Goal: Contribute content: Contribute content

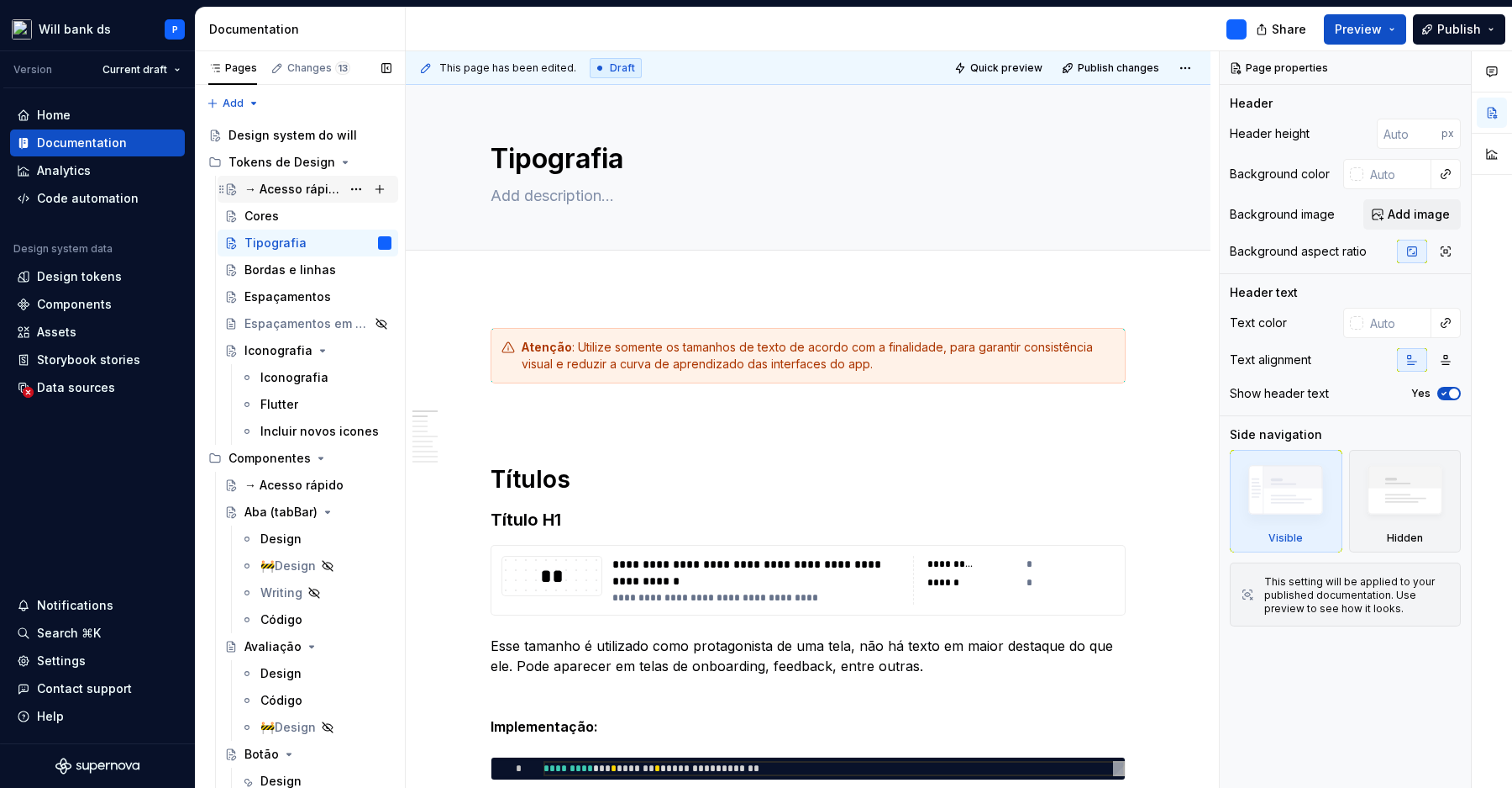
scroll to position [2600, 0]
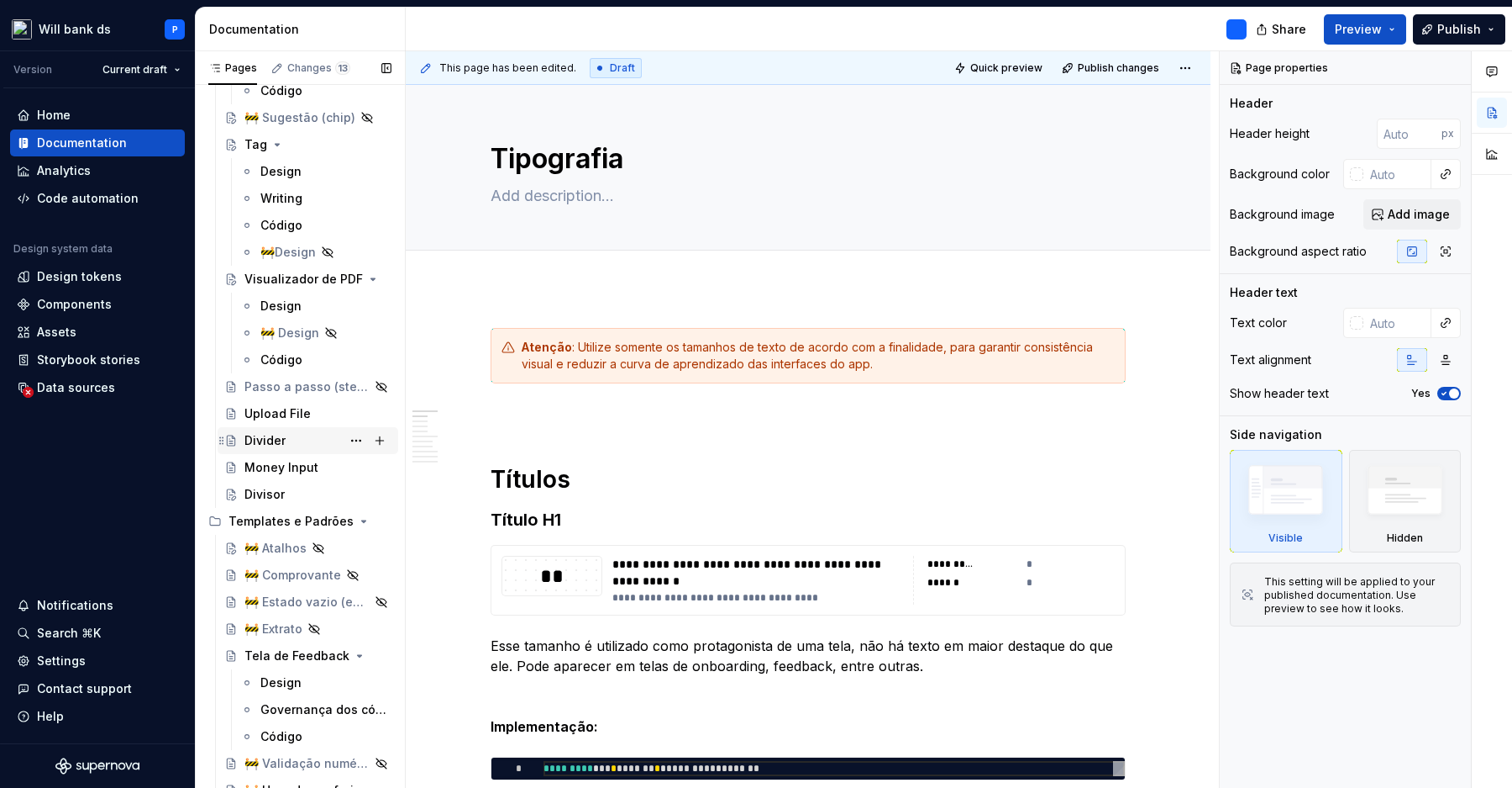
click at [265, 437] on div "Divider" at bounding box center [266, 440] width 41 height 17
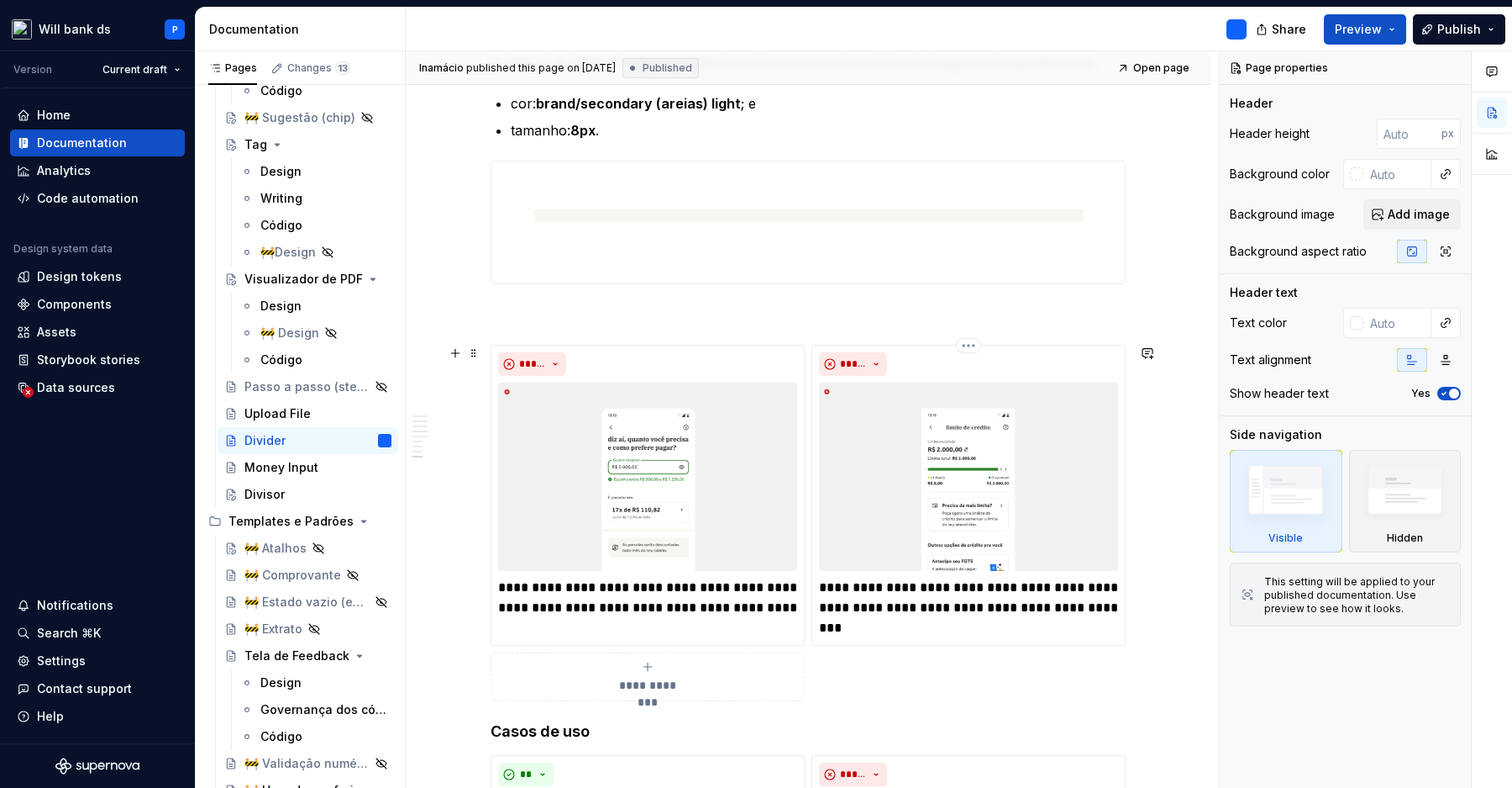
scroll to position [2528, 0]
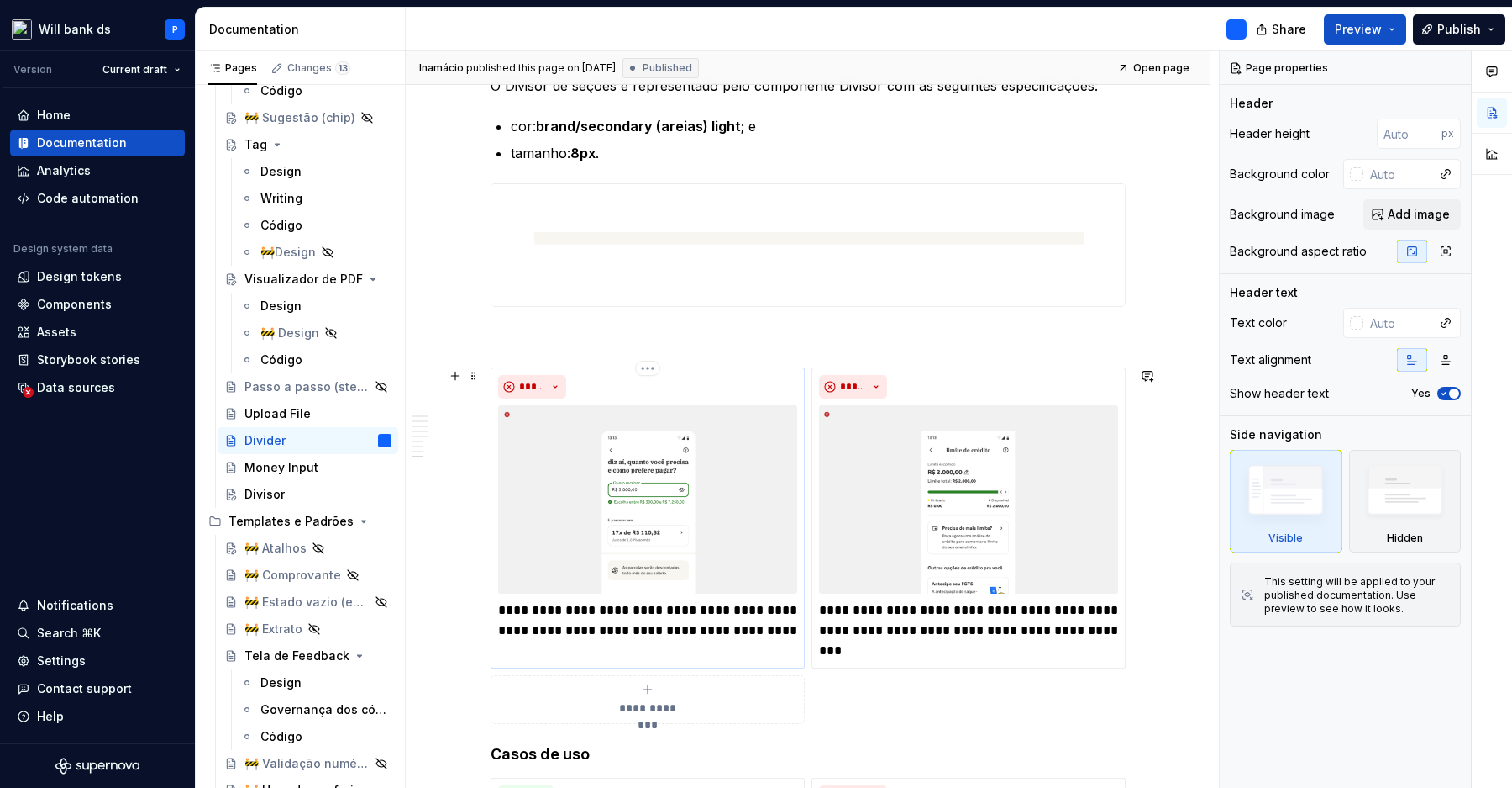
click at [725, 499] on img at bounding box center [647, 500] width 299 height 189
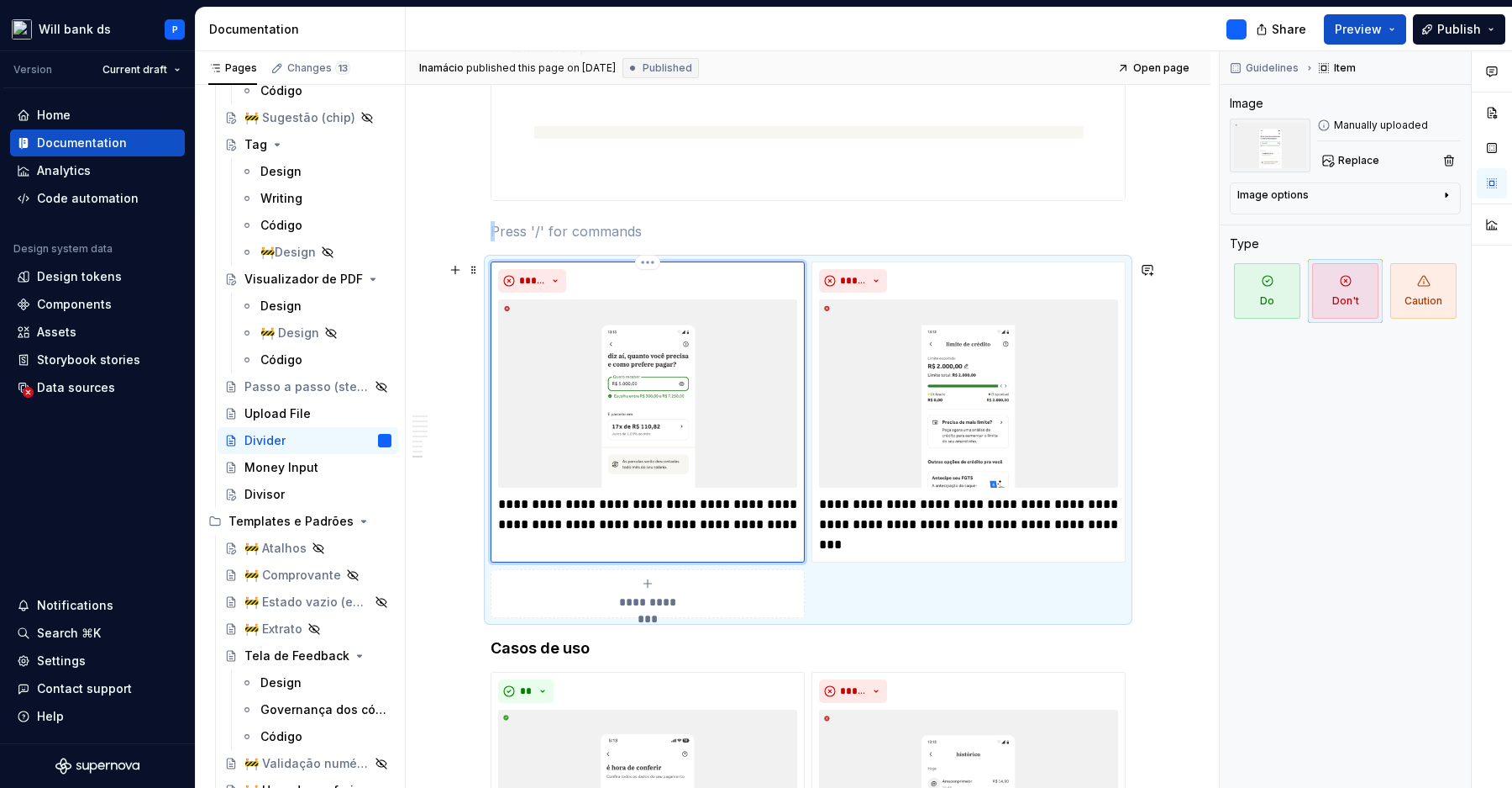
scroll to position [2639, 0]
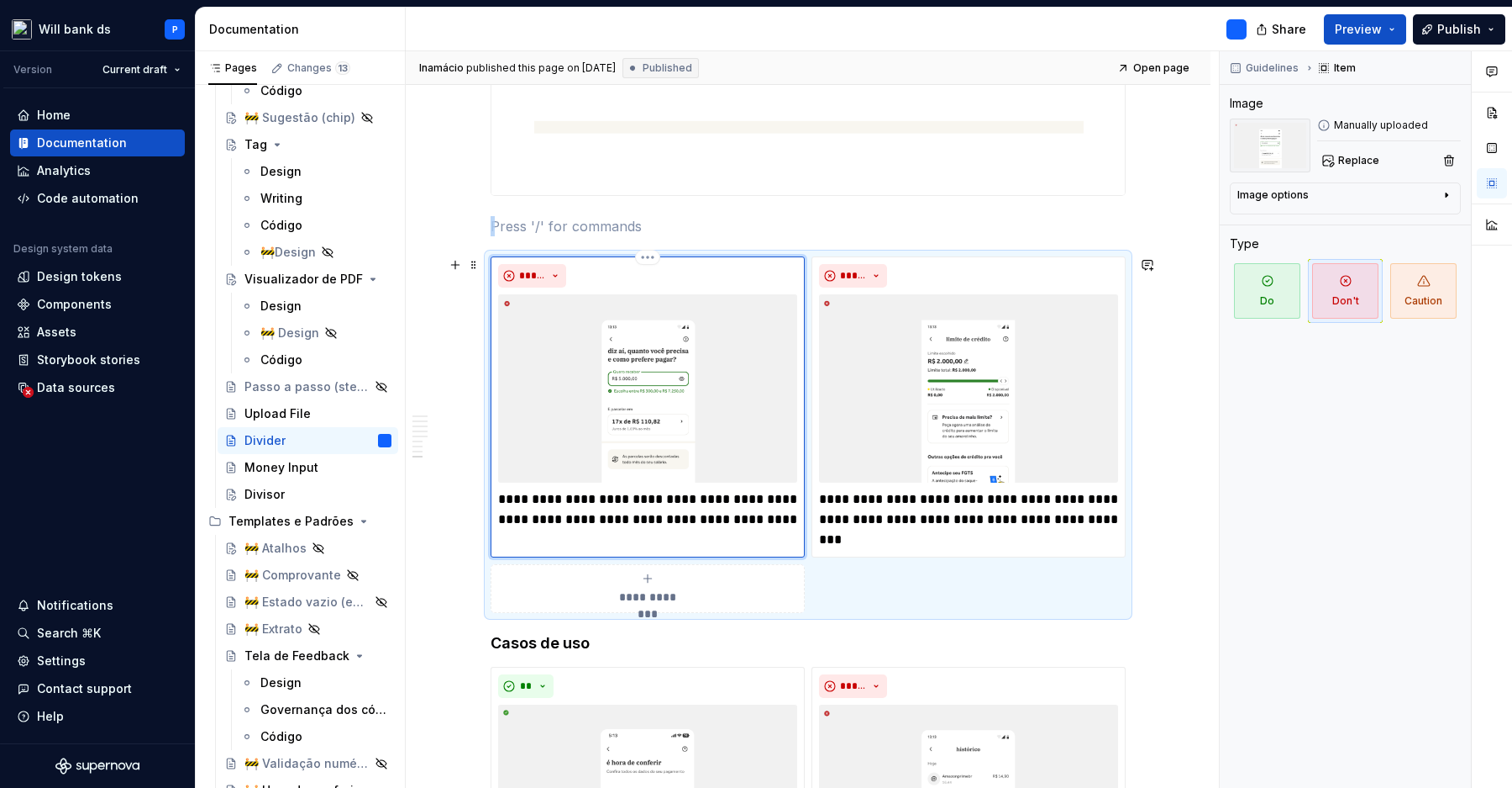
click at [731, 389] on img at bounding box center [647, 388] width 299 height 189
click at [874, 153] on img at bounding box center [808, 134] width 633 height 121
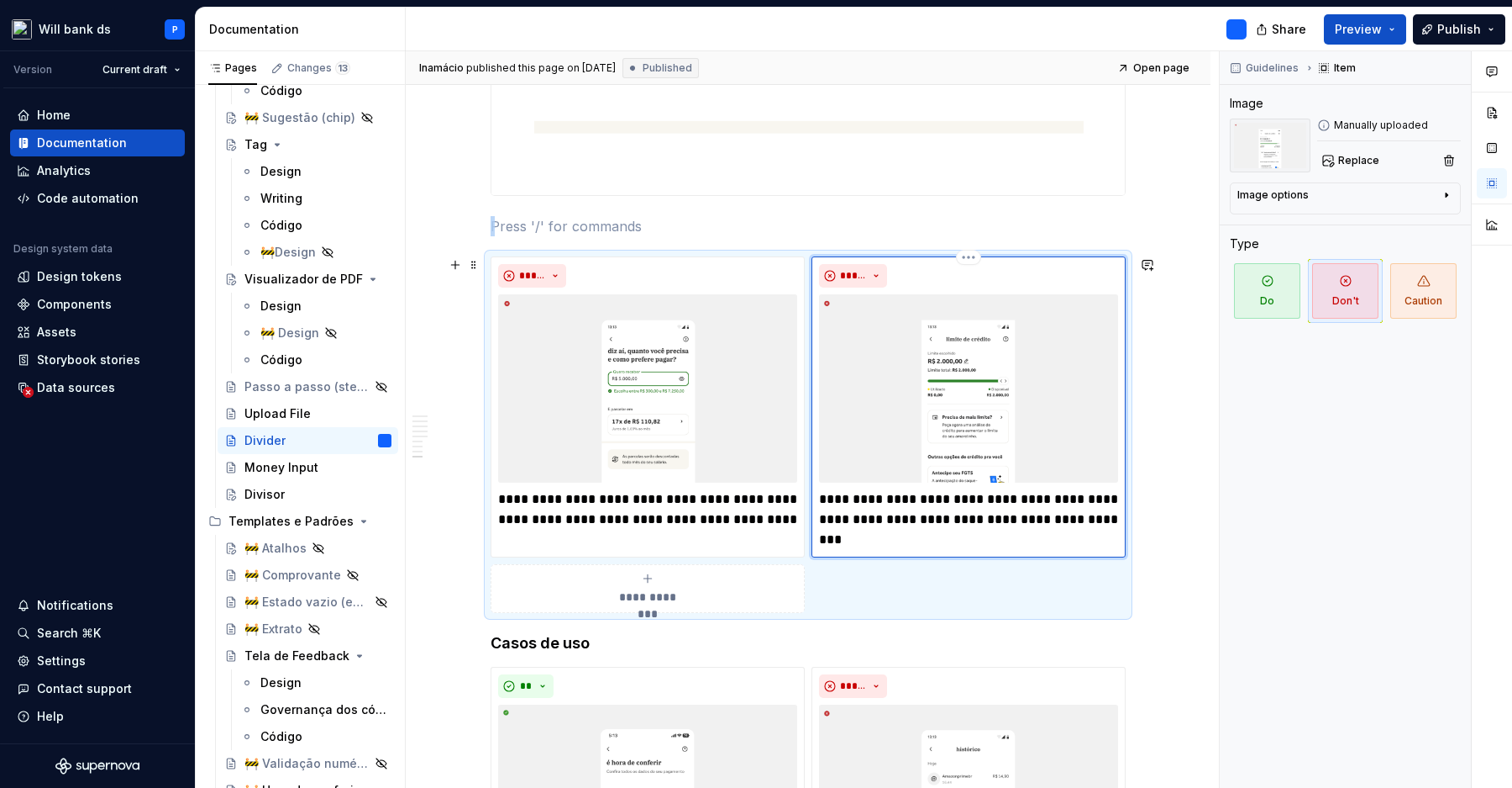
click at [891, 353] on img at bounding box center [967, 388] width 299 height 189
click at [775, 419] on img at bounding box center [647, 388] width 299 height 189
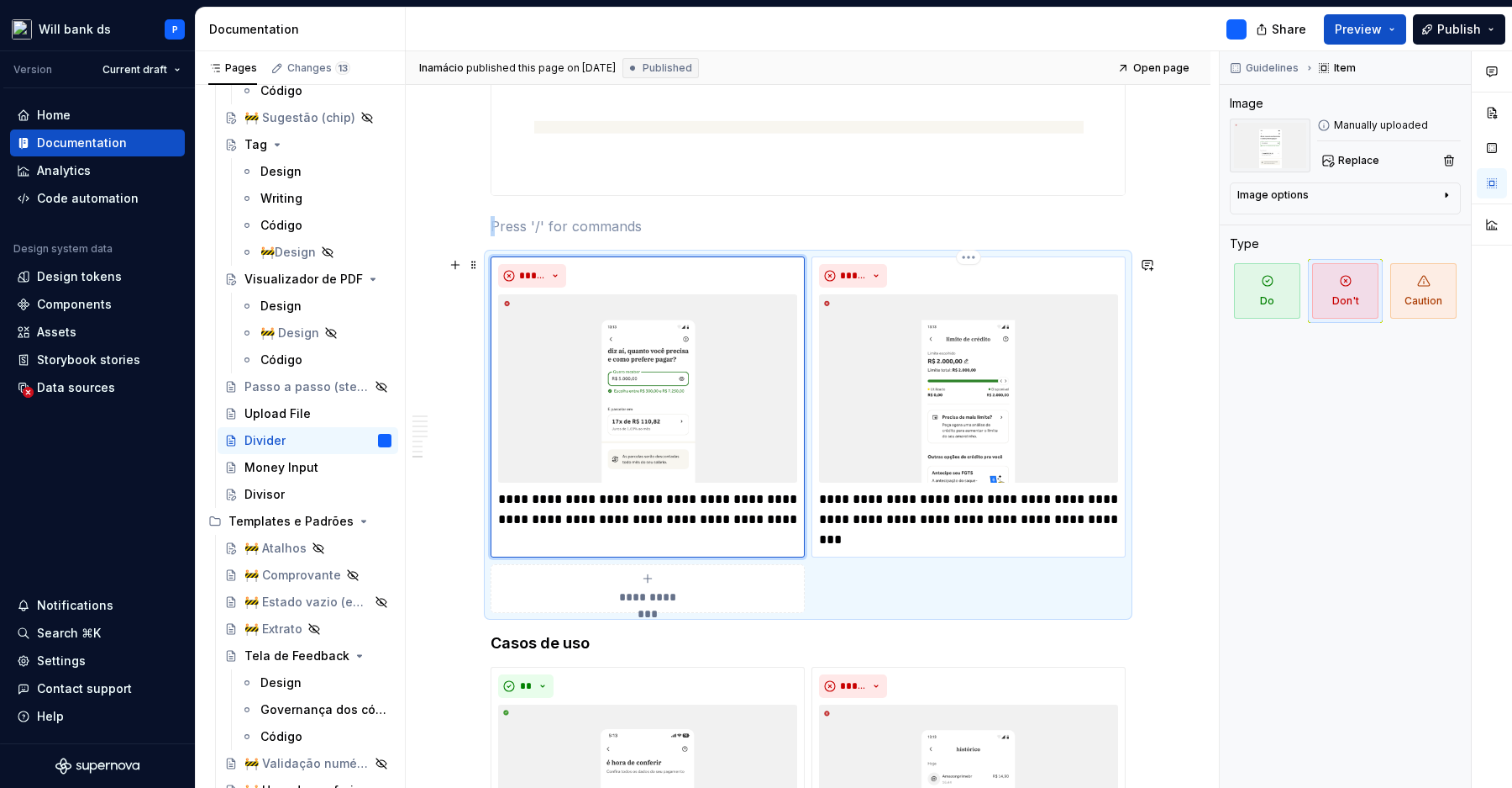
click at [897, 415] on img at bounding box center [967, 388] width 299 height 189
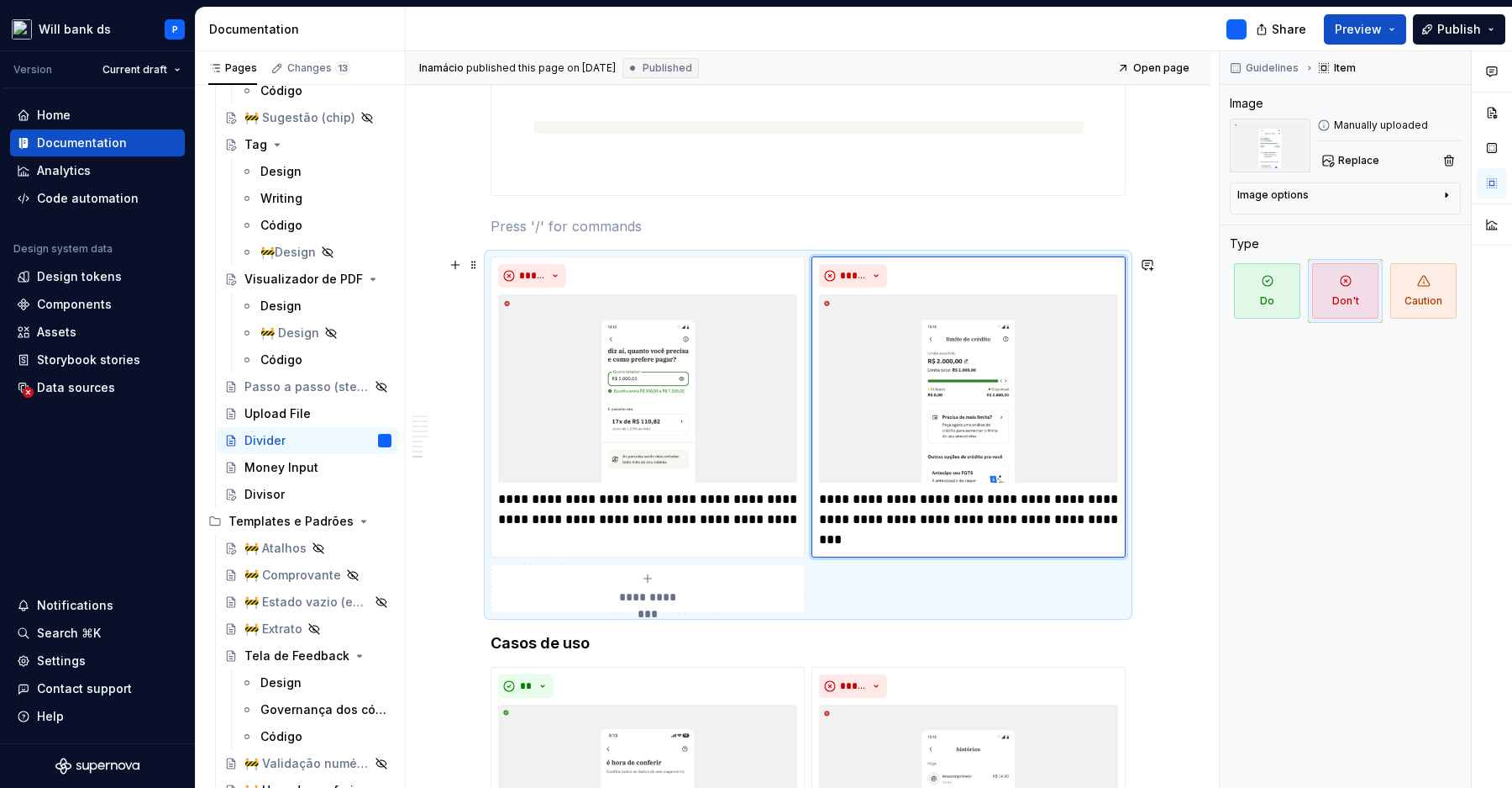
click at [812, 373] on div "**********" at bounding box center [808, 435] width 635 height 356
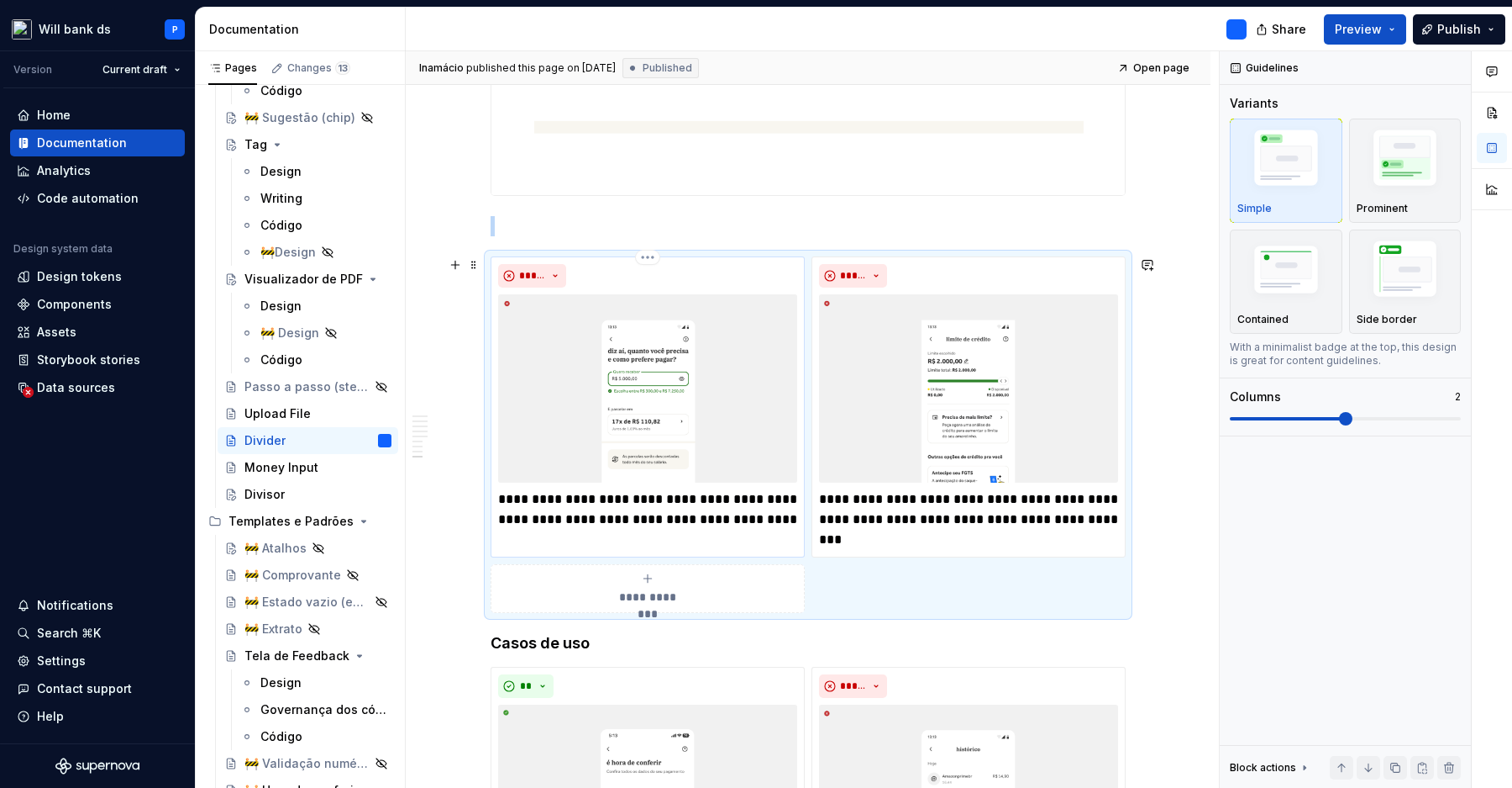
click at [760, 385] on img at bounding box center [647, 388] width 299 height 189
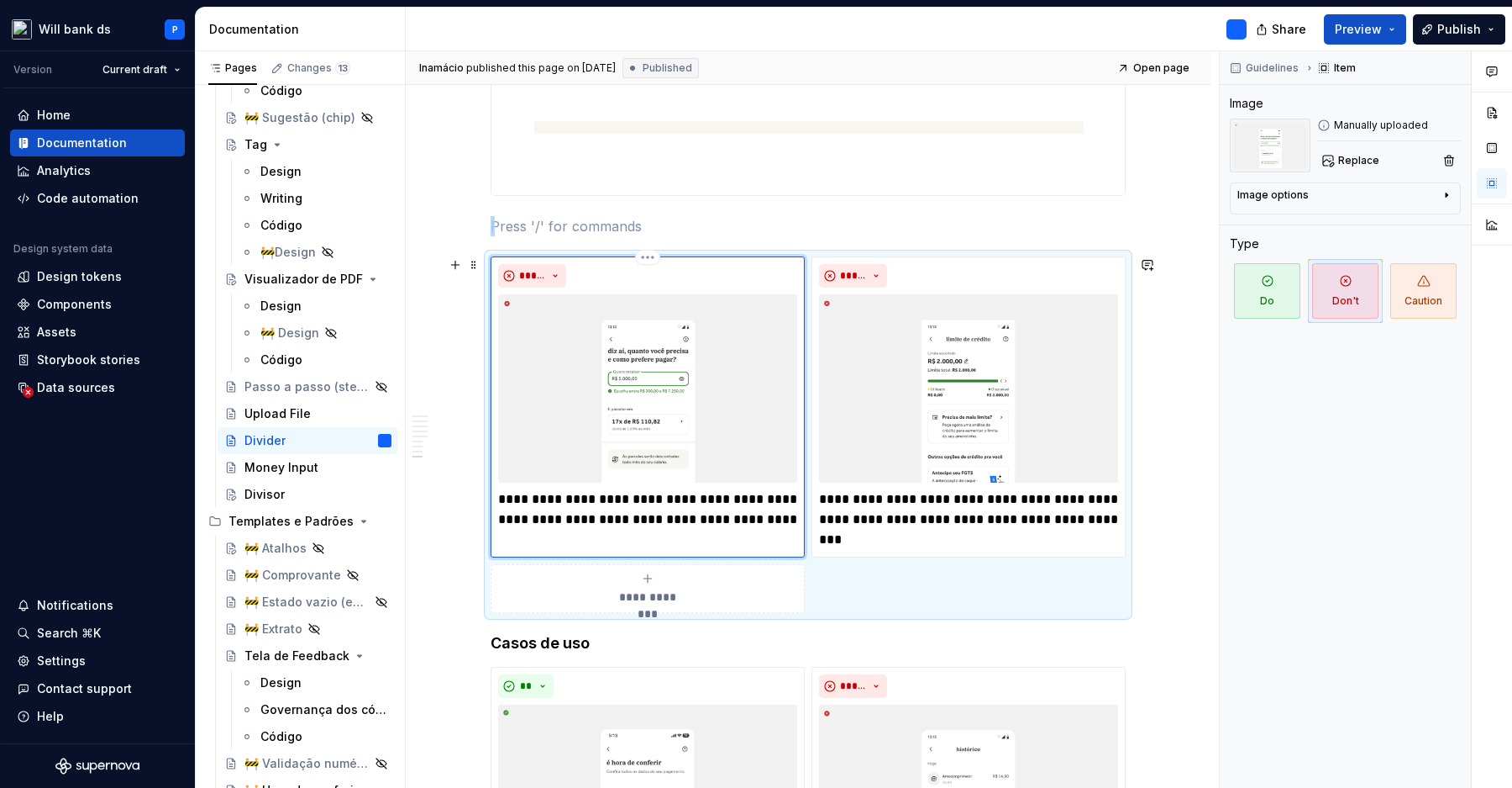
click at [737, 388] on img at bounding box center [647, 388] width 299 height 189
click at [1338, 212] on div "Image options Alignment Caption" at bounding box center [1345, 199] width 231 height 32
click at [1339, 194] on div "Image options" at bounding box center [1339, 198] width 203 height 20
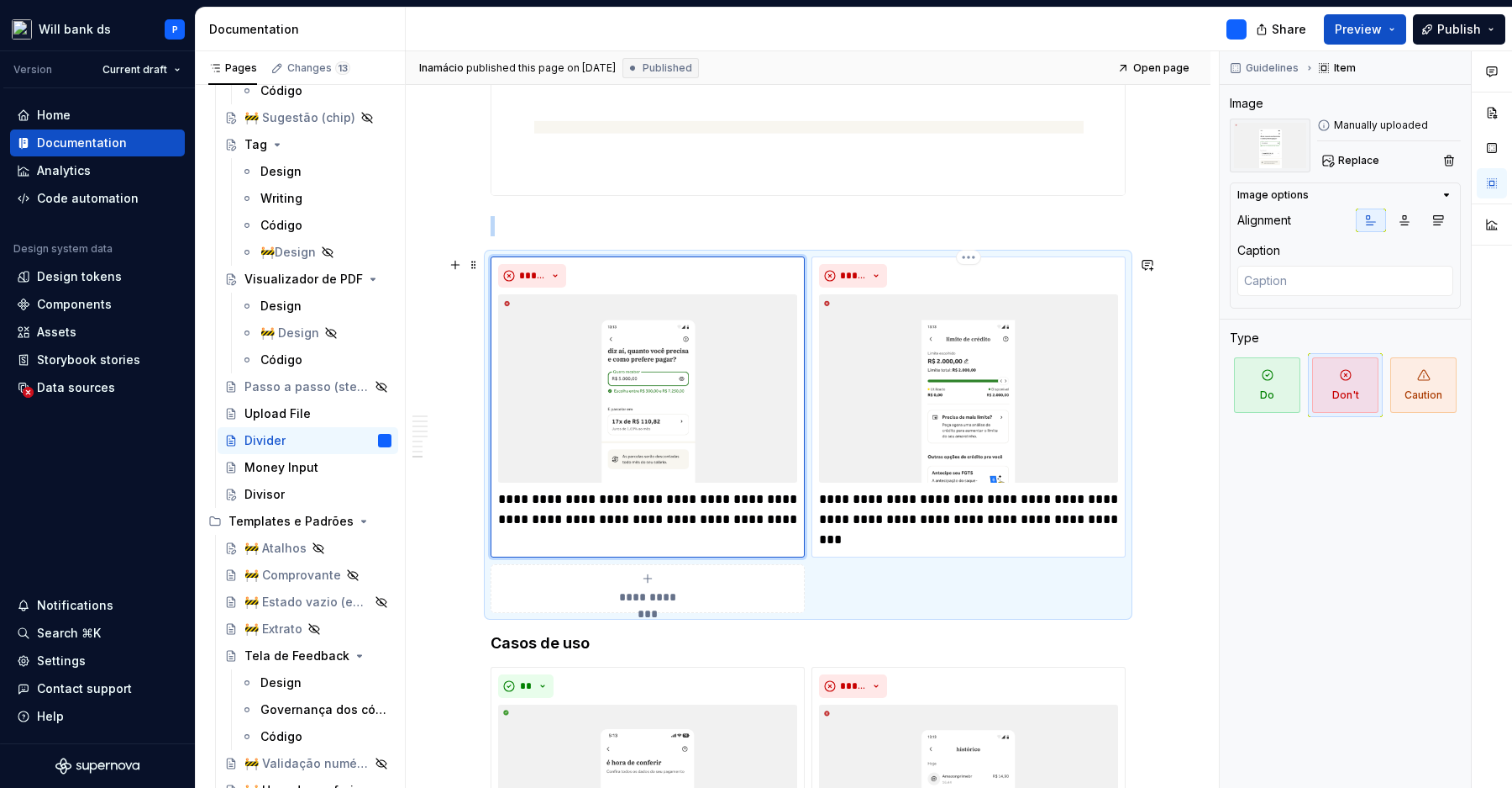
click at [1008, 365] on img at bounding box center [967, 388] width 299 height 189
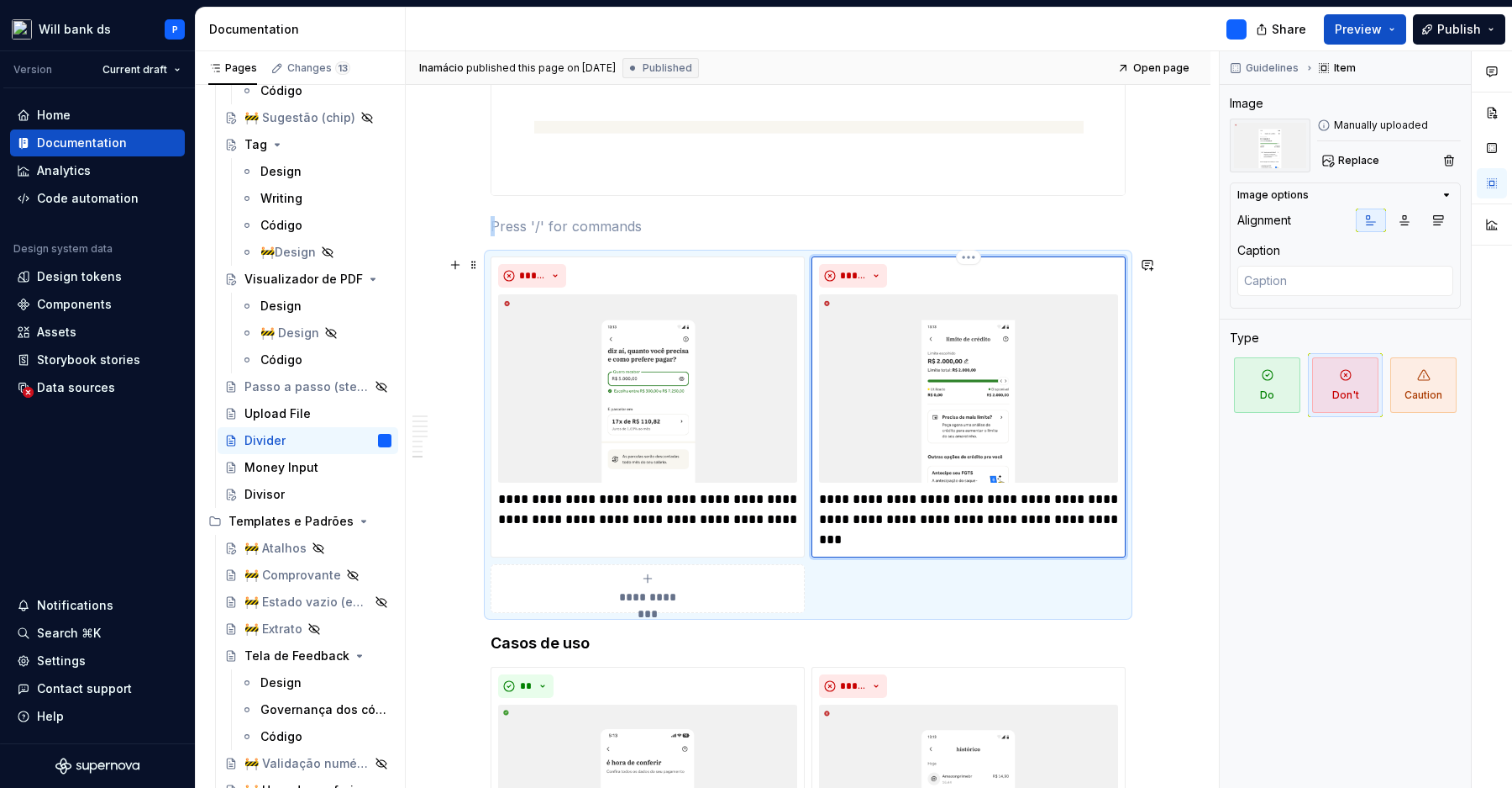
click at [1008, 365] on img at bounding box center [967, 388] width 299 height 189
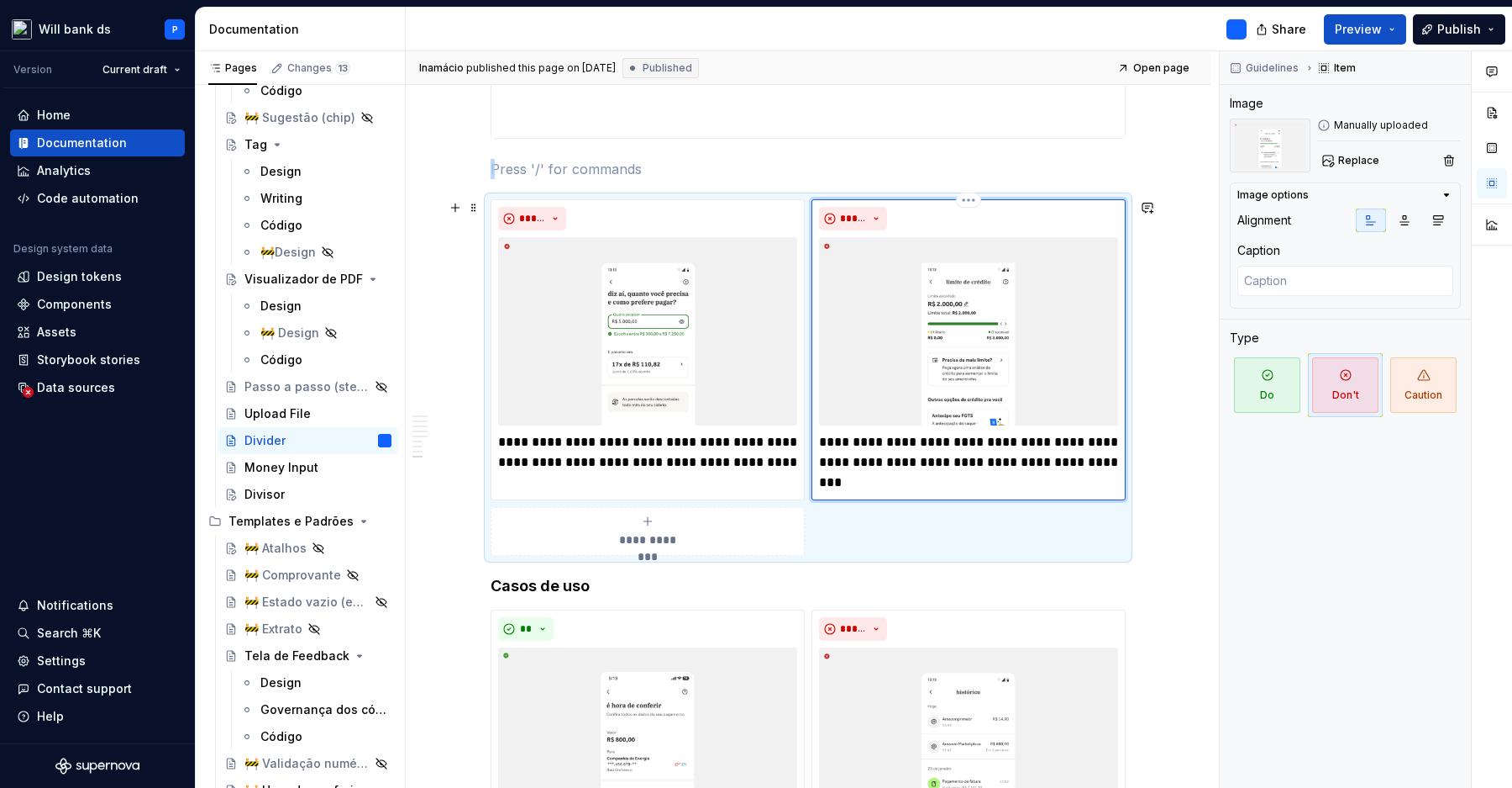
scroll to position [2677, 0]
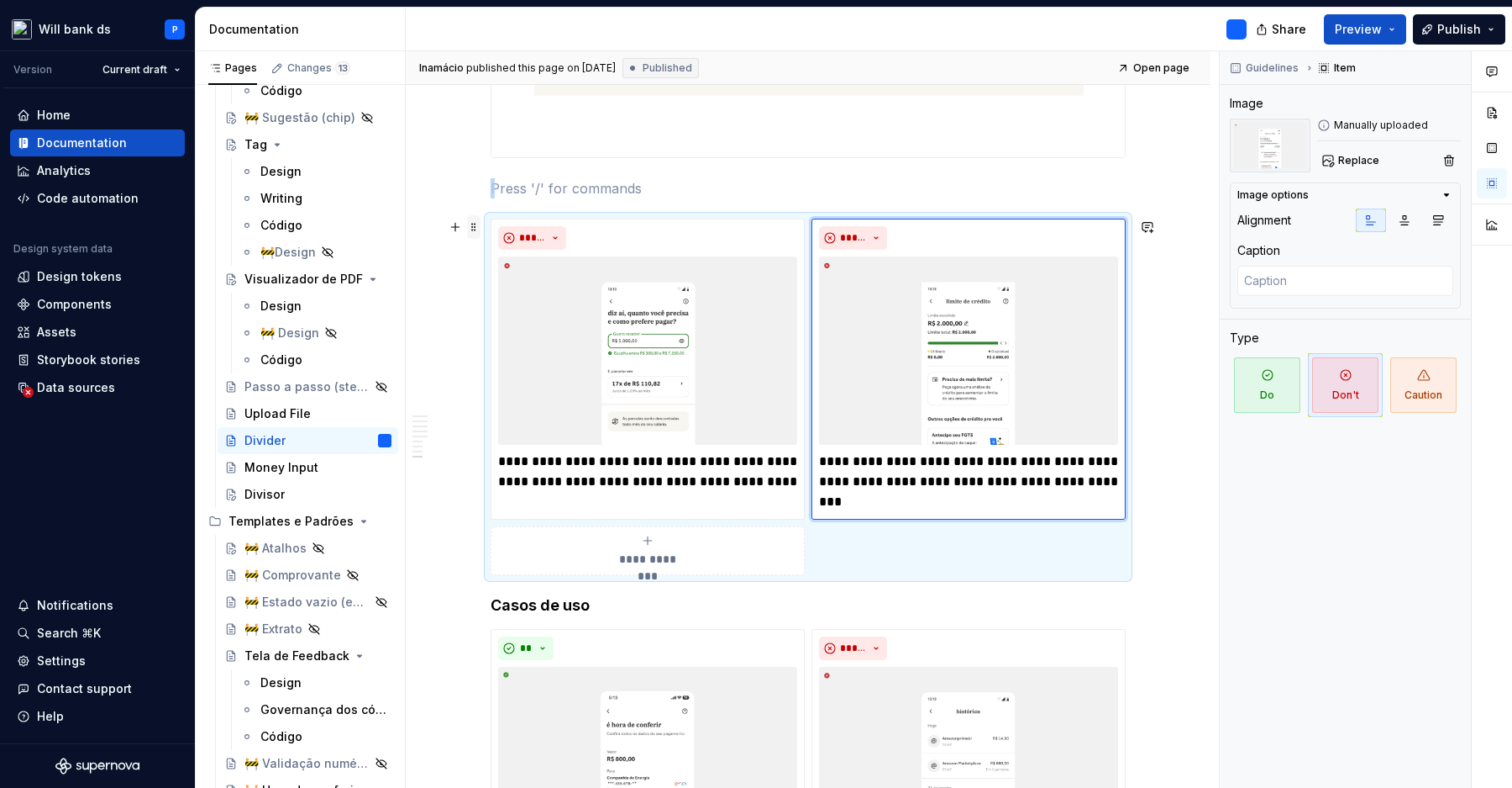
click at [478, 227] on span at bounding box center [474, 226] width 13 height 24
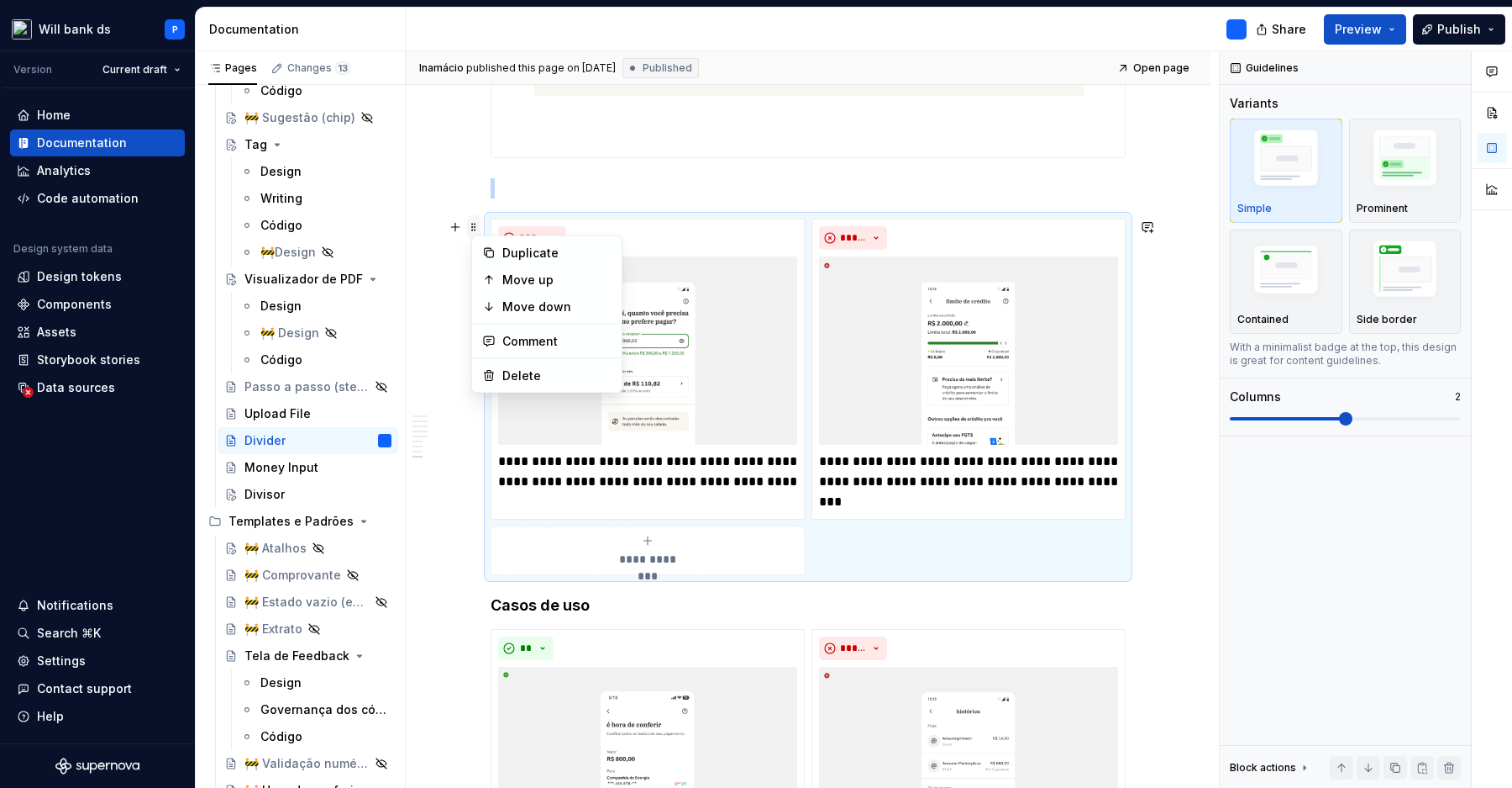
click at [478, 227] on span at bounding box center [474, 226] width 13 height 24
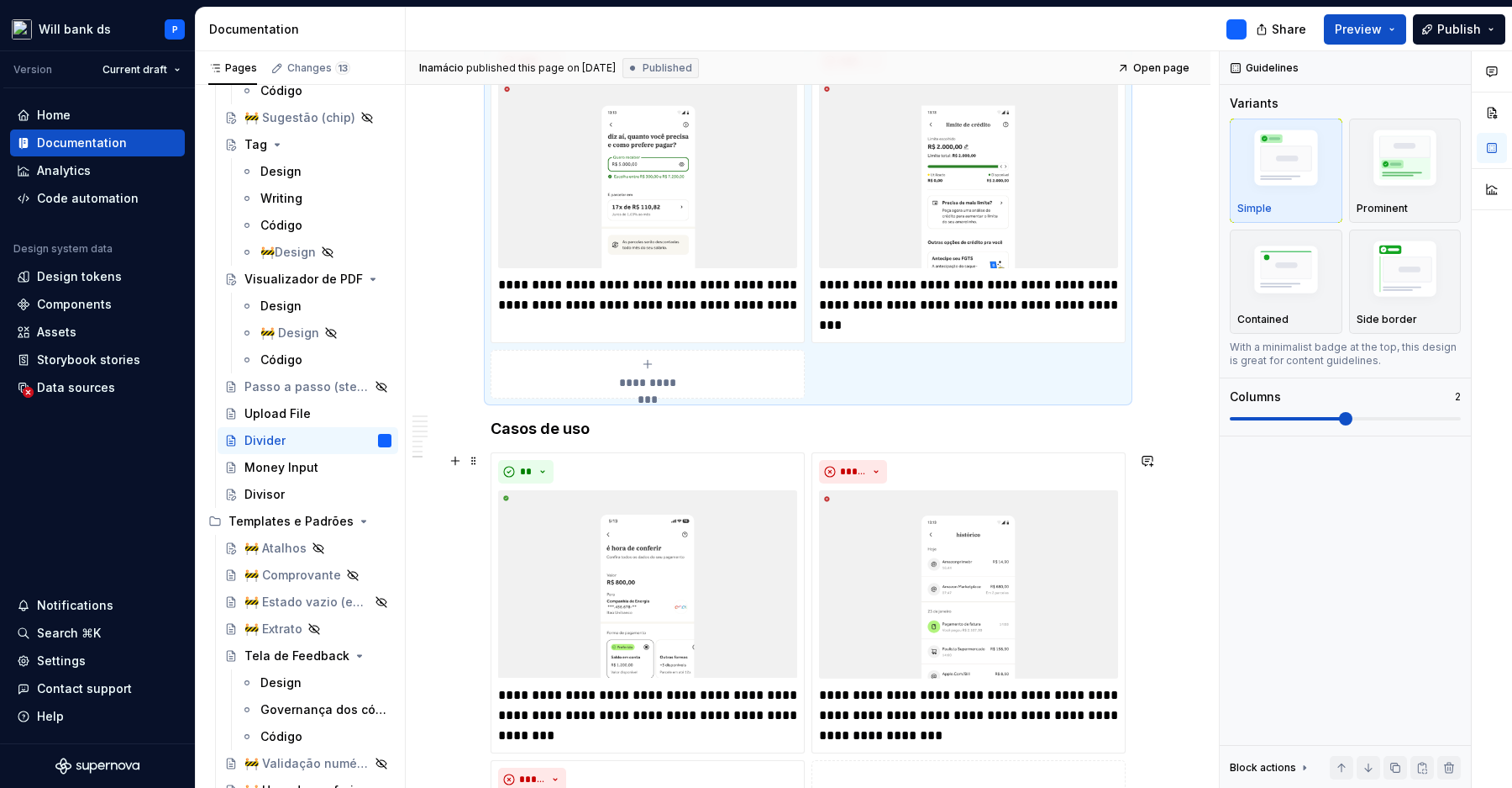
scroll to position [2854, 0]
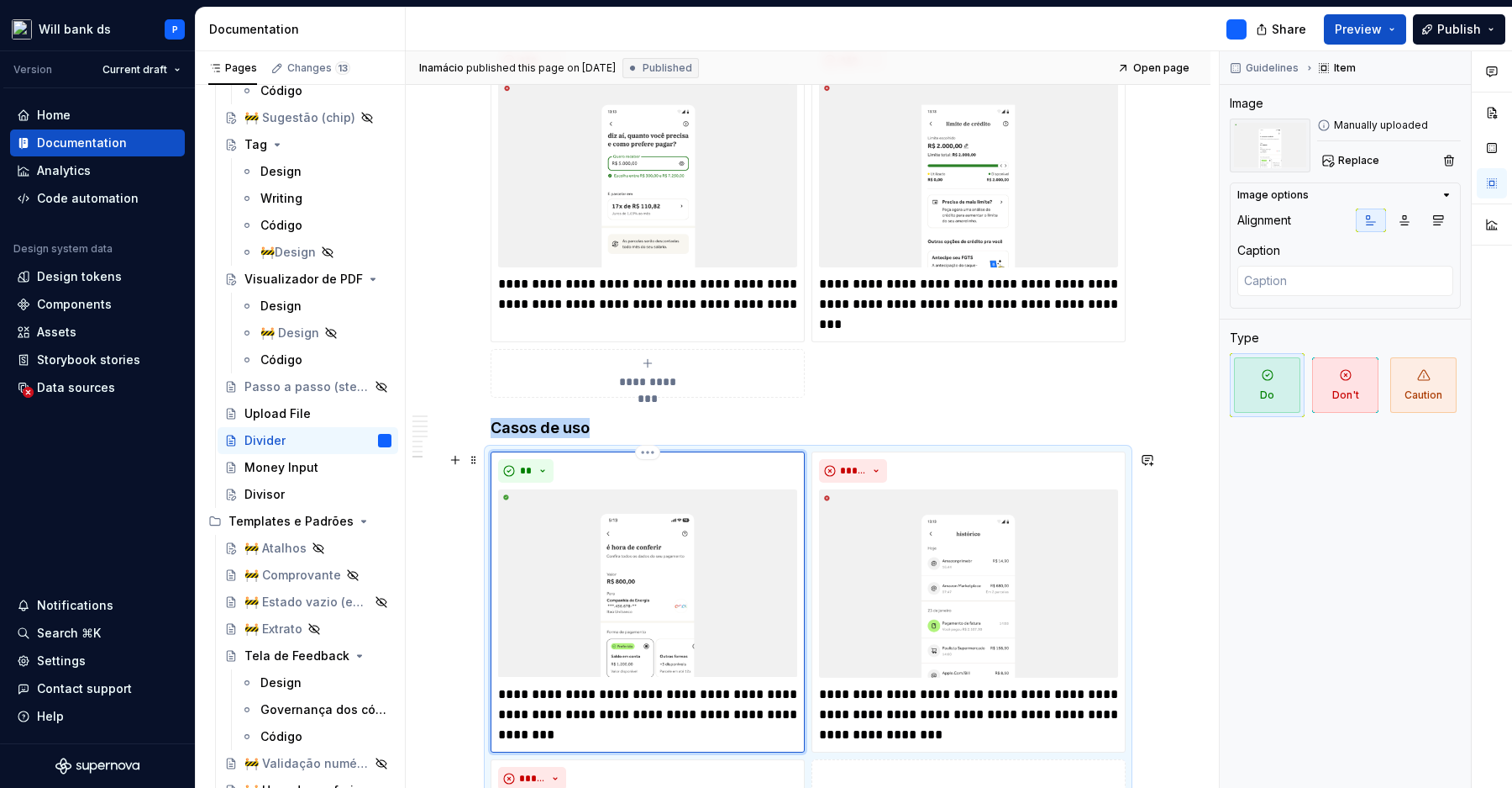
click at [516, 493] on img at bounding box center [647, 583] width 299 height 189
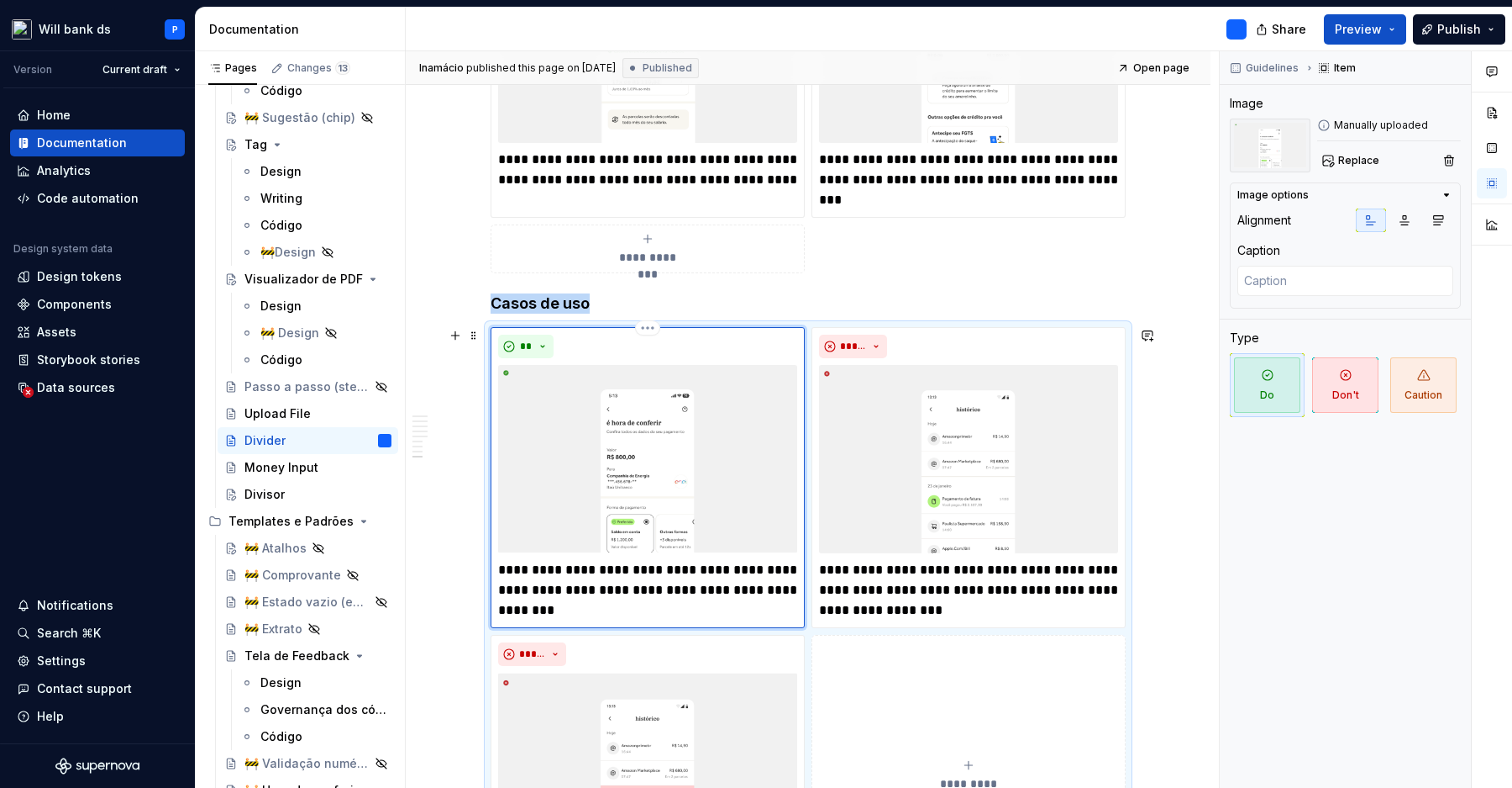
scroll to position [2981, 0]
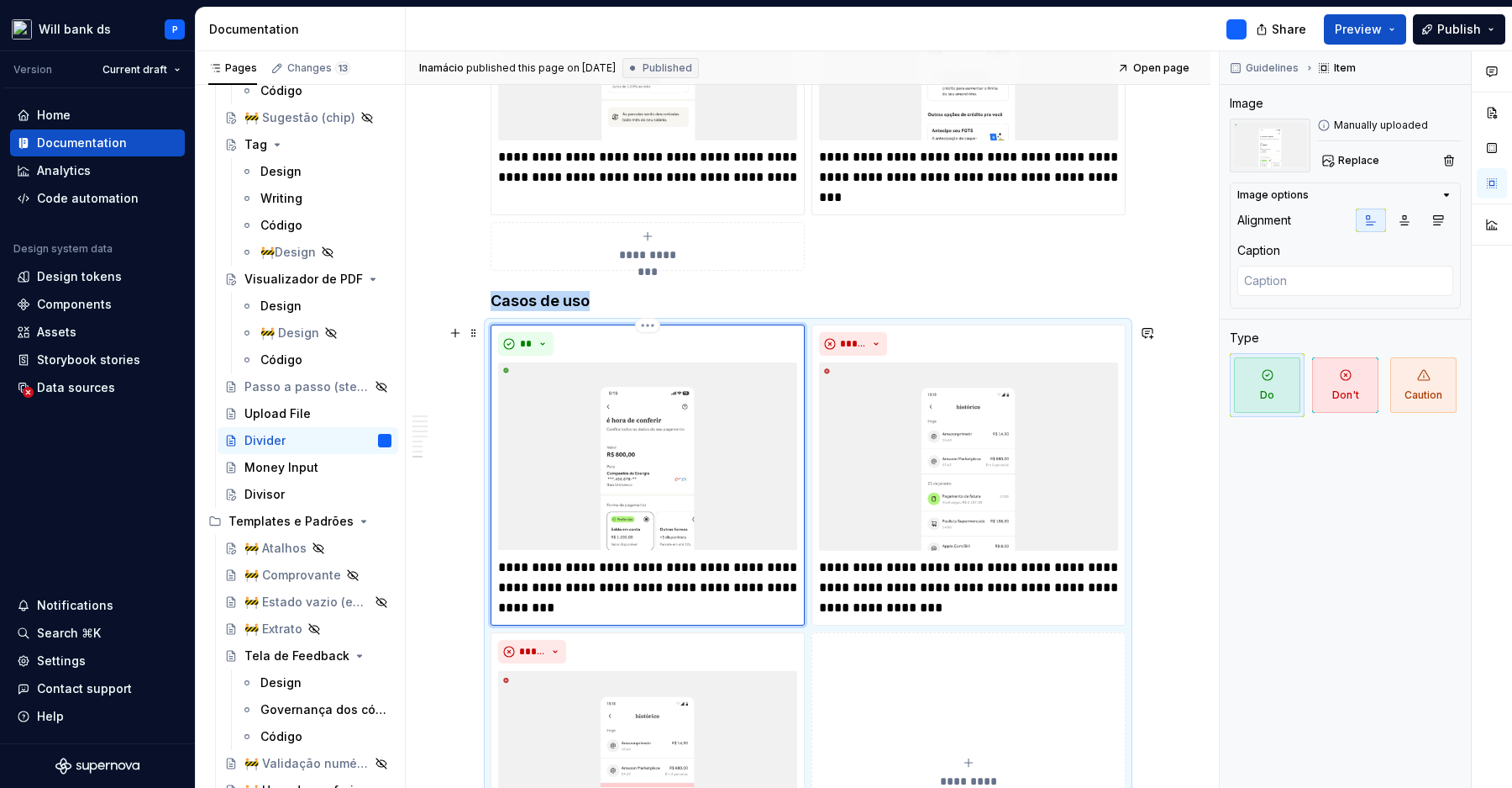
click at [587, 478] on img at bounding box center [647, 456] width 299 height 189
click at [1445, 195] on icon "button" at bounding box center [1447, 195] width 13 height 13
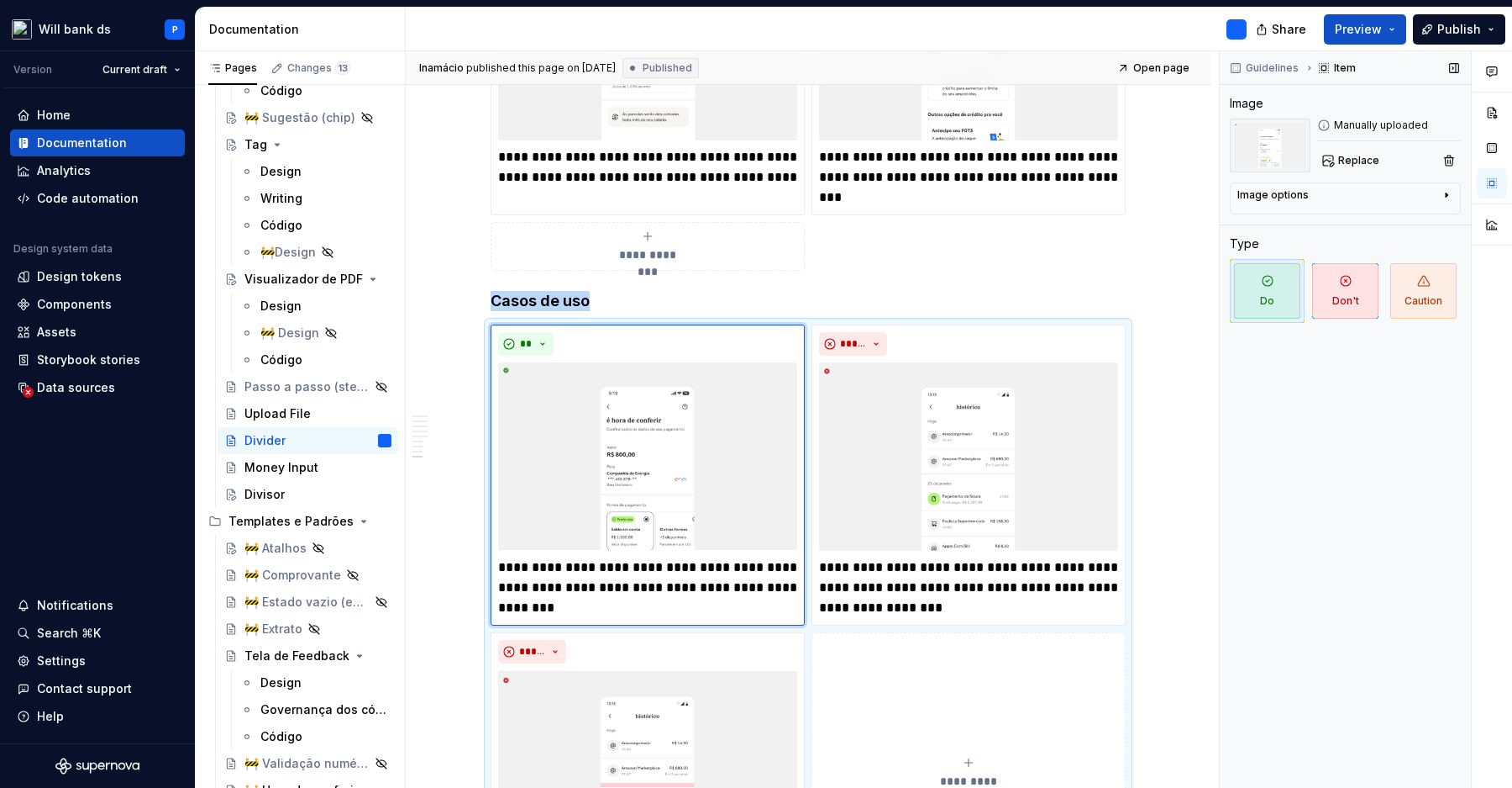
click at [1445, 195] on icon "button" at bounding box center [1447, 195] width 13 height 13
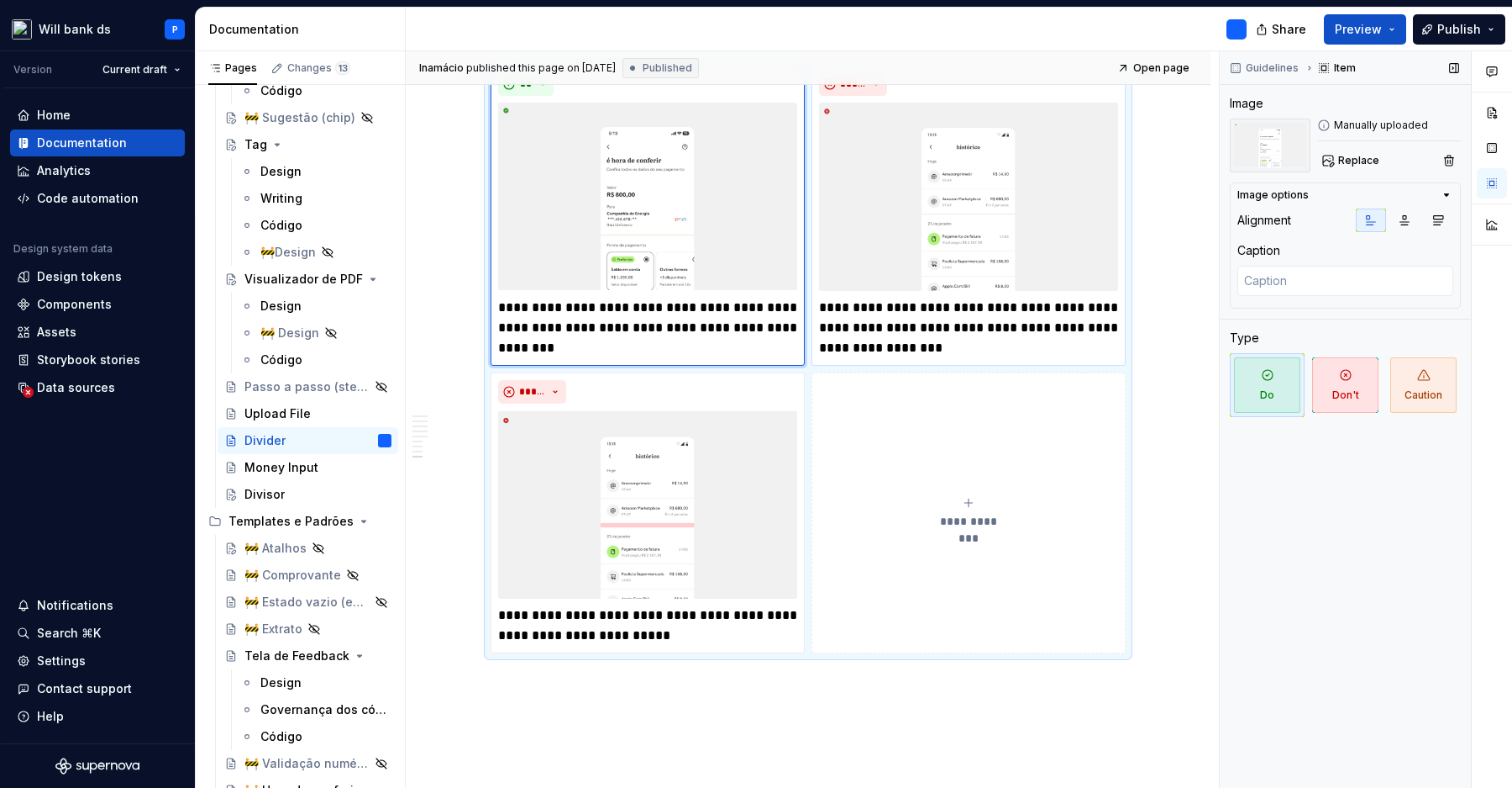
scroll to position [3249, 0]
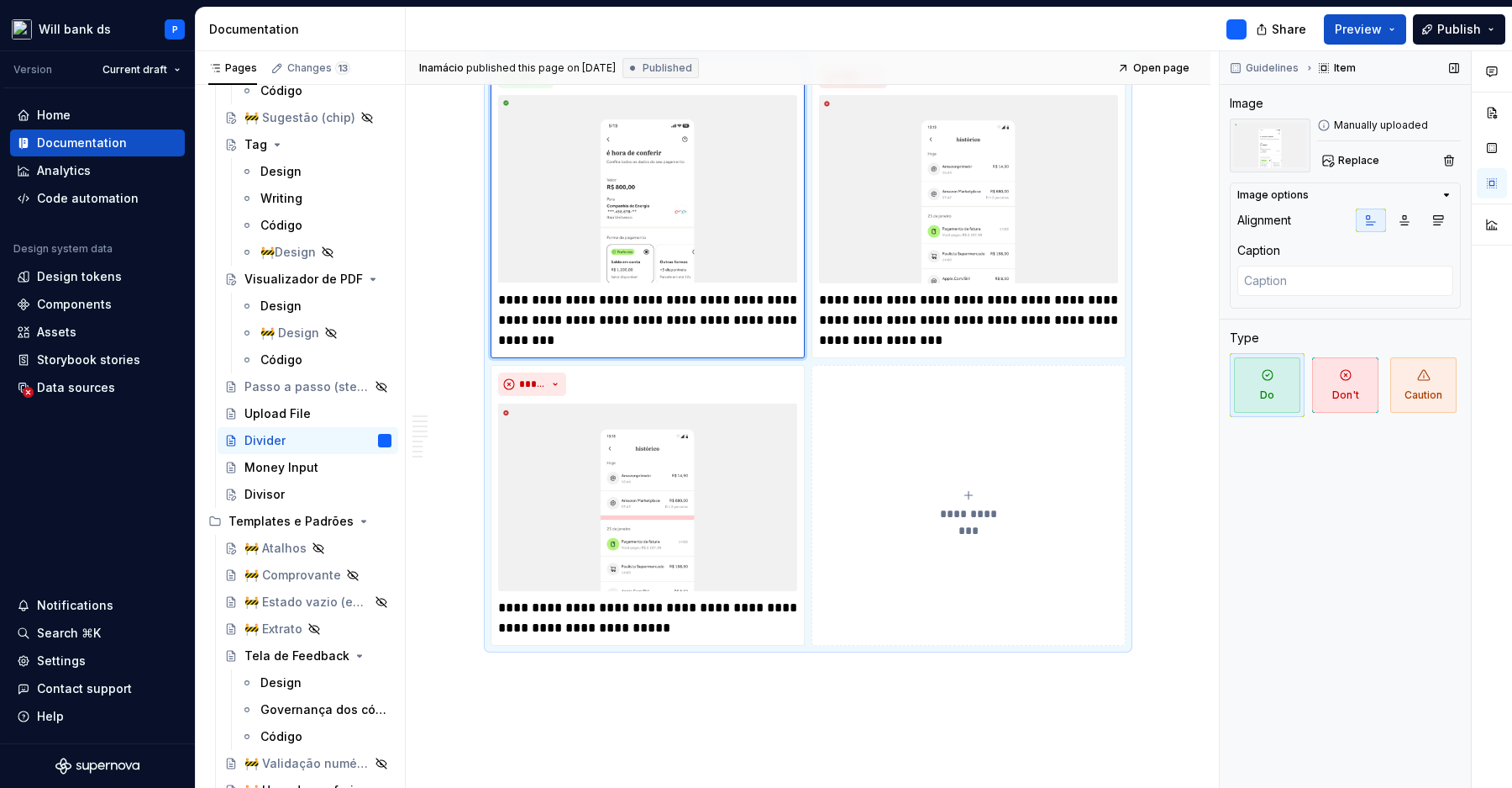
click at [974, 514] on span "**********" at bounding box center [968, 514] width 77 height 17
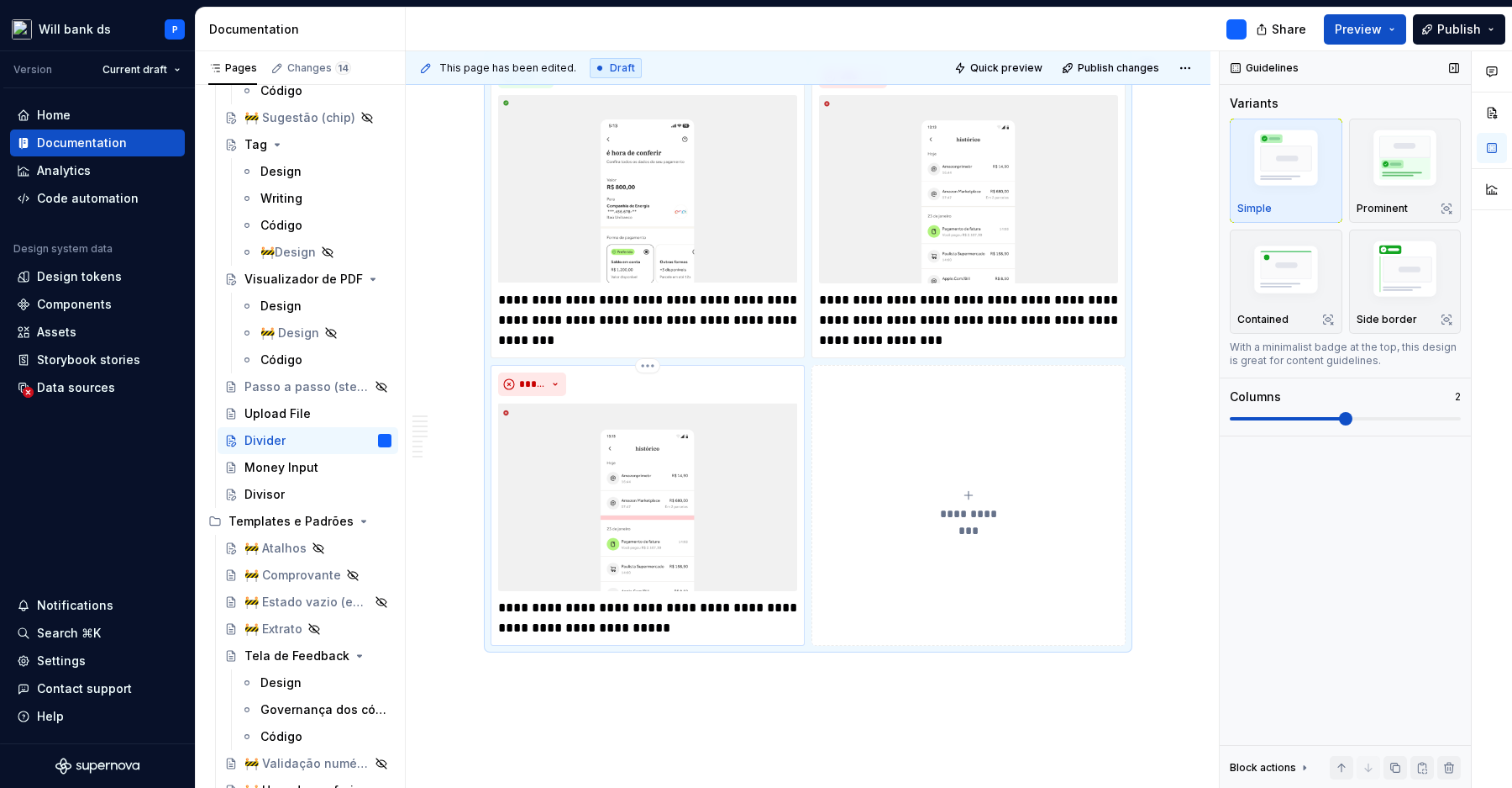
click at [645, 517] on img at bounding box center [647, 497] width 299 height 189
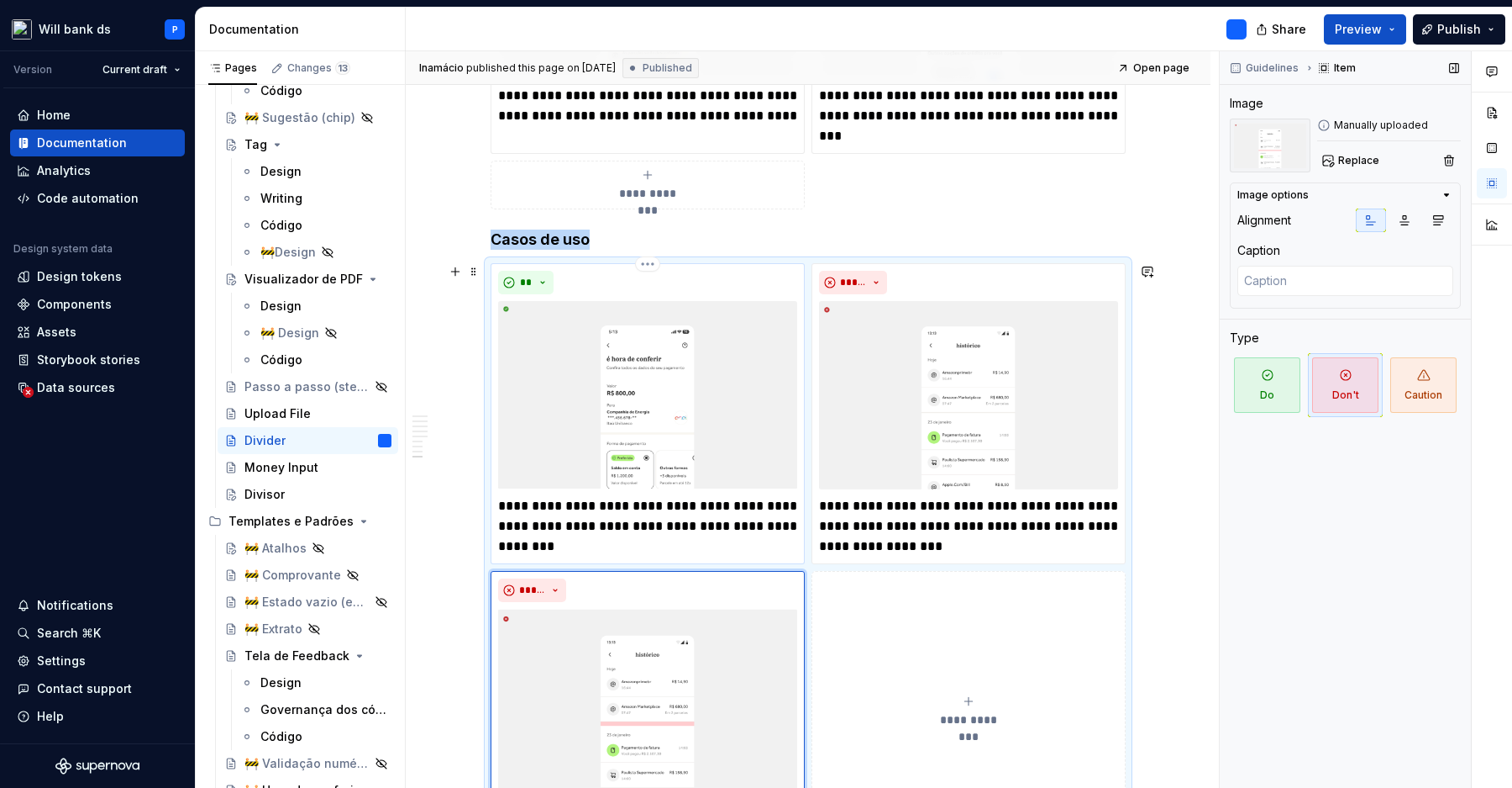
scroll to position [3006, 0]
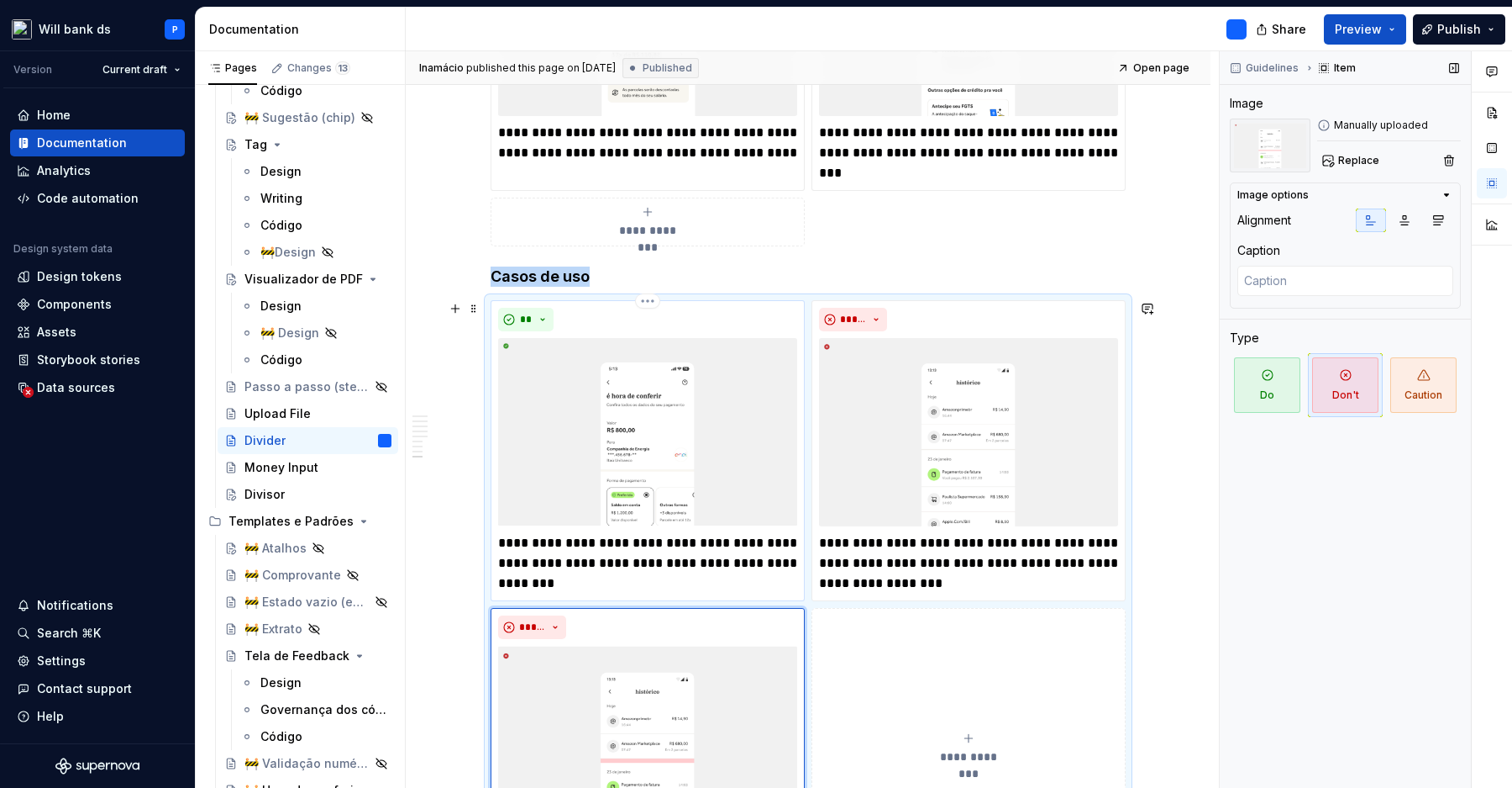
click at [698, 461] on img at bounding box center [647, 432] width 299 height 189
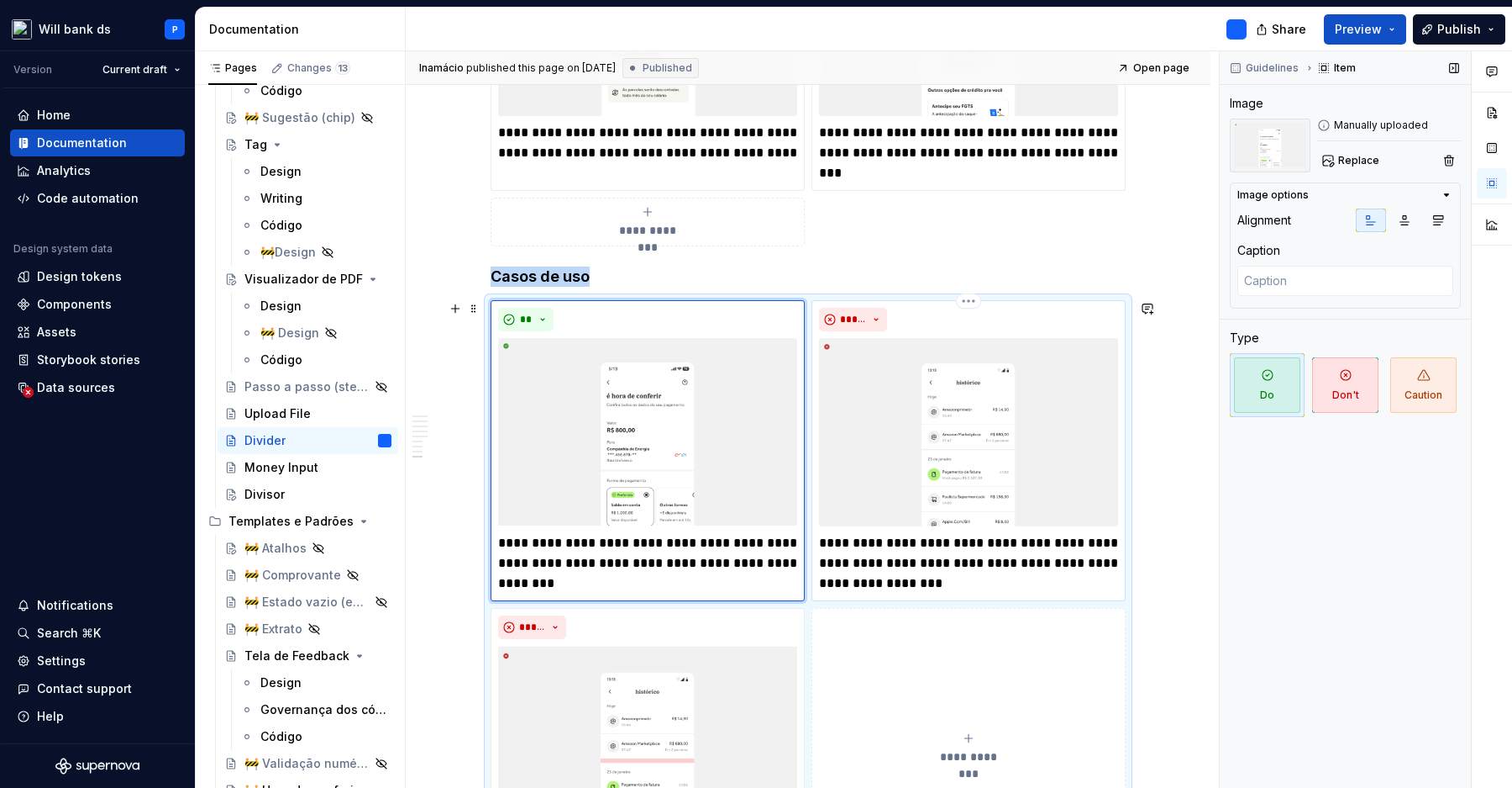
click at [962, 429] on img at bounding box center [967, 432] width 299 height 189
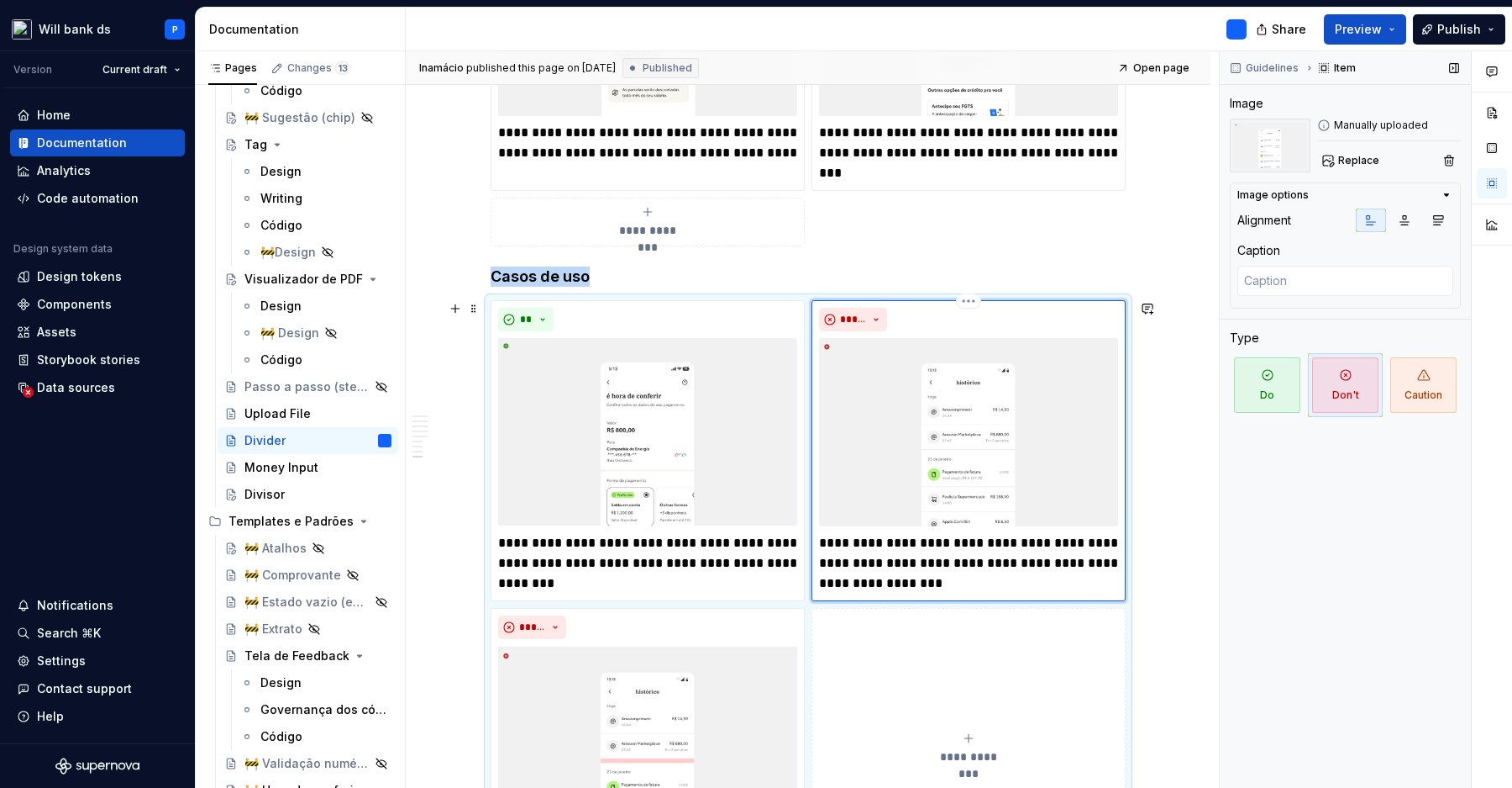
click at [906, 417] on img at bounding box center [967, 432] width 299 height 189
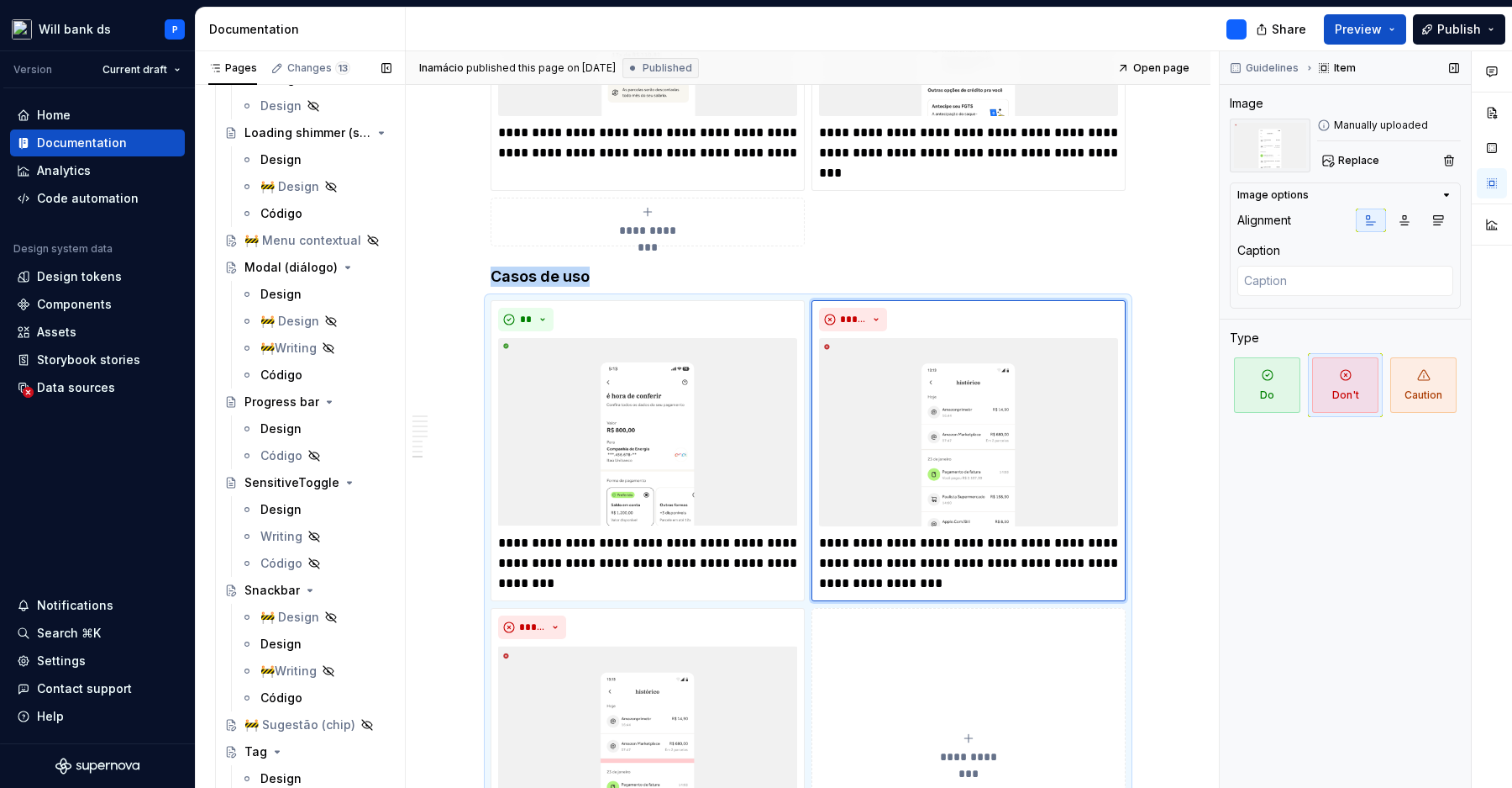
scroll to position [1991, 0]
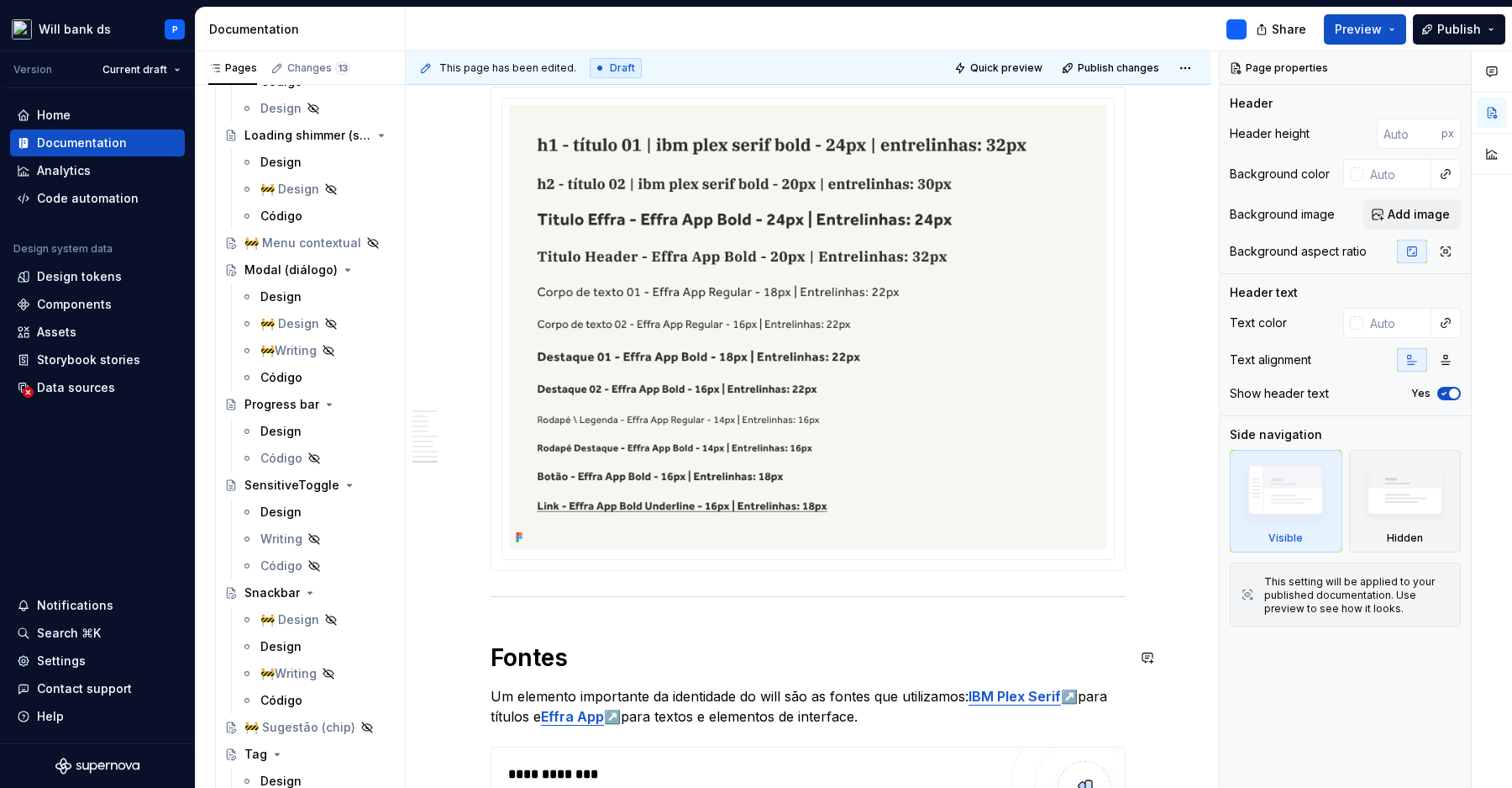
scroll to position [3245, 0]
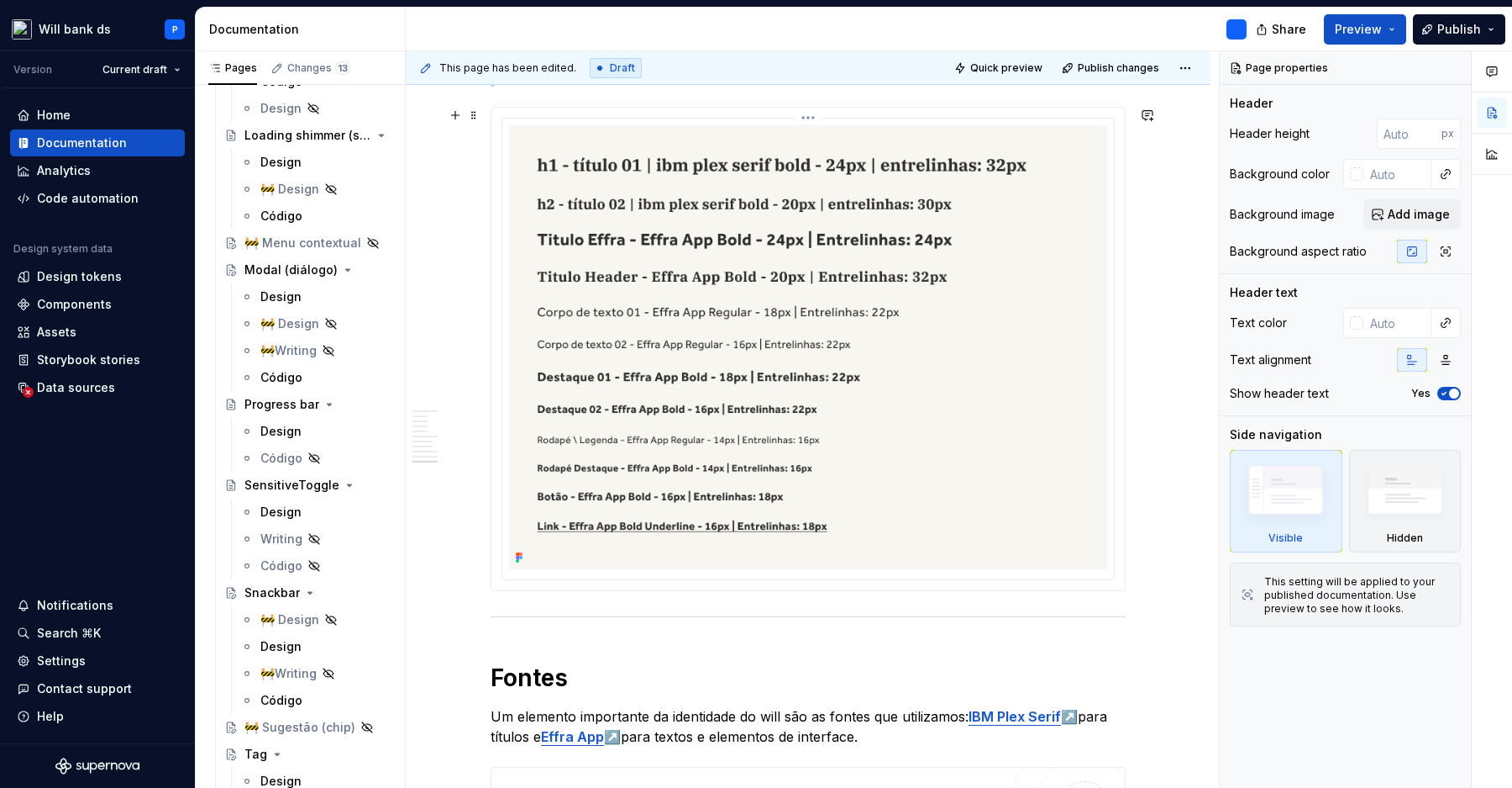
click at [696, 449] on img at bounding box center [807, 347] width 598 height 444
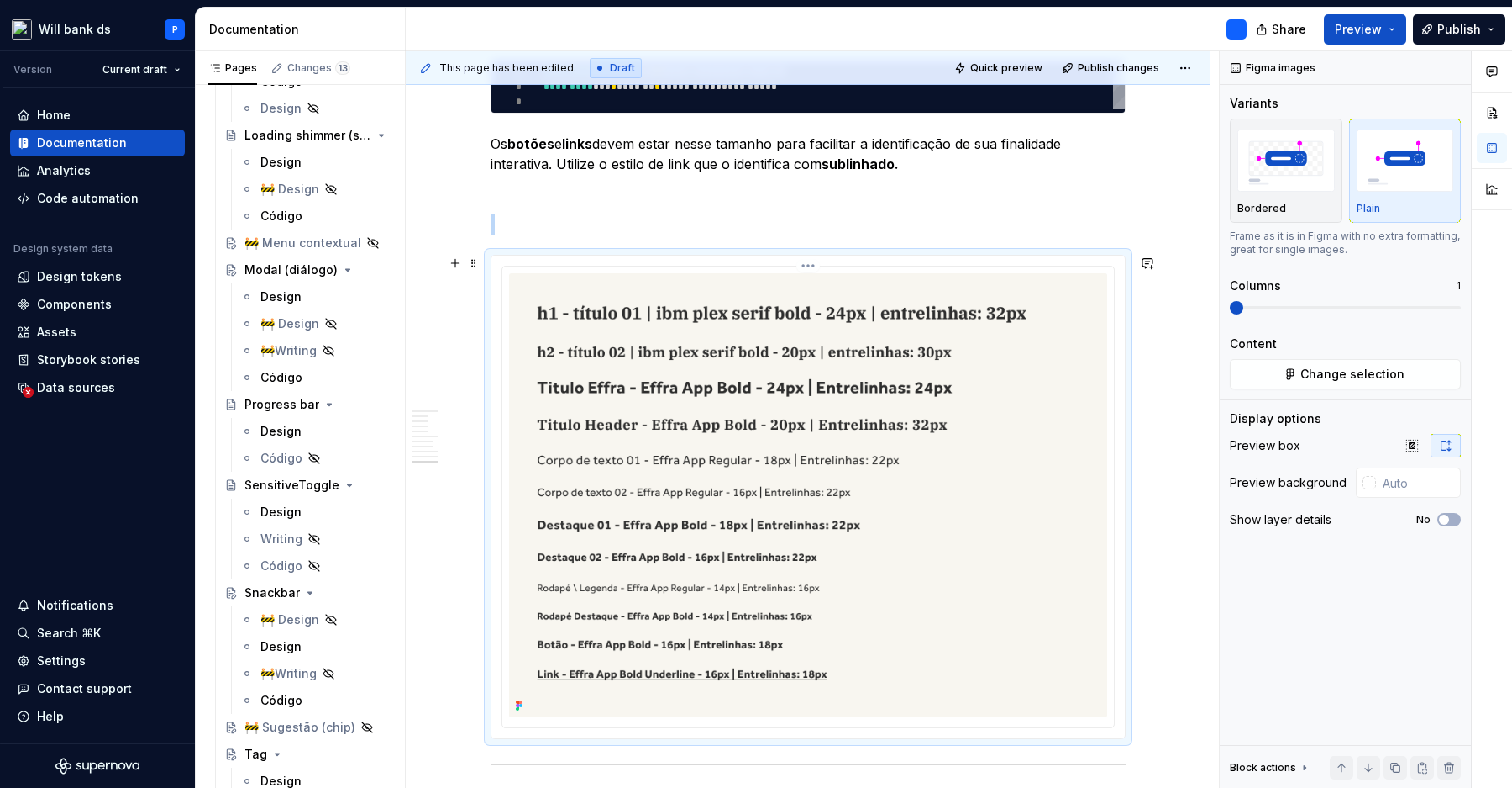
scroll to position [3082, 0]
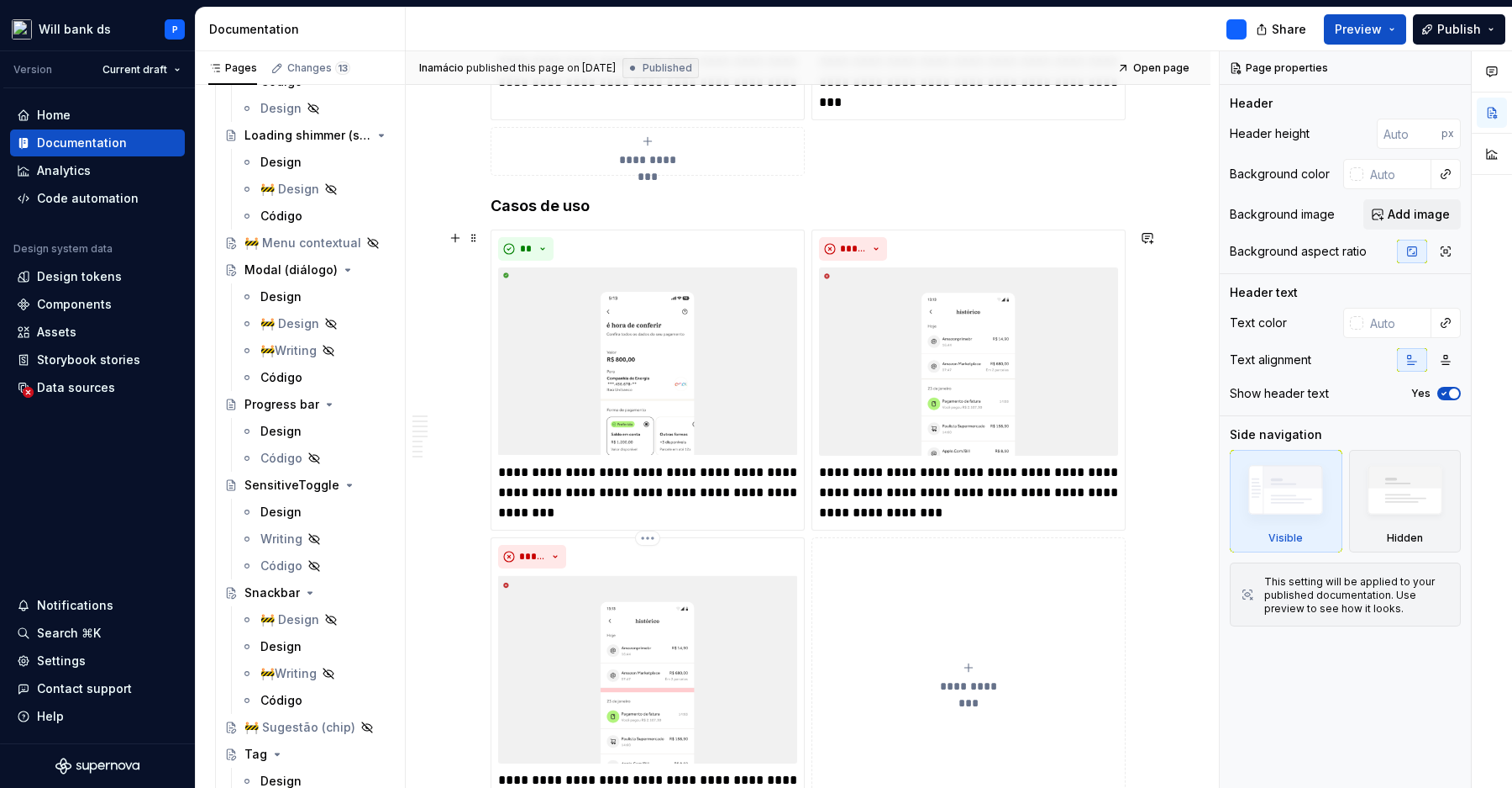
scroll to position [3362, 0]
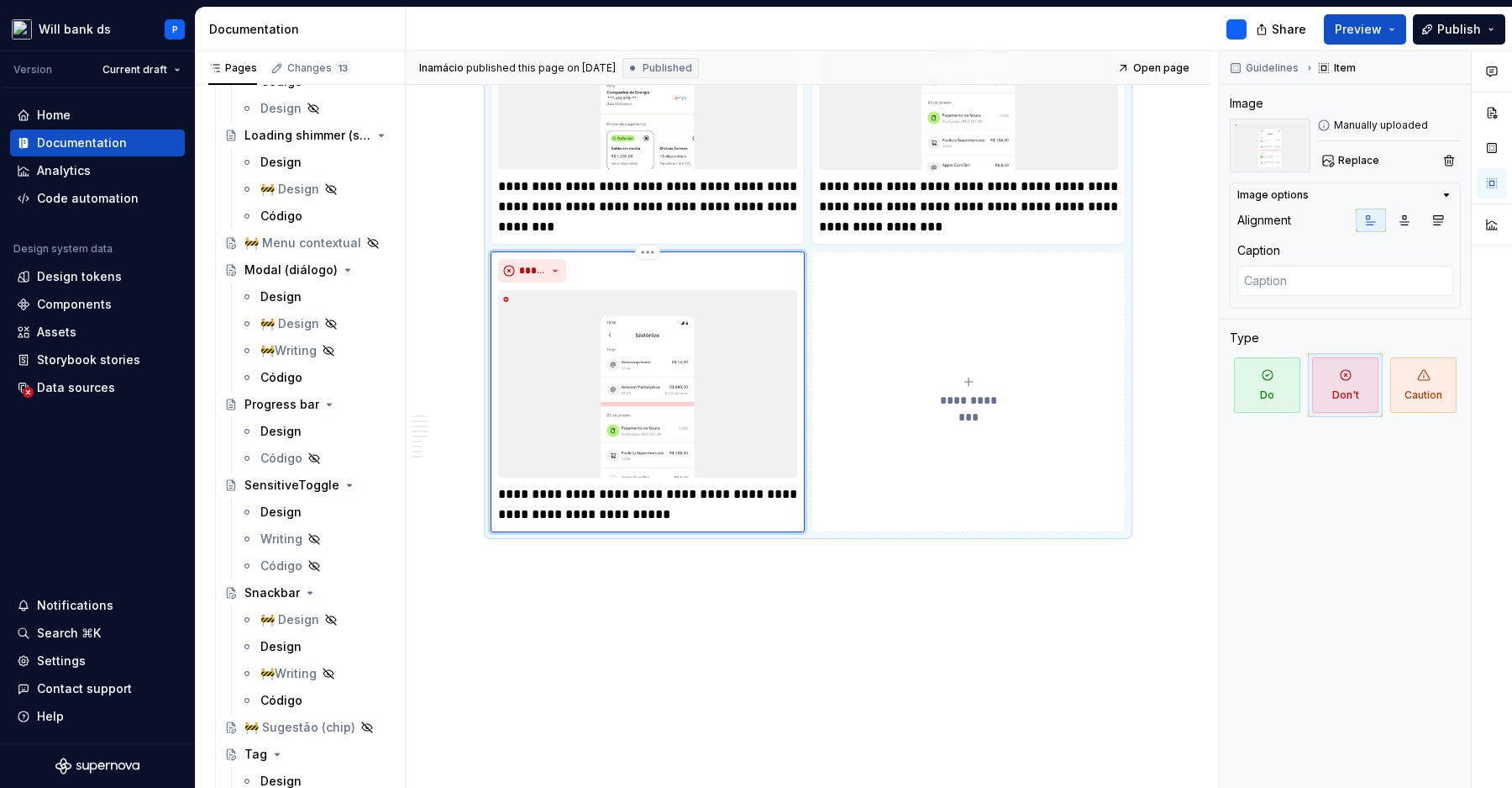
click at [608, 423] on img at bounding box center [647, 384] width 299 height 189
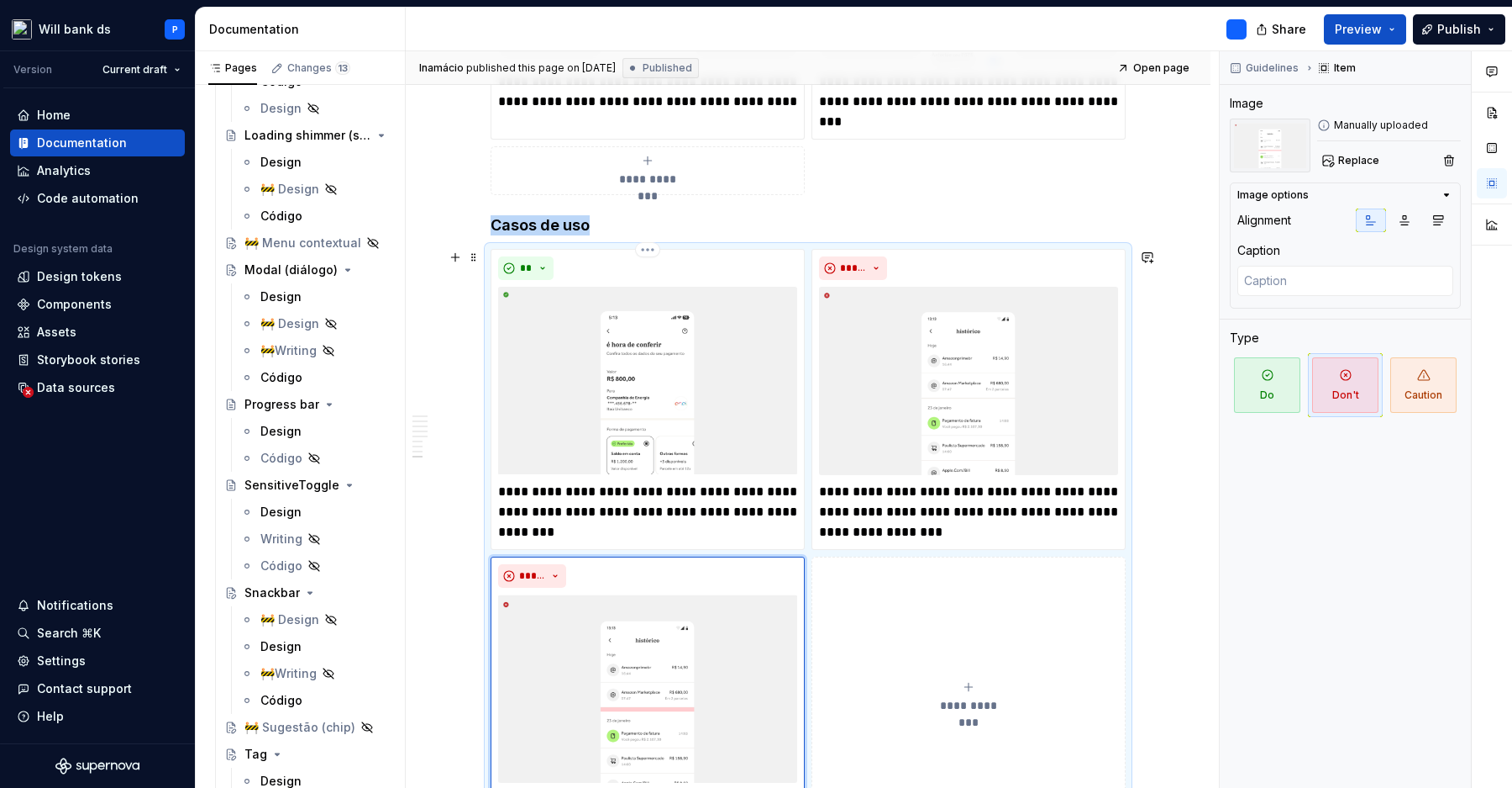
scroll to position [3055, 0]
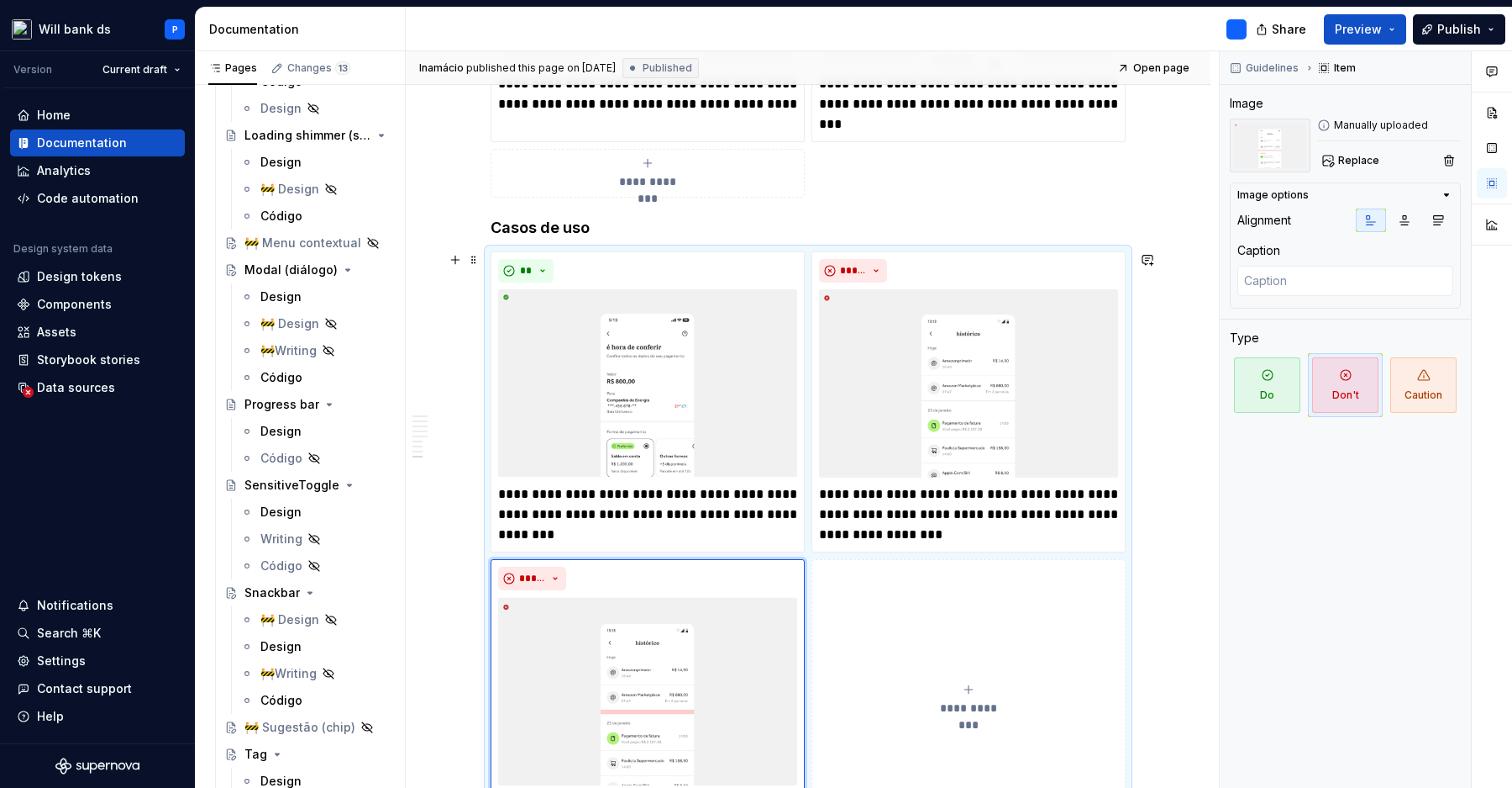
click at [491, 269] on div "**********" at bounding box center [808, 546] width 635 height 588
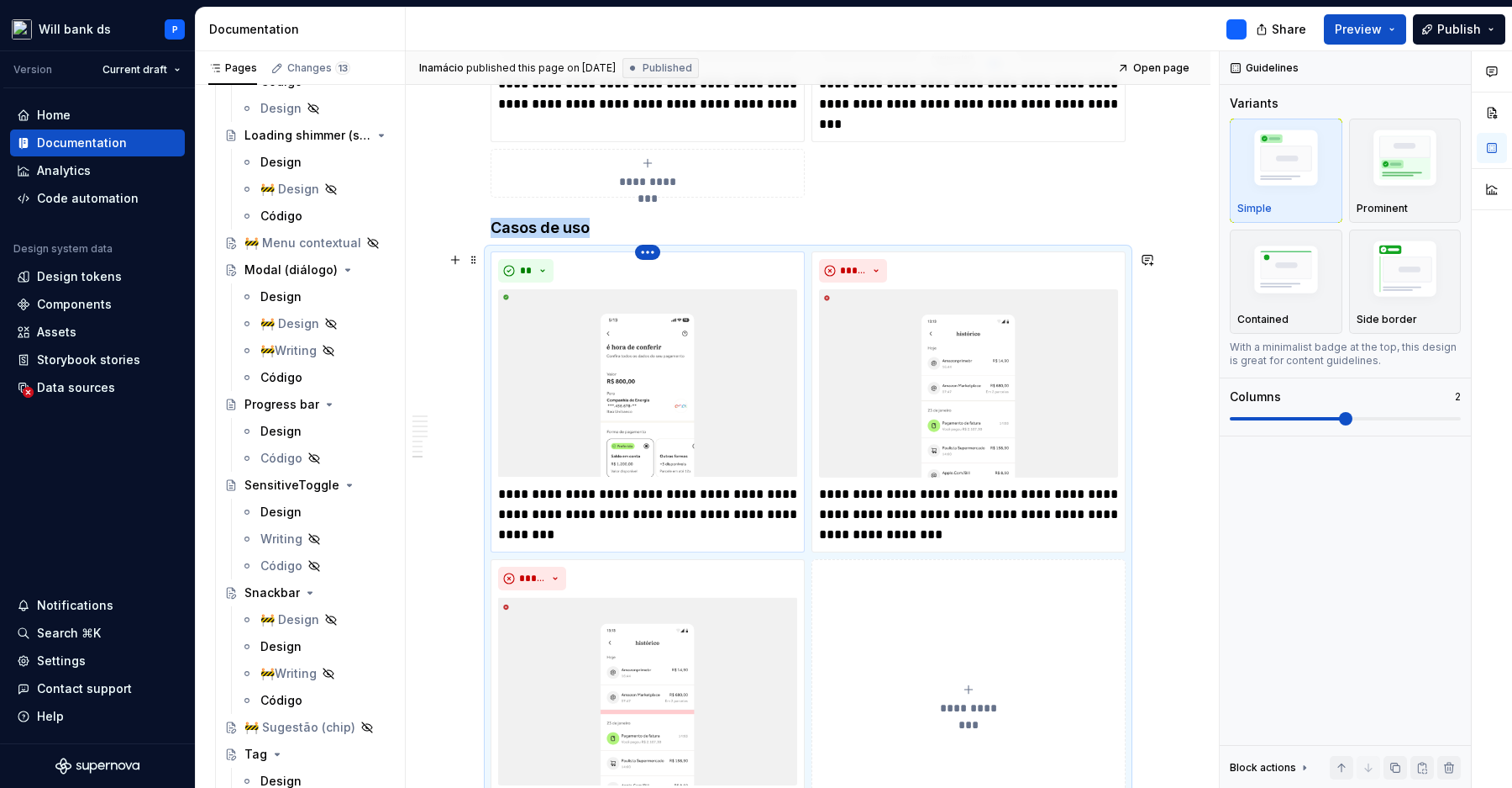
click at [653, 252] on html "Will bank ds P Version Current draft Home Documentation Analytics Code automati…" at bounding box center [756, 394] width 1512 height 788
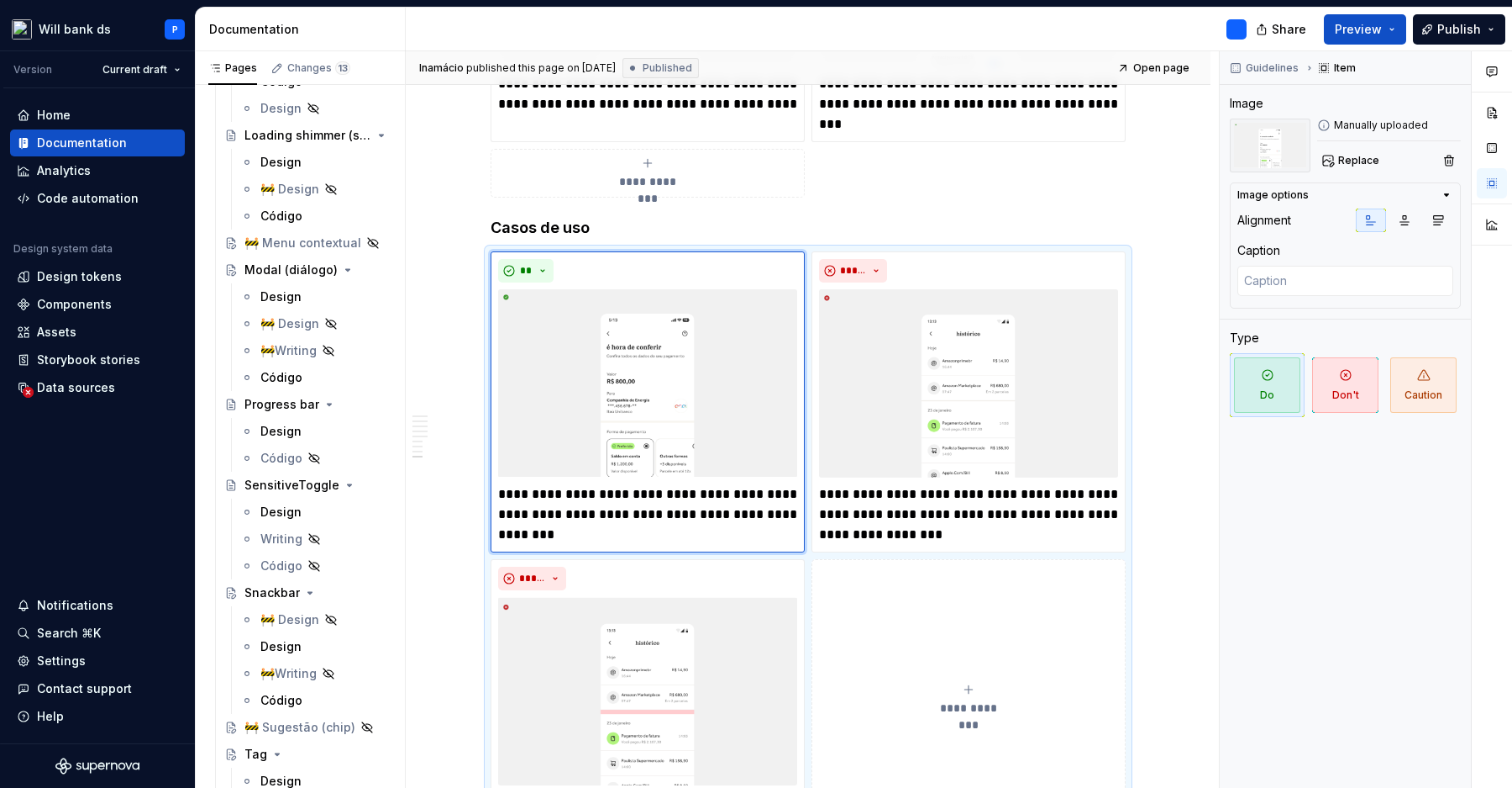
click at [1269, 65] on div "Comments Open comments No comments yet Select ‘Comment’ from the block context …" at bounding box center [1366, 419] width 292 height 737
click at [1273, 65] on span "Guidelines" at bounding box center [1273, 68] width 53 height 13
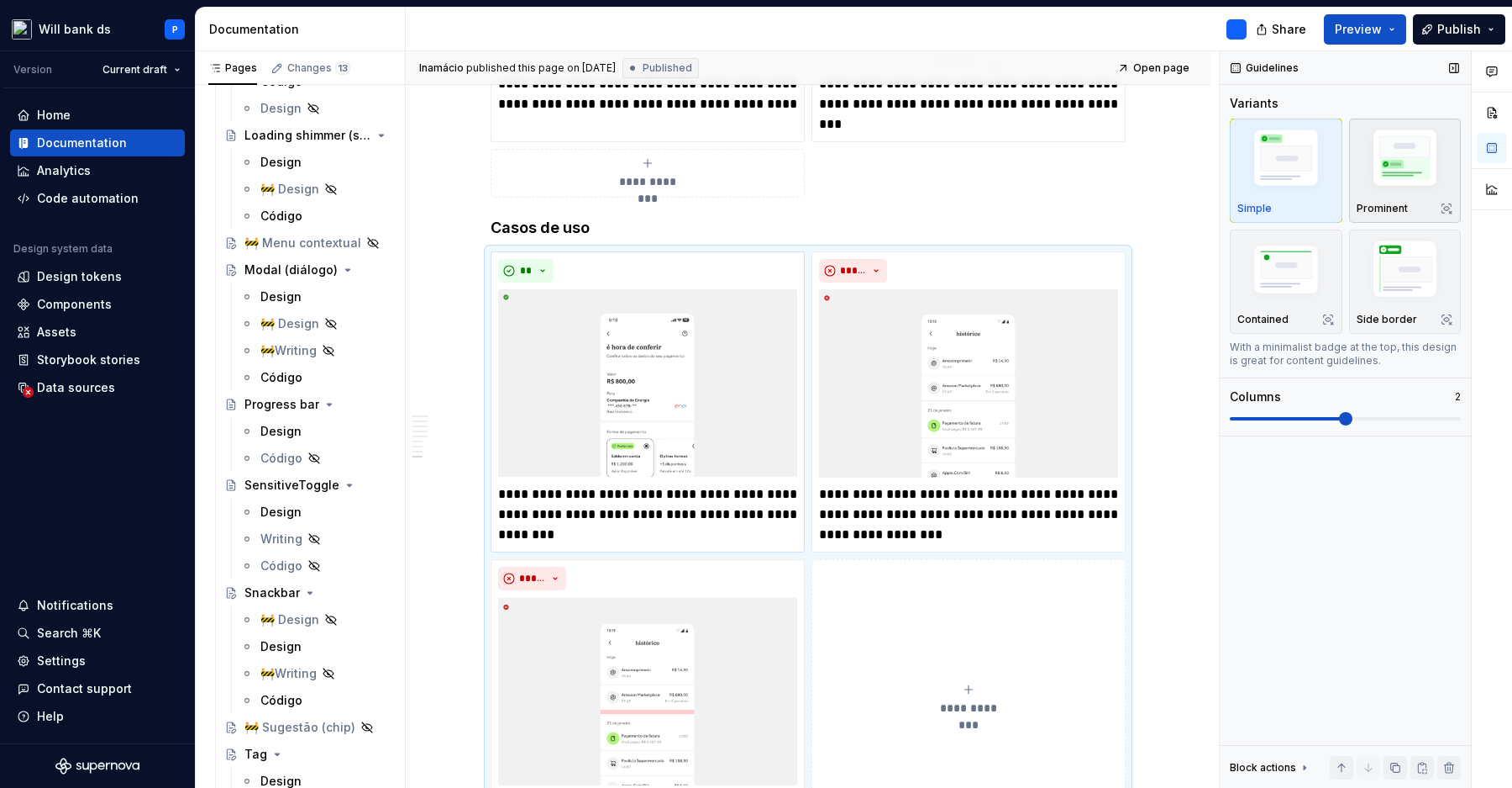
click at [1381, 174] on img "button" at bounding box center [1405, 161] width 97 height 74
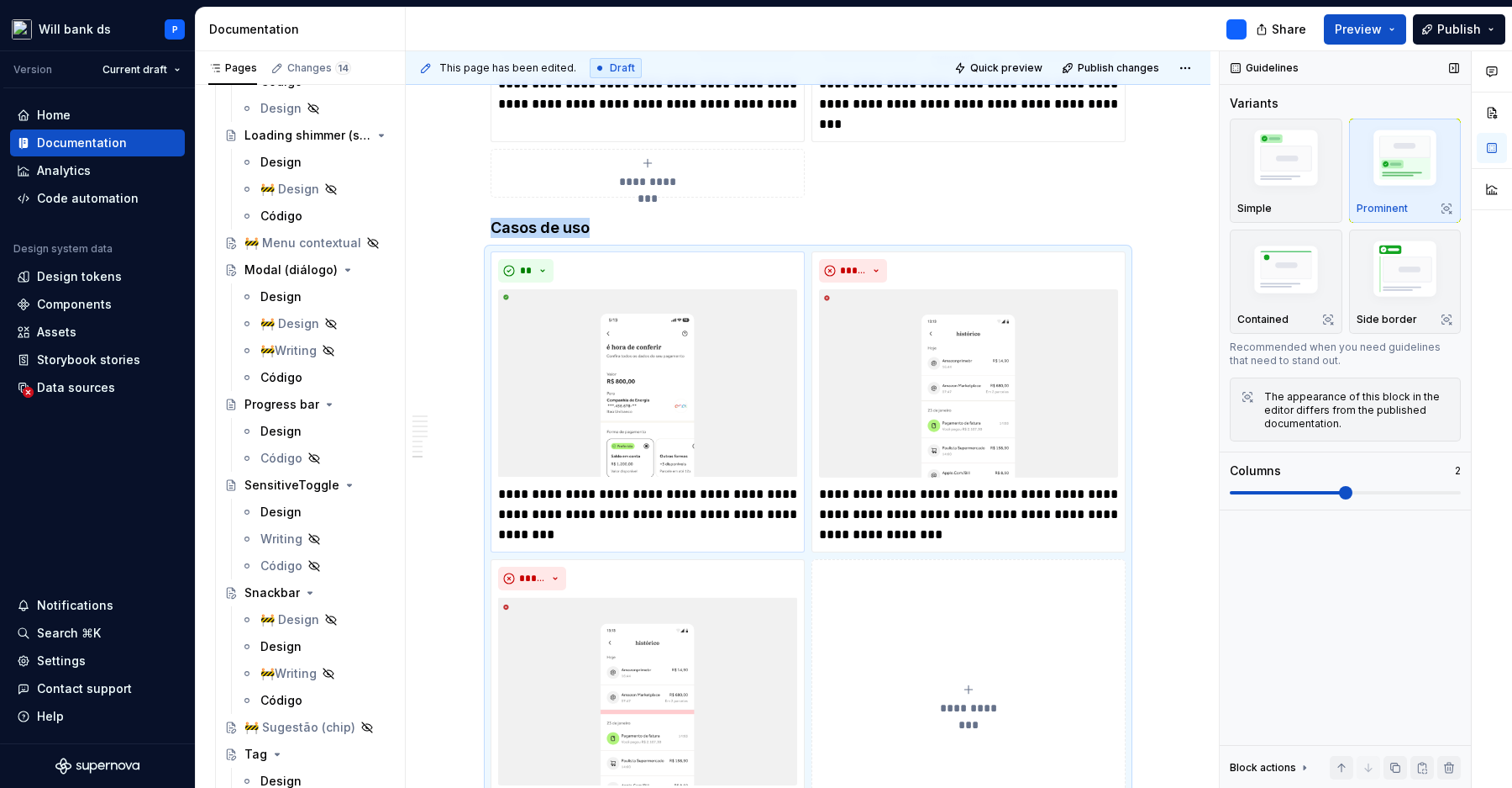
click at [1407, 151] on img "button" at bounding box center [1405, 161] width 97 height 74
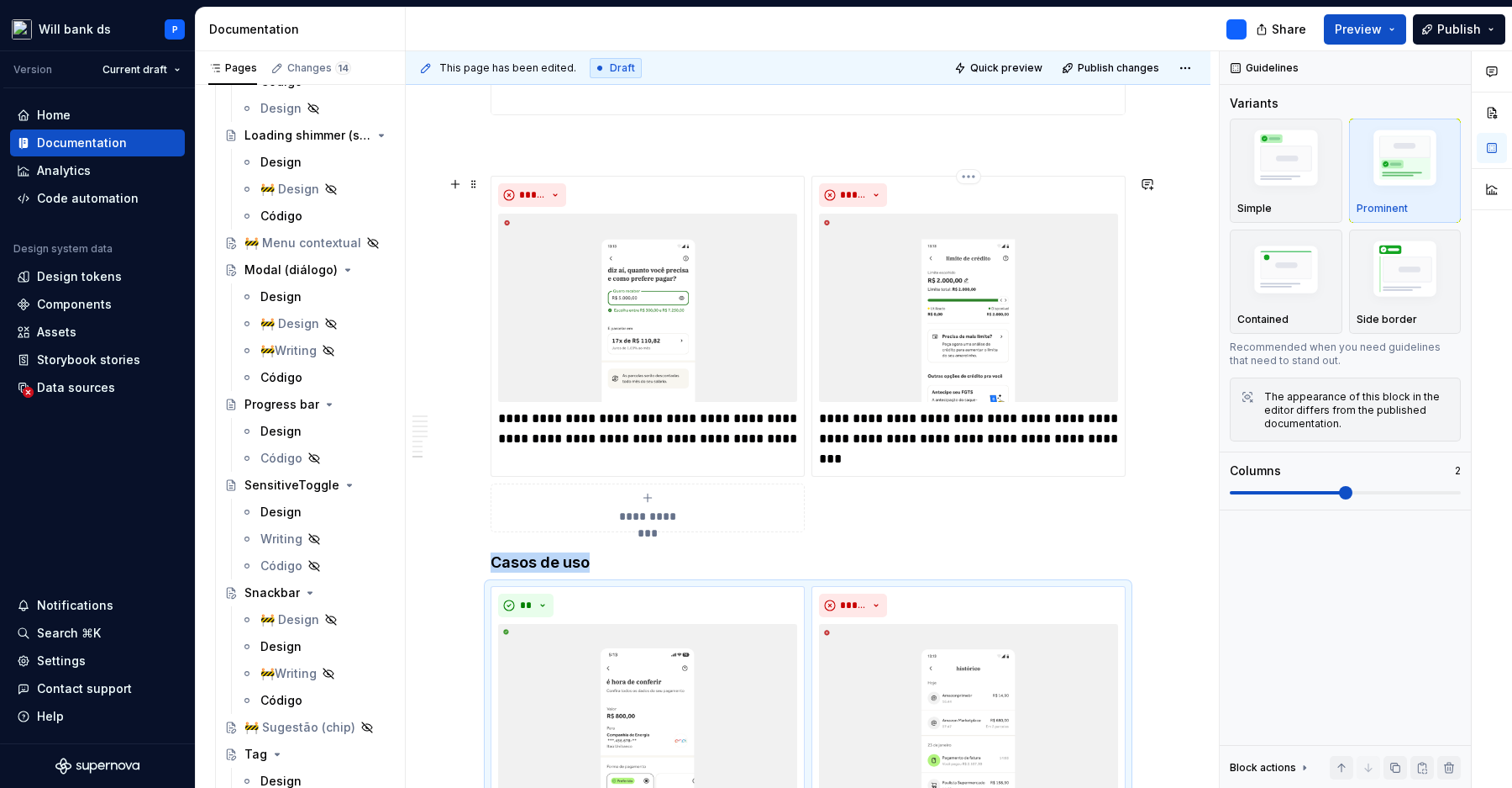
scroll to position [2701, 0]
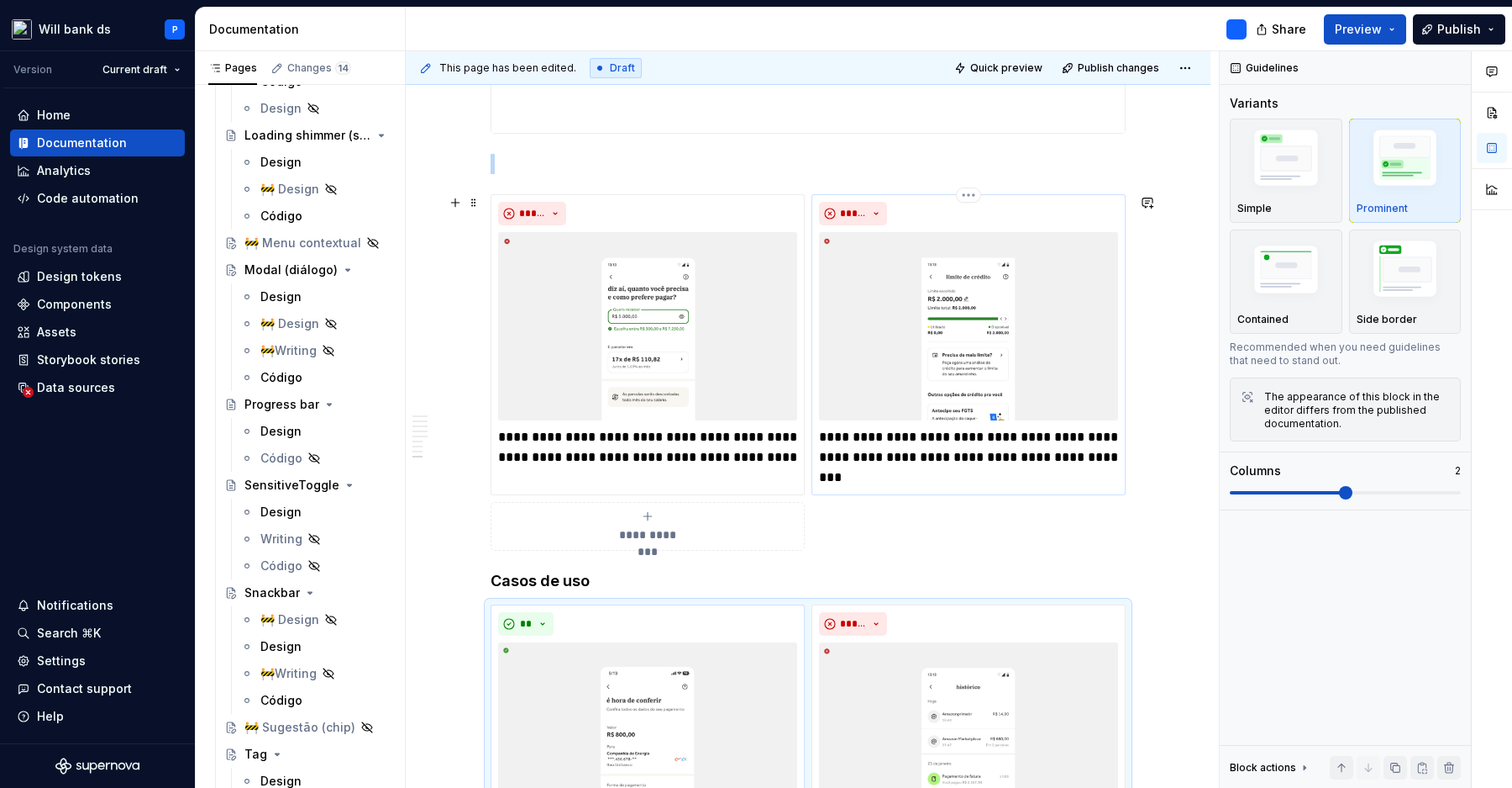
click at [1126, 288] on div "**********" at bounding box center [968, 344] width 315 height 301
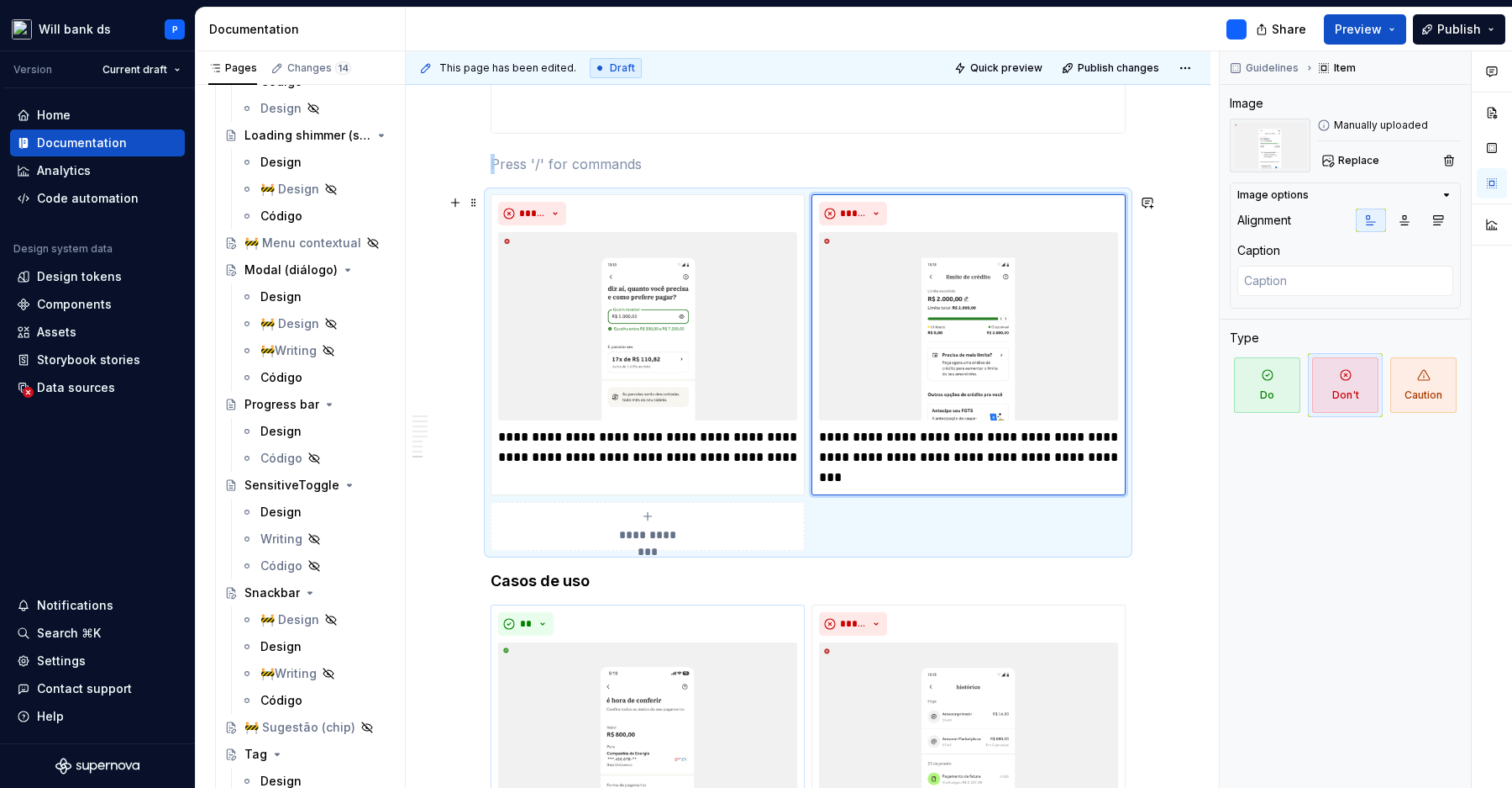
click at [492, 199] on div "**********" at bounding box center [808, 372] width 635 height 356
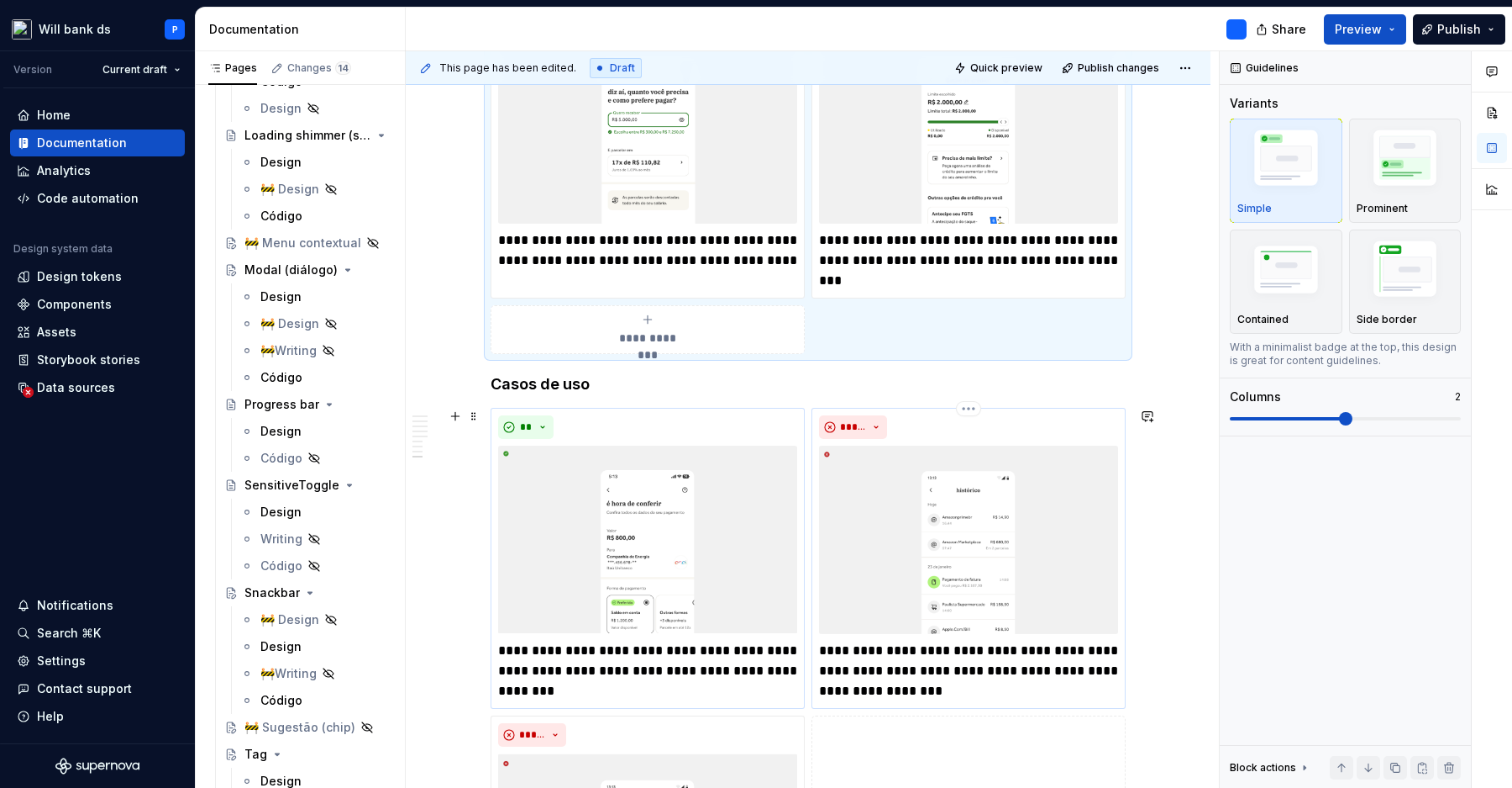
scroll to position [2901, 0]
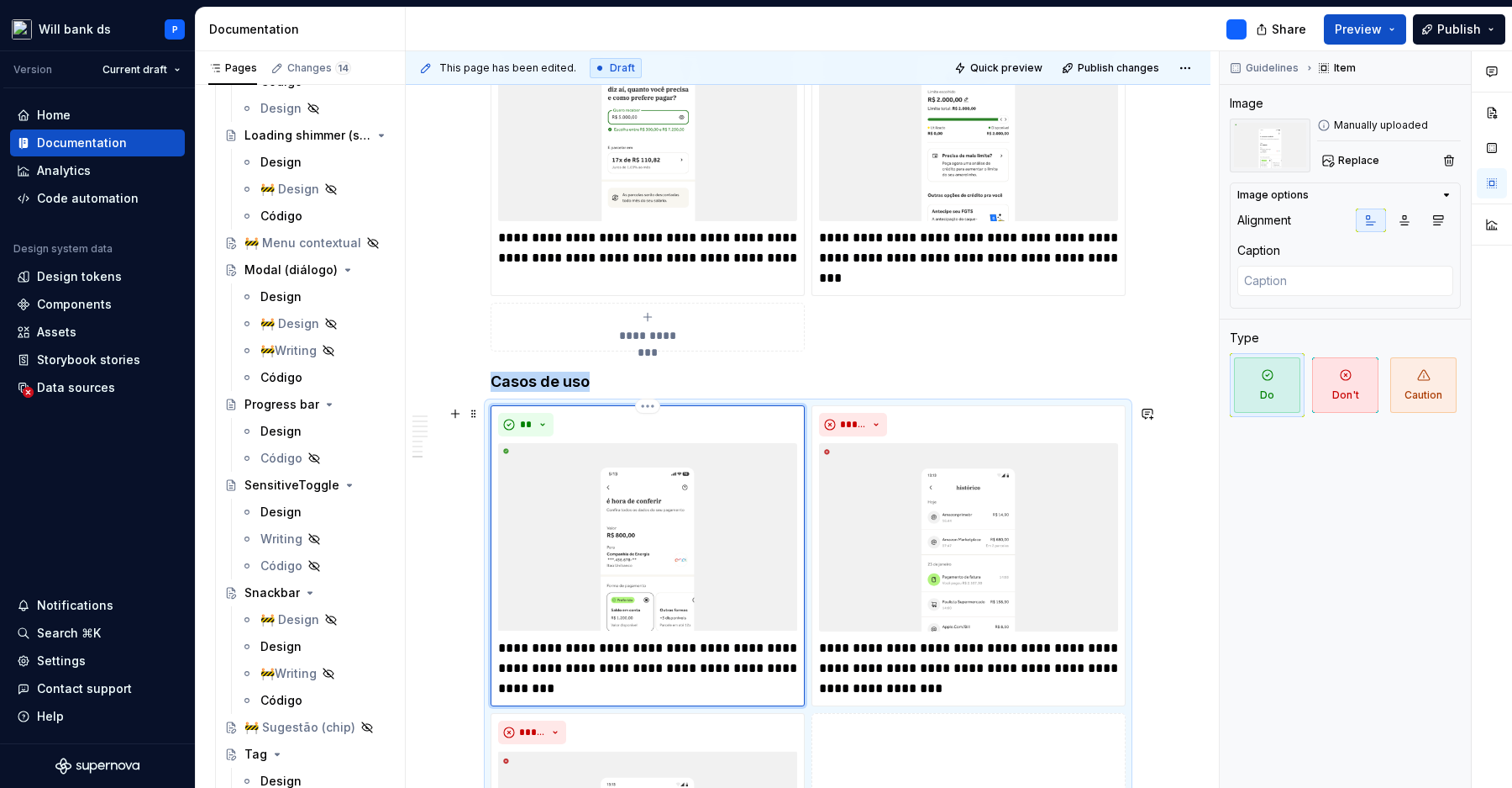
click at [572, 420] on div "**" at bounding box center [647, 424] width 299 height 24
click at [655, 403] on html "Will bank ds P Version Current draft Home Documentation Analytics Code automati…" at bounding box center [756, 394] width 1512 height 788
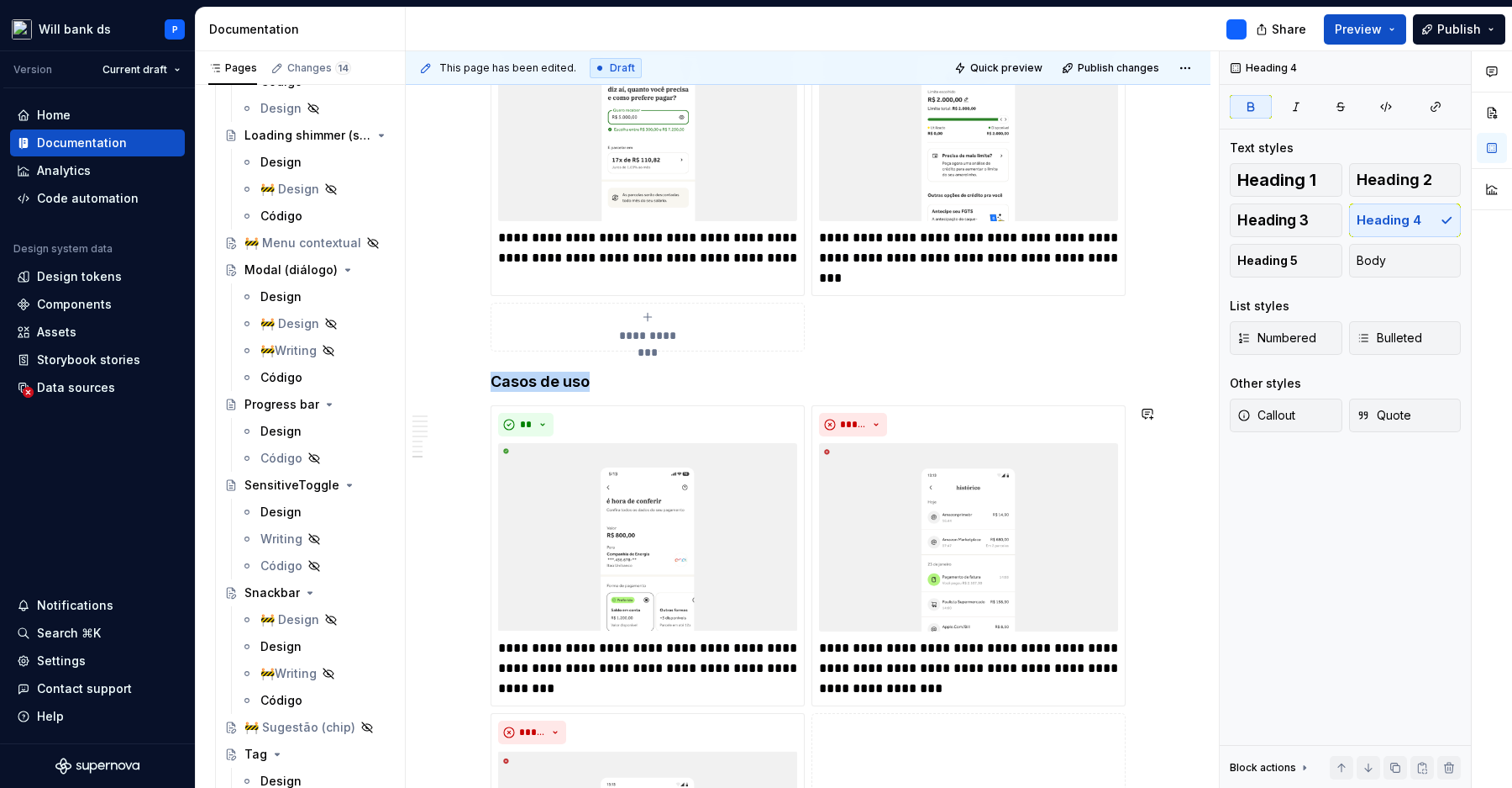
click at [655, 403] on html "Will bank ds P Version Current draft Home Documentation Analytics Code automati…" at bounding box center [756, 394] width 1512 height 788
click at [496, 407] on div "**********" at bounding box center [648, 555] width 315 height 301
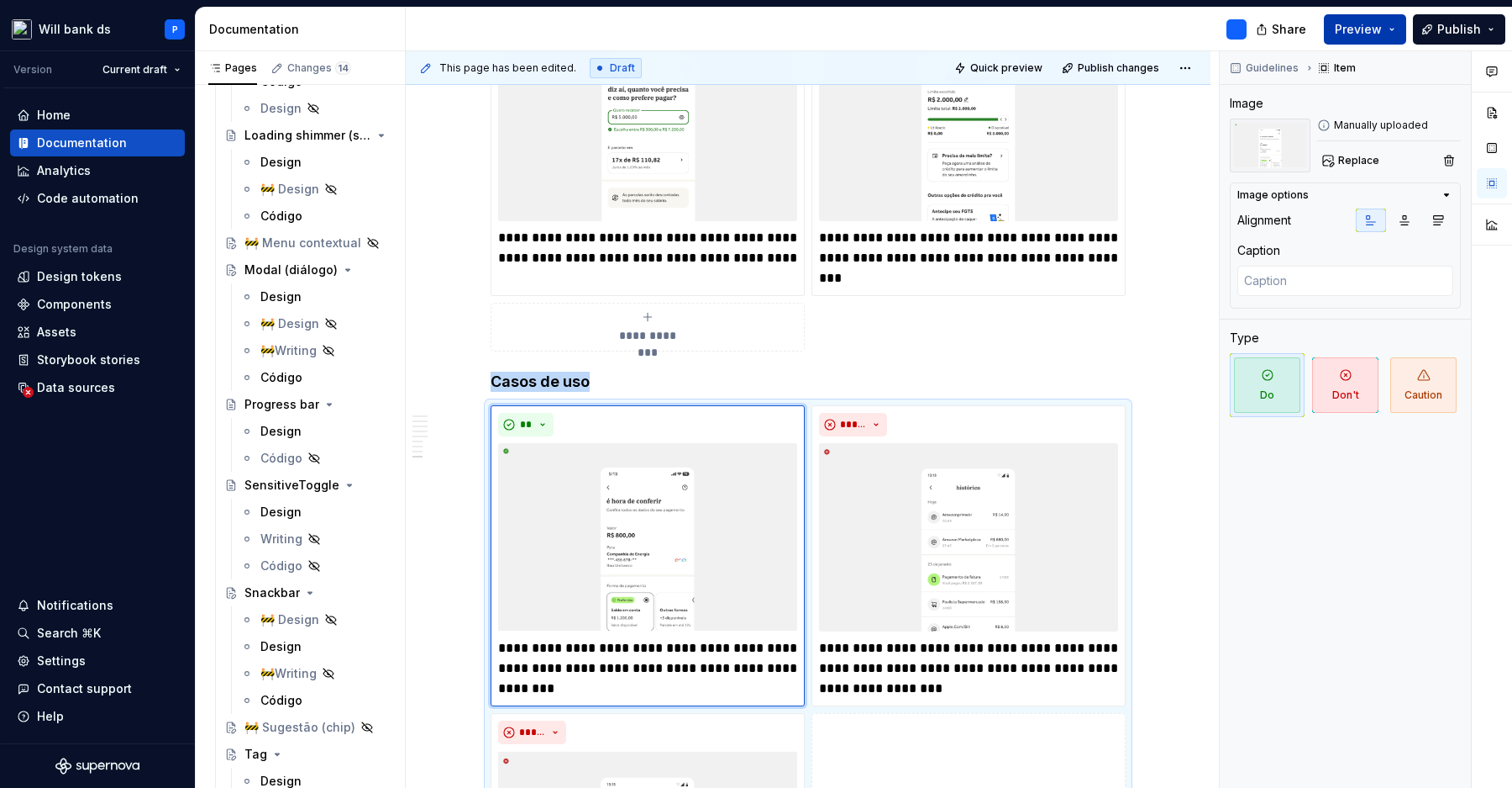
click at [1374, 27] on span "Preview" at bounding box center [1358, 29] width 47 height 17
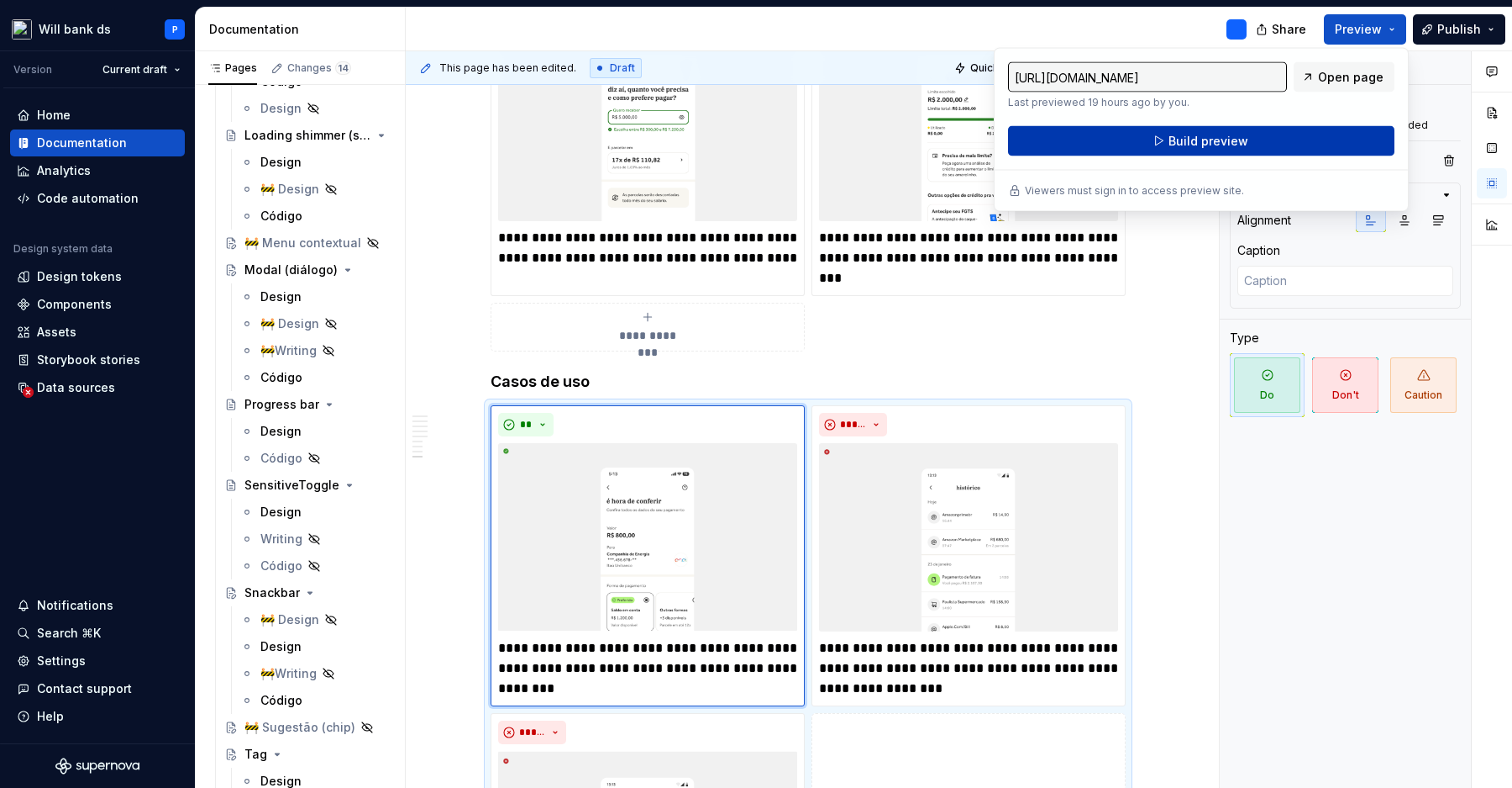
click at [1273, 133] on button "Build preview" at bounding box center [1201, 141] width 386 height 30
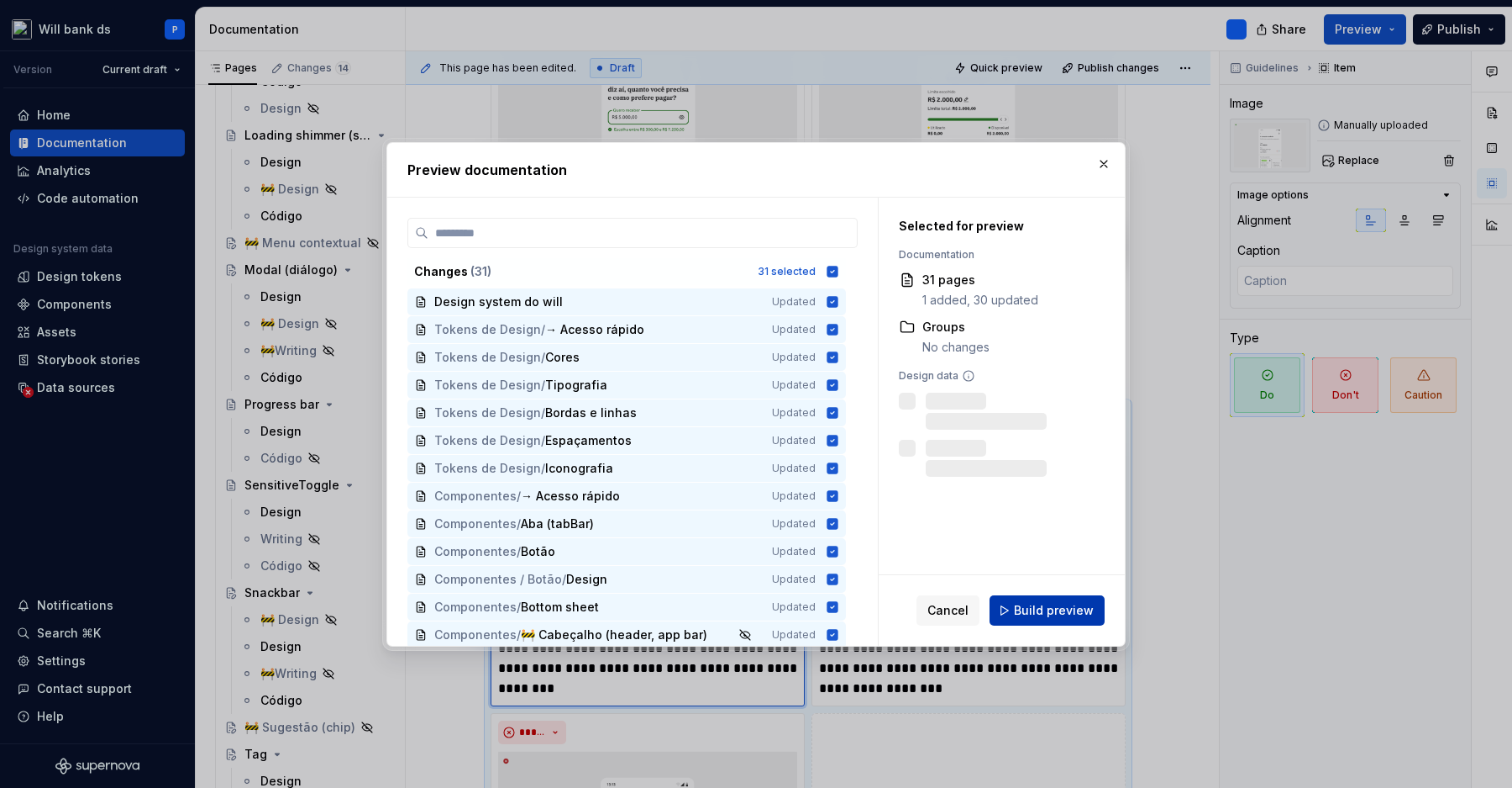
click at [1041, 613] on span "Build preview" at bounding box center [1053, 611] width 80 height 17
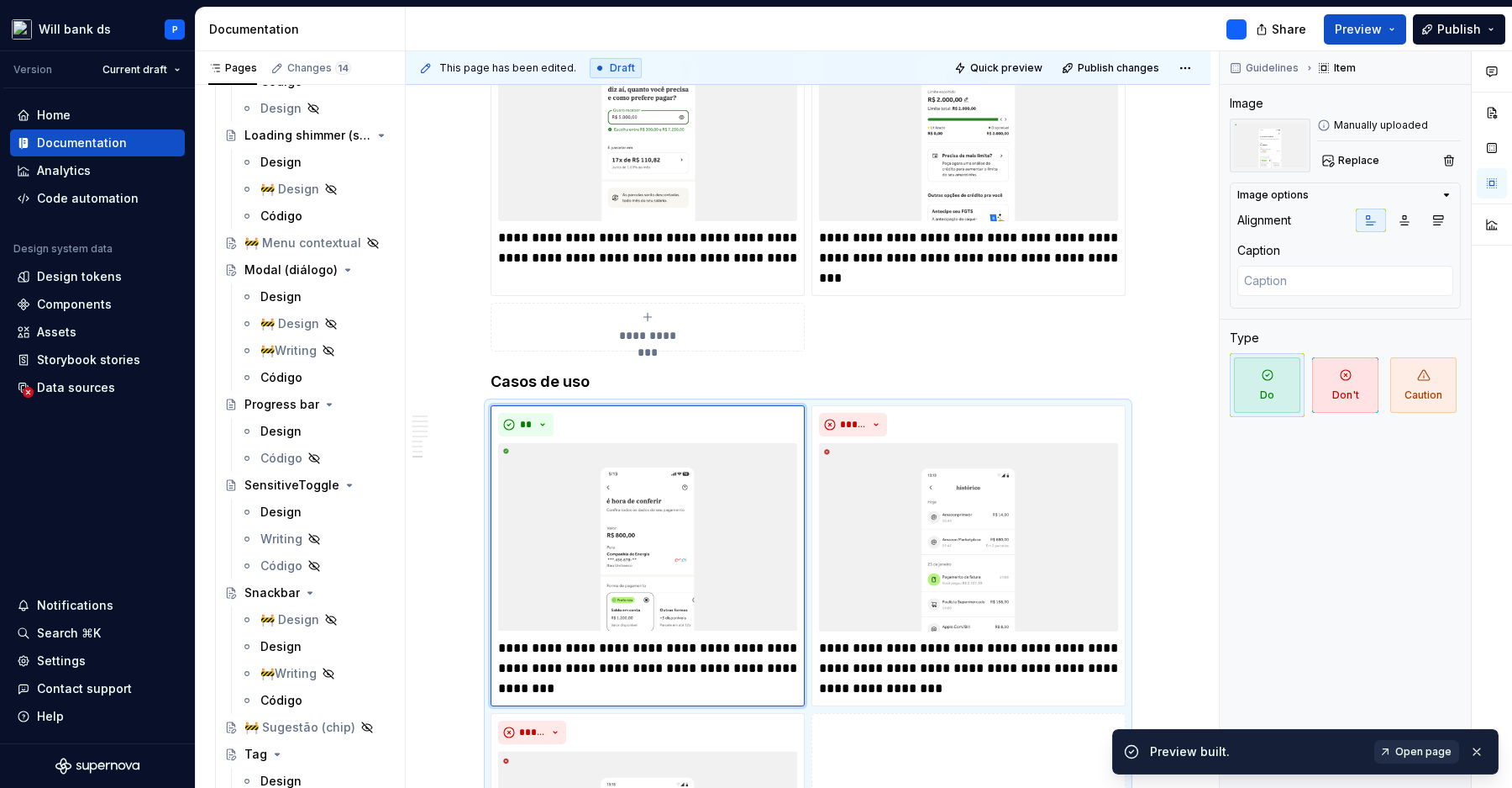
click at [1432, 754] on span "Open page" at bounding box center [1423, 751] width 57 height 13
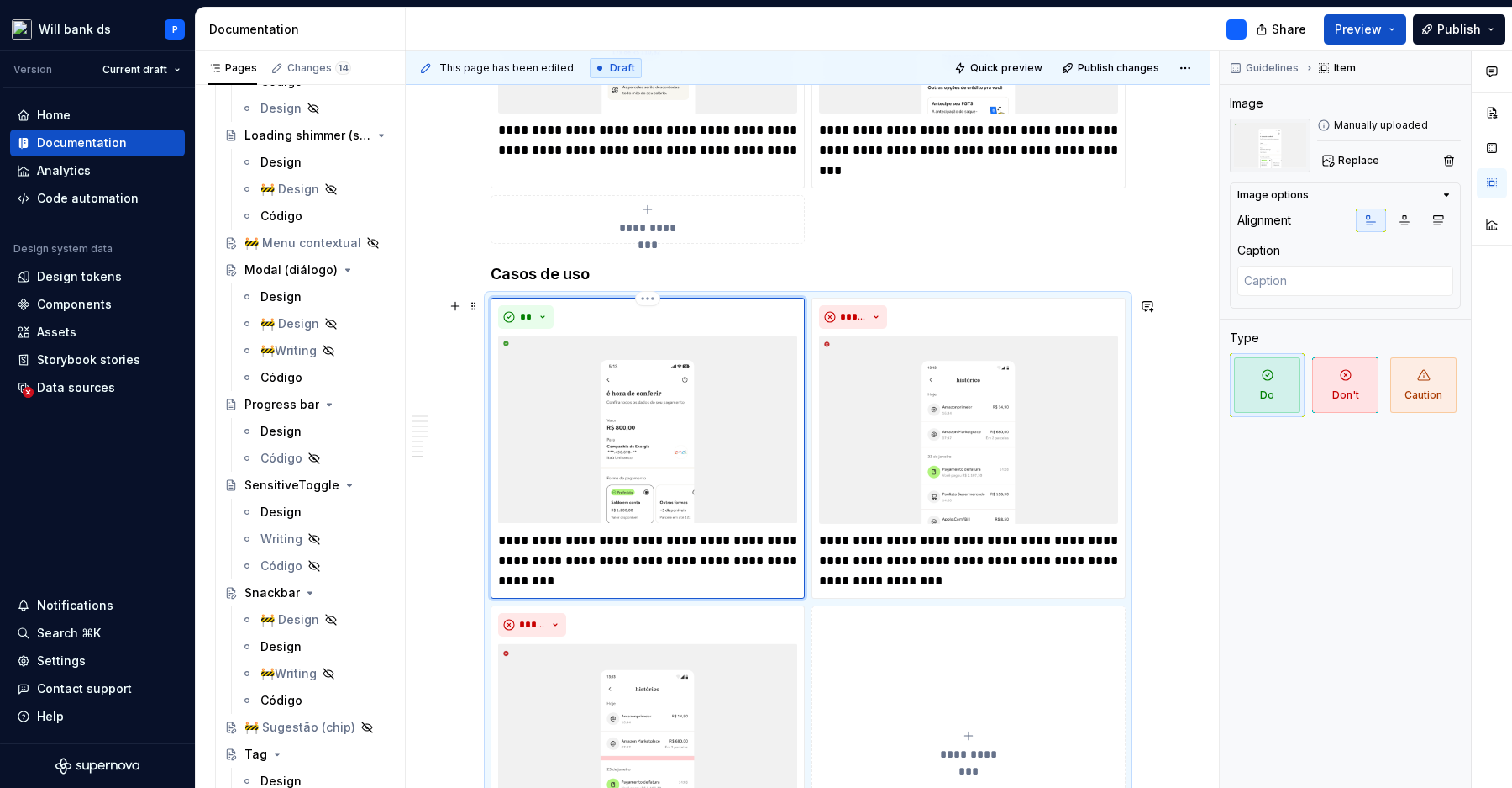
scroll to position [2994, 0]
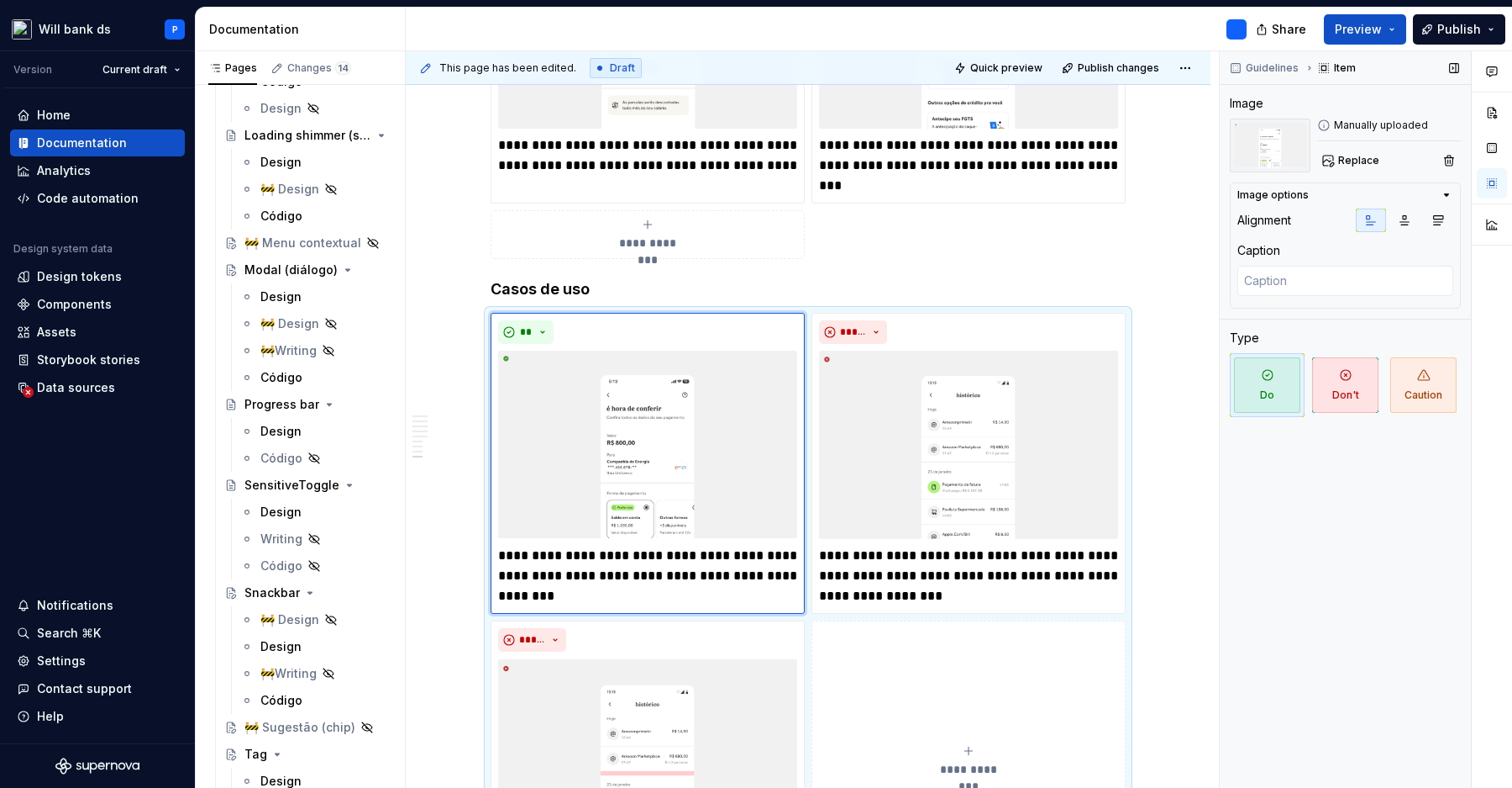
click at [1272, 136] on img at bounding box center [1271, 145] width 81 height 54
click at [1268, 145] on img at bounding box center [1271, 145] width 81 height 54
click at [1330, 121] on icon at bounding box center [1324, 125] width 13 height 13
click at [1325, 124] on icon at bounding box center [1324, 125] width 13 height 13
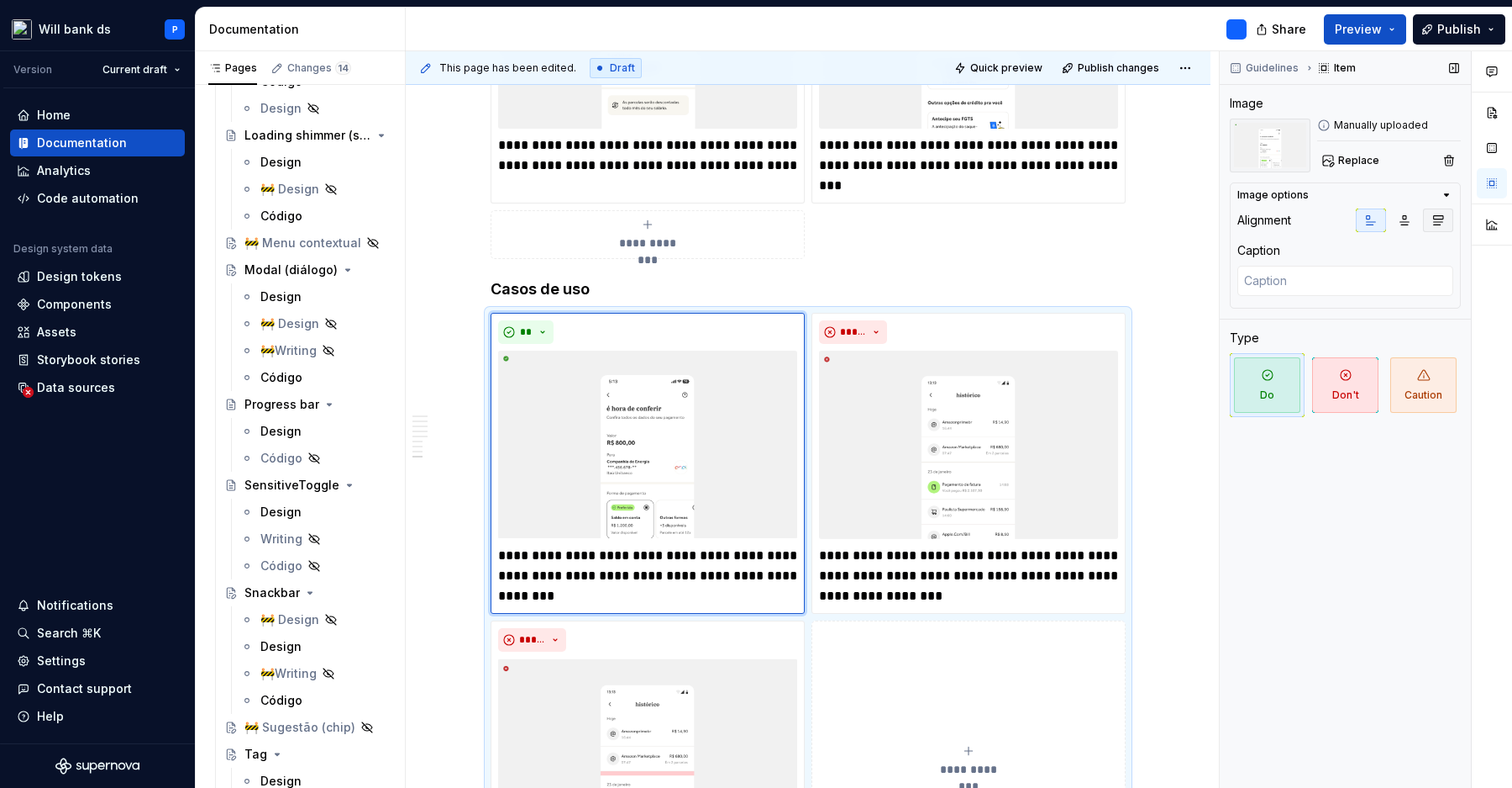
click at [1439, 214] on icon "button" at bounding box center [1439, 221] width 13 height 13
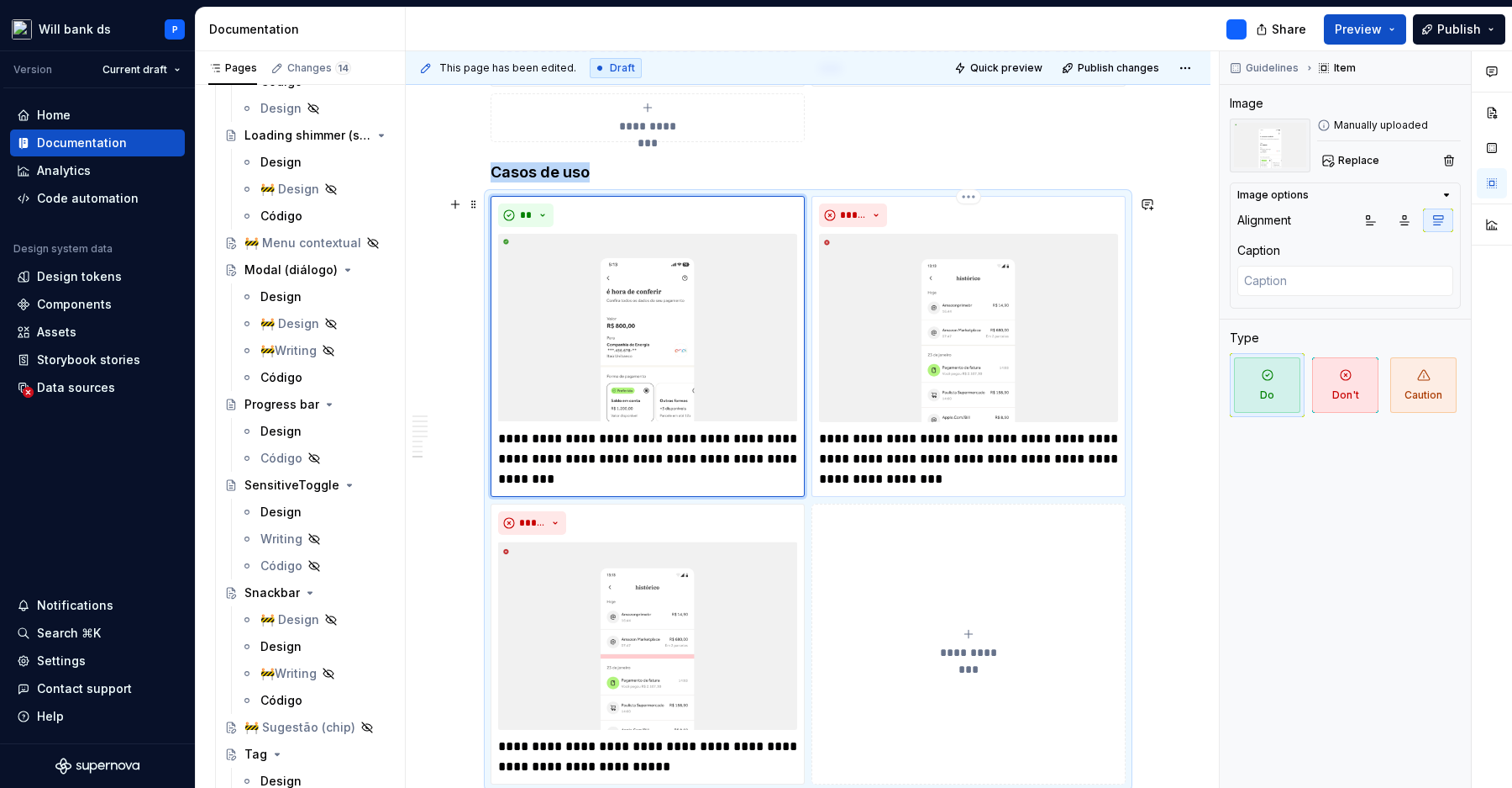
click at [1025, 385] on img at bounding box center [967, 328] width 299 height 189
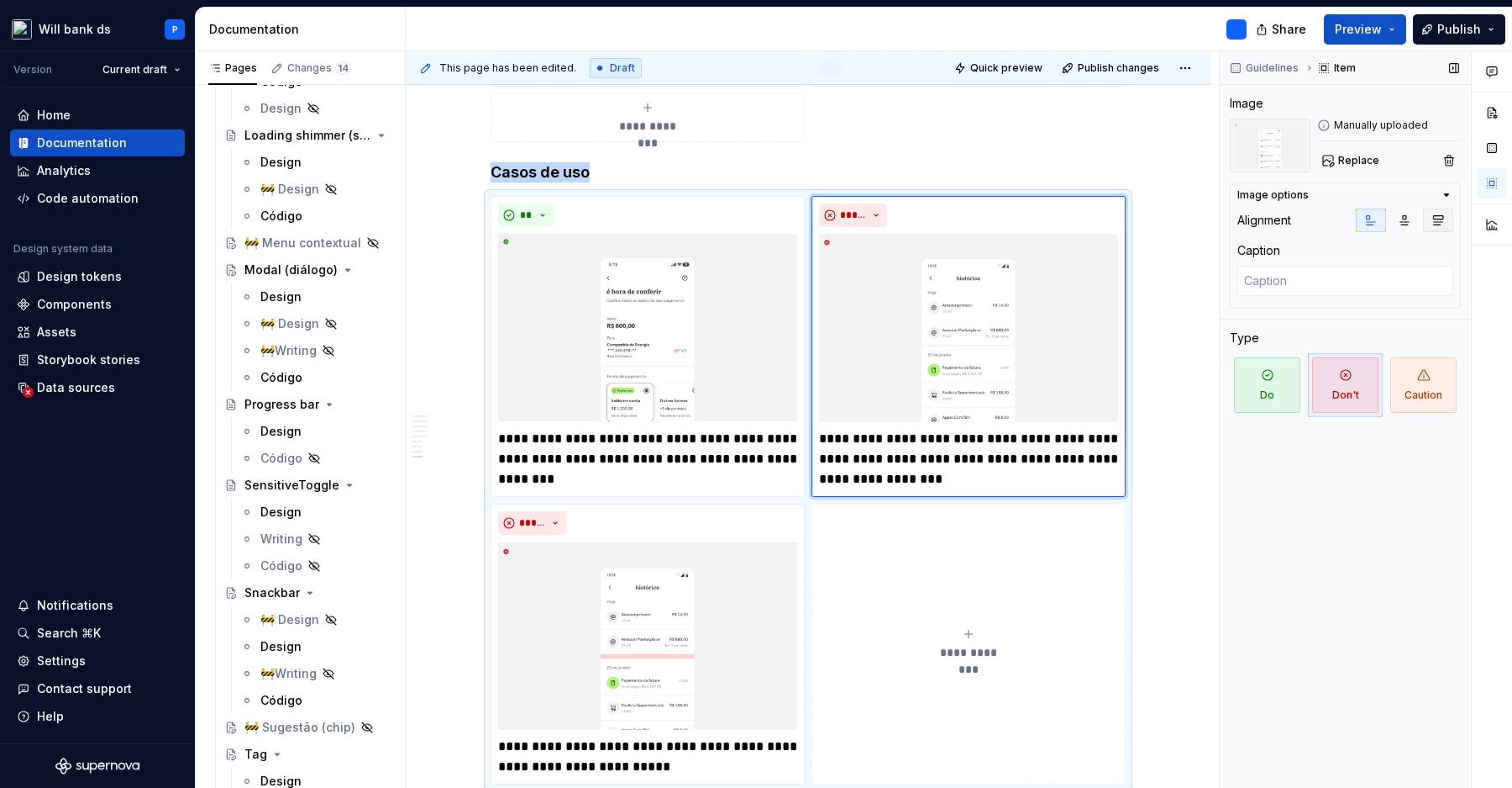
click at [1434, 216] on icon "button" at bounding box center [1439, 221] width 9 height 9
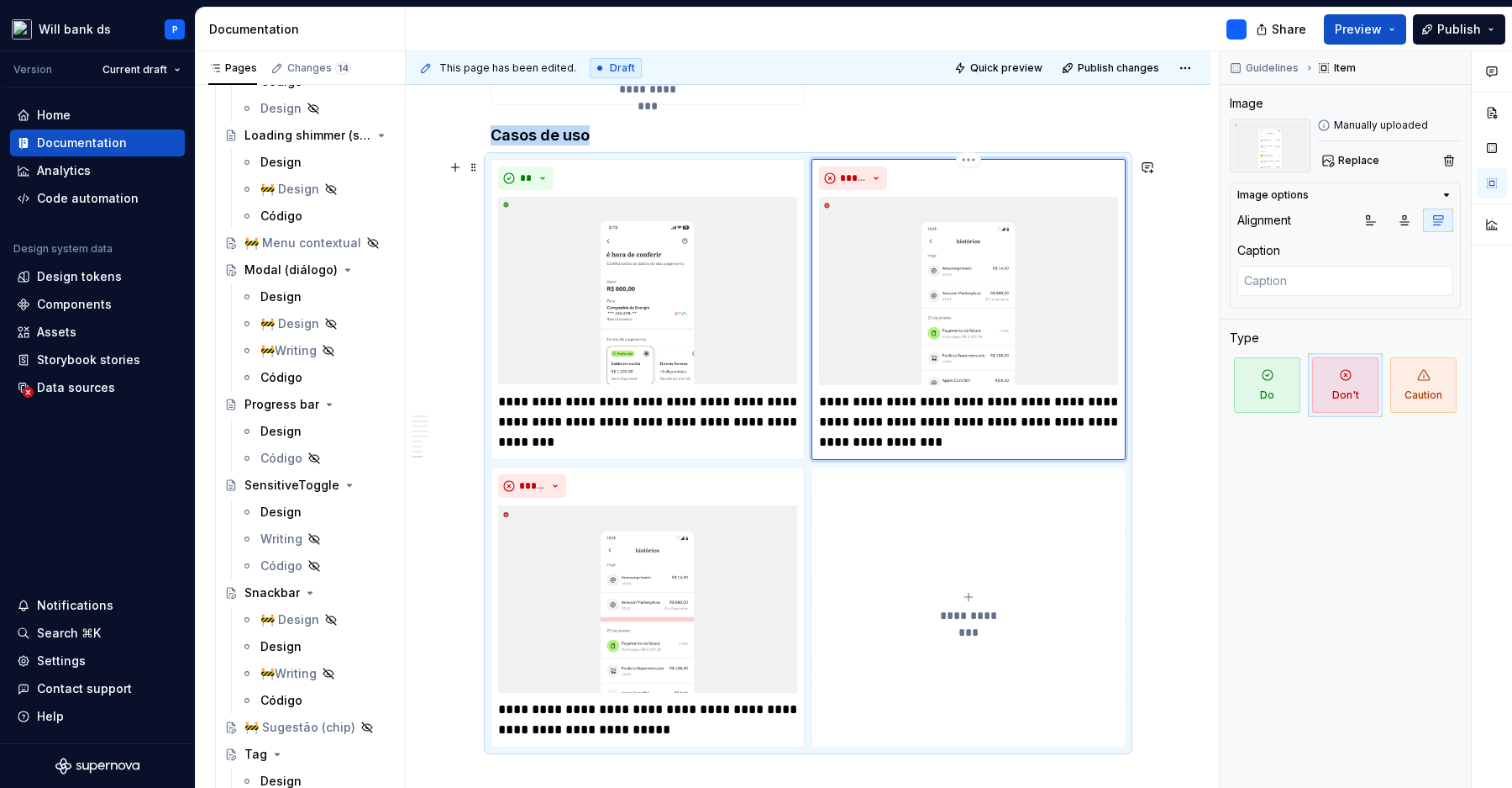
scroll to position [3164, 0]
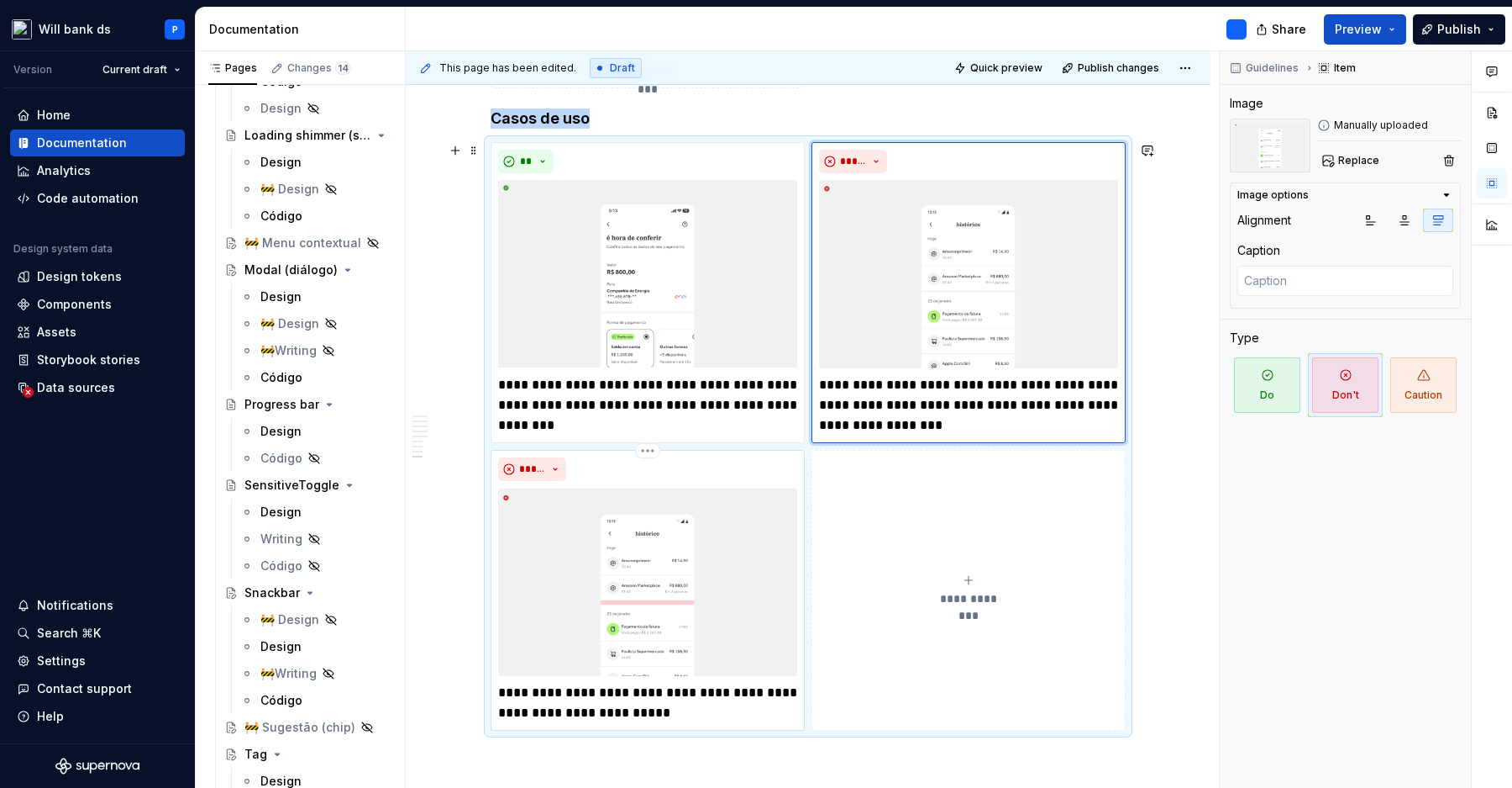
click at [758, 471] on div "*****" at bounding box center [647, 468] width 299 height 24
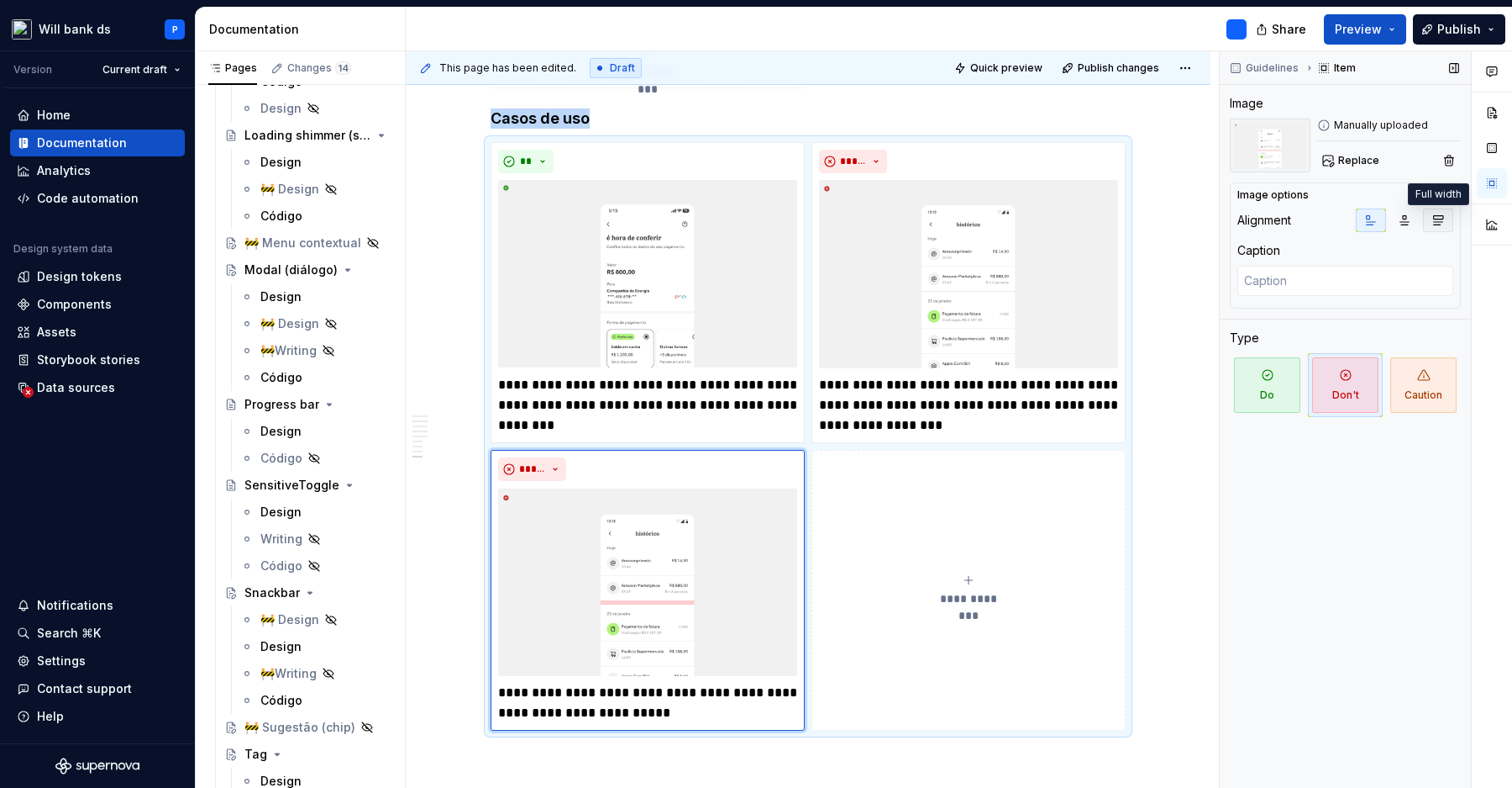
click at [1436, 221] on icon "button" at bounding box center [1439, 221] width 13 height 13
click at [1363, 25] on span "Preview" at bounding box center [1358, 29] width 47 height 17
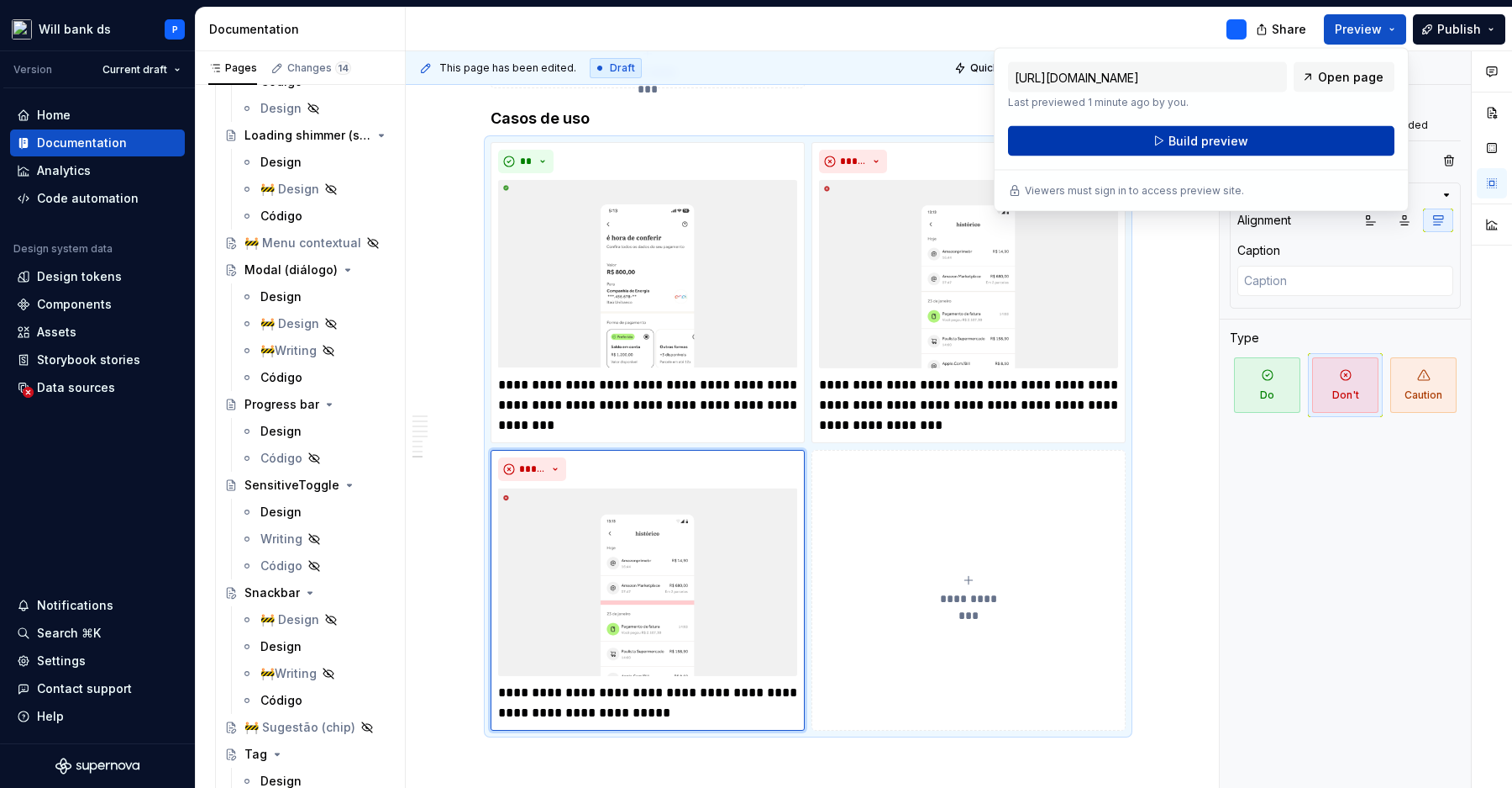
click at [1240, 136] on span "Build preview" at bounding box center [1208, 141] width 80 height 17
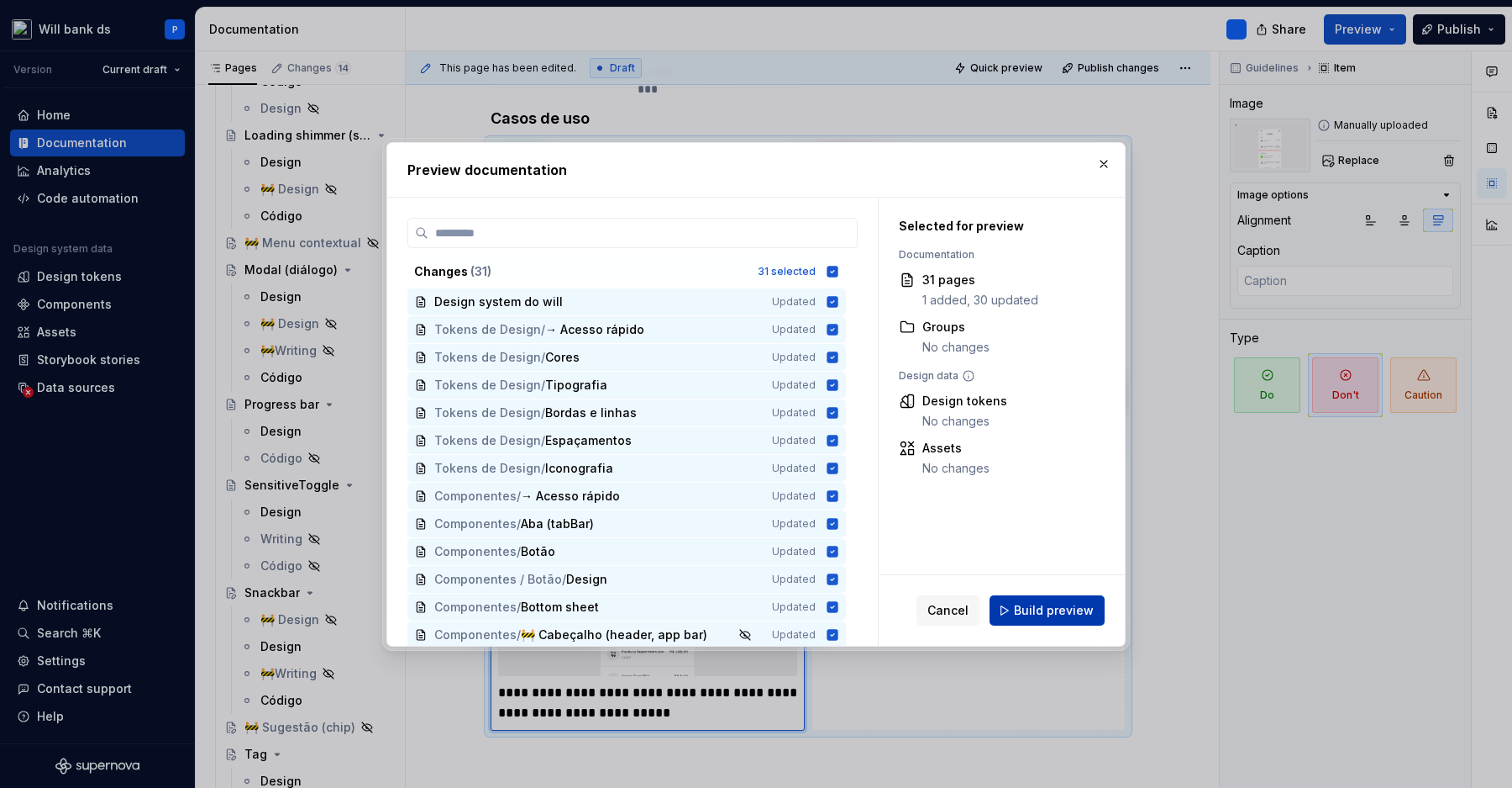
click at [1055, 612] on span "Build preview" at bounding box center [1053, 611] width 80 height 17
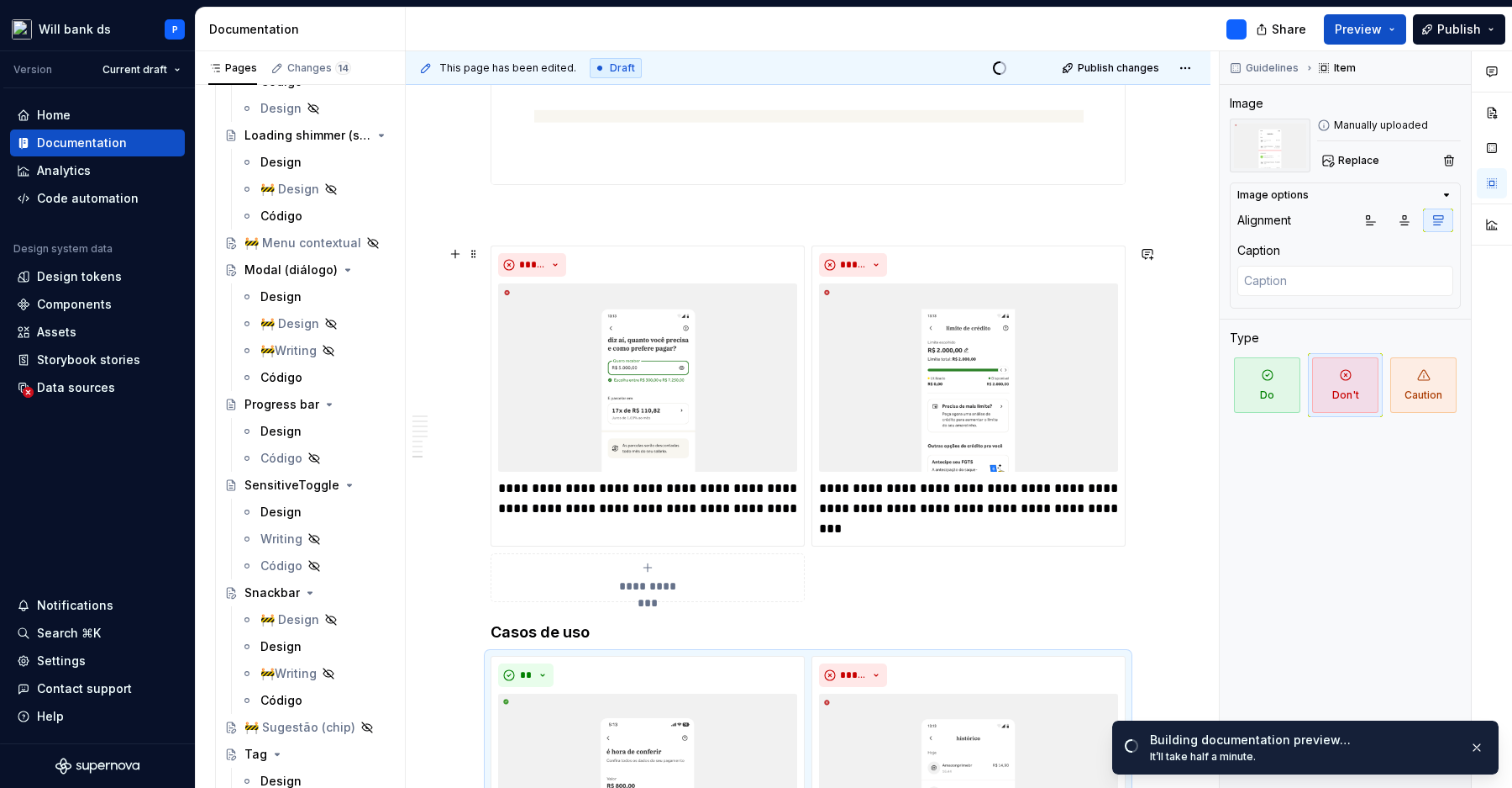
scroll to position [2629, 0]
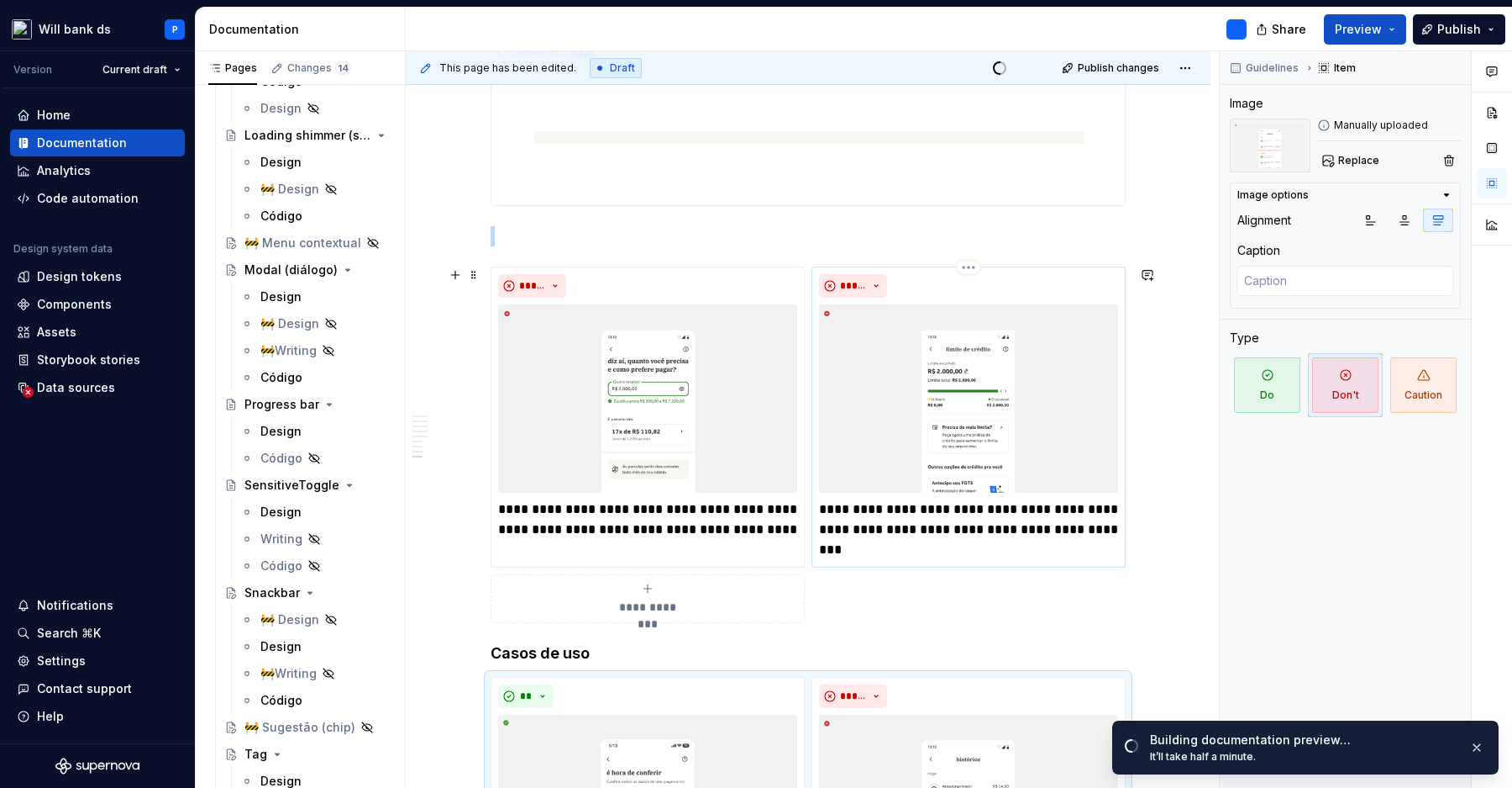
click at [1016, 376] on img at bounding box center [967, 399] width 299 height 189
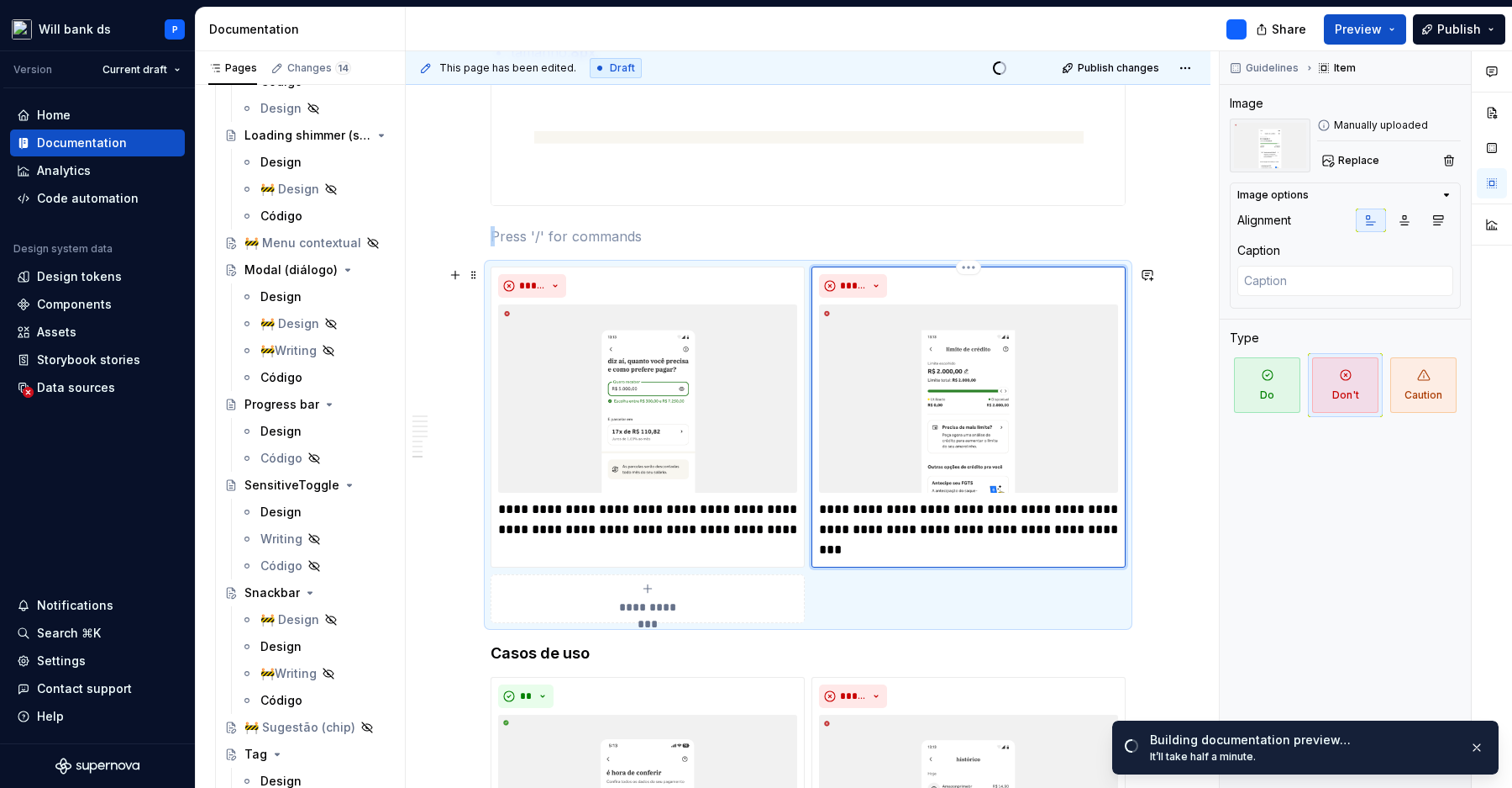
click at [1016, 376] on img at bounding box center [967, 399] width 299 height 189
click at [706, 380] on img at bounding box center [647, 399] width 299 height 189
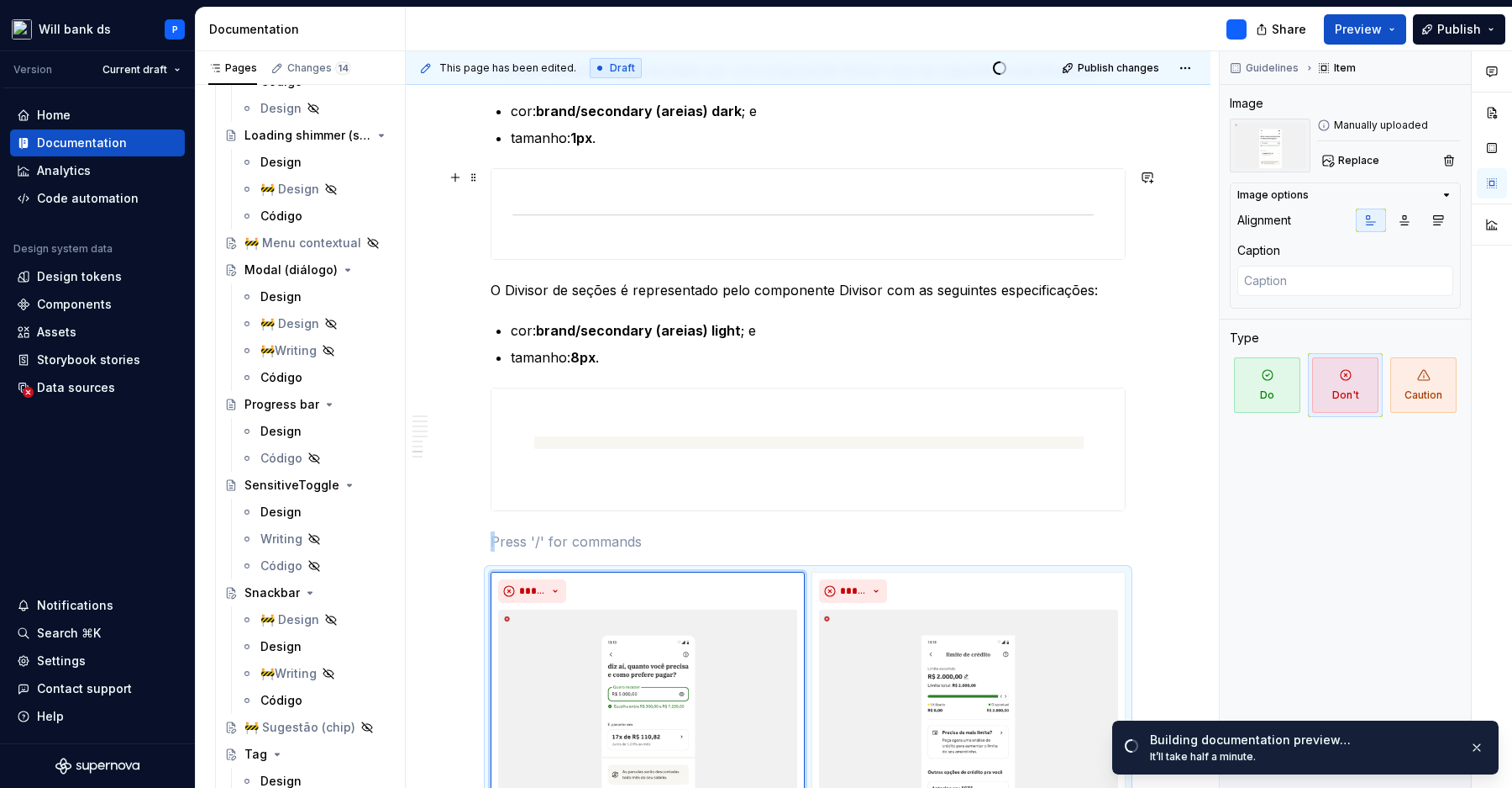
scroll to position [2311, 0]
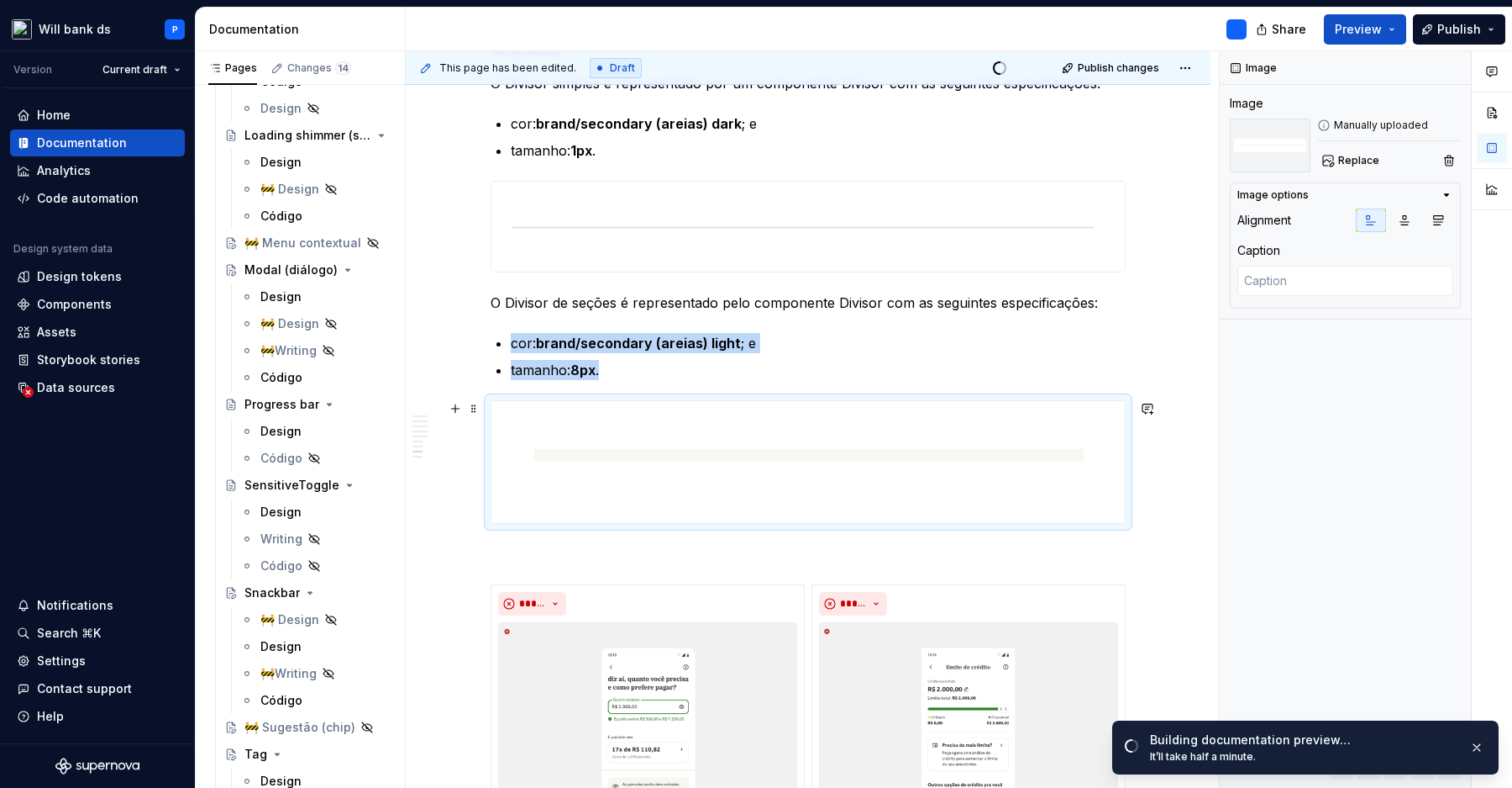
click at [758, 446] on img at bounding box center [808, 461] width 633 height 121
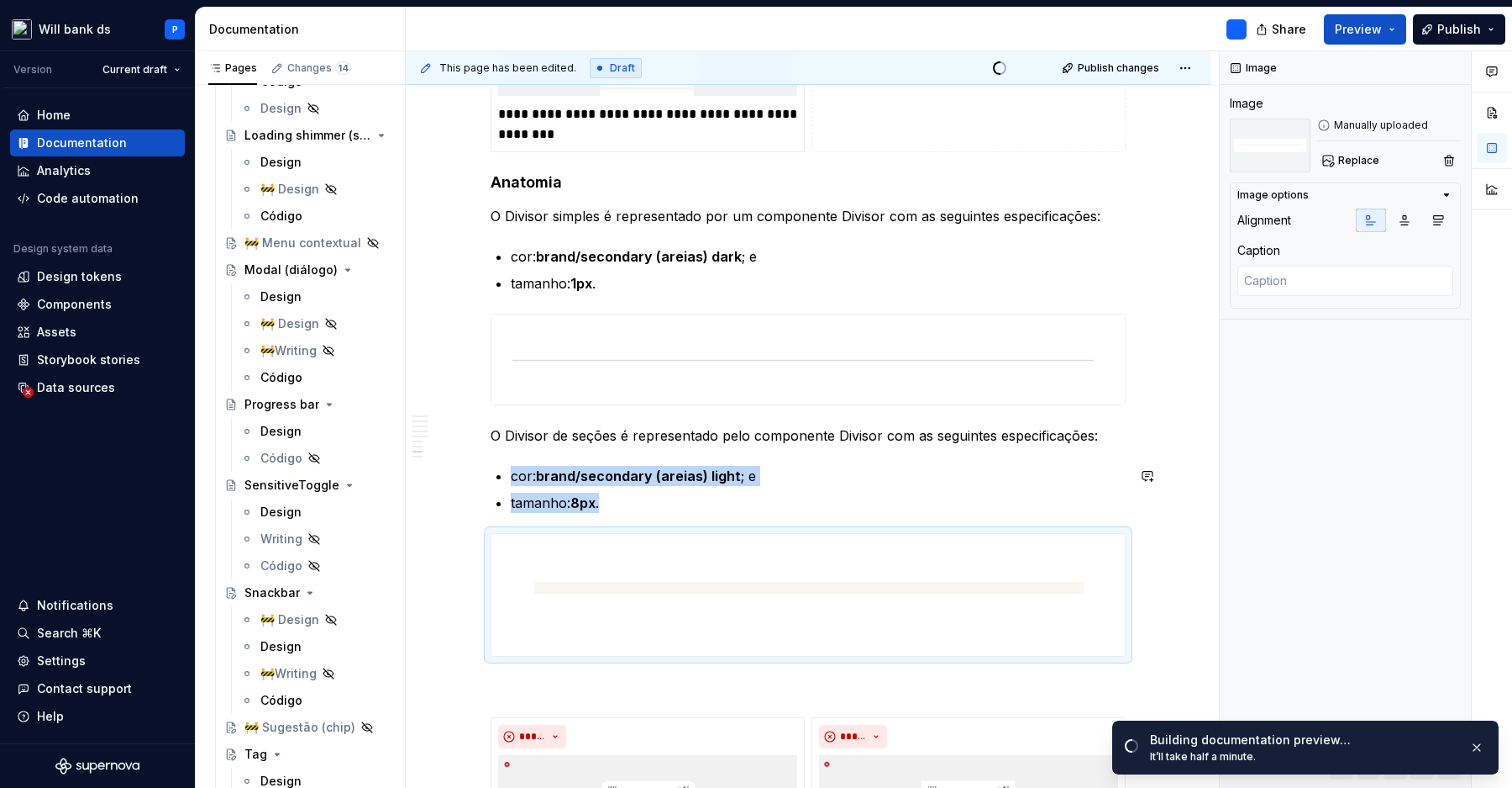
scroll to position [2175, 0]
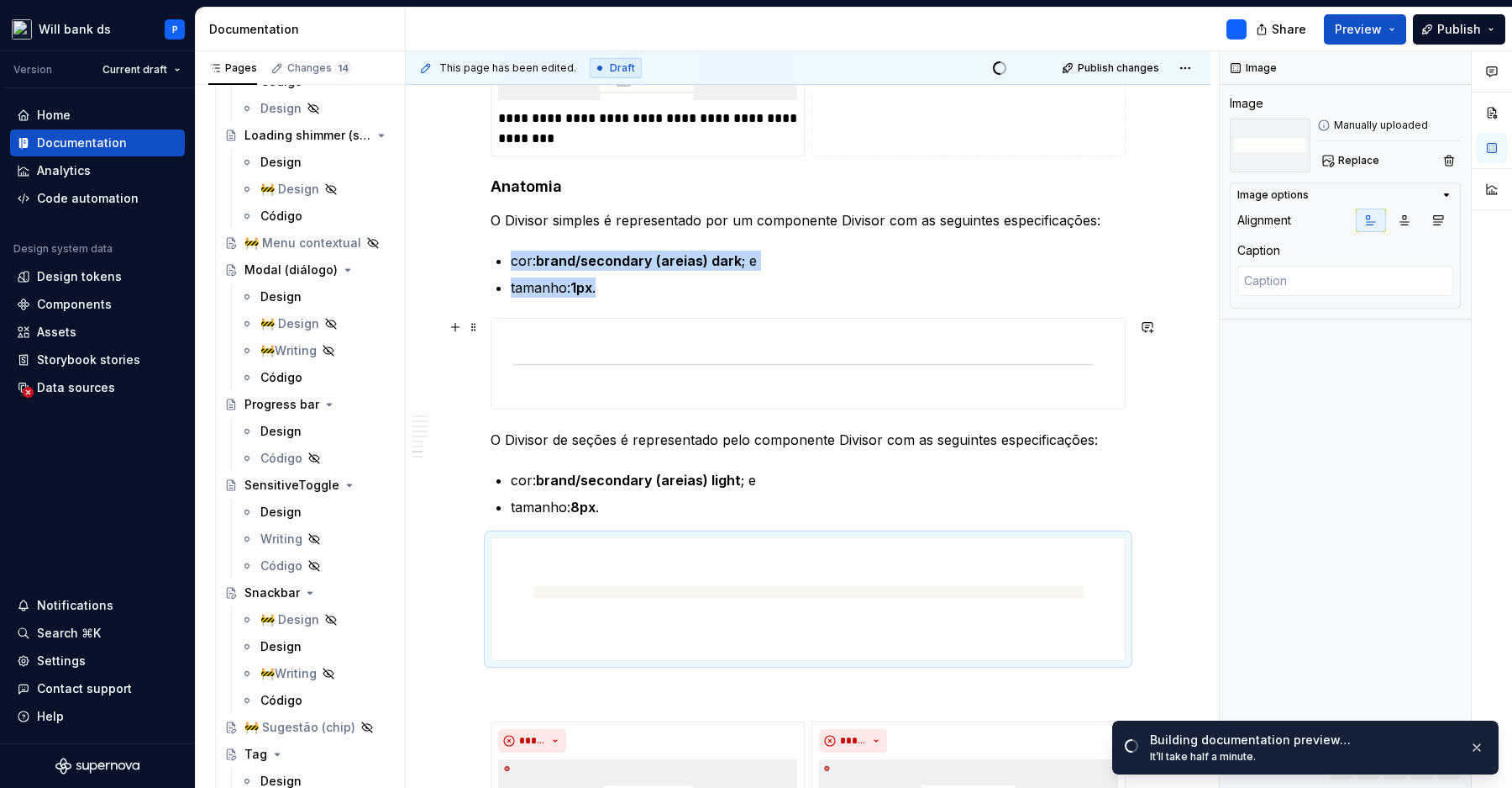
click at [764, 373] on img at bounding box center [808, 363] width 633 height 90
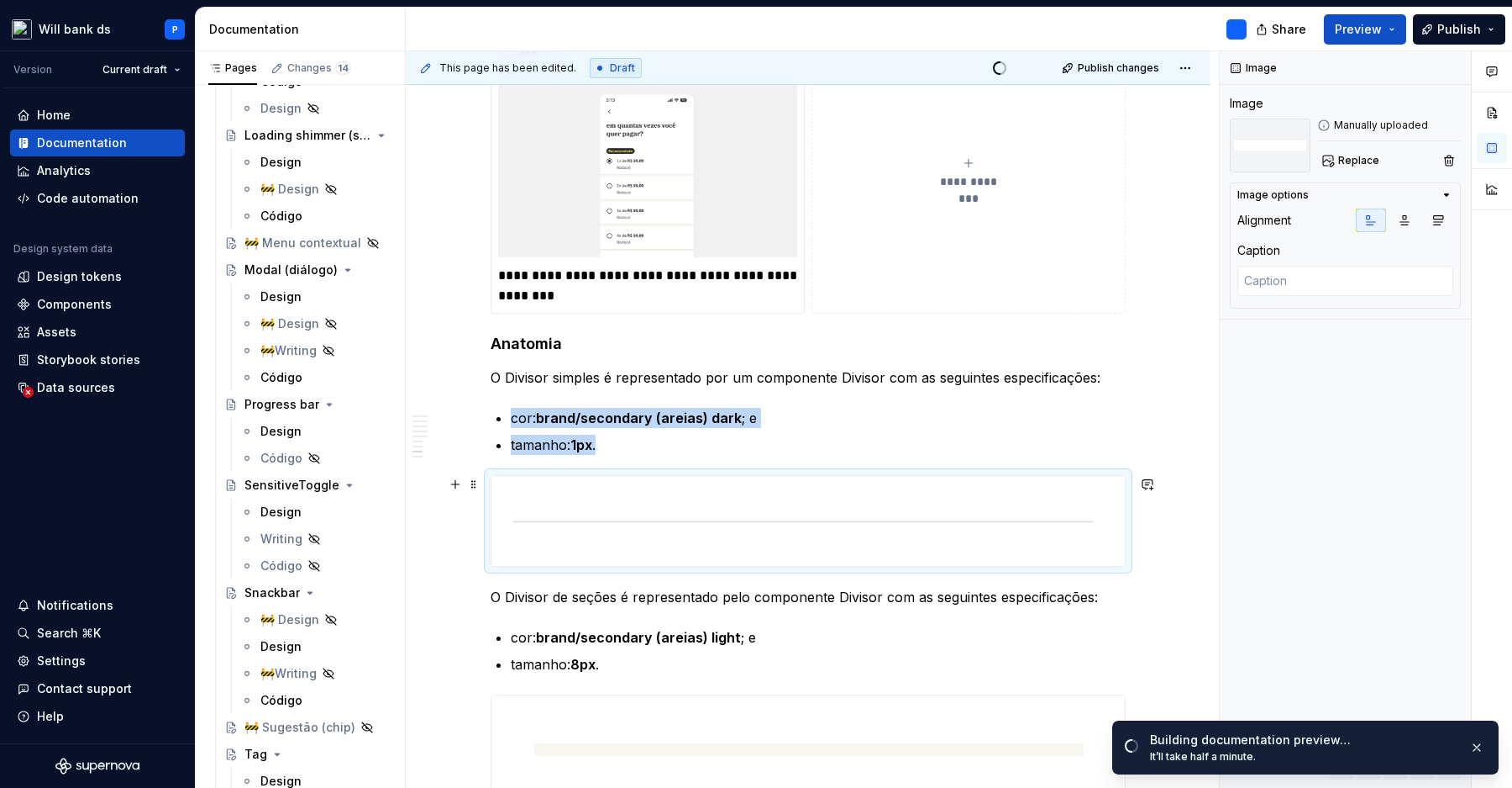
scroll to position [2015, 0]
click at [764, 258] on img at bounding box center [647, 167] width 299 height 189
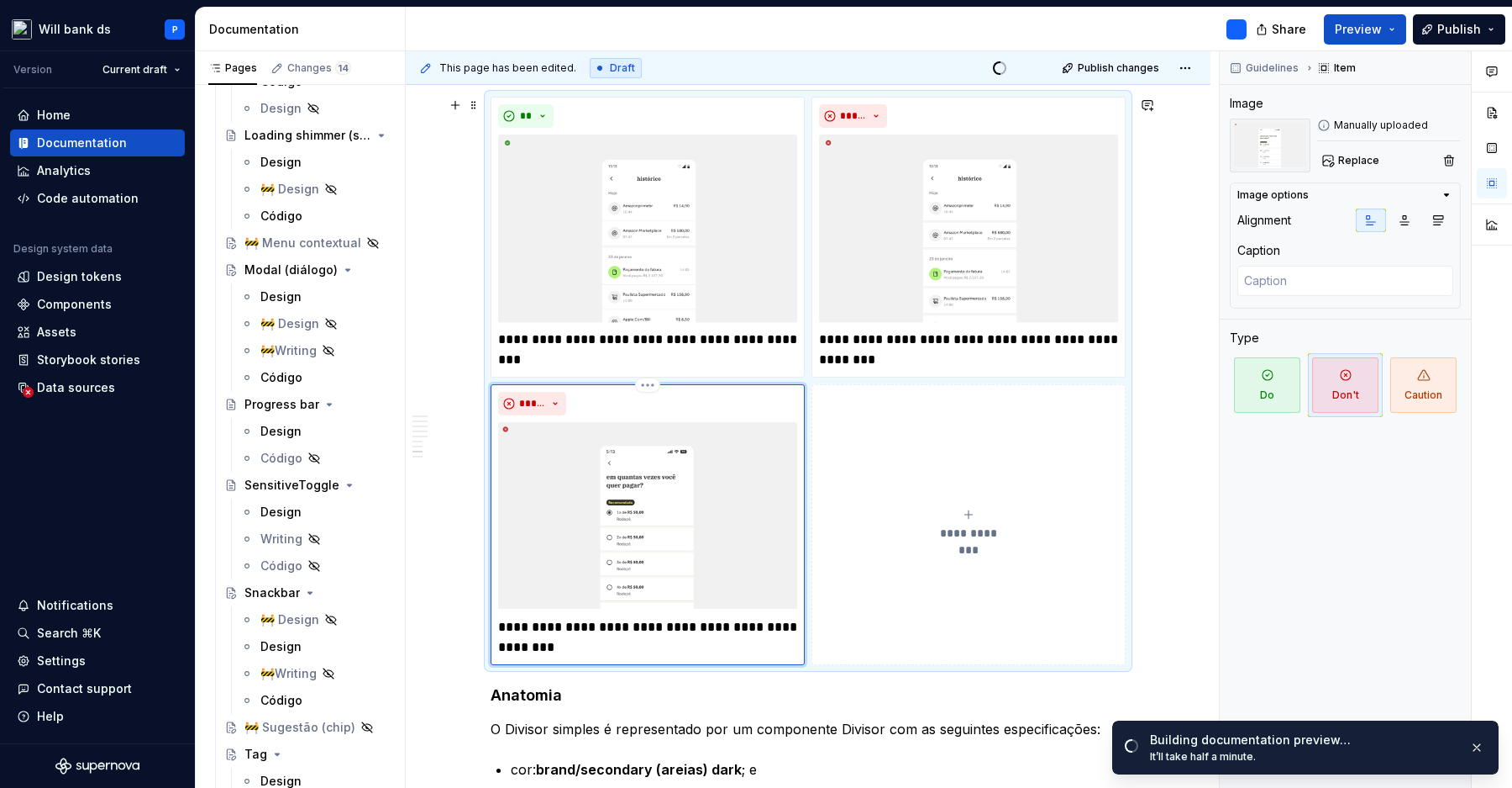
scroll to position [1660, 0]
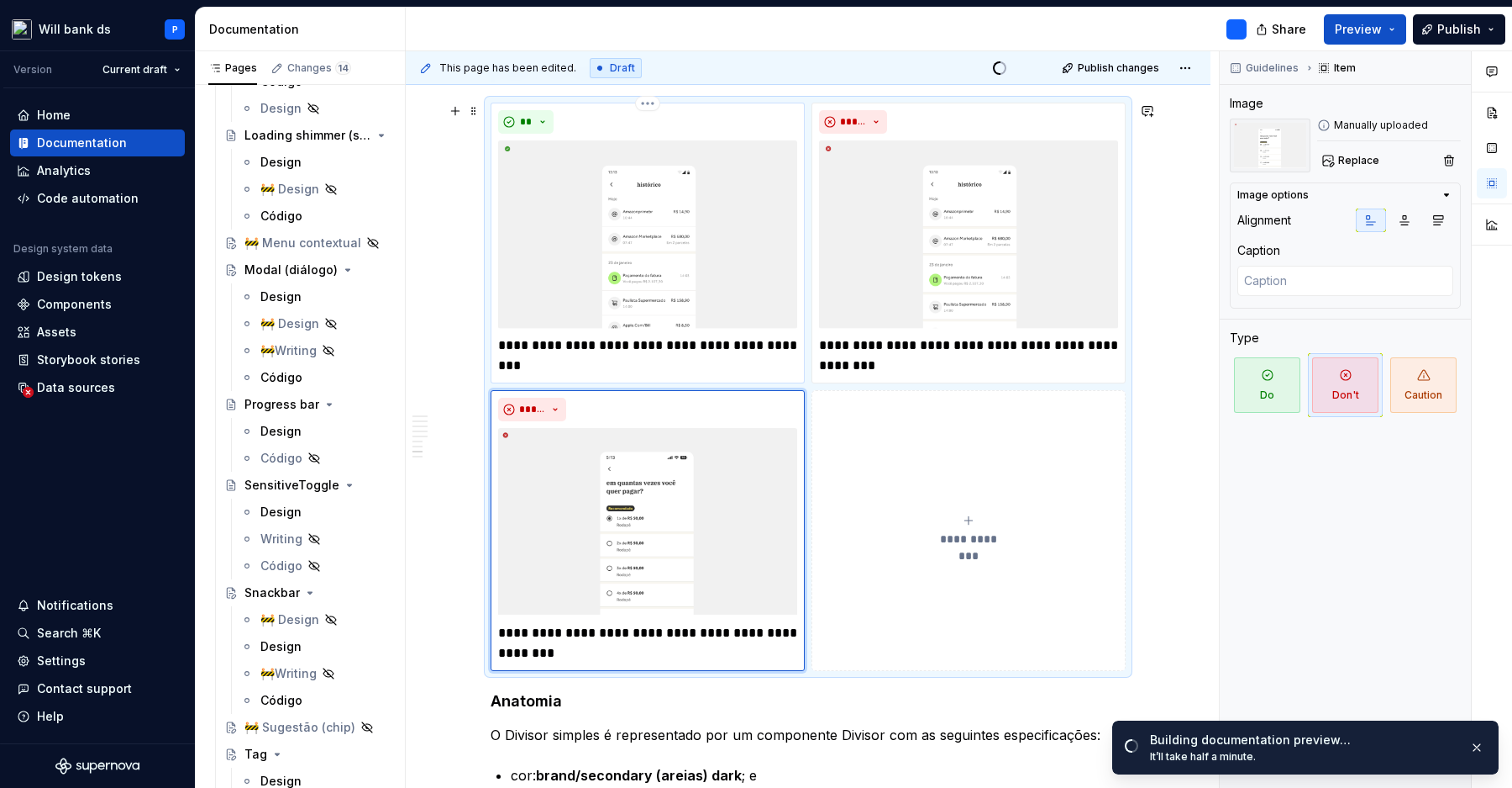
click at [762, 254] on img at bounding box center [647, 235] width 299 height 189
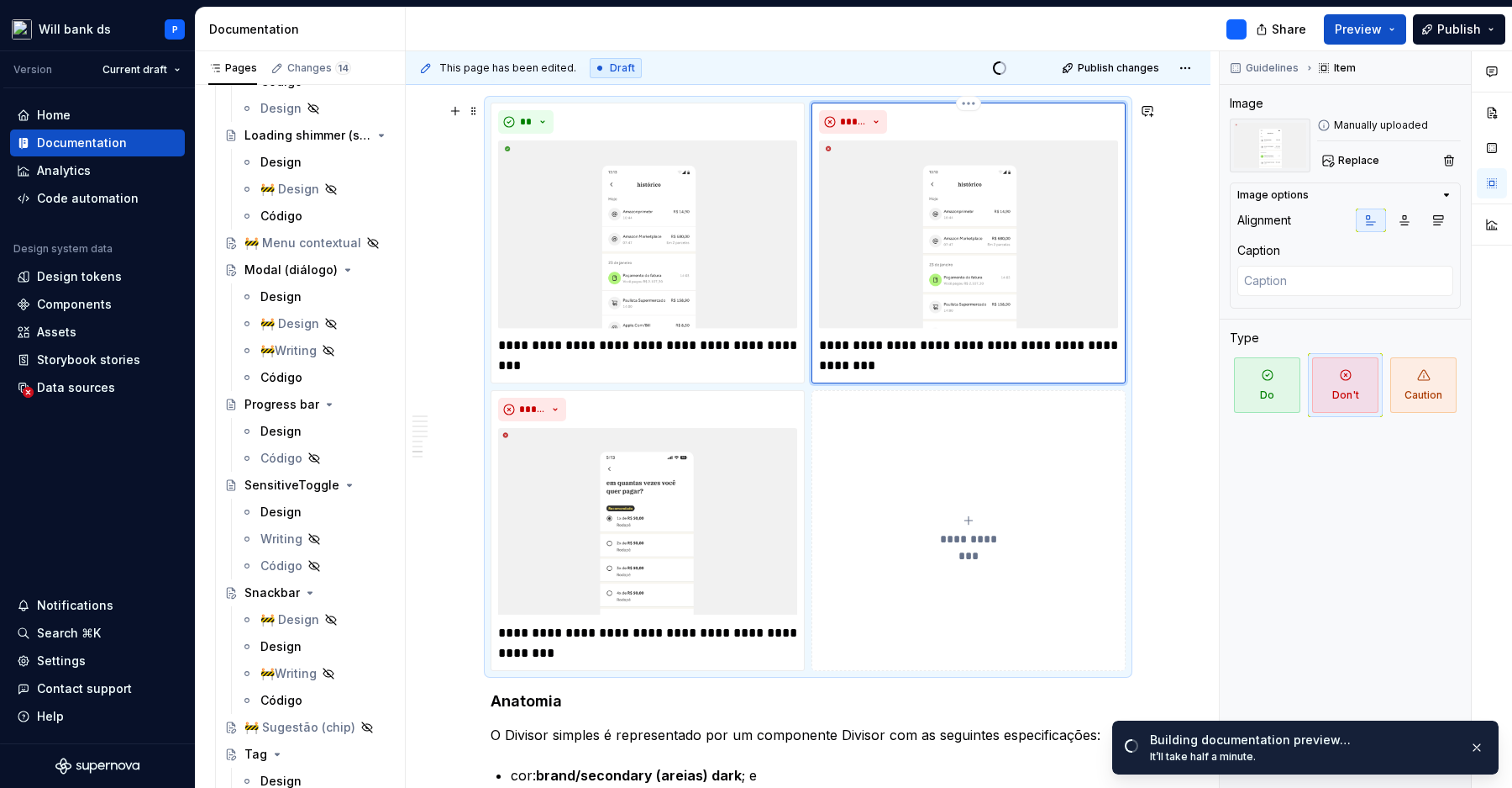
click at [958, 242] on img at bounding box center [967, 235] width 299 height 189
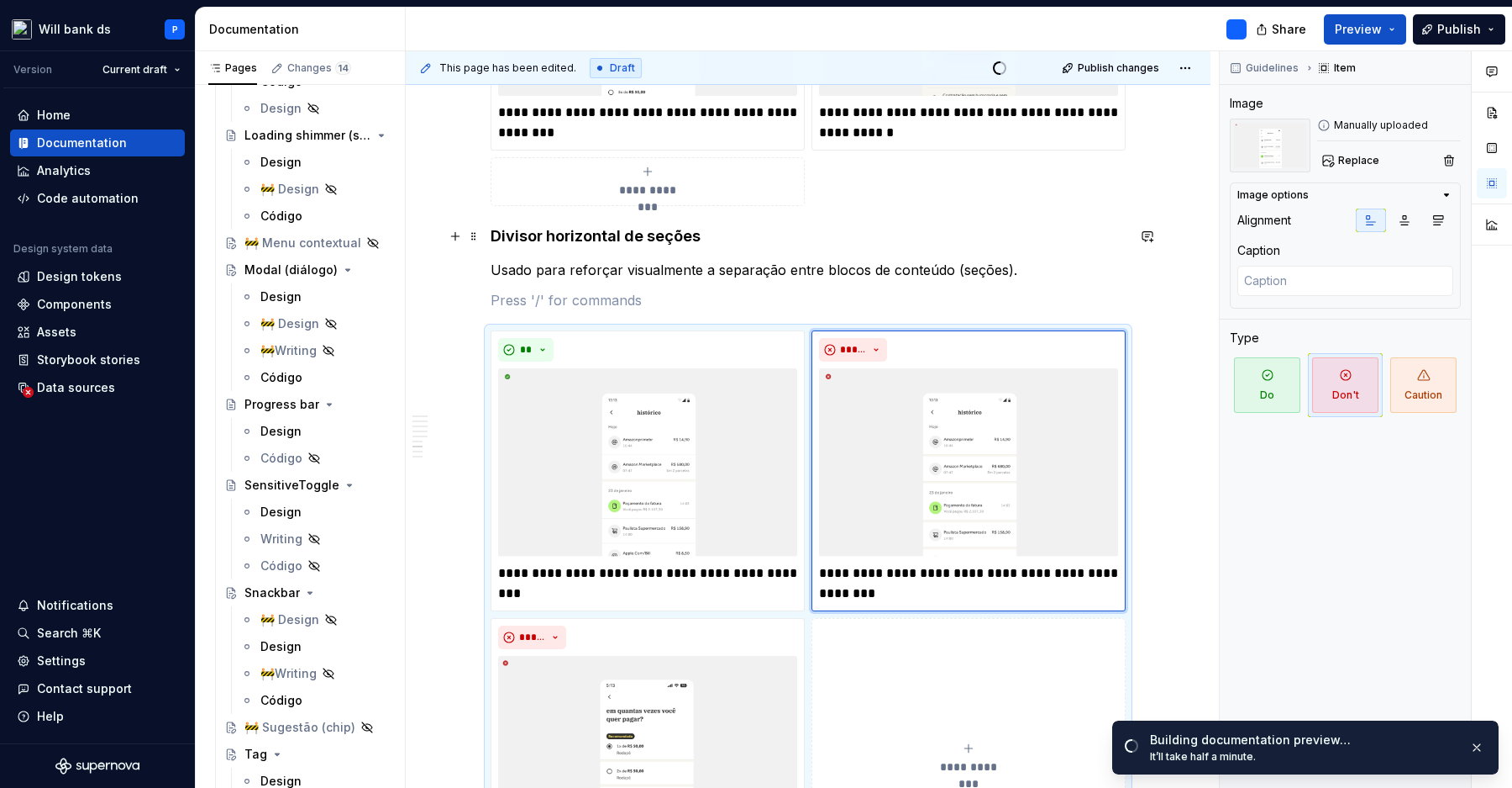
click at [958, 233] on h4 "Divisor horizontal de seções" at bounding box center [808, 236] width 635 height 20
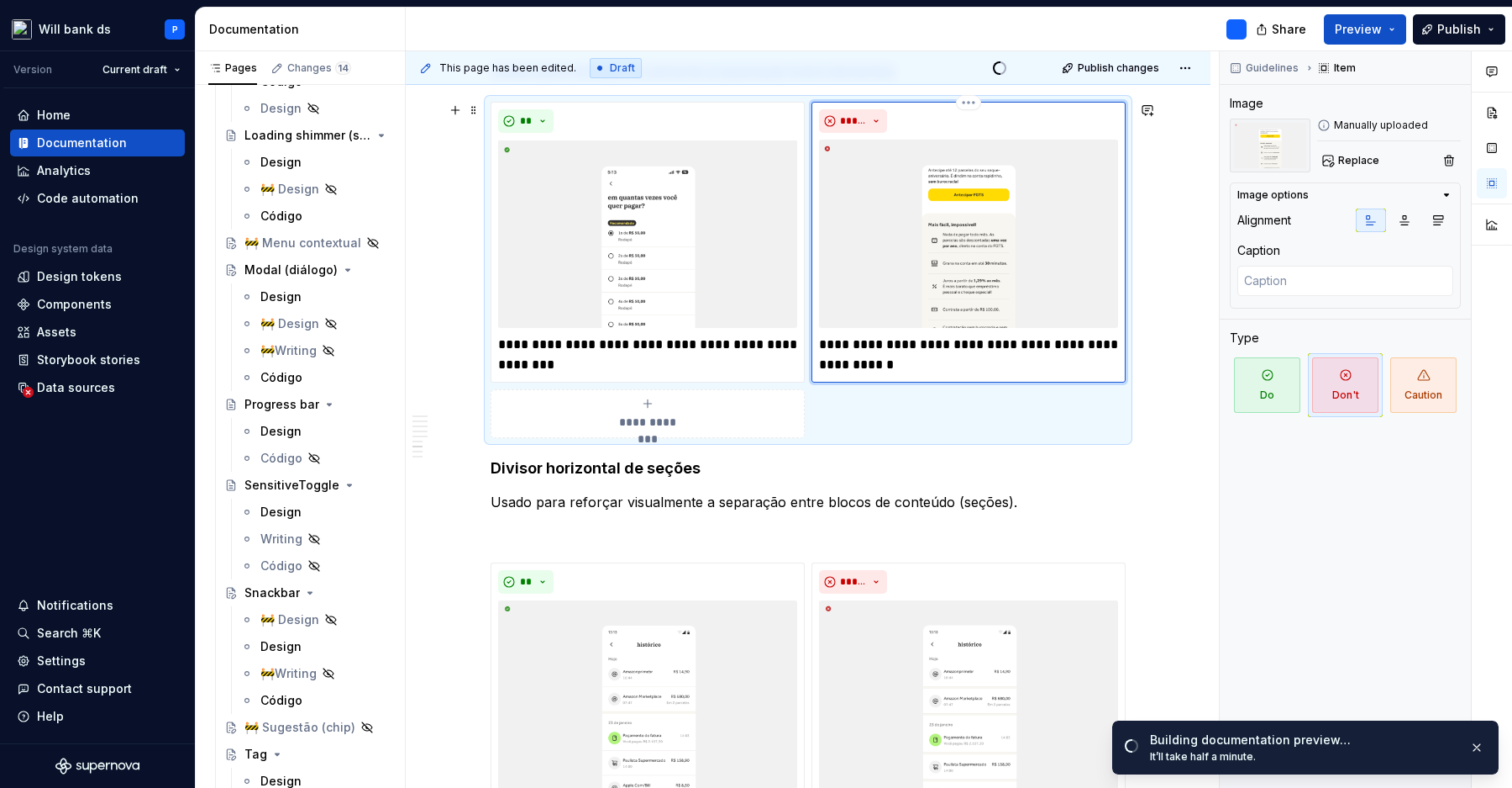
click at [955, 226] on img at bounding box center [967, 234] width 299 height 189
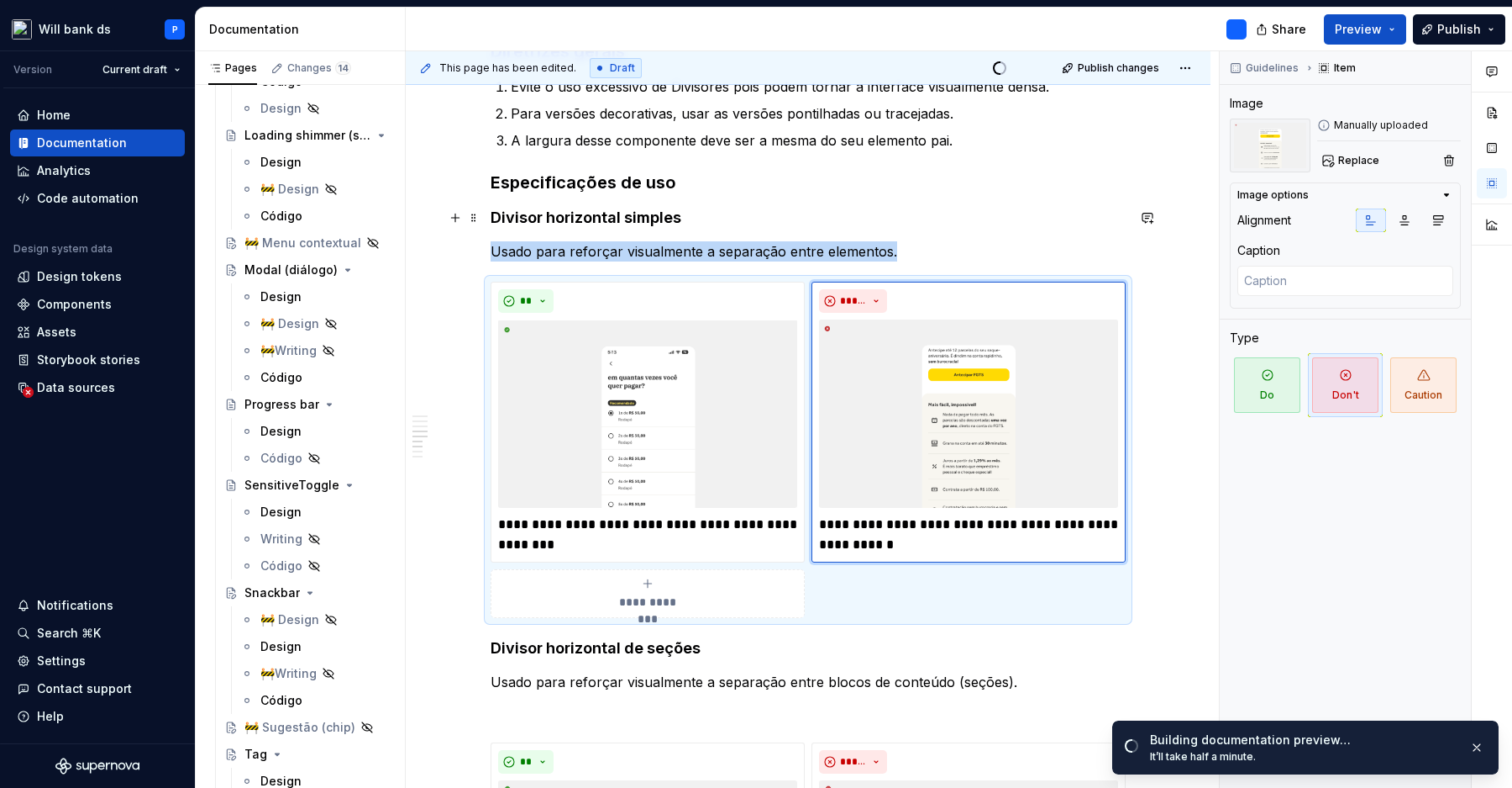
scroll to position [1012, 0]
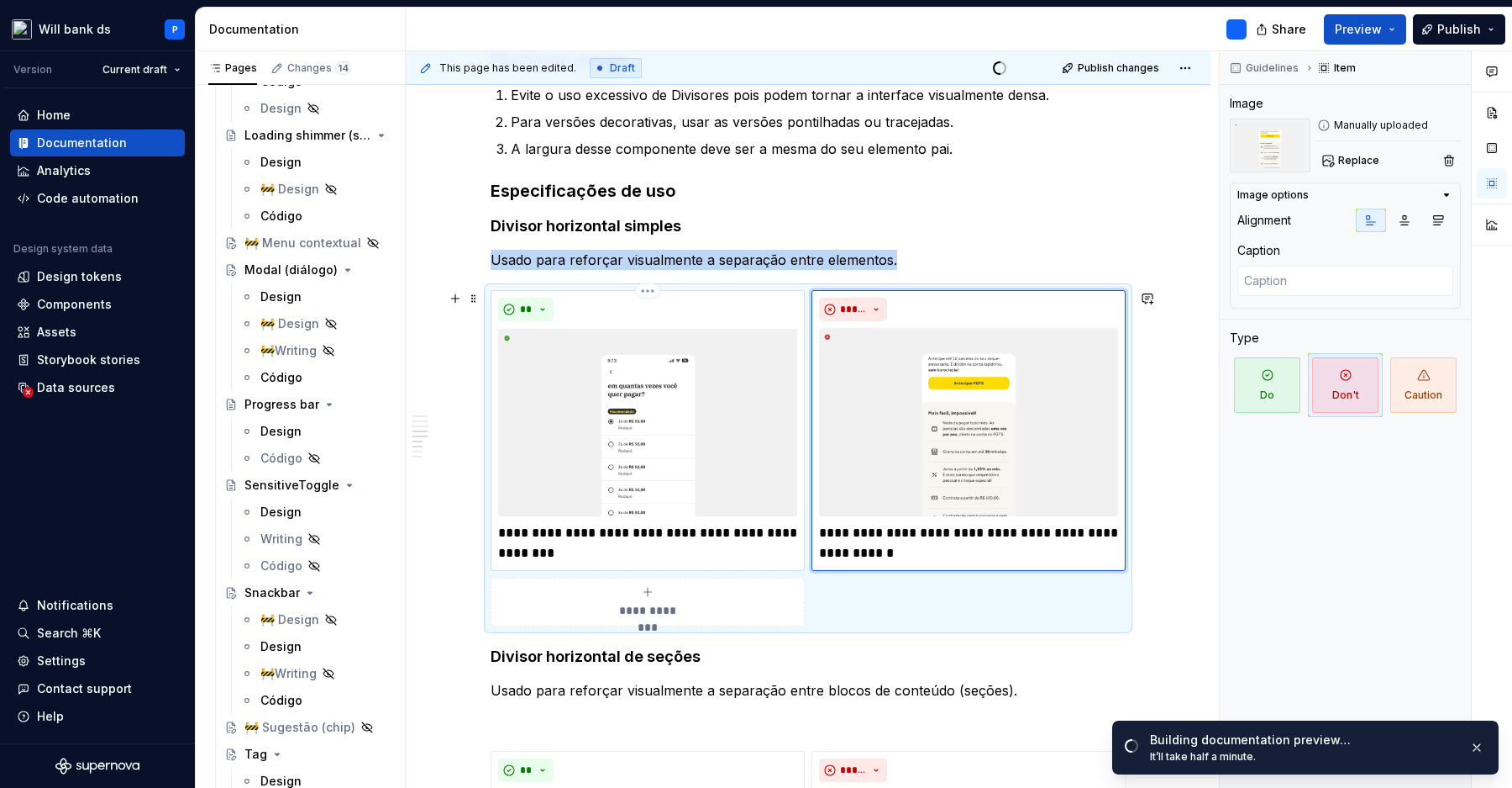
click at [707, 430] on img at bounding box center [647, 422] width 299 height 189
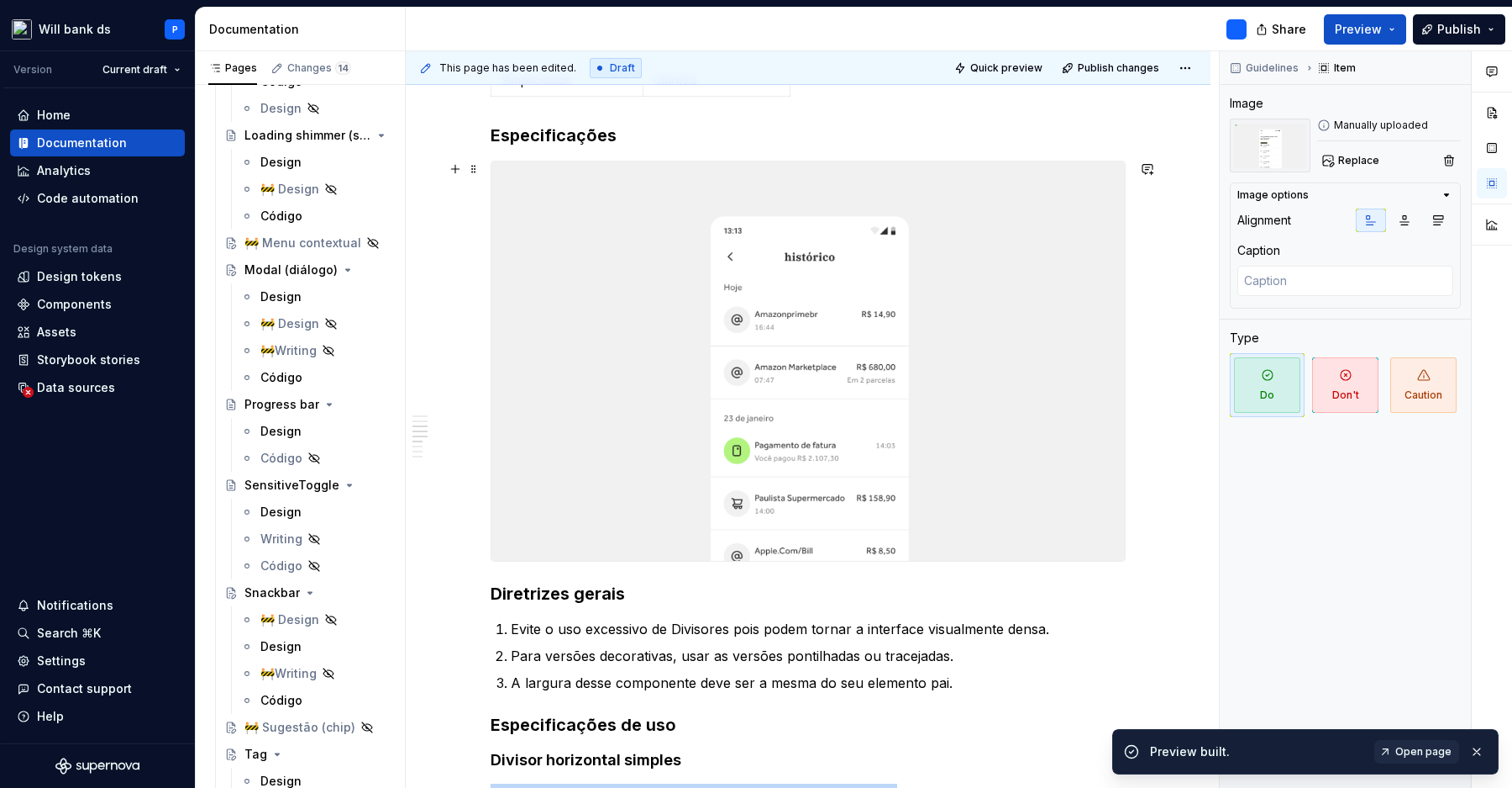
scroll to position [463, 0]
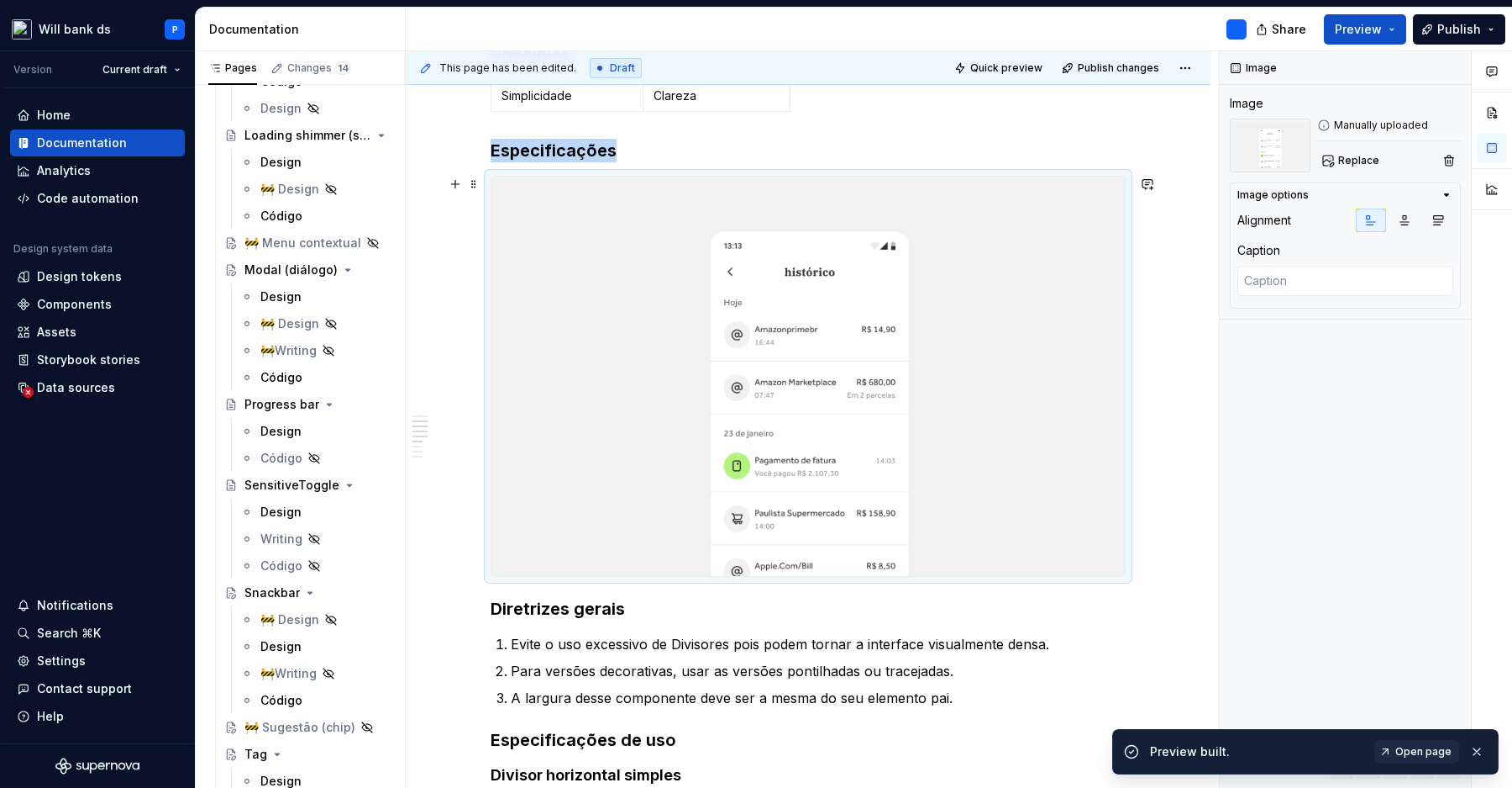
click at [816, 422] on img at bounding box center [808, 376] width 633 height 400
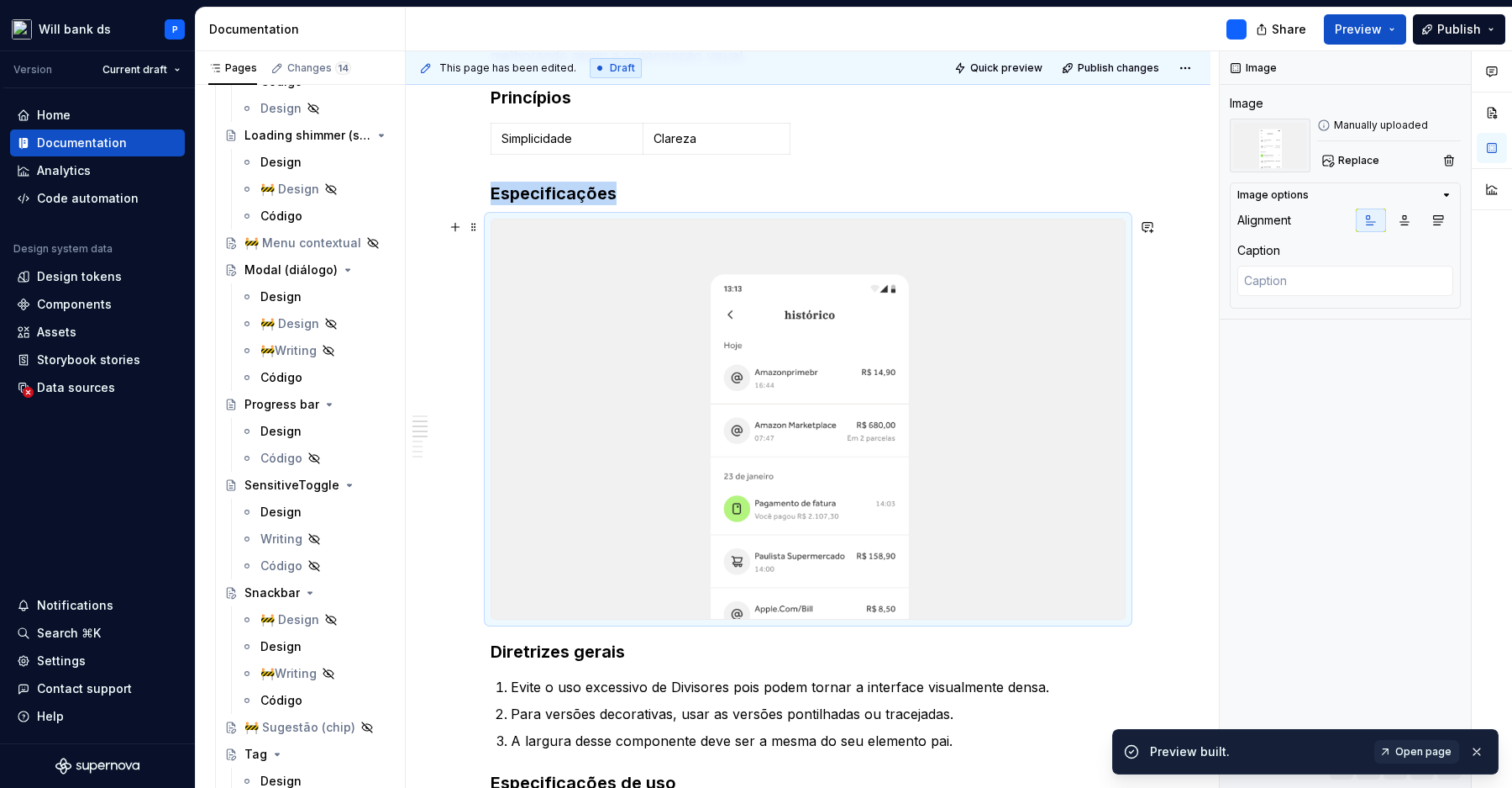
scroll to position [423, 0]
click at [816, 422] on img at bounding box center [808, 417] width 633 height 400
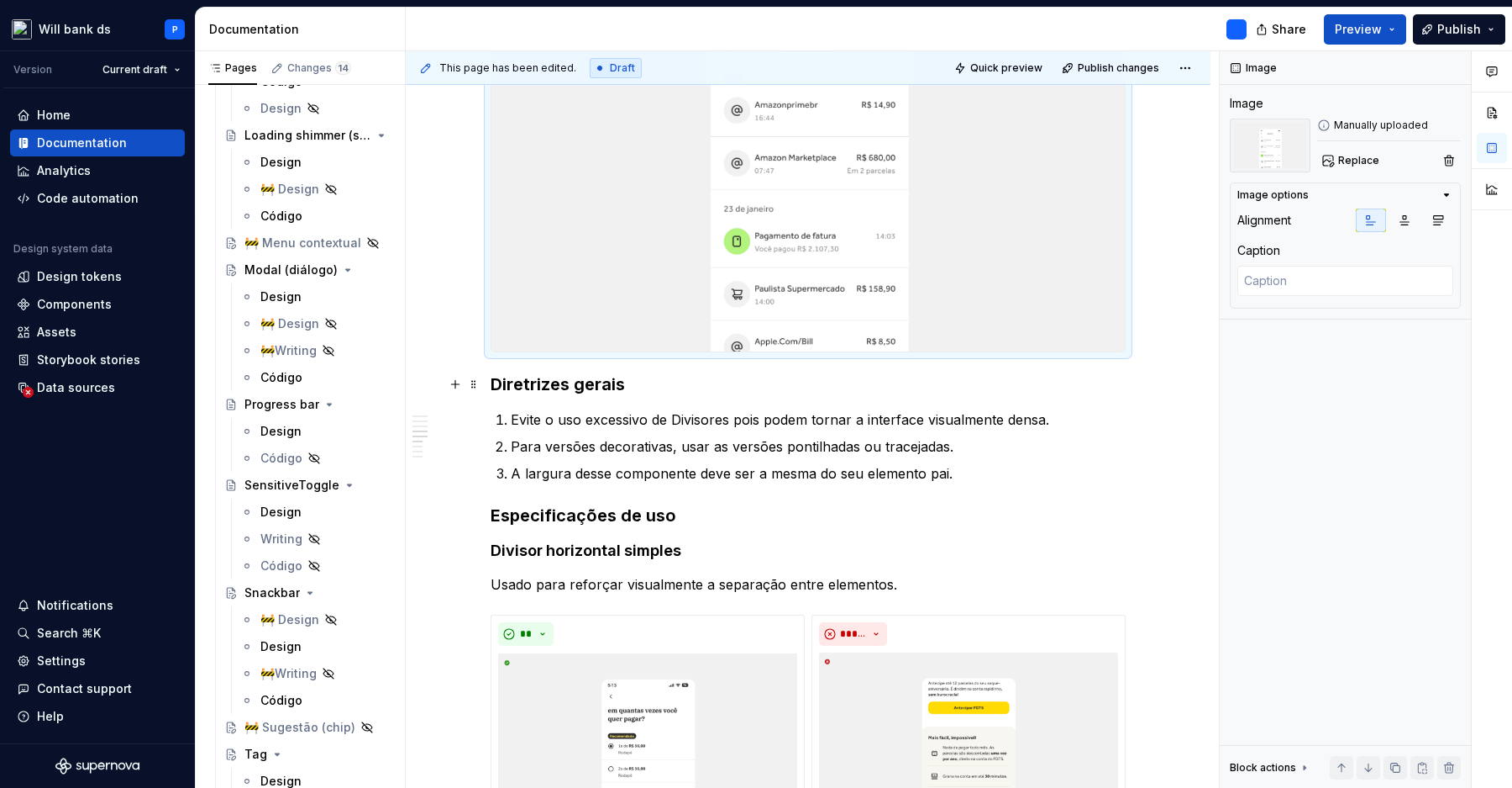
scroll to position [1113, 0]
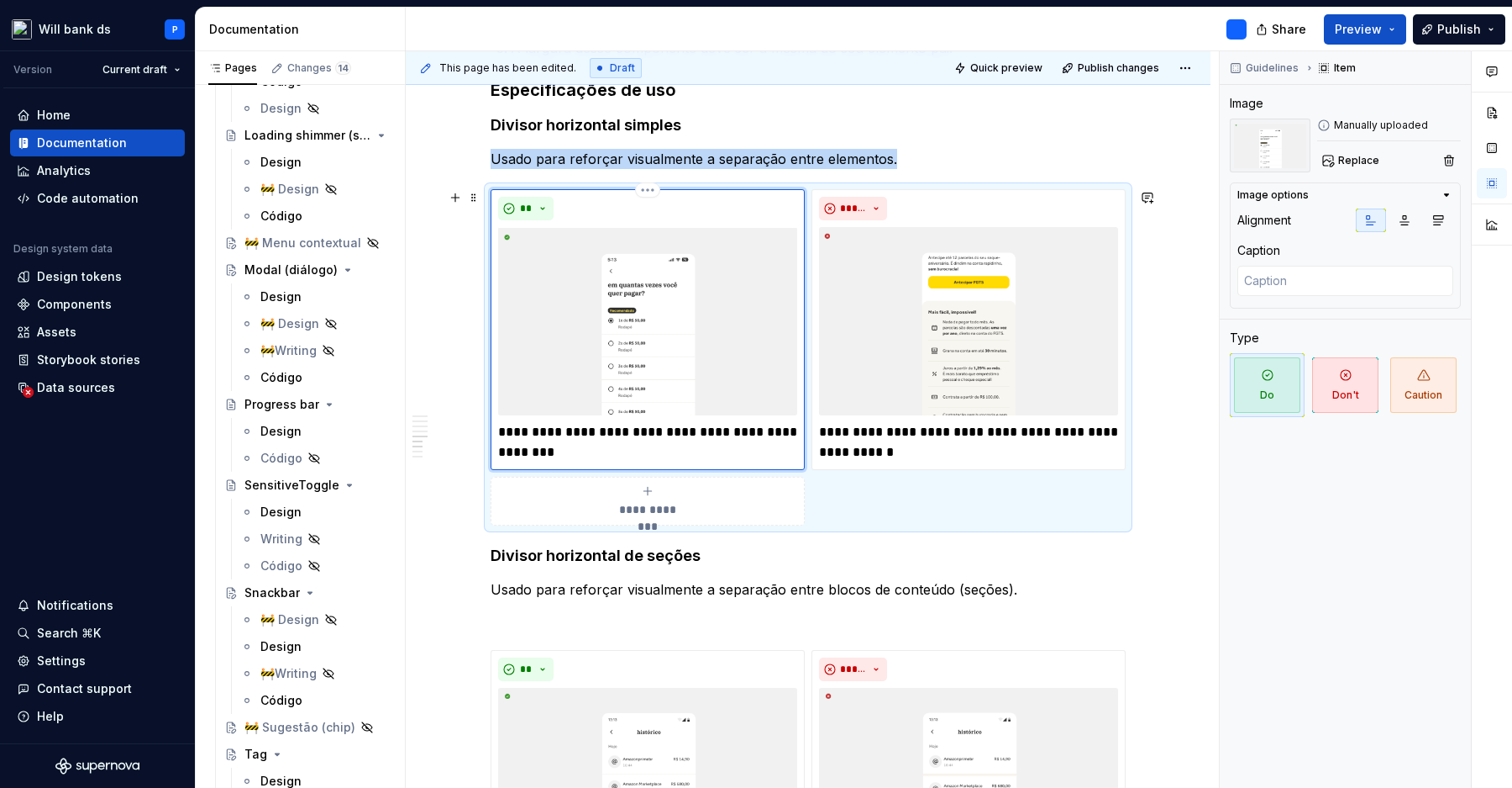
click at [705, 339] on img at bounding box center [647, 321] width 299 height 189
click at [718, 349] on img at bounding box center [647, 321] width 299 height 189
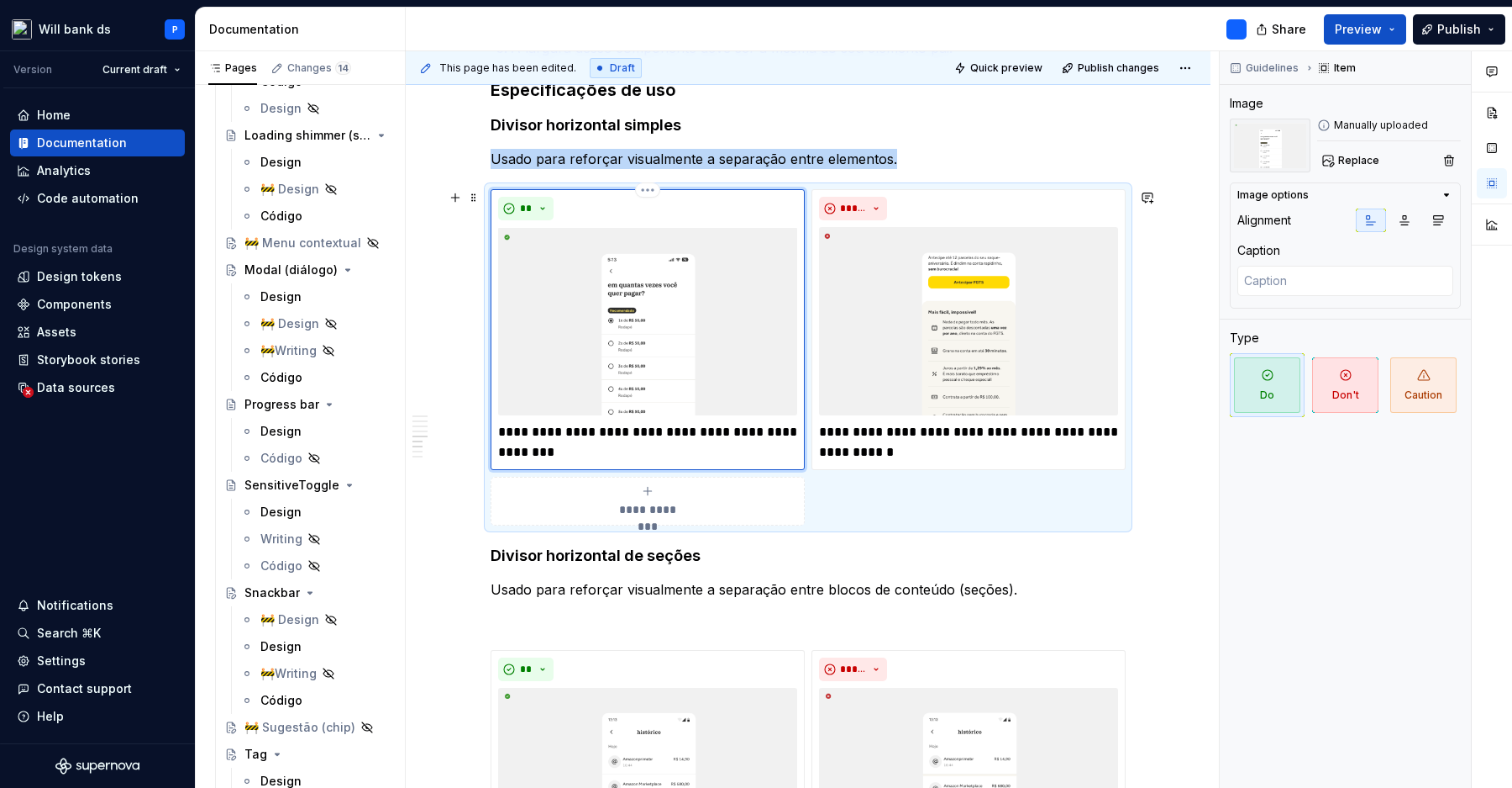
click at [760, 338] on img at bounding box center [647, 321] width 299 height 189
click at [1264, 143] on img at bounding box center [1271, 145] width 81 height 54
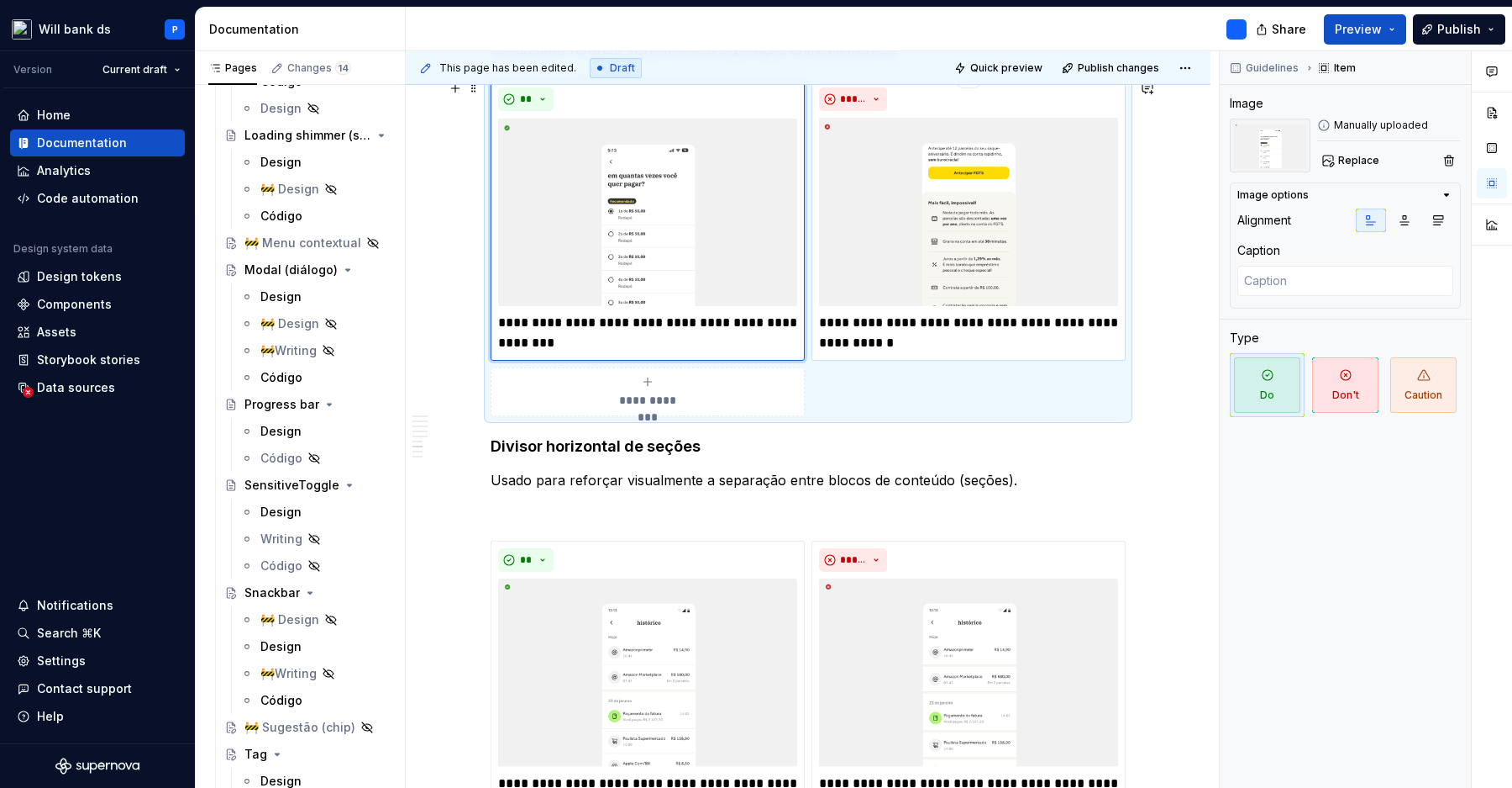
scroll to position [1191, 0]
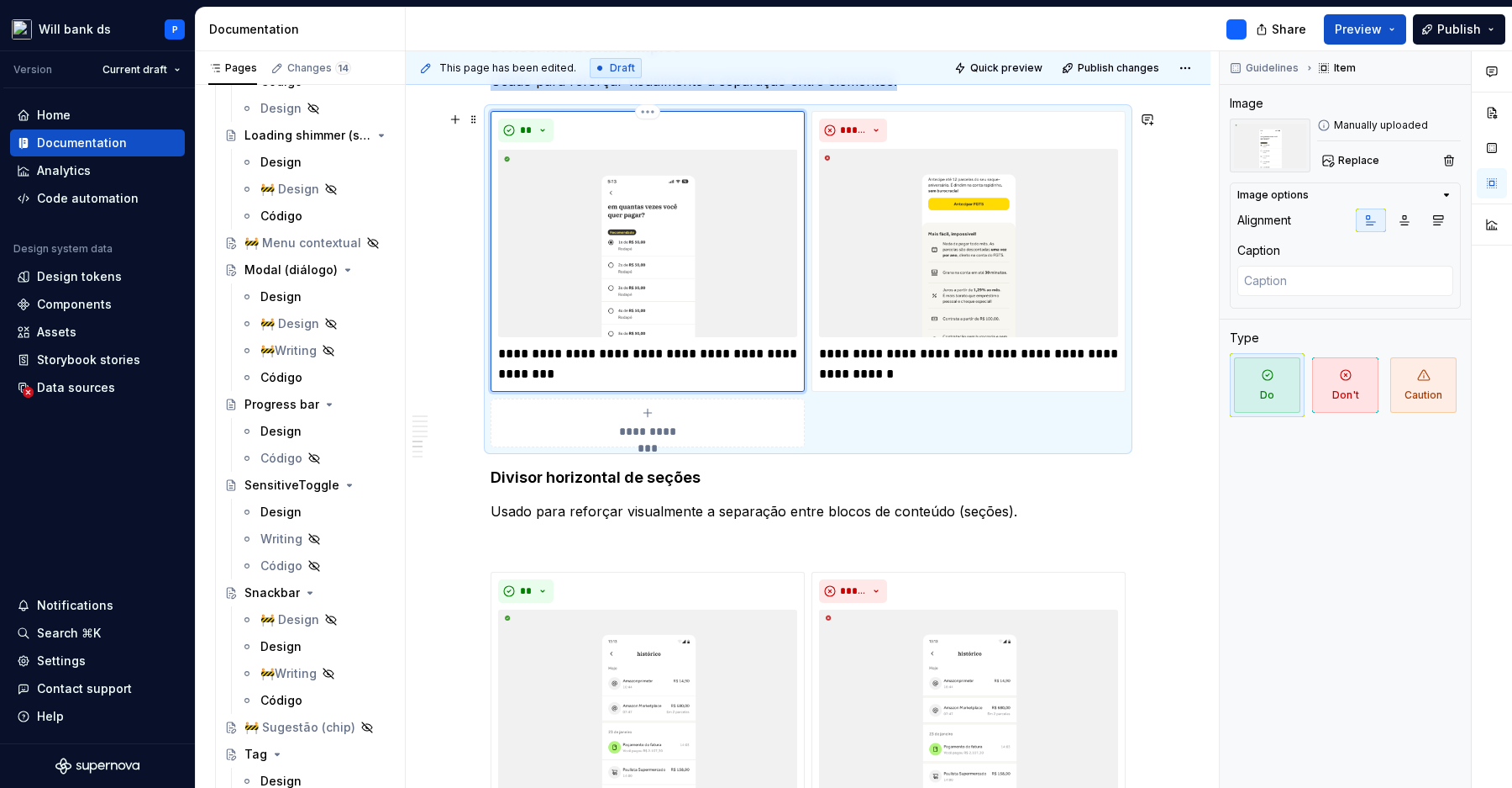
click at [724, 248] on img at bounding box center [647, 243] width 299 height 189
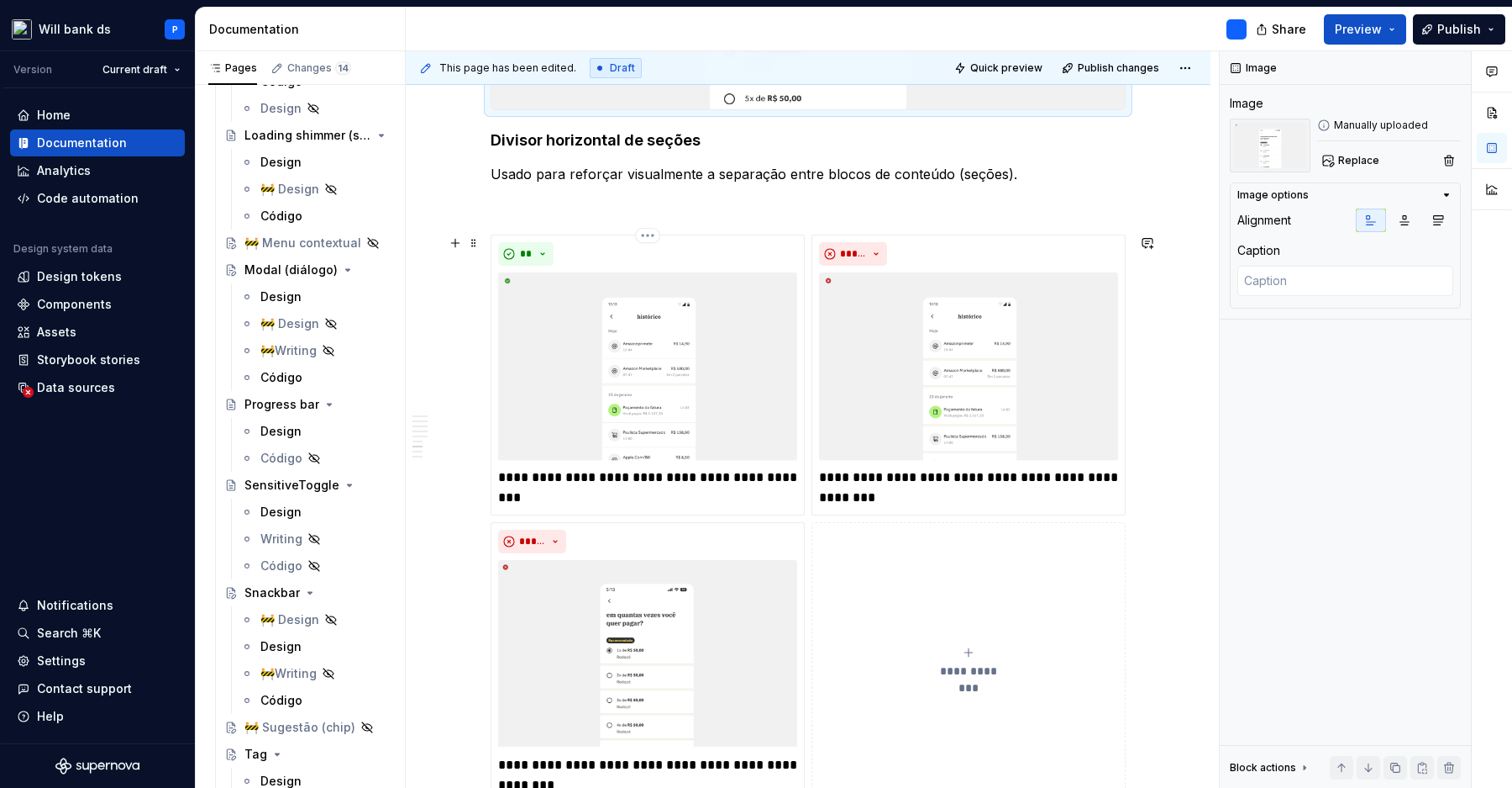
scroll to position [1621, 0]
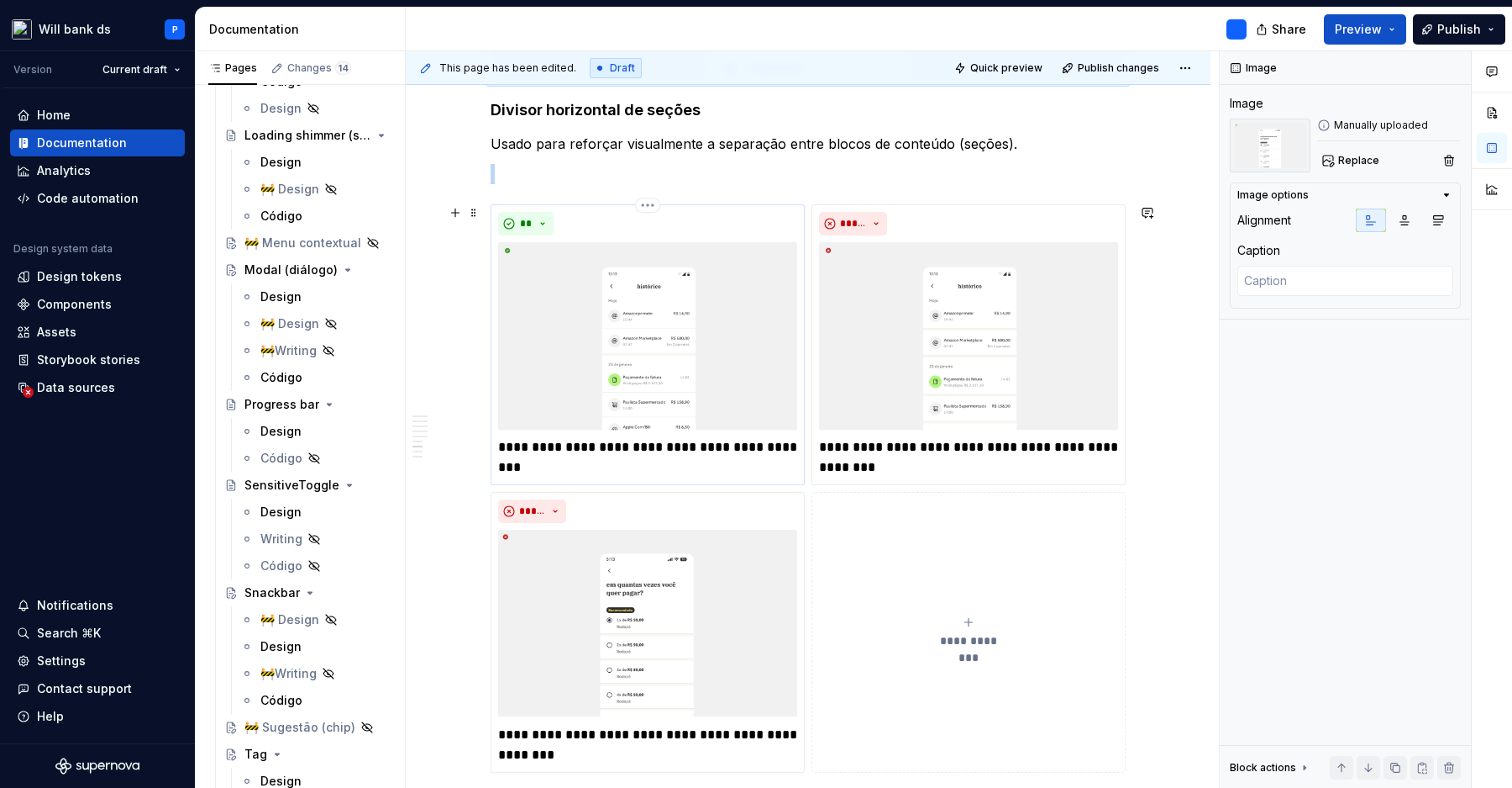
click at [695, 342] on img at bounding box center [647, 337] width 299 height 189
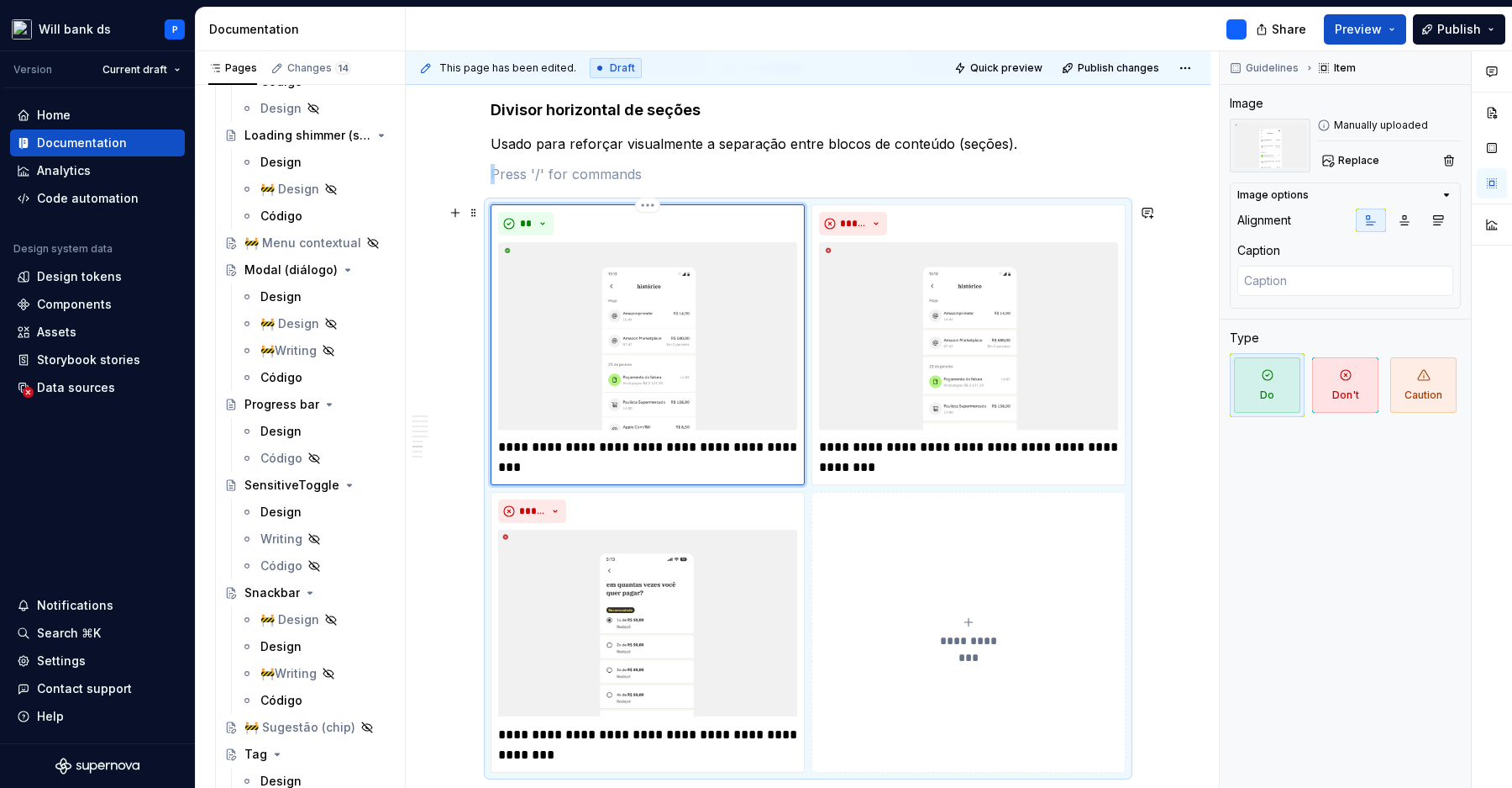
click at [665, 341] on img at bounding box center [647, 337] width 299 height 189
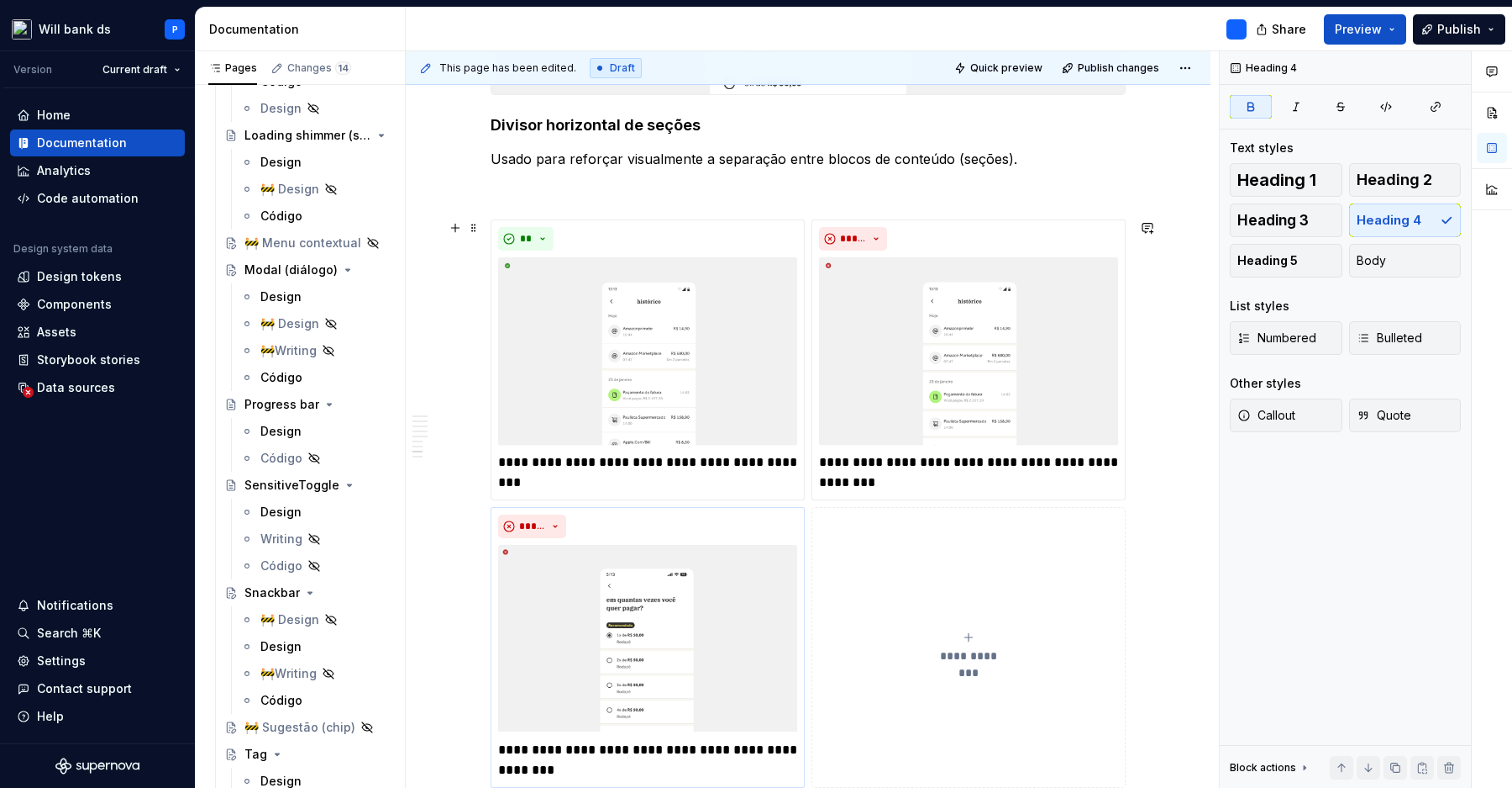
scroll to position [1603, 0]
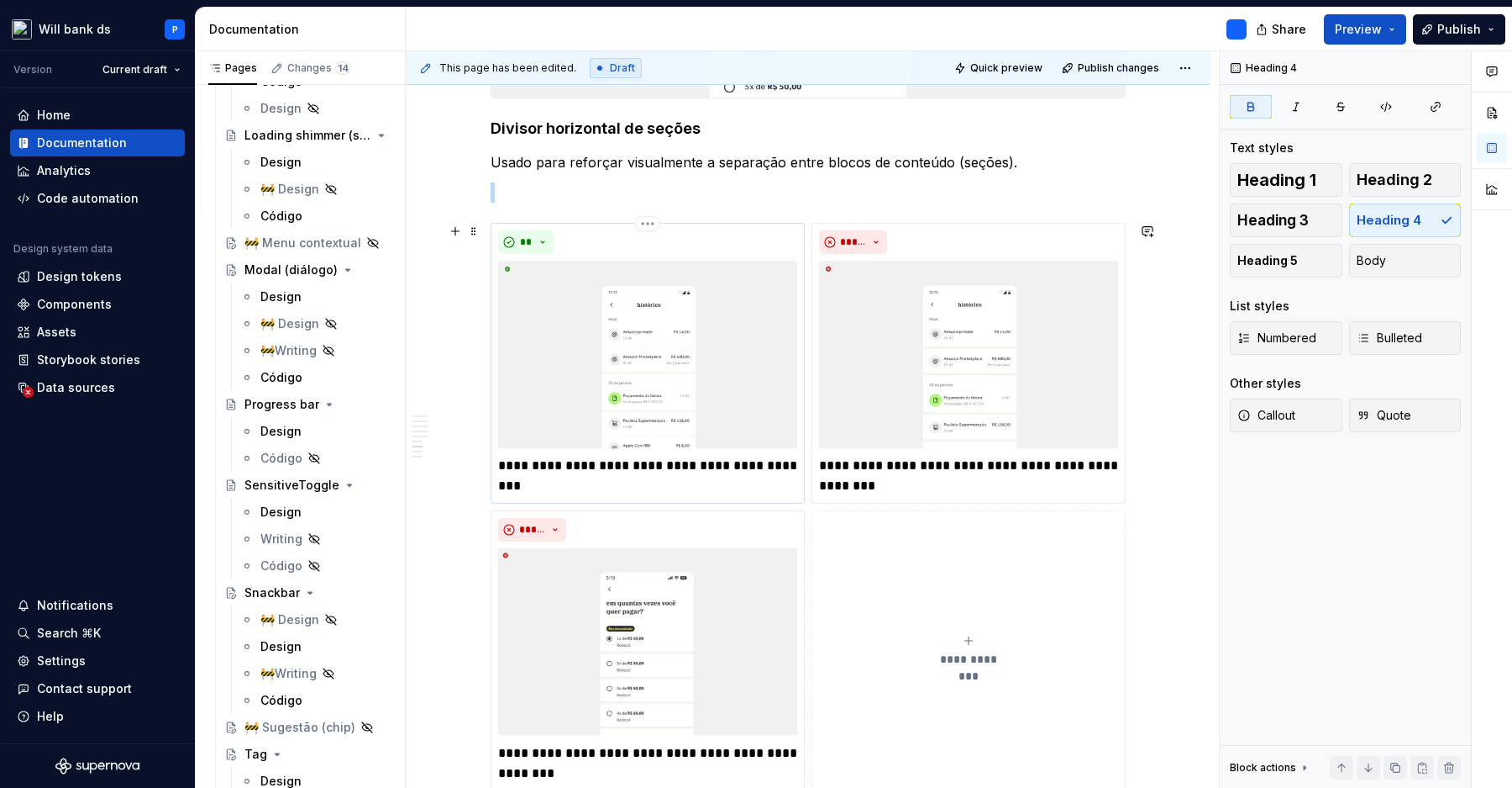
click at [666, 323] on img at bounding box center [647, 354] width 299 height 189
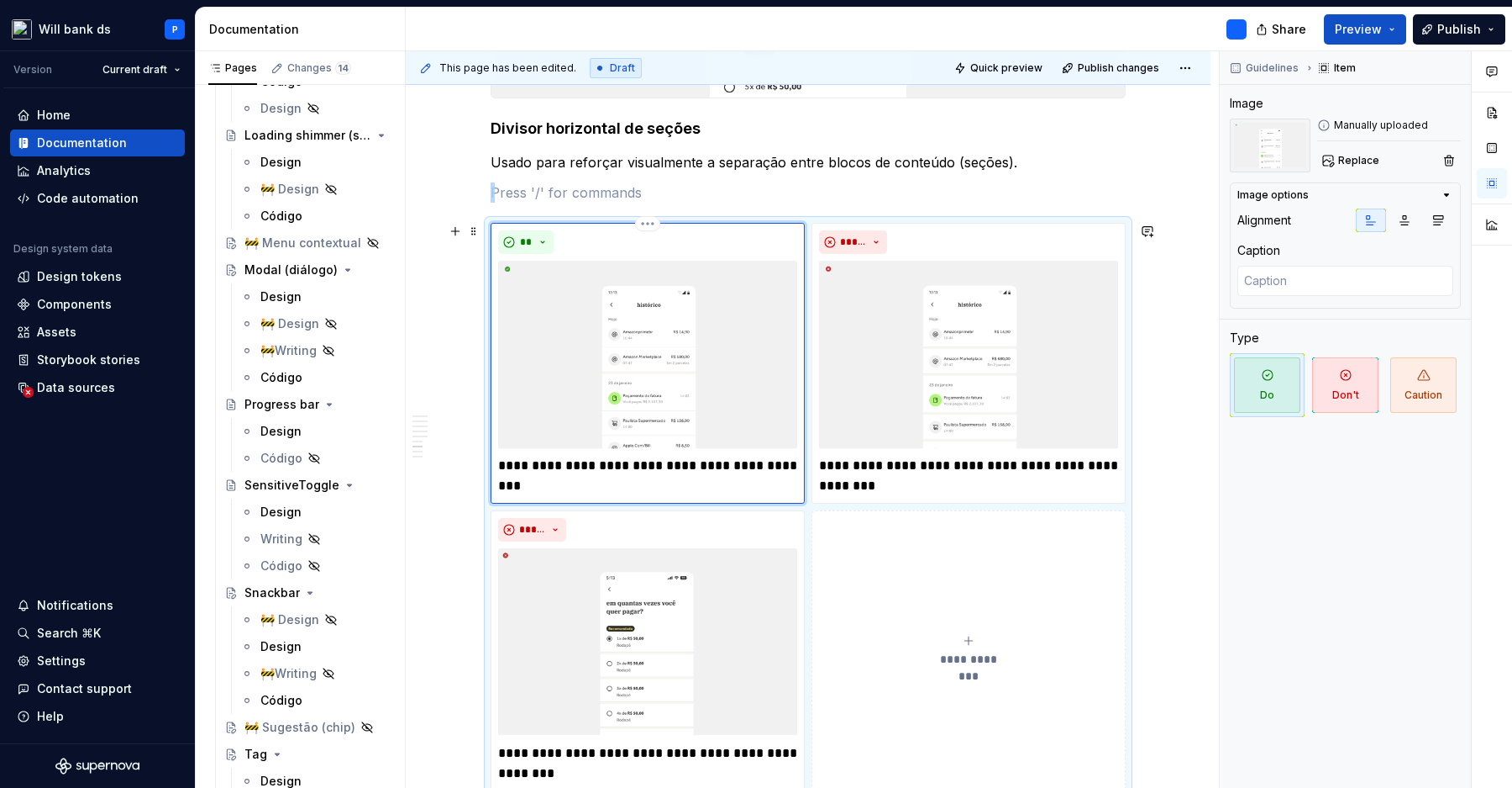
click at [680, 332] on img at bounding box center [647, 354] width 299 height 189
click at [691, 337] on img at bounding box center [647, 354] width 299 height 189
click at [870, 160] on p "Usado para reforçar visualmente a separação entre blocos de conteúdo (seções)." at bounding box center [808, 161] width 635 height 20
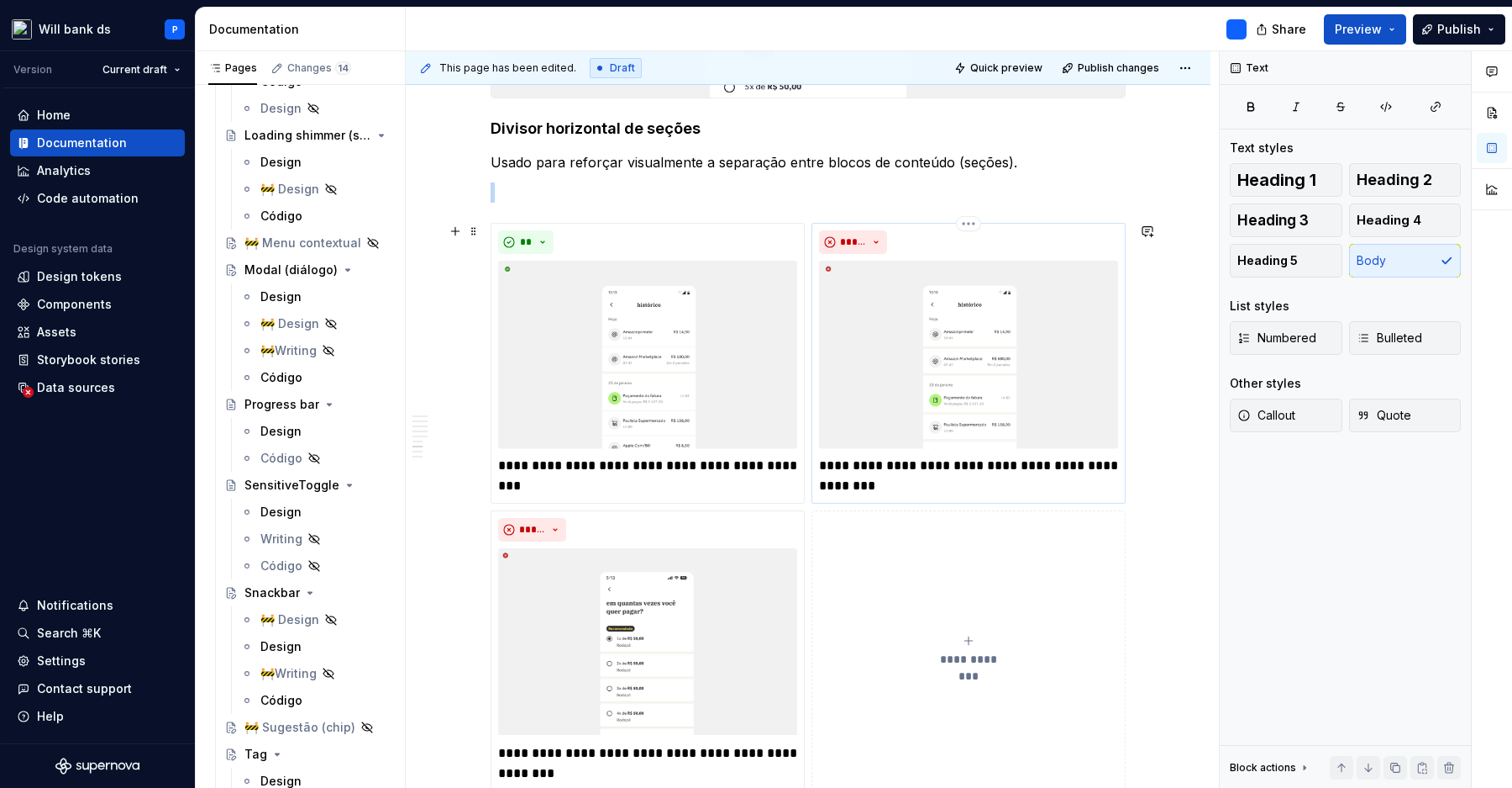
click at [900, 323] on img at bounding box center [967, 354] width 299 height 189
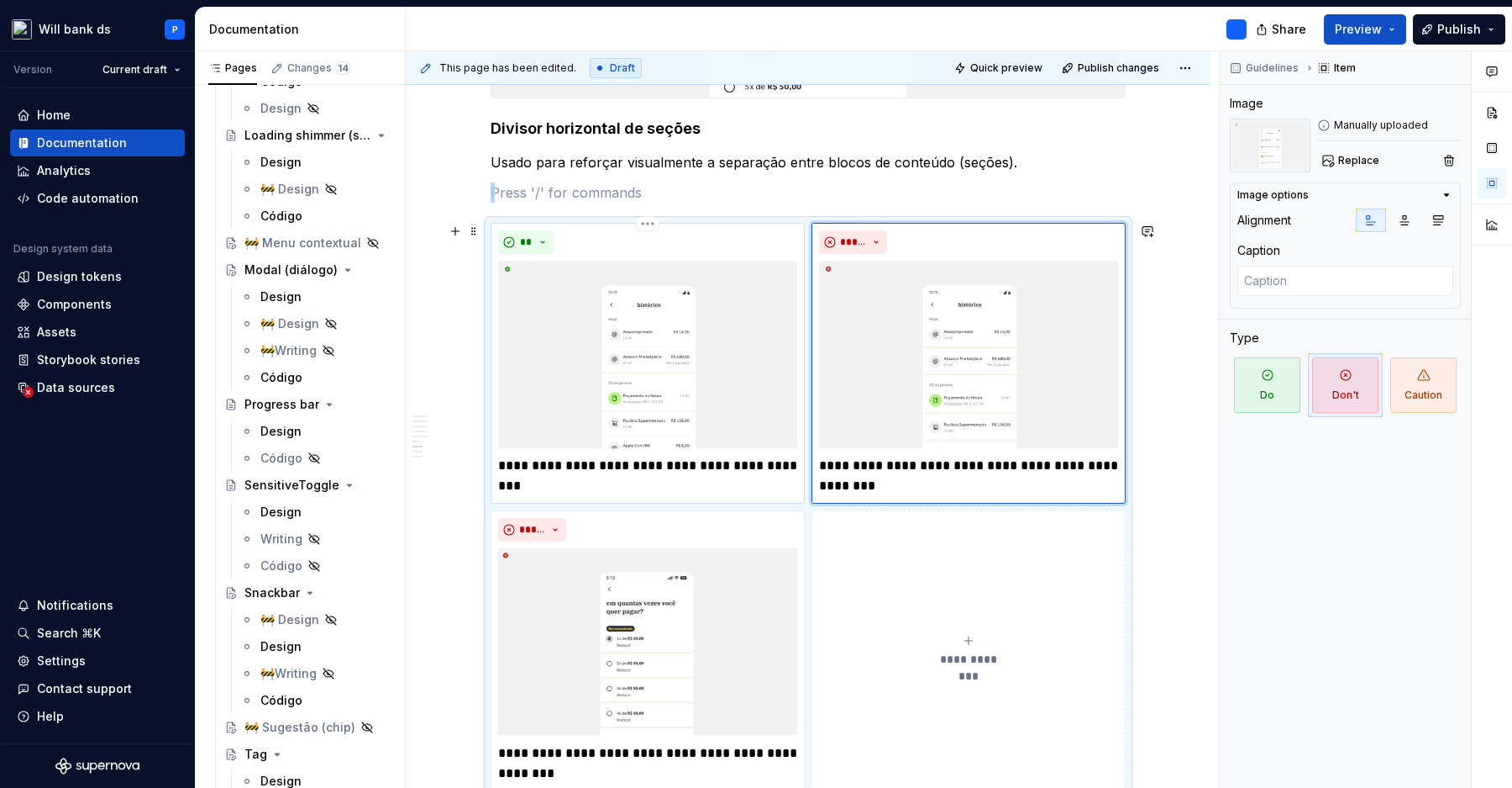
click at [726, 330] on img at bounding box center [647, 354] width 299 height 189
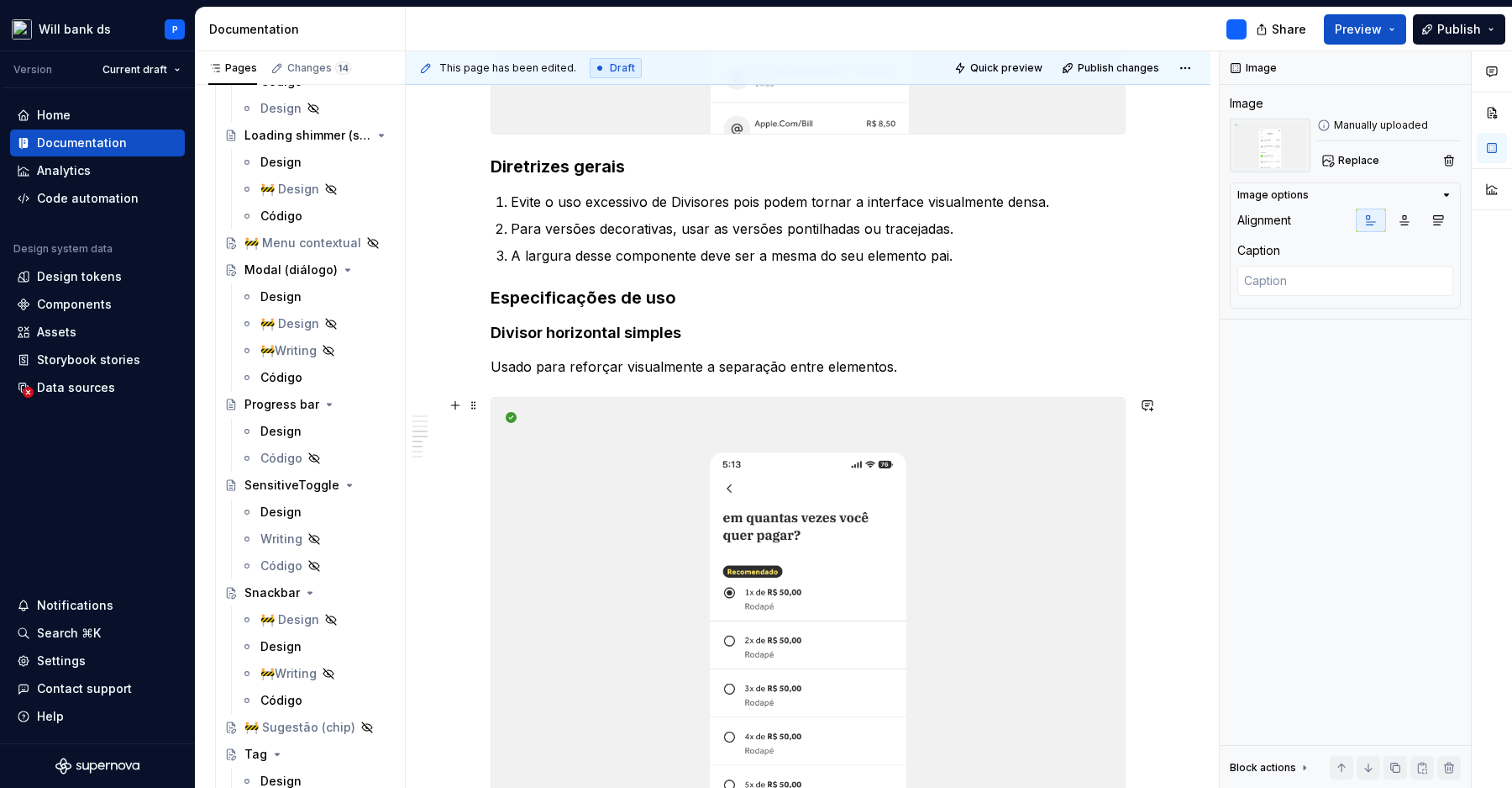
scroll to position [903, 0]
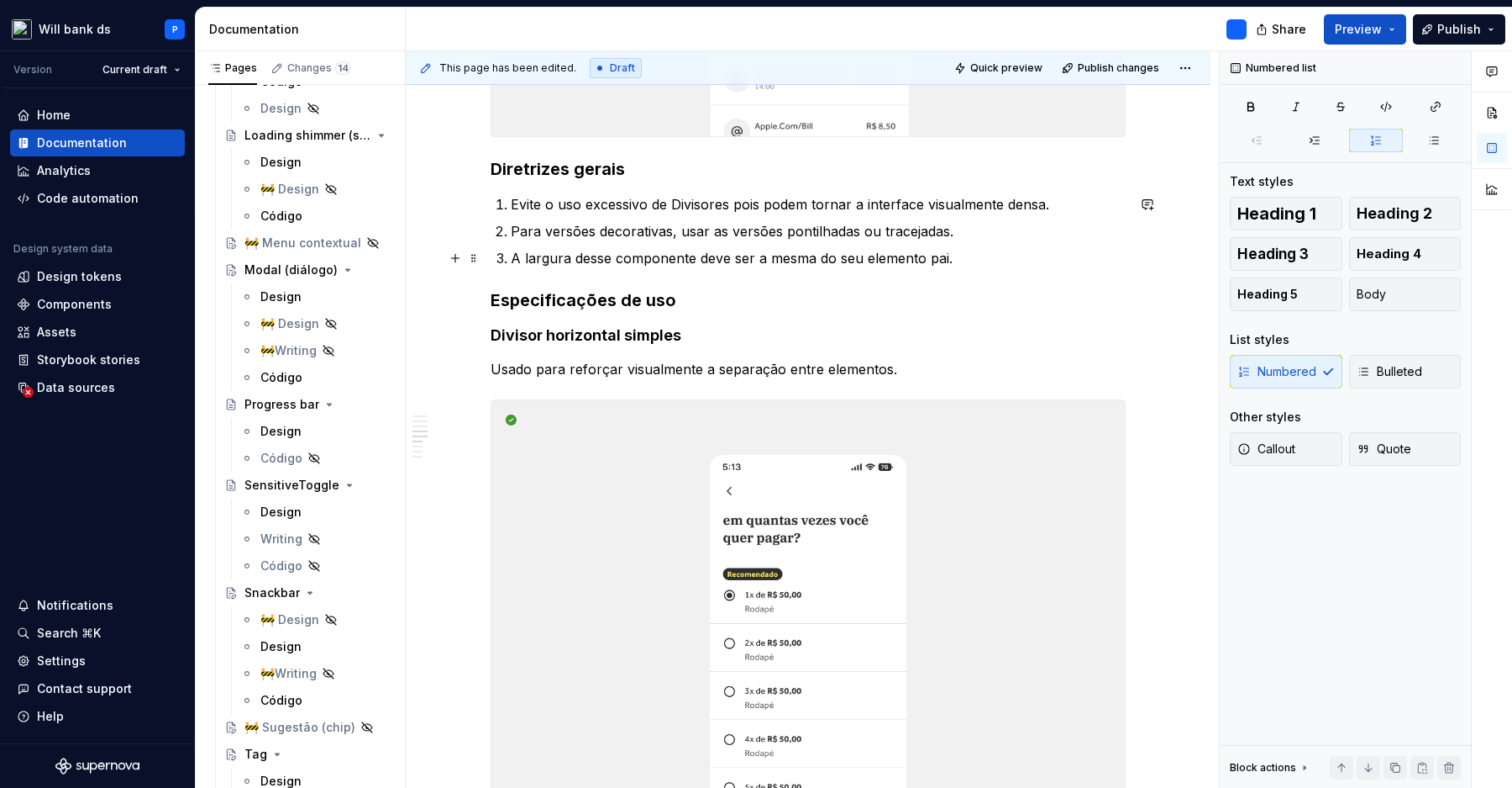
click at [978, 252] on p "A largura desse componente deve ser a mesma do seu elemento pai." at bounding box center [818, 257] width 615 height 20
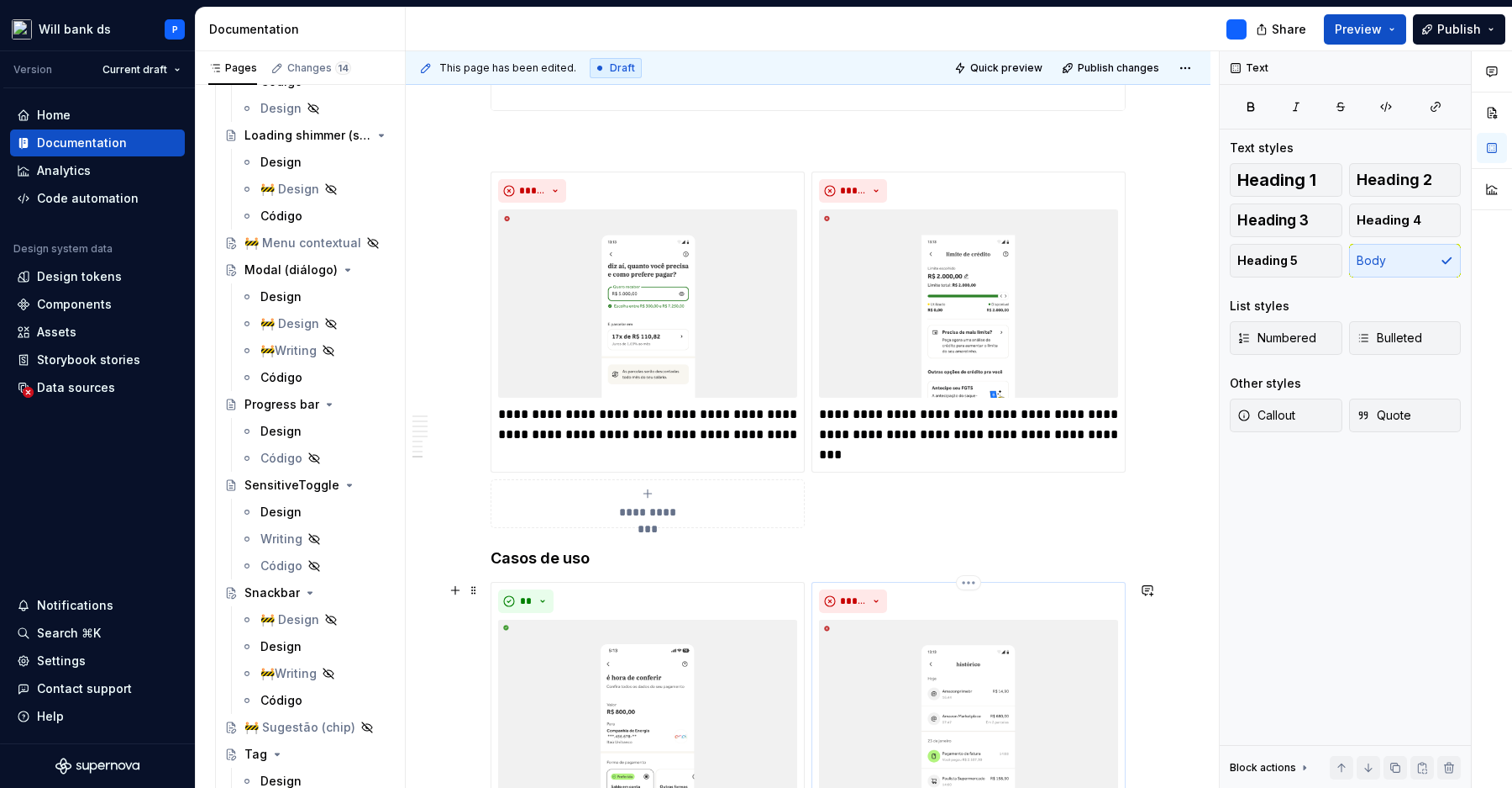
scroll to position [2651, 0]
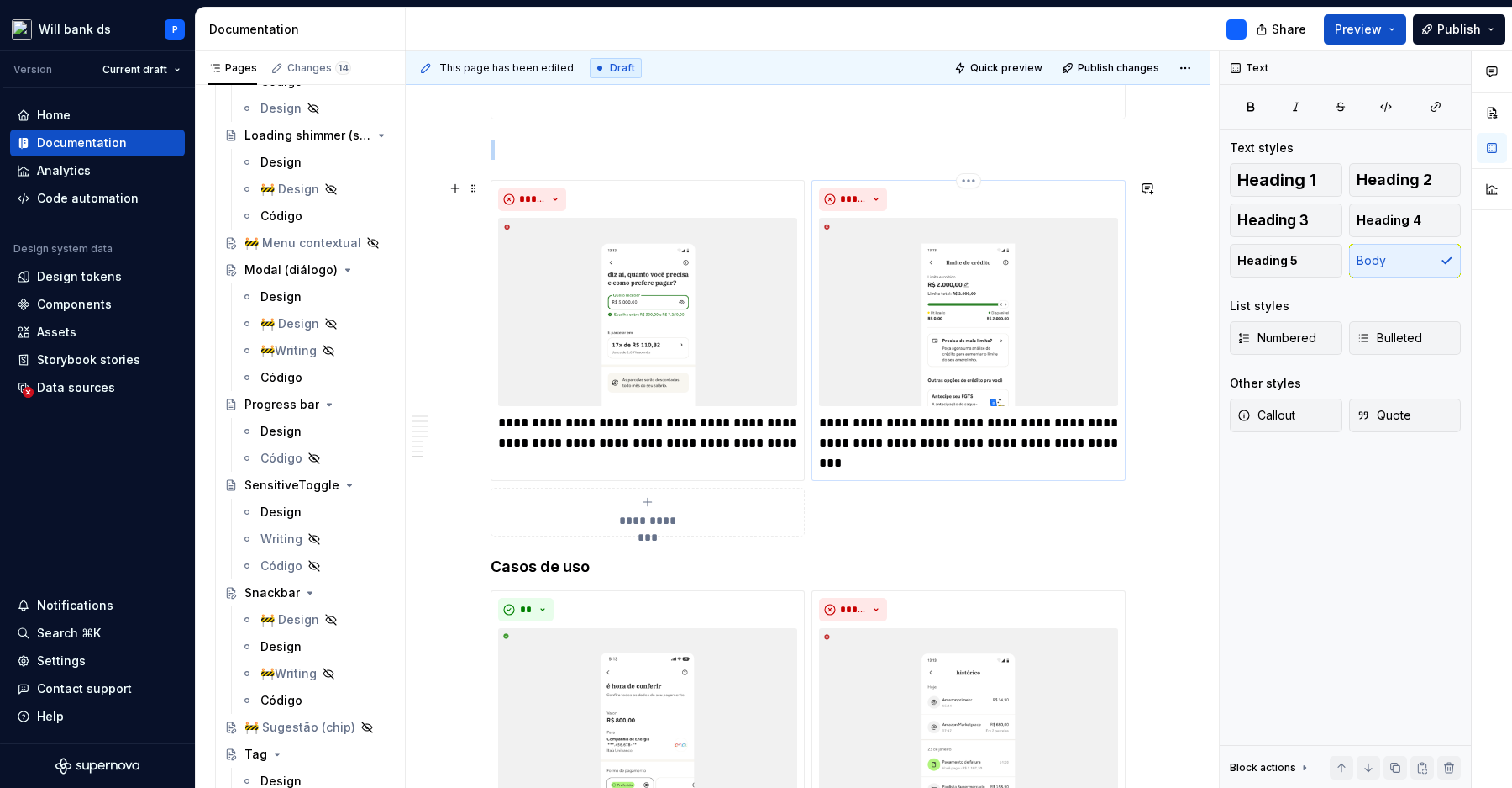
click at [912, 279] on img at bounding box center [967, 312] width 299 height 189
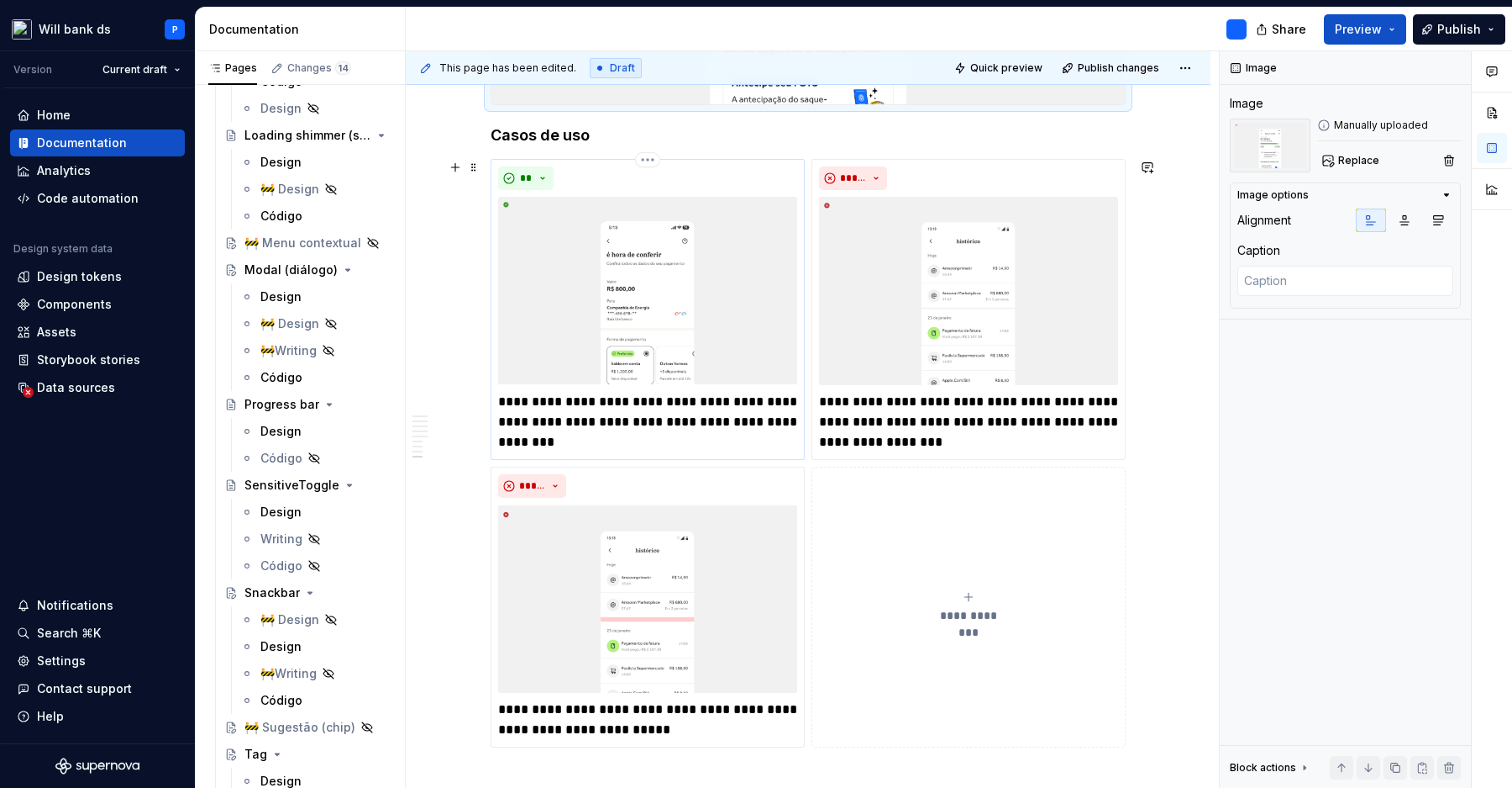
scroll to position [3126, 0]
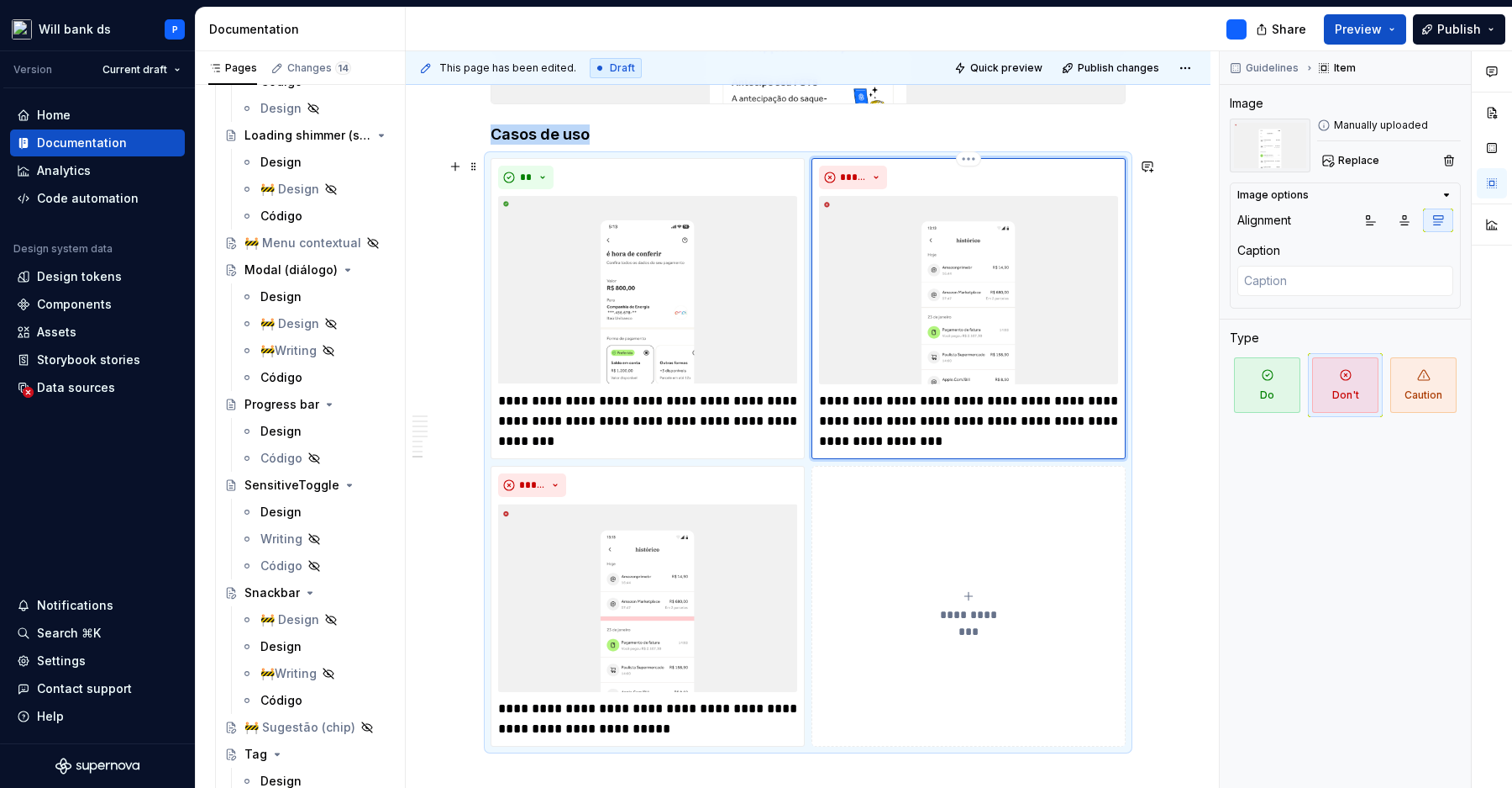
click at [929, 323] on img at bounding box center [967, 290] width 299 height 189
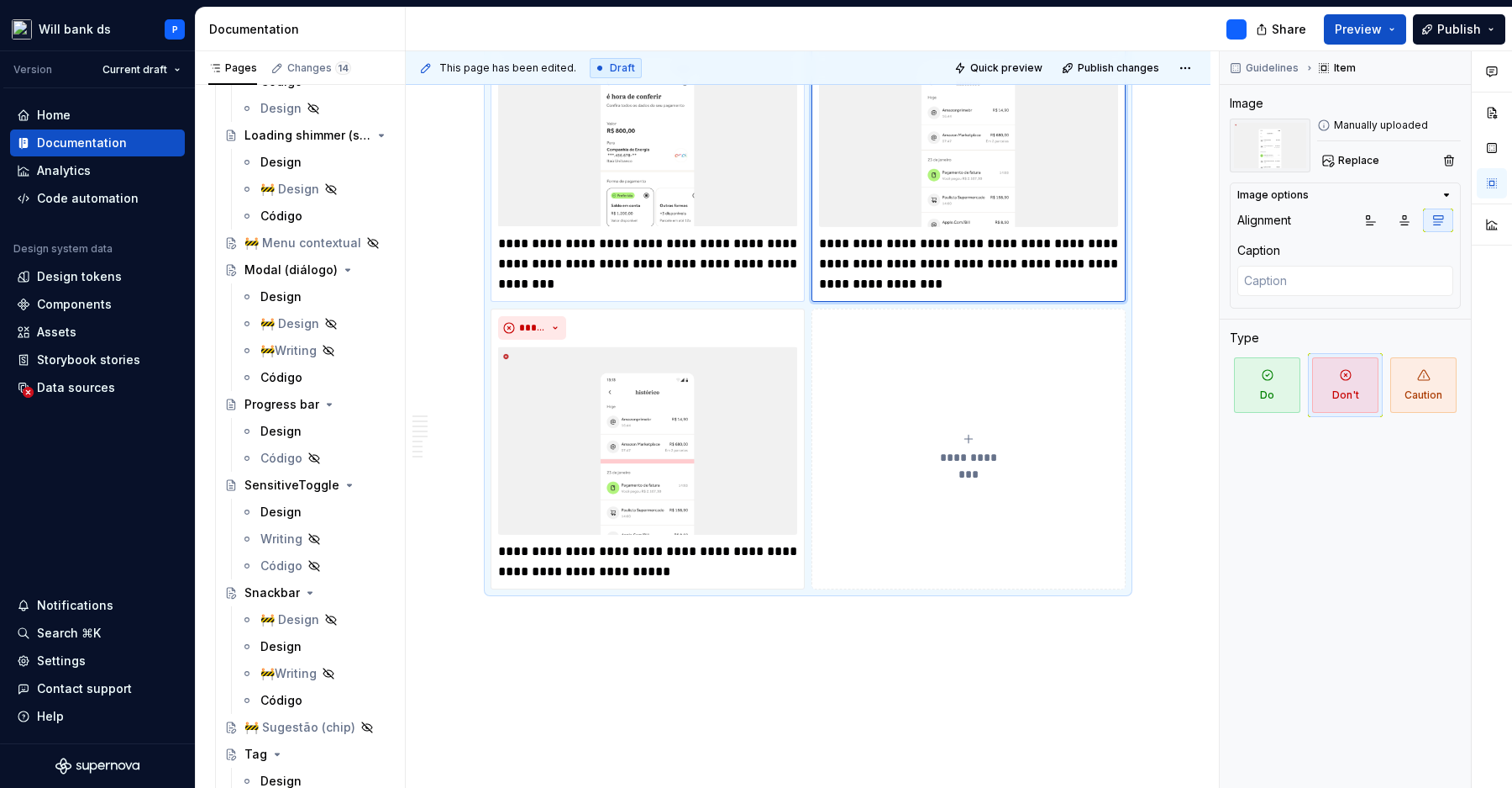
scroll to position [3290, 0]
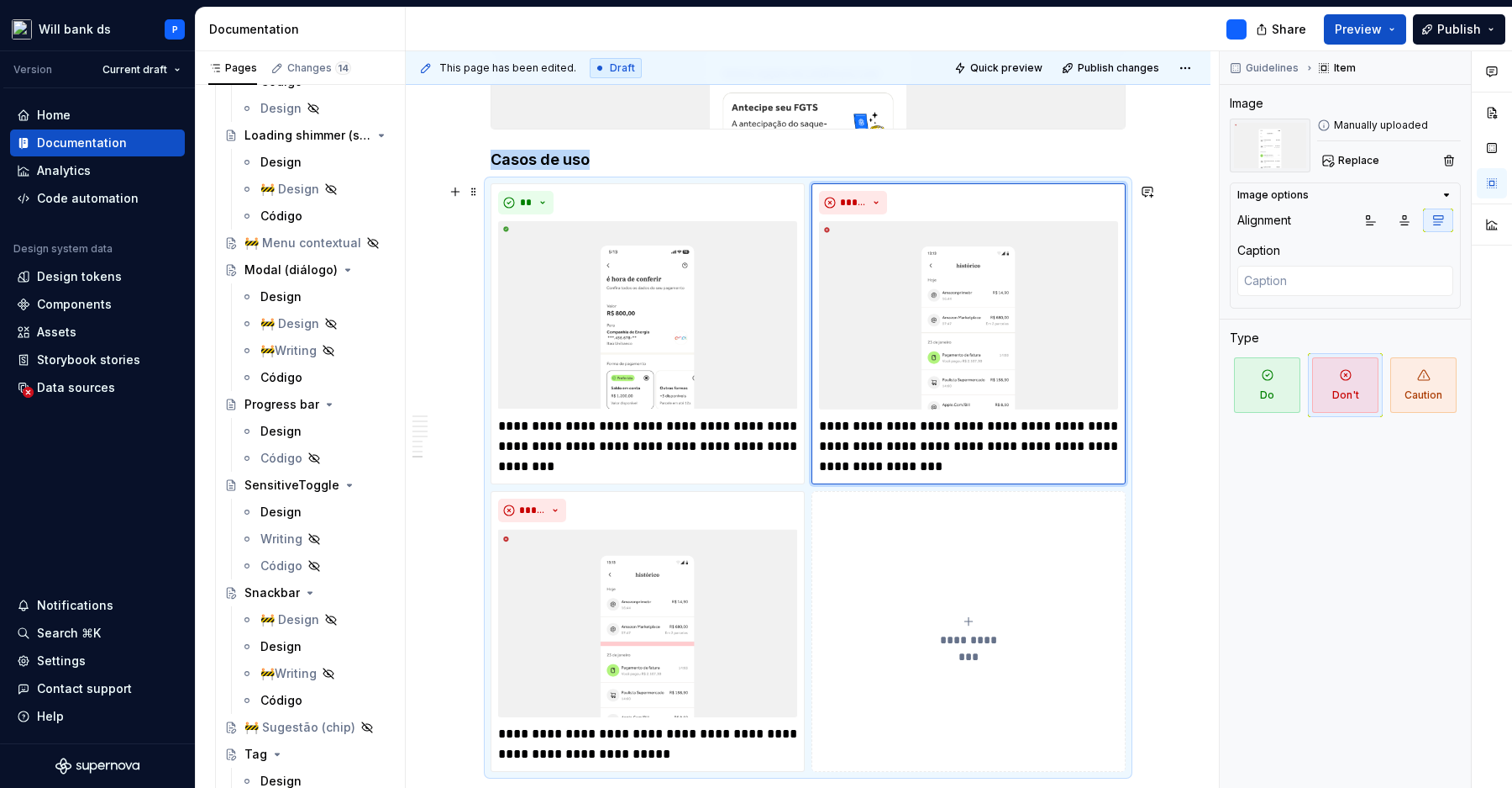
scroll to position [3092, 0]
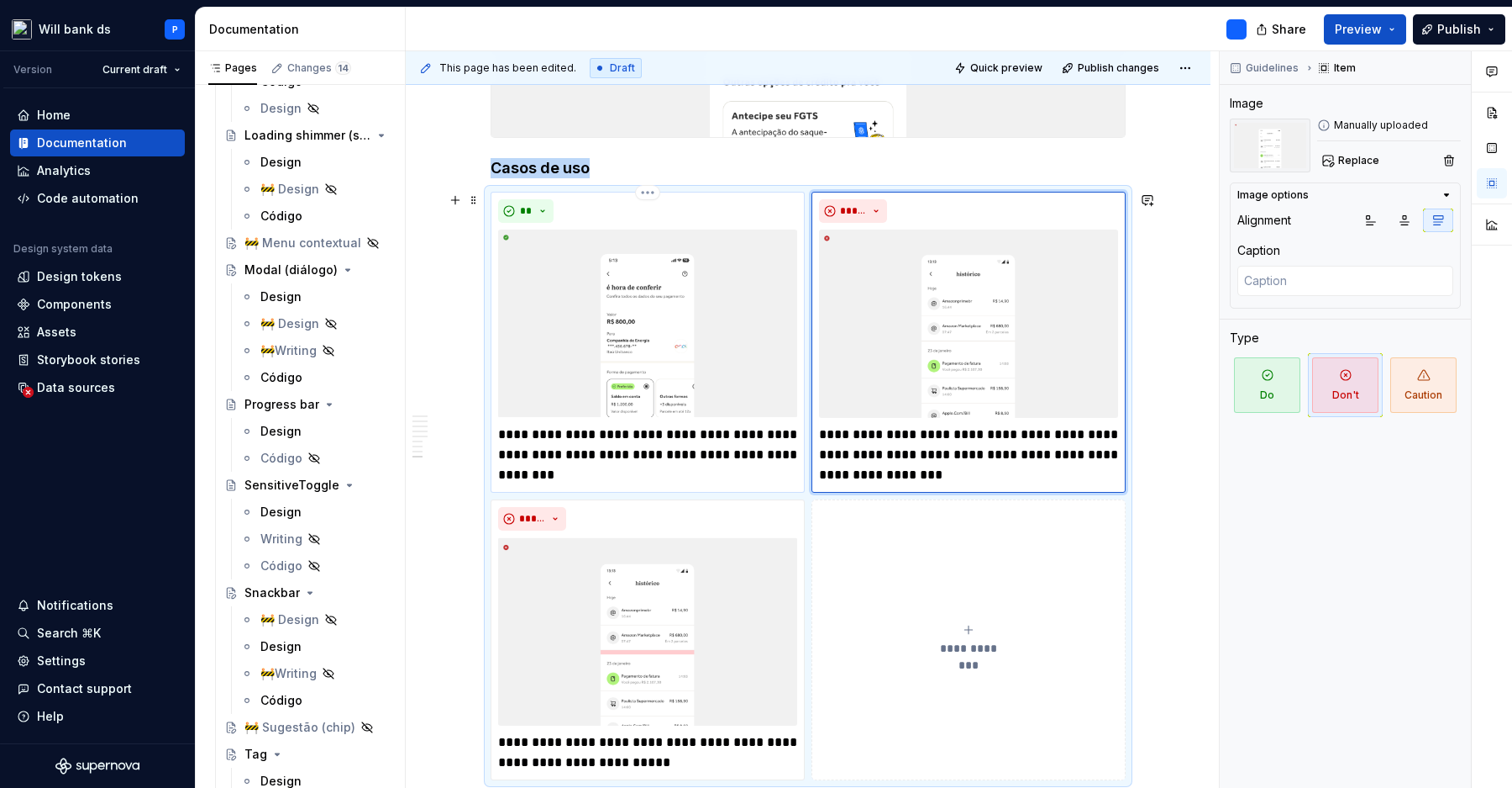
click at [707, 355] on img at bounding box center [647, 323] width 299 height 189
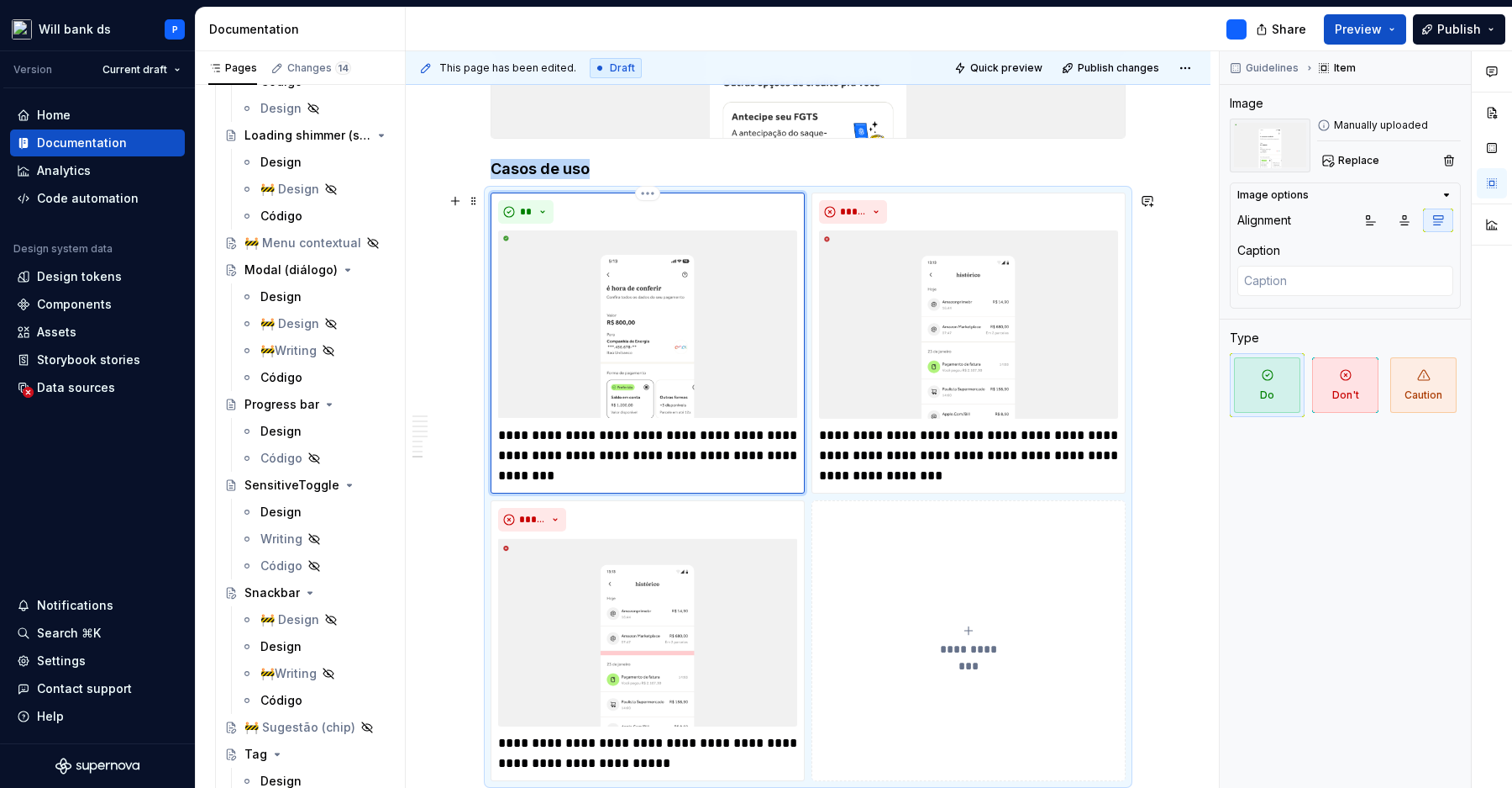
scroll to position [3111, 0]
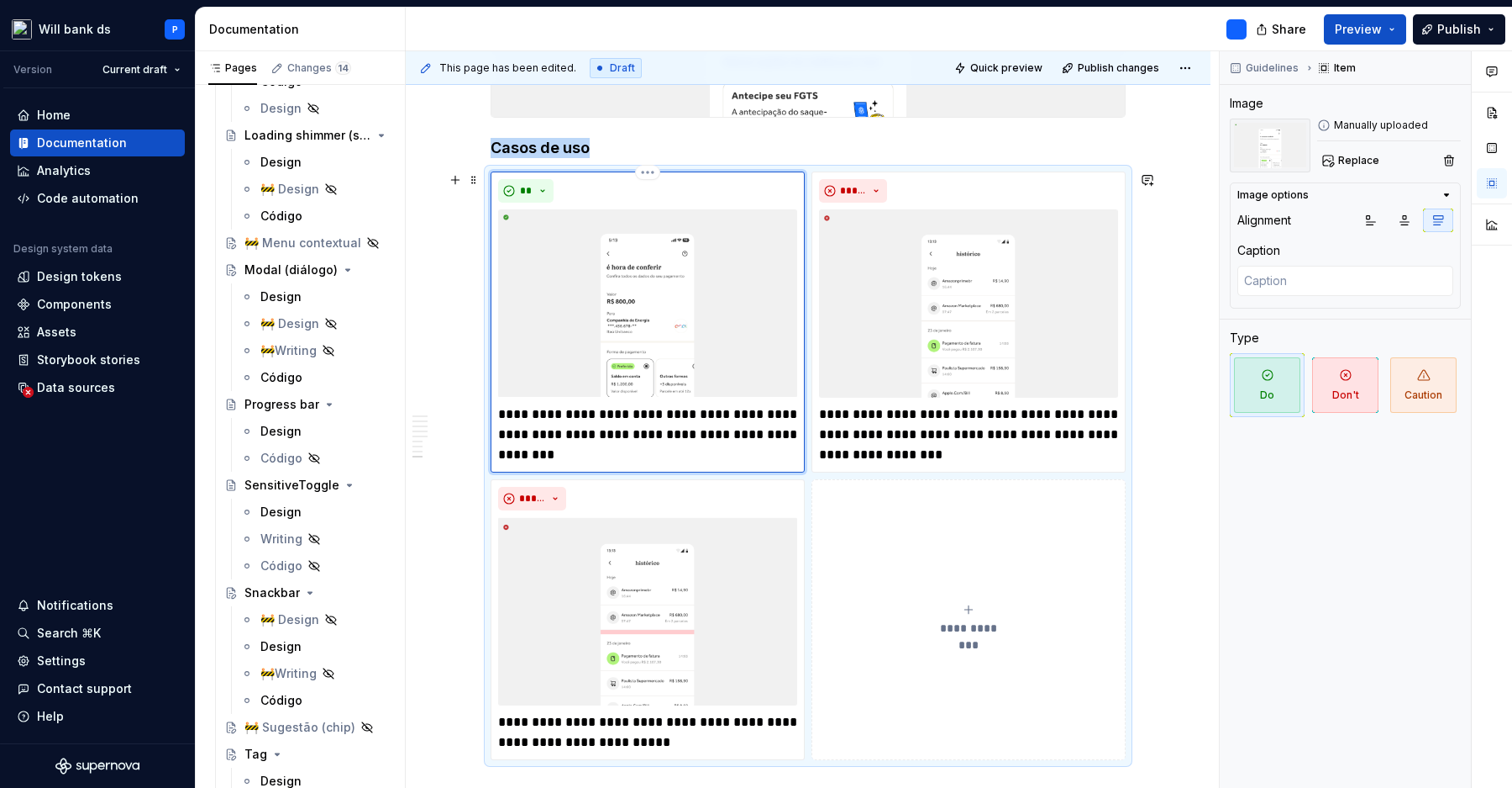
click at [644, 284] on img at bounding box center [647, 304] width 299 height 189
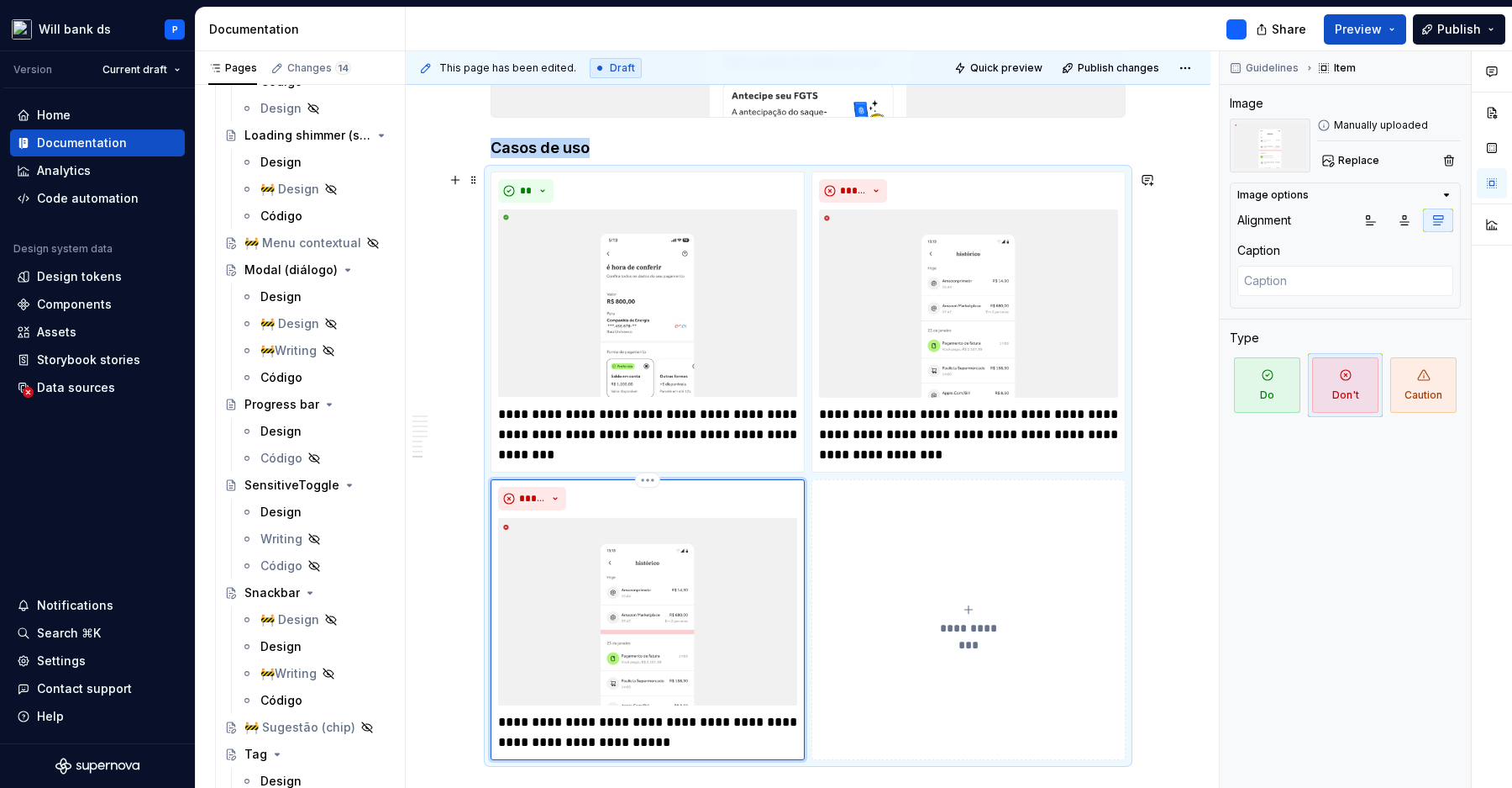
click at [677, 539] on img at bounding box center [647, 611] width 299 height 189
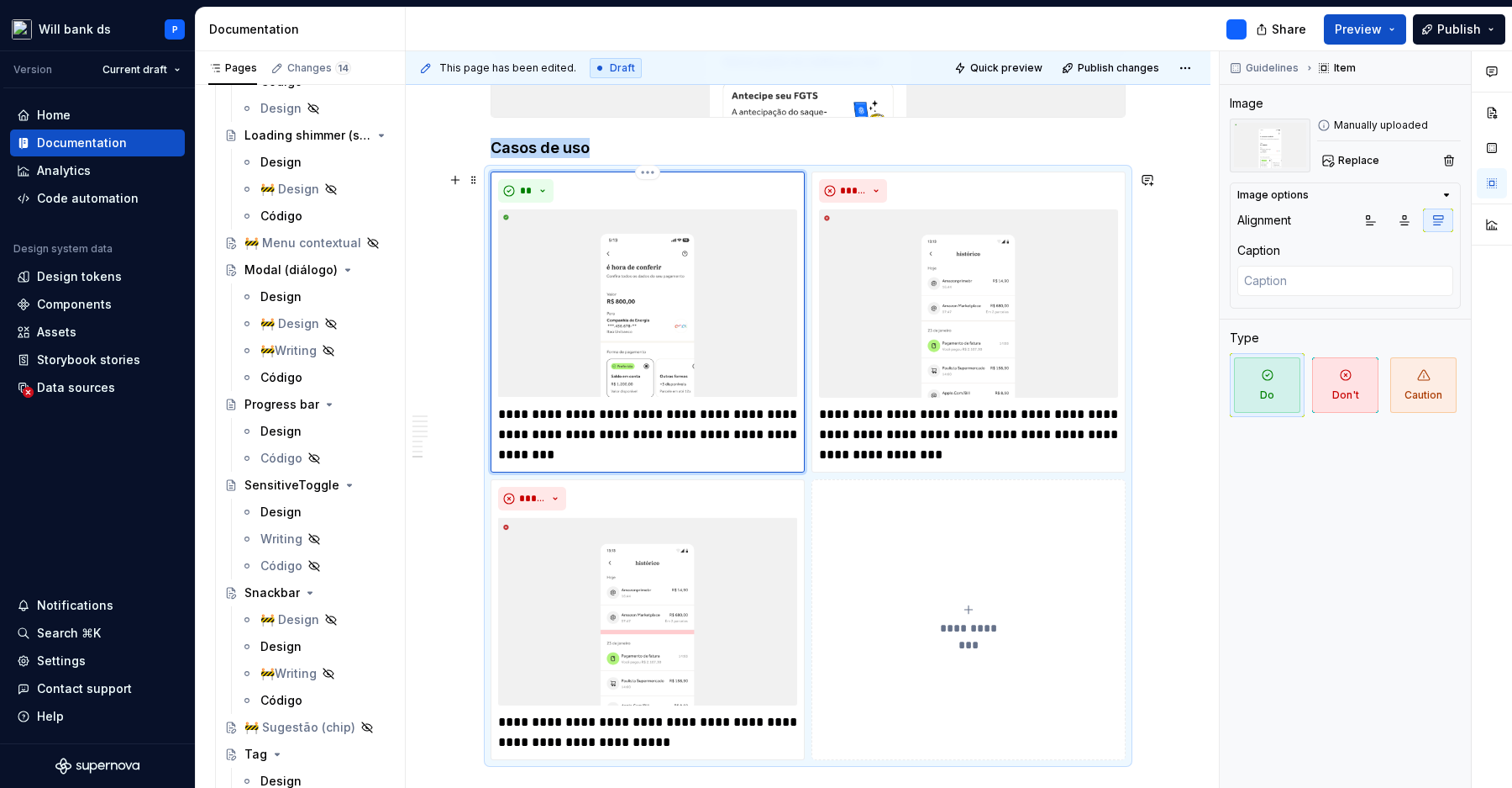
click at [671, 307] on img at bounding box center [647, 304] width 299 height 189
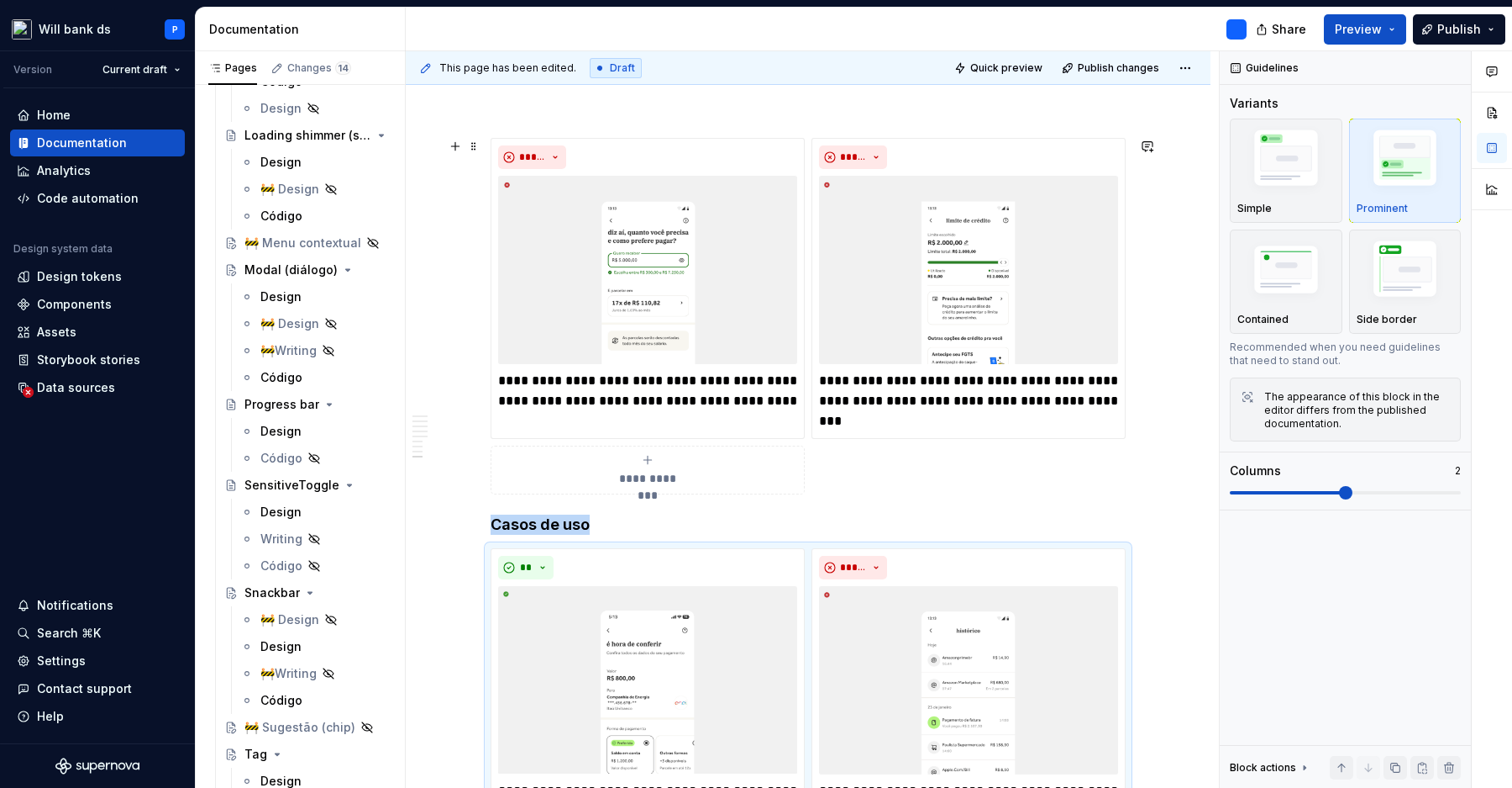
scroll to position [3283, 0]
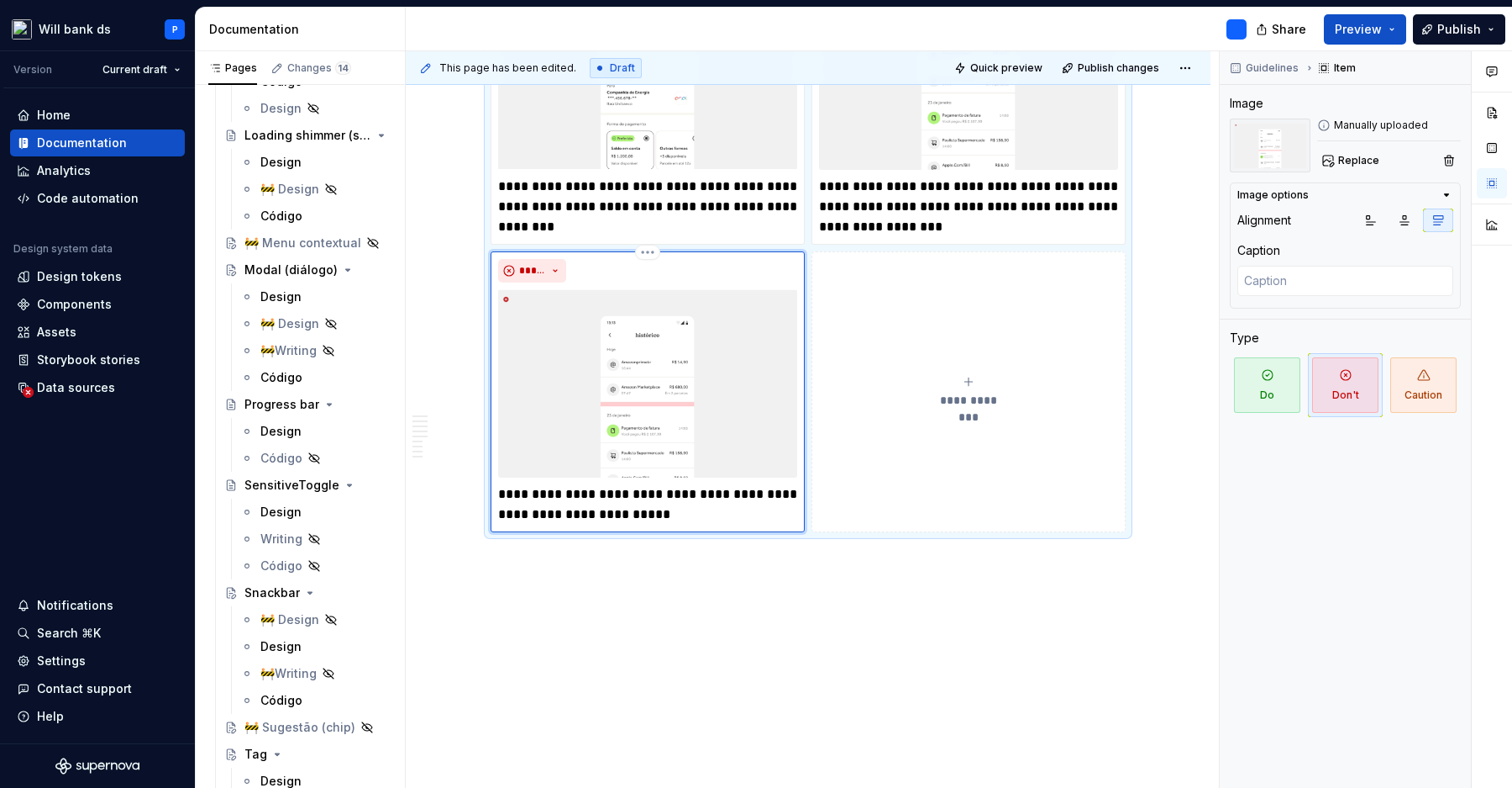
click at [677, 401] on img at bounding box center [647, 384] width 299 height 189
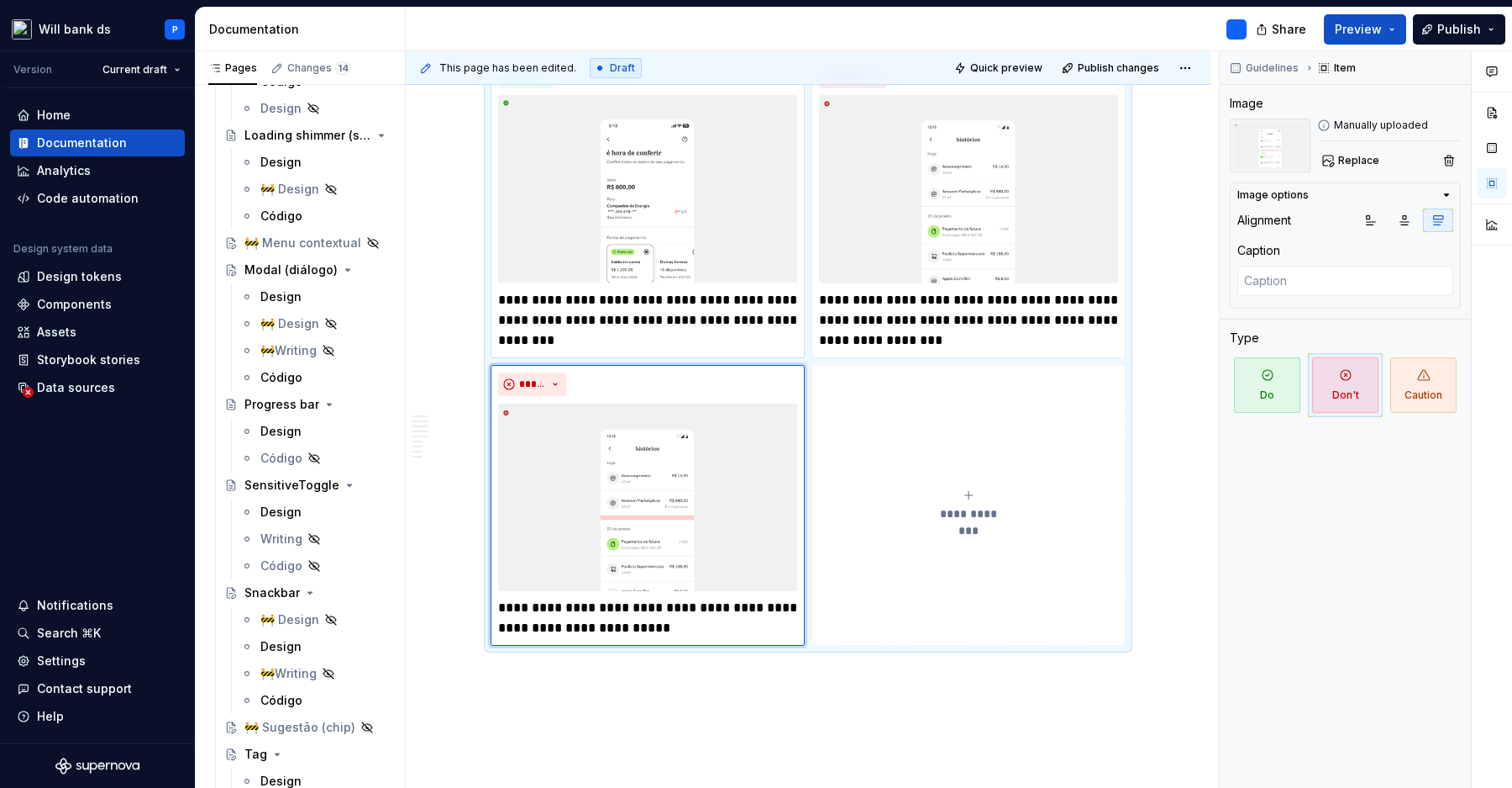
click at [667, 214] on img at bounding box center [647, 189] width 299 height 189
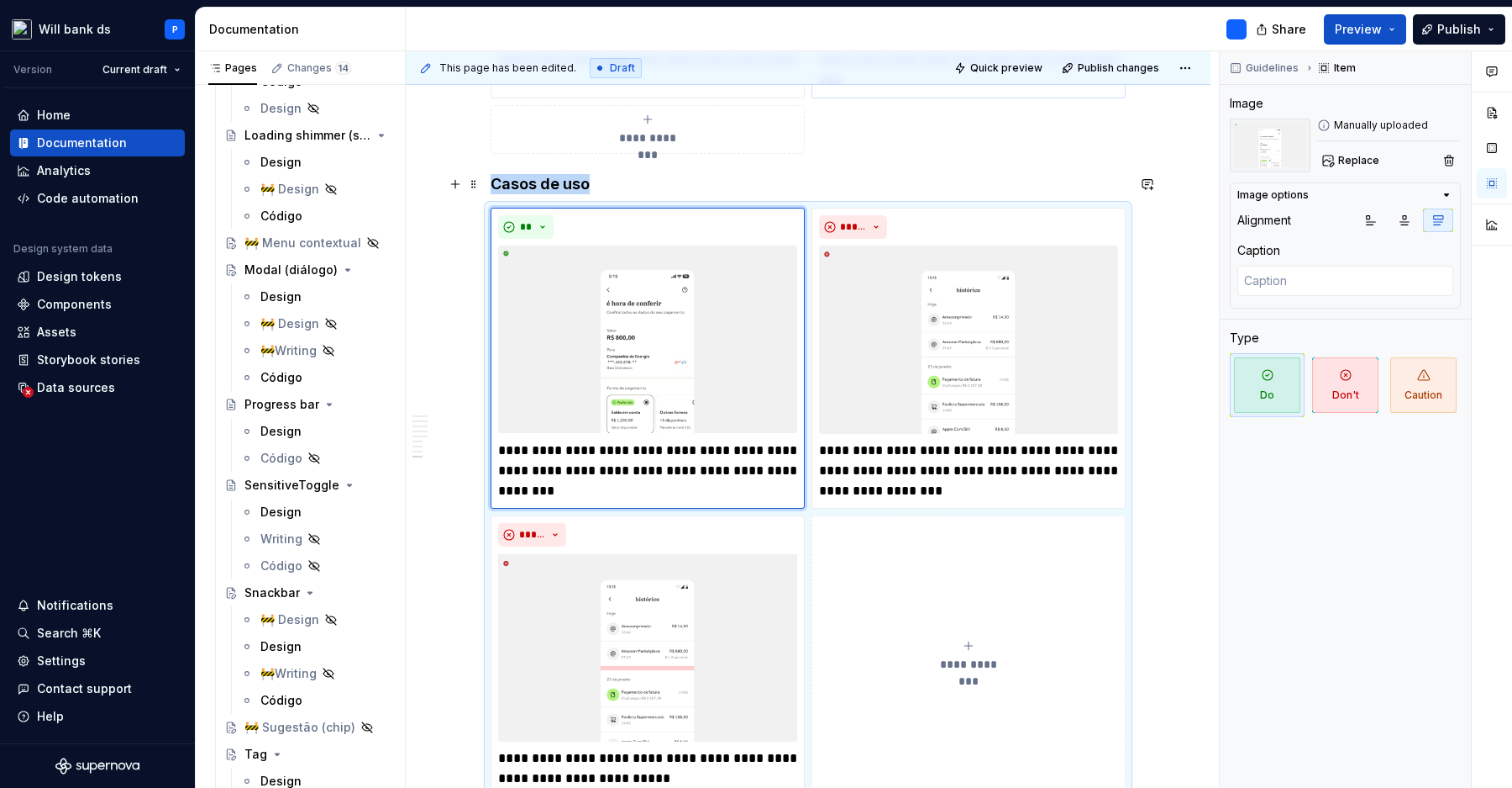
scroll to position [2987, 0]
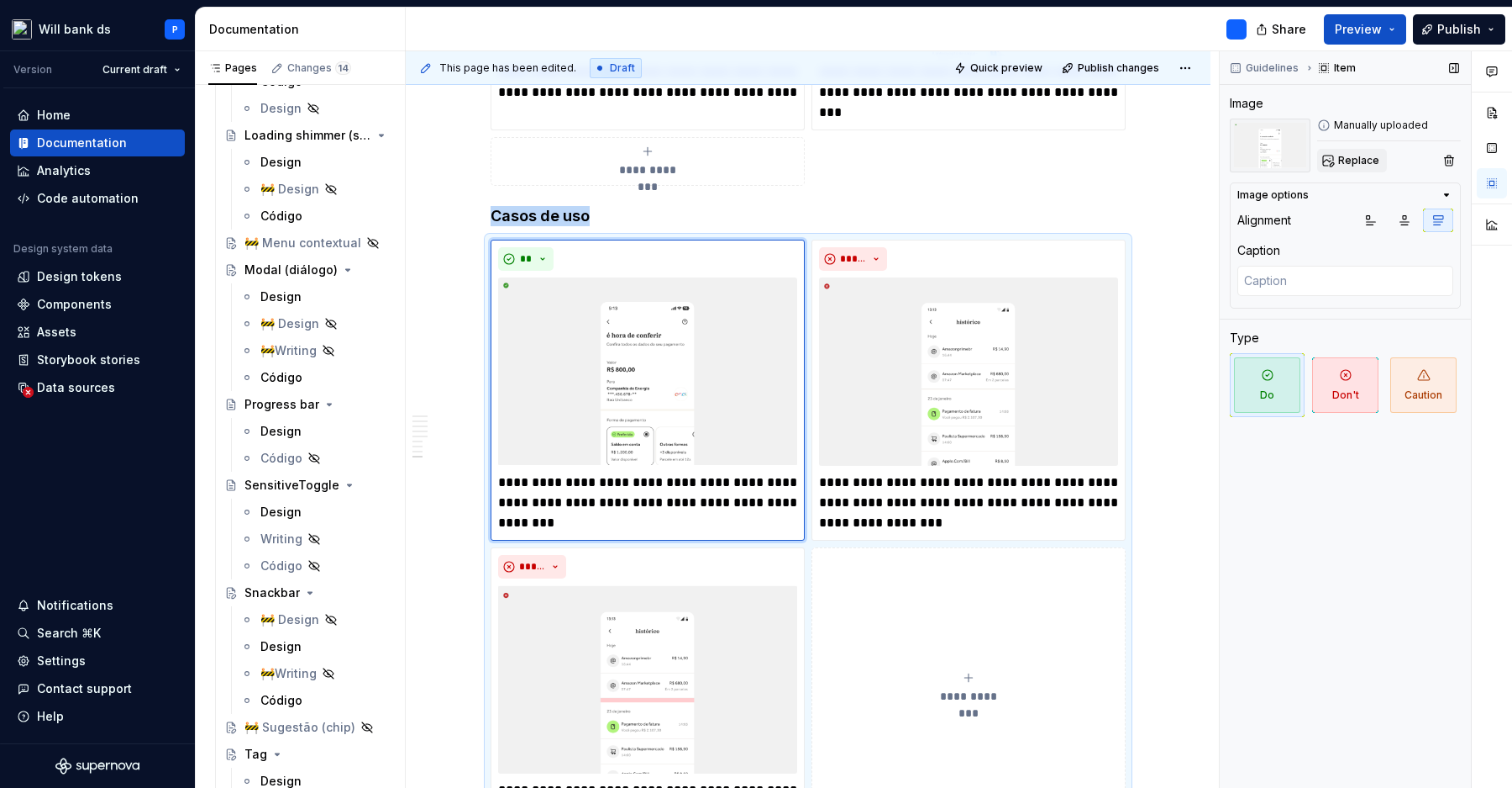
click at [1339, 161] on span "Replace" at bounding box center [1359, 160] width 41 height 13
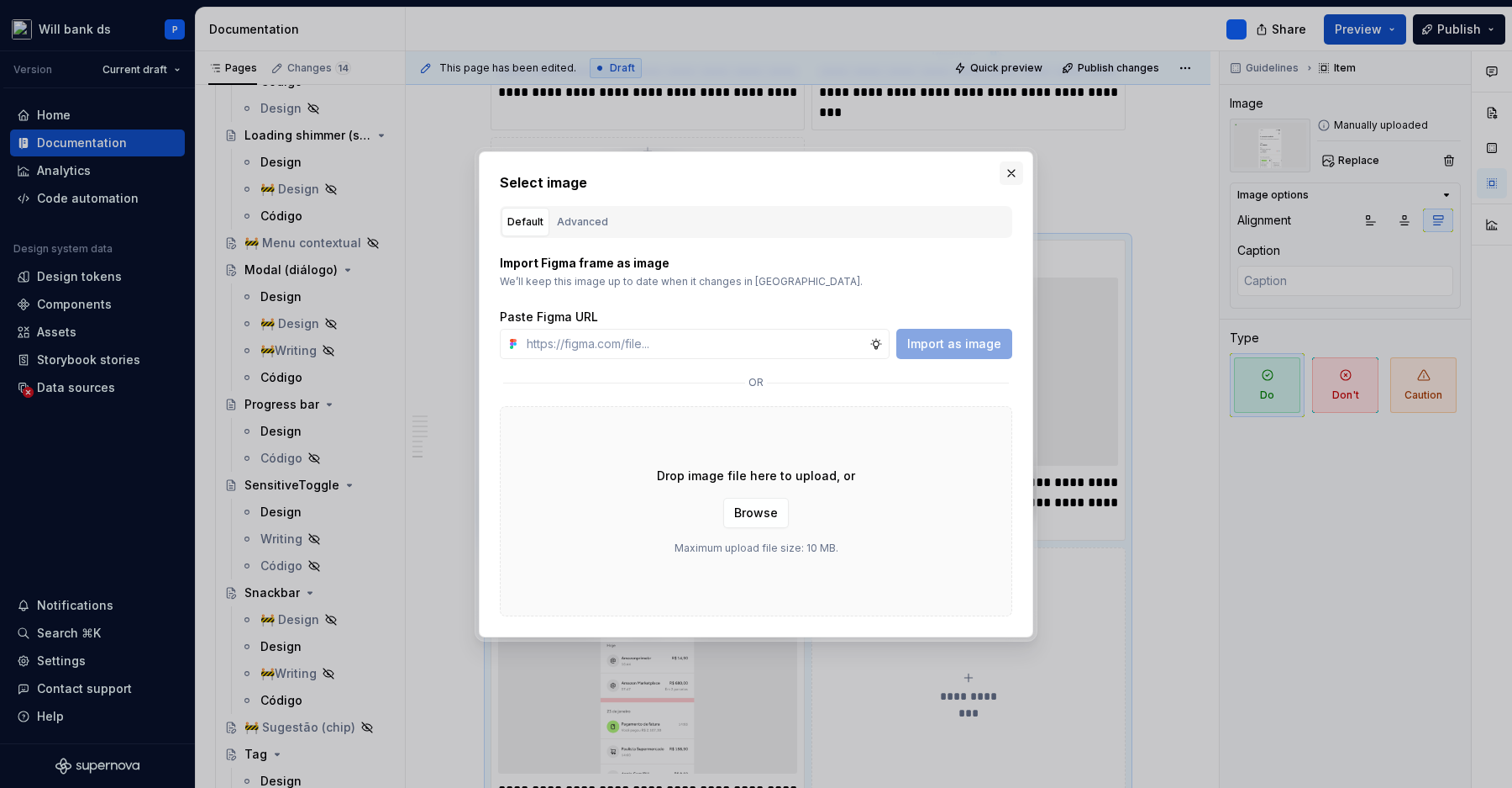
click at [1008, 174] on button "button" at bounding box center [1011, 172] width 24 height 24
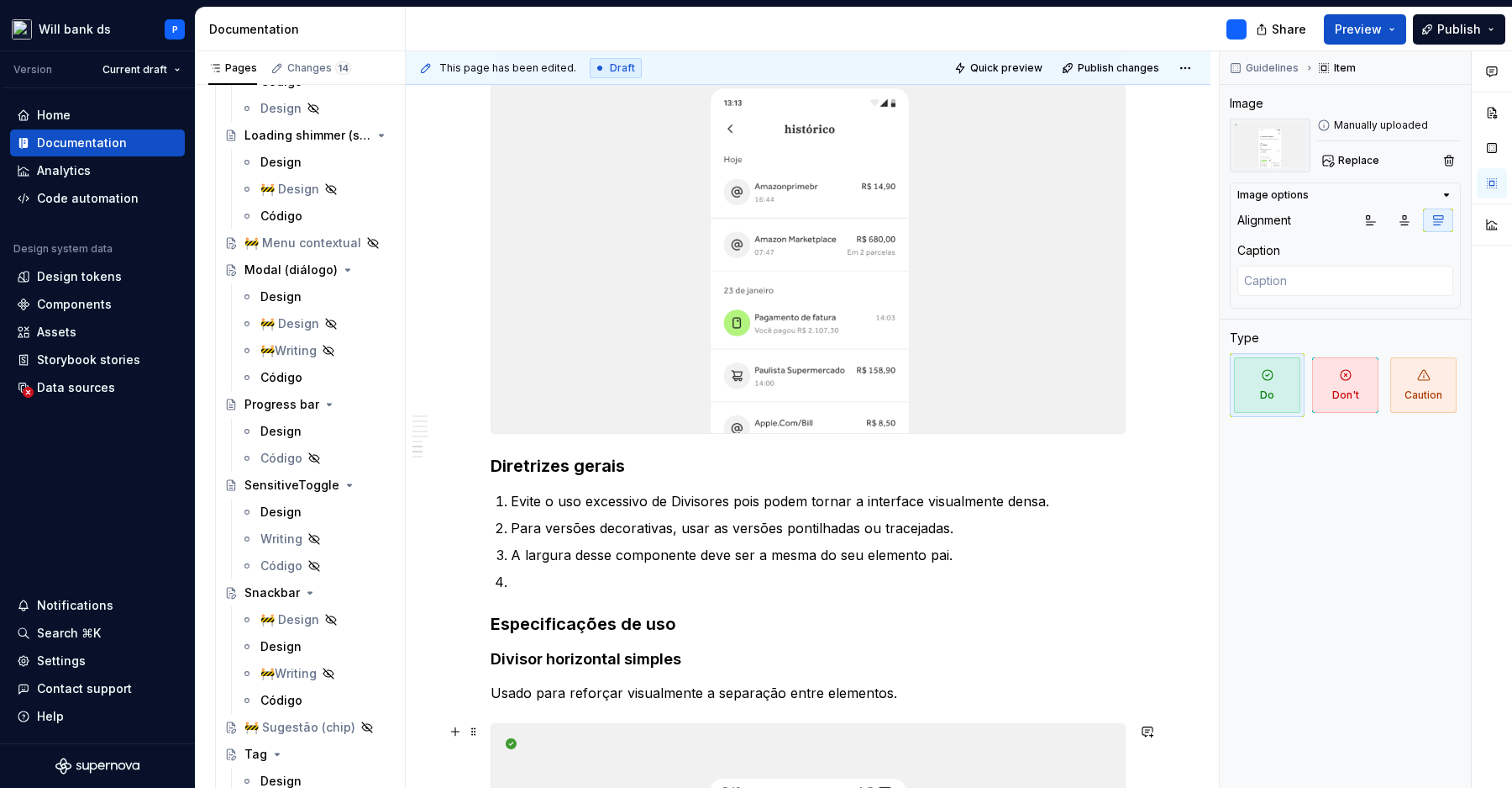
scroll to position [0, 0]
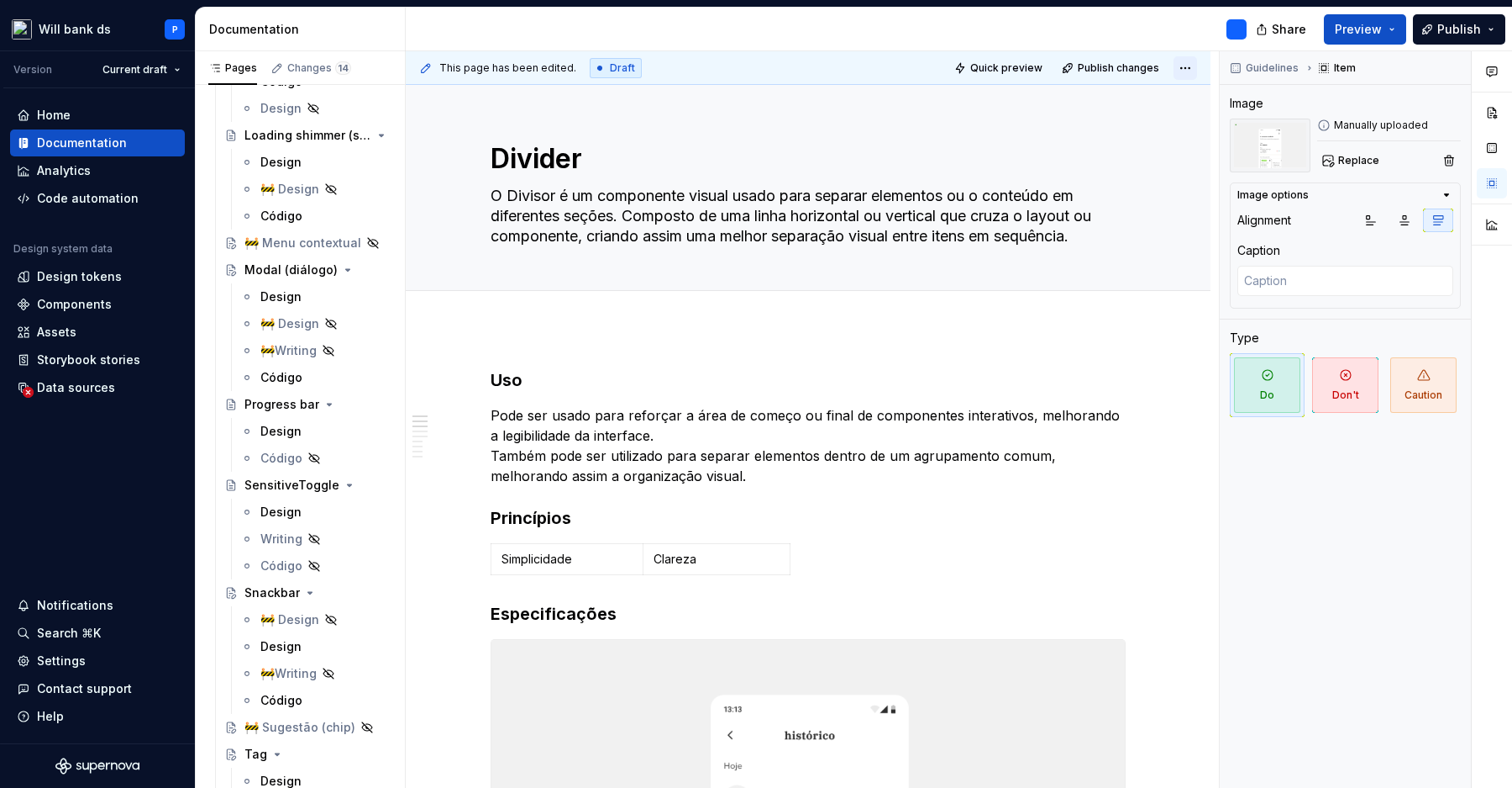
type textarea "*"
click at [1185, 70] on html "Will bank ds P Version Current draft Home Documentation Analytics Code automati…" at bounding box center [756, 394] width 1512 height 788
click at [1184, 134] on div "Discard changes" at bounding box center [1140, 136] width 109 height 17
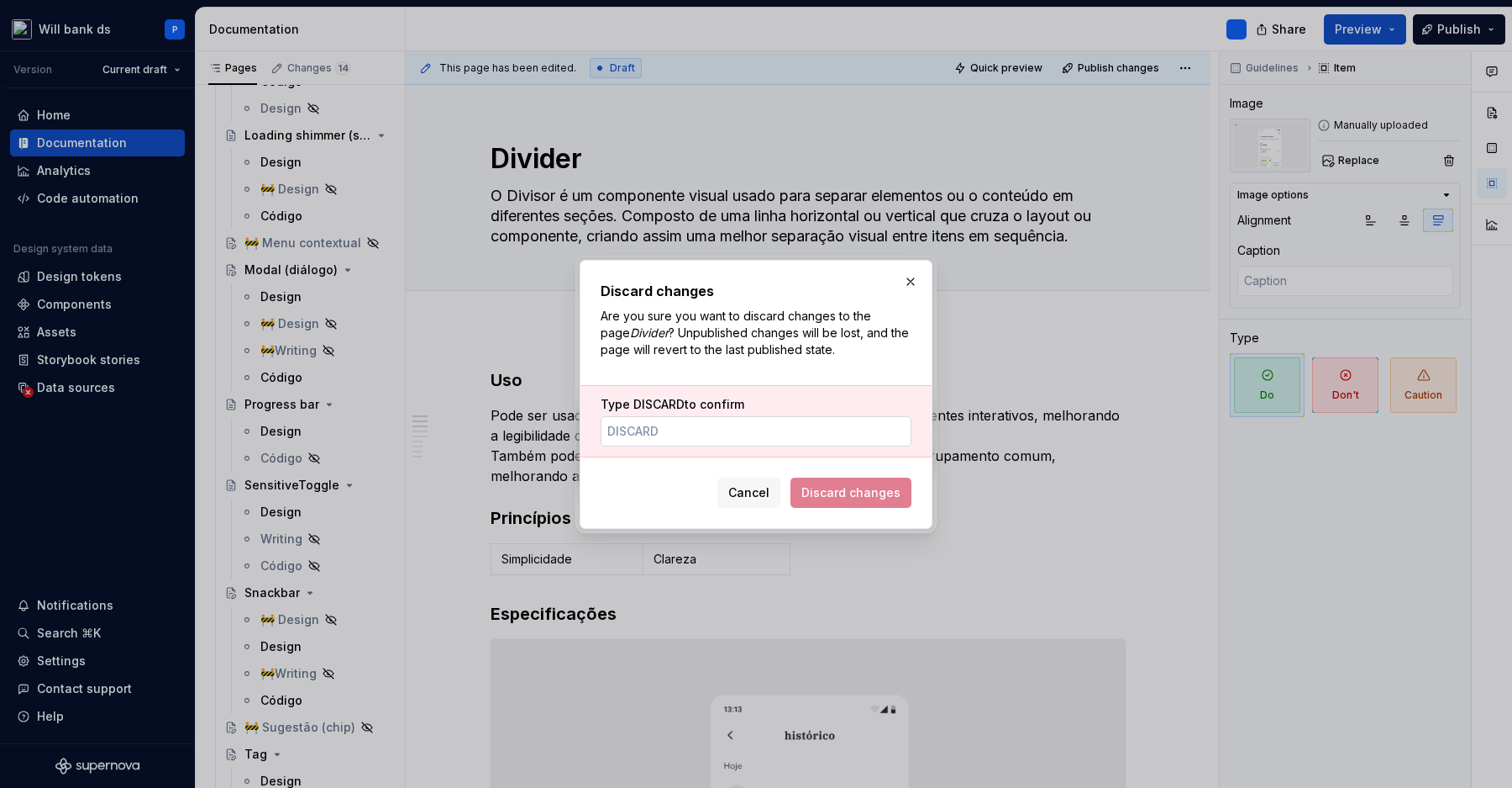
click at [795, 431] on input "Type DISCARD to confirm" at bounding box center [756, 431] width 311 height 30
type input "DISCARD"
click at [842, 482] on button "Discard changes" at bounding box center [851, 493] width 121 height 30
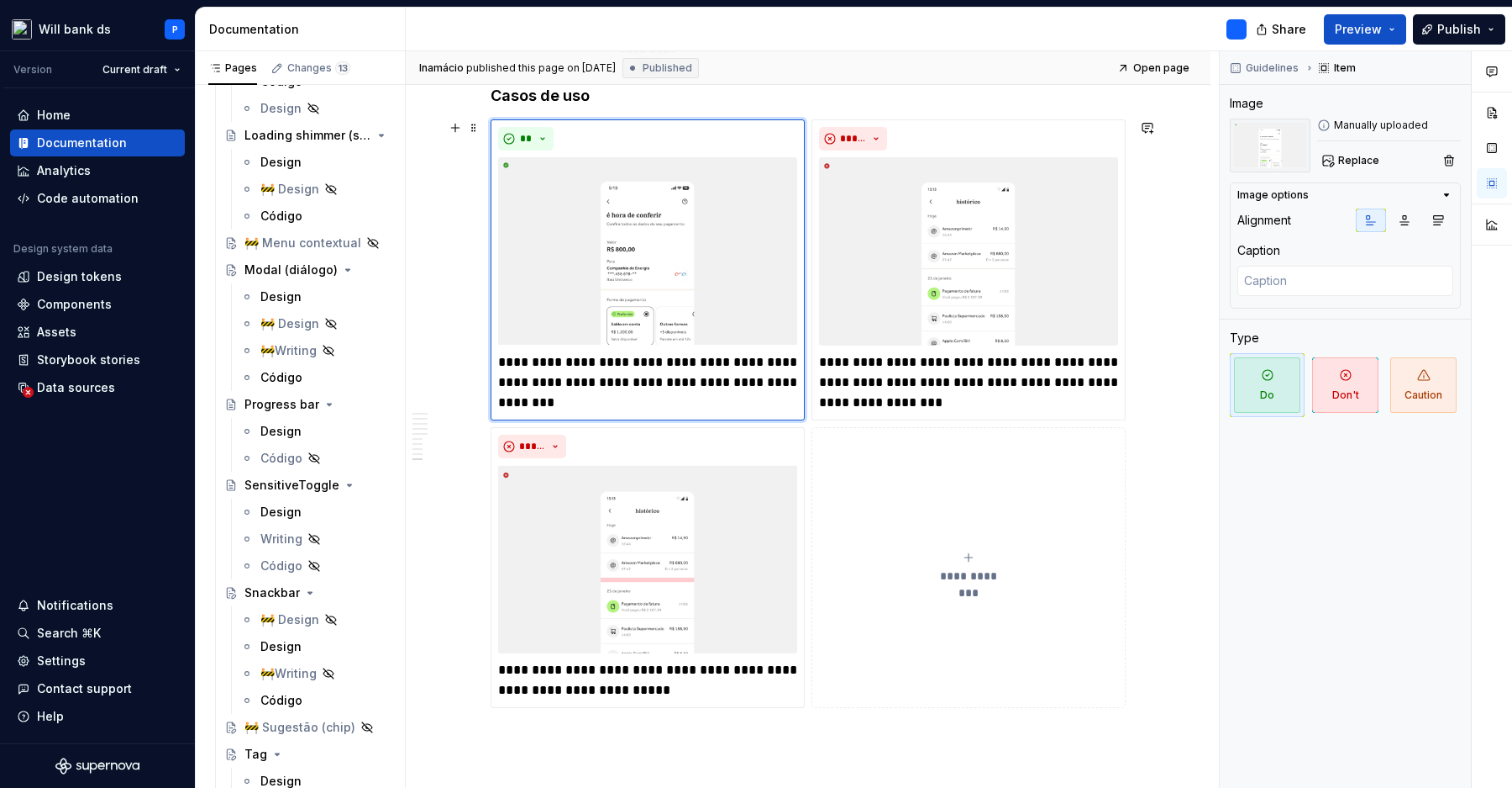
scroll to position [3181, 0]
click at [726, 263] on img at bounding box center [647, 250] width 299 height 189
click at [1355, 157] on span "Replace" at bounding box center [1359, 160] width 41 height 13
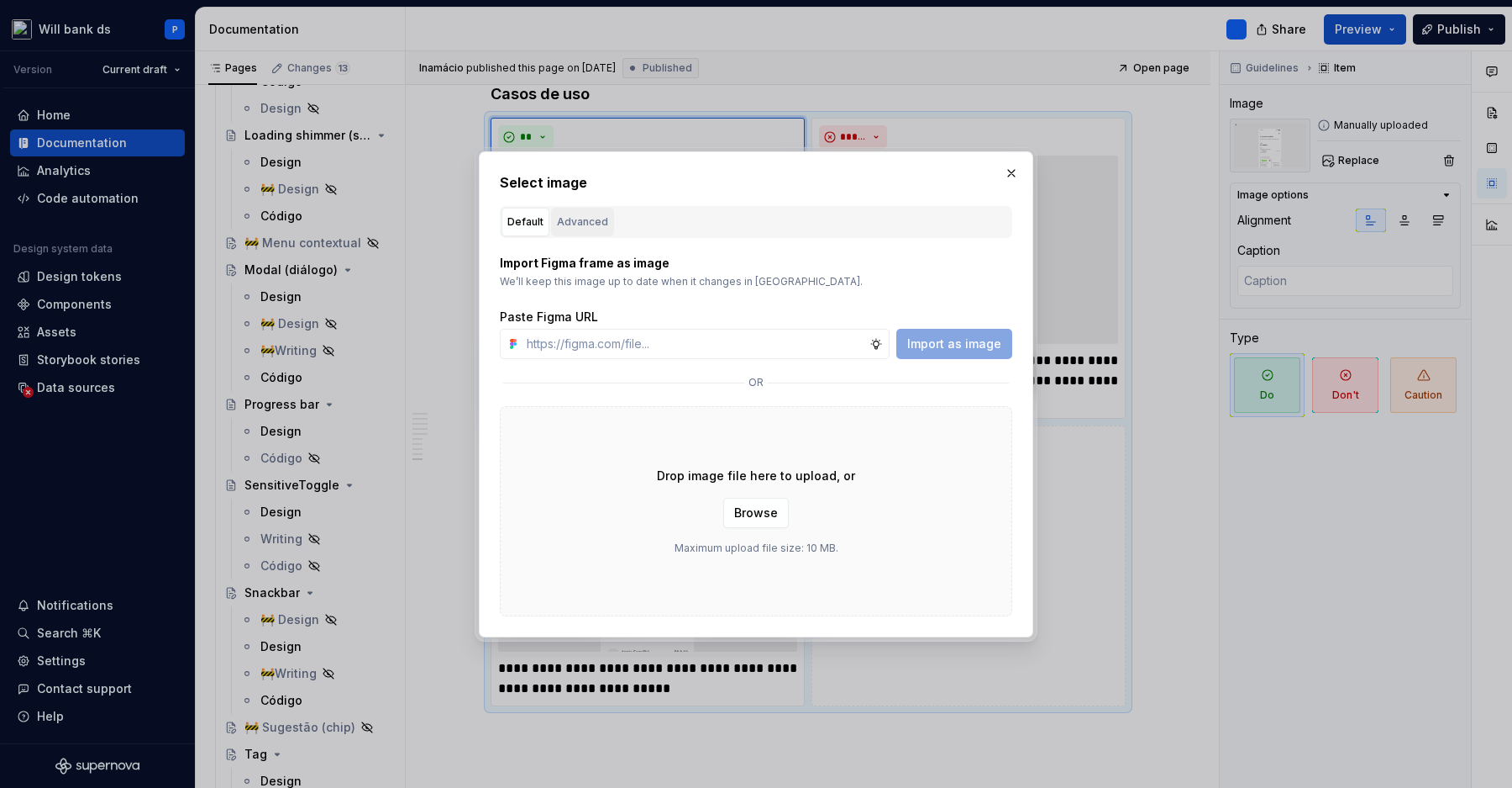
click at [571, 214] on div "Advanced" at bounding box center [582, 222] width 51 height 17
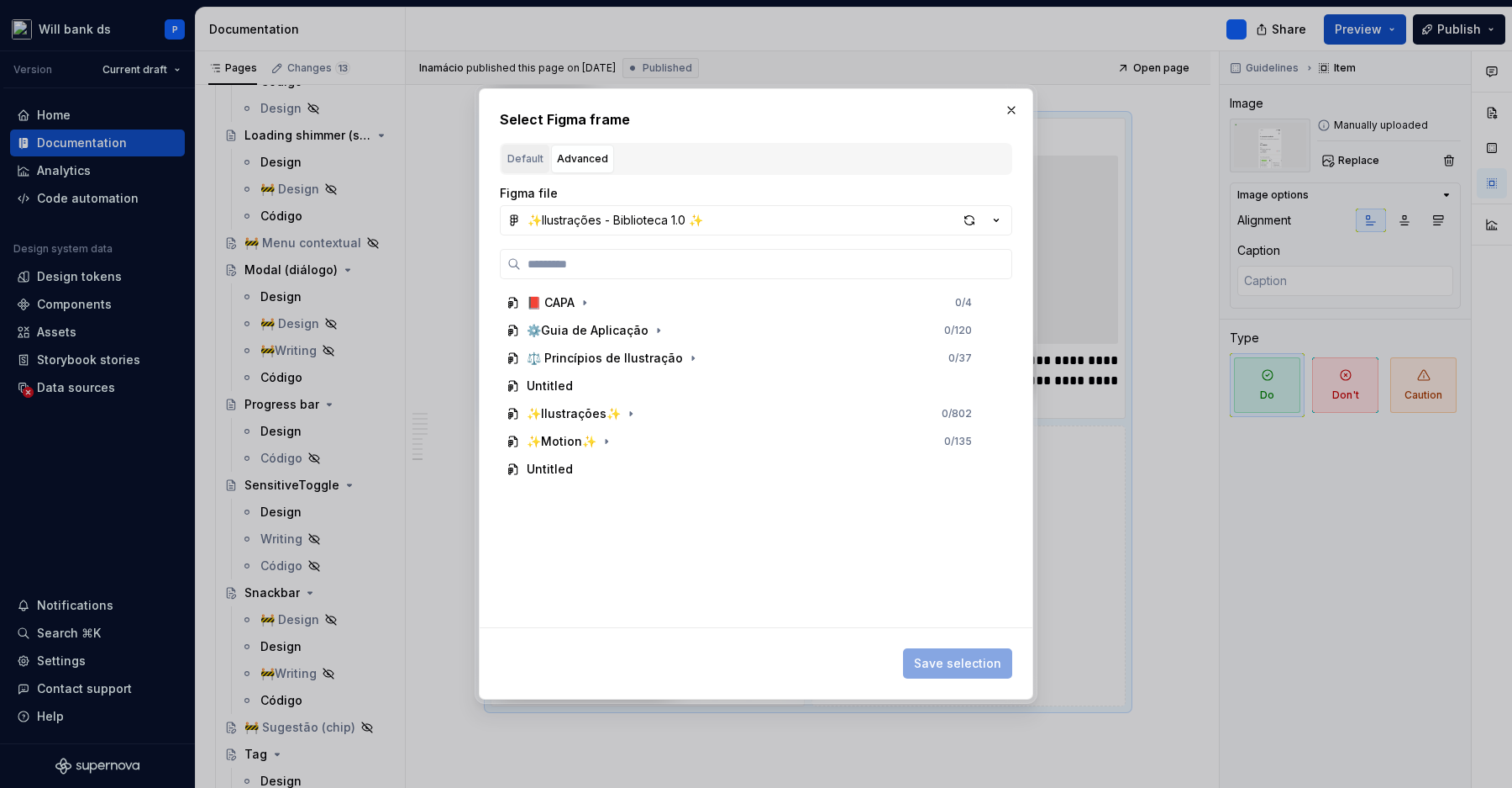
click at [534, 159] on div "Default" at bounding box center [526, 159] width 36 height 17
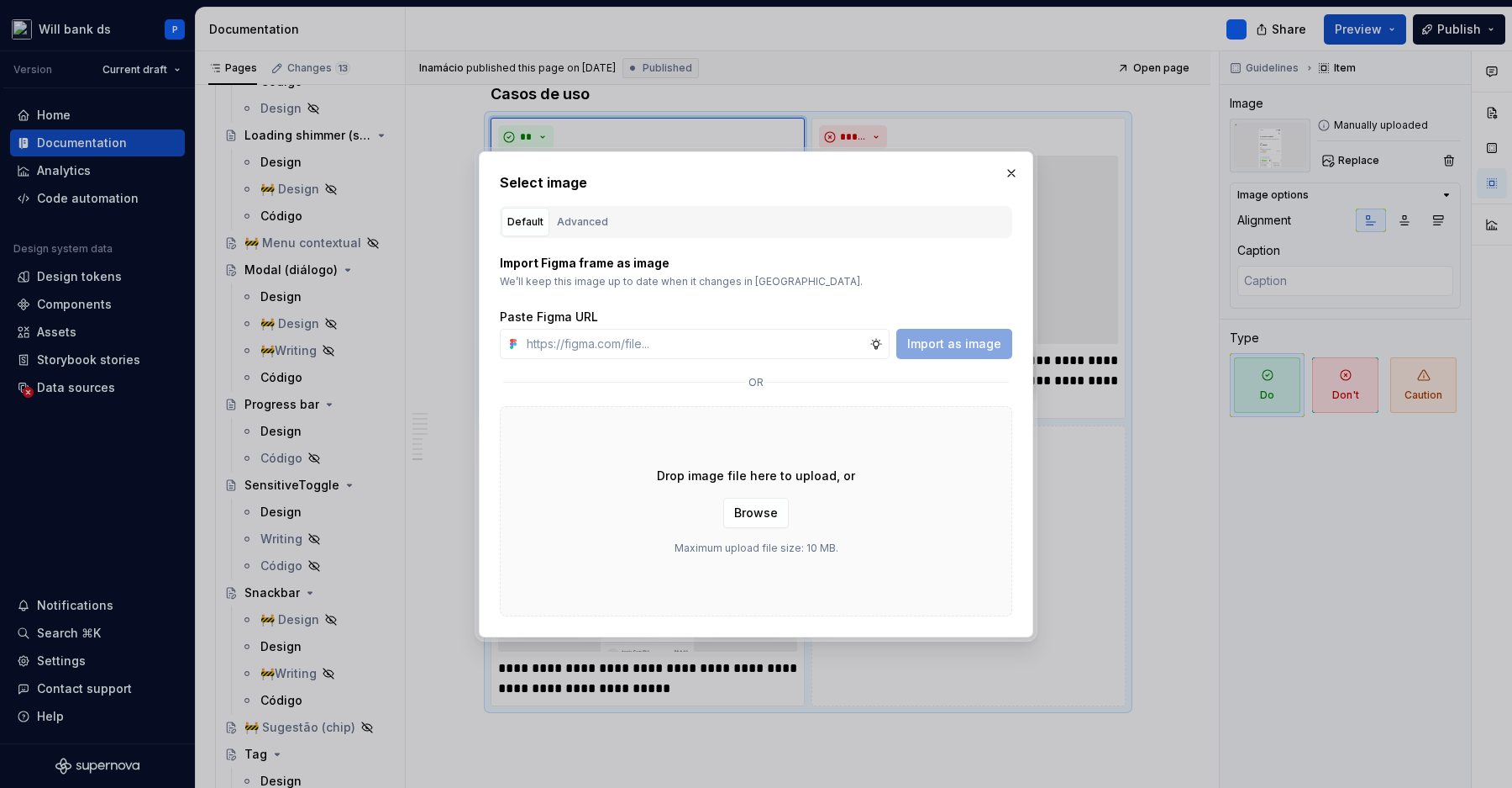
click at [582, 440] on div "Drop image file here to upload, or Browse Maximum upload file size: 10 MB." at bounding box center [756, 511] width 512 height 210
click at [693, 520] on div "Drop image file here to upload, or Browse Maximum upload file size: 10 MB." at bounding box center [756, 511] width 512 height 210
click at [1006, 172] on button "button" at bounding box center [1011, 172] width 24 height 24
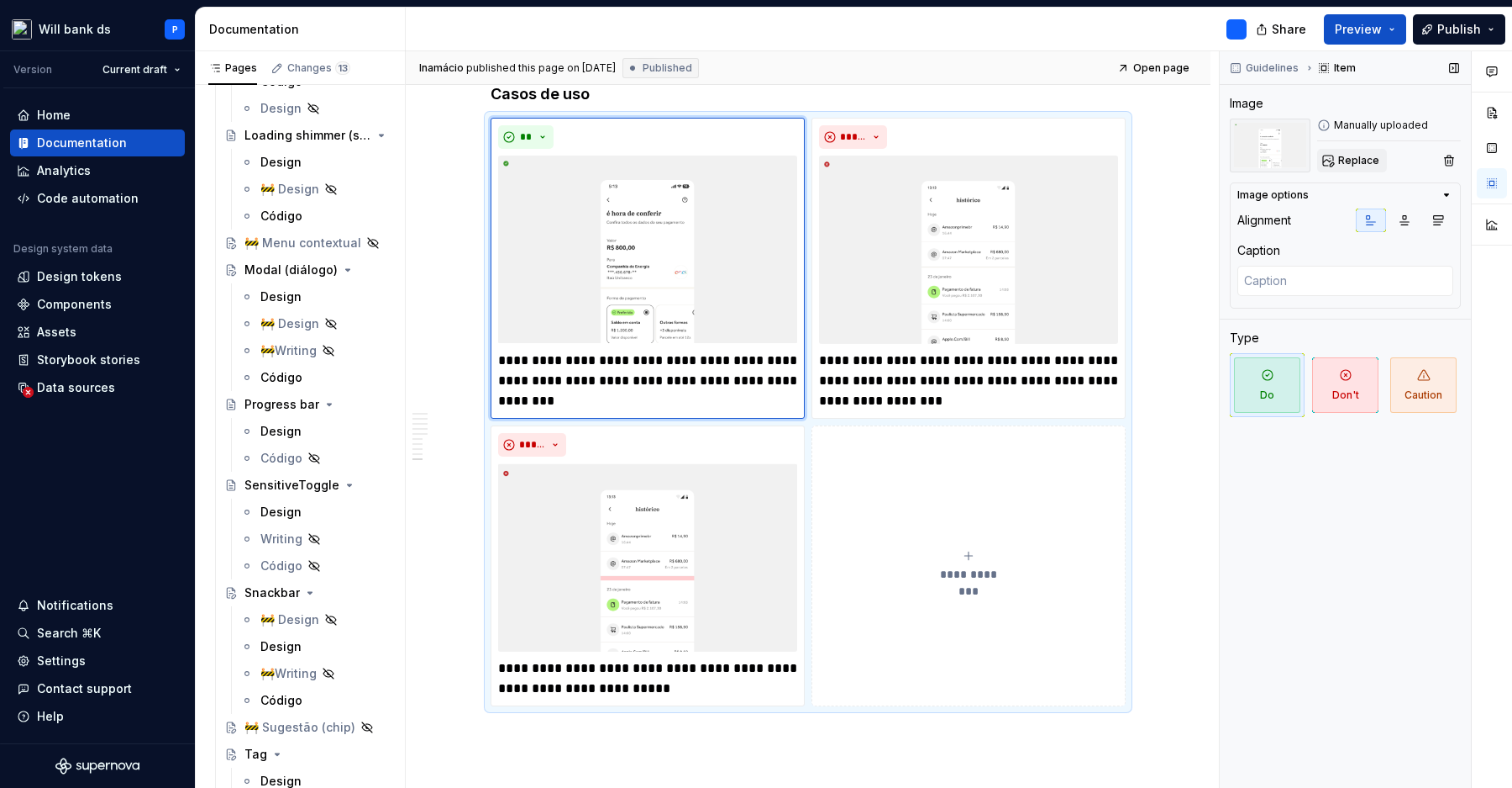
click at [1341, 156] on span "Replace" at bounding box center [1359, 160] width 41 height 13
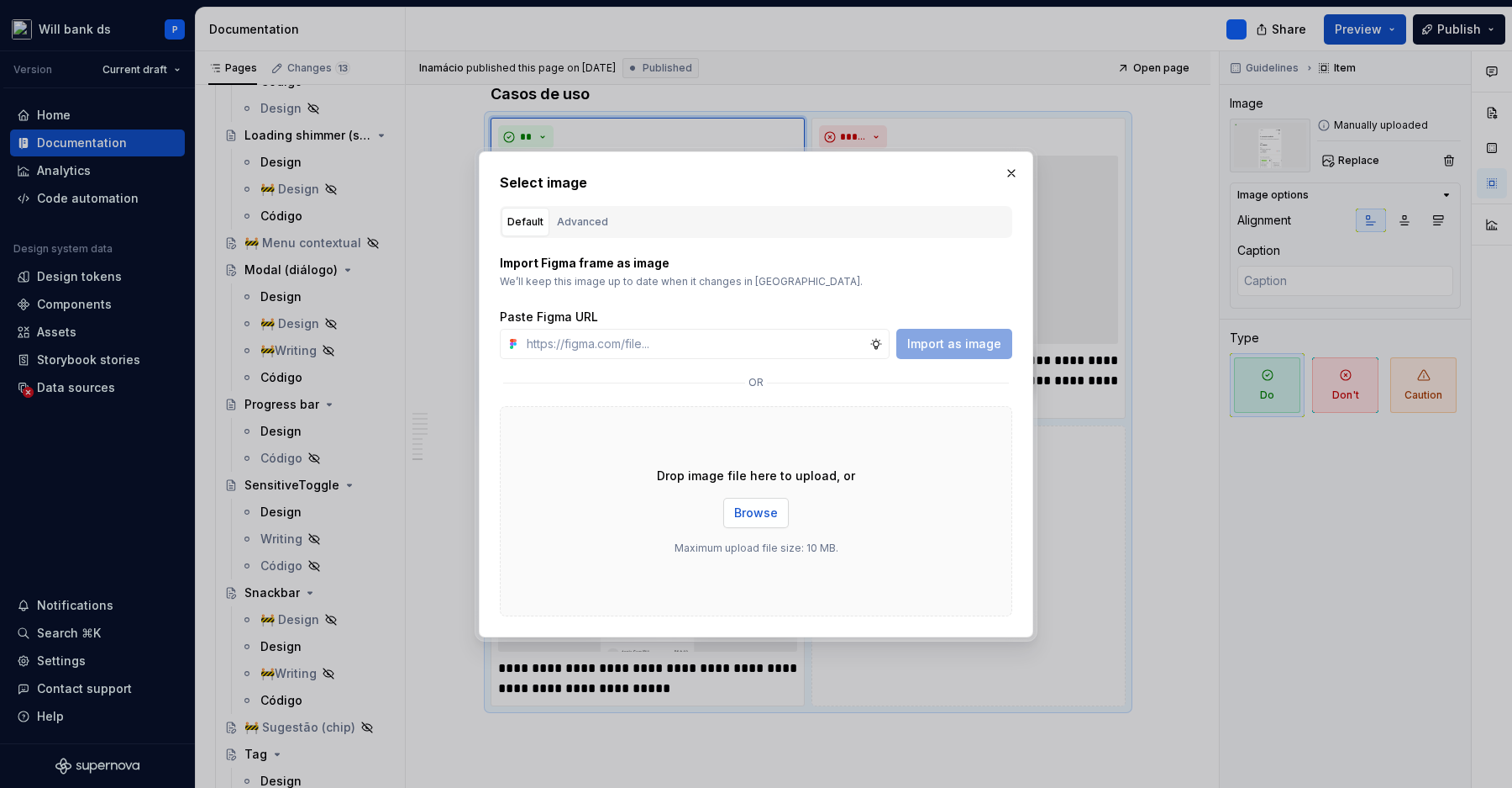
click at [746, 509] on span "Browse" at bounding box center [756, 513] width 43 height 17
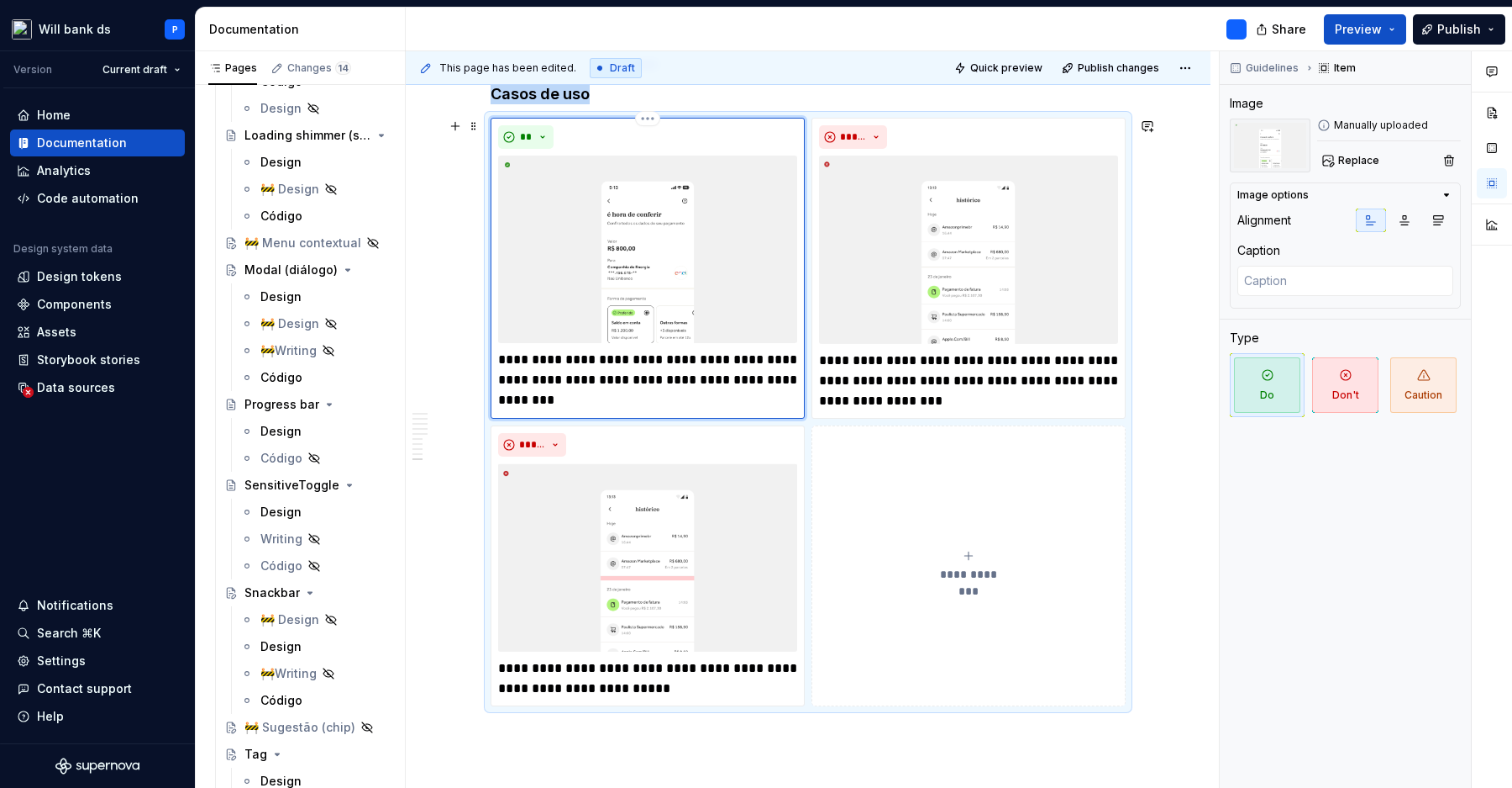
click at [749, 286] on img at bounding box center [647, 249] width 299 height 188
click at [1451, 213] on button "button" at bounding box center [1439, 220] width 30 height 24
click at [1437, 218] on icon "button" at bounding box center [1439, 221] width 13 height 13
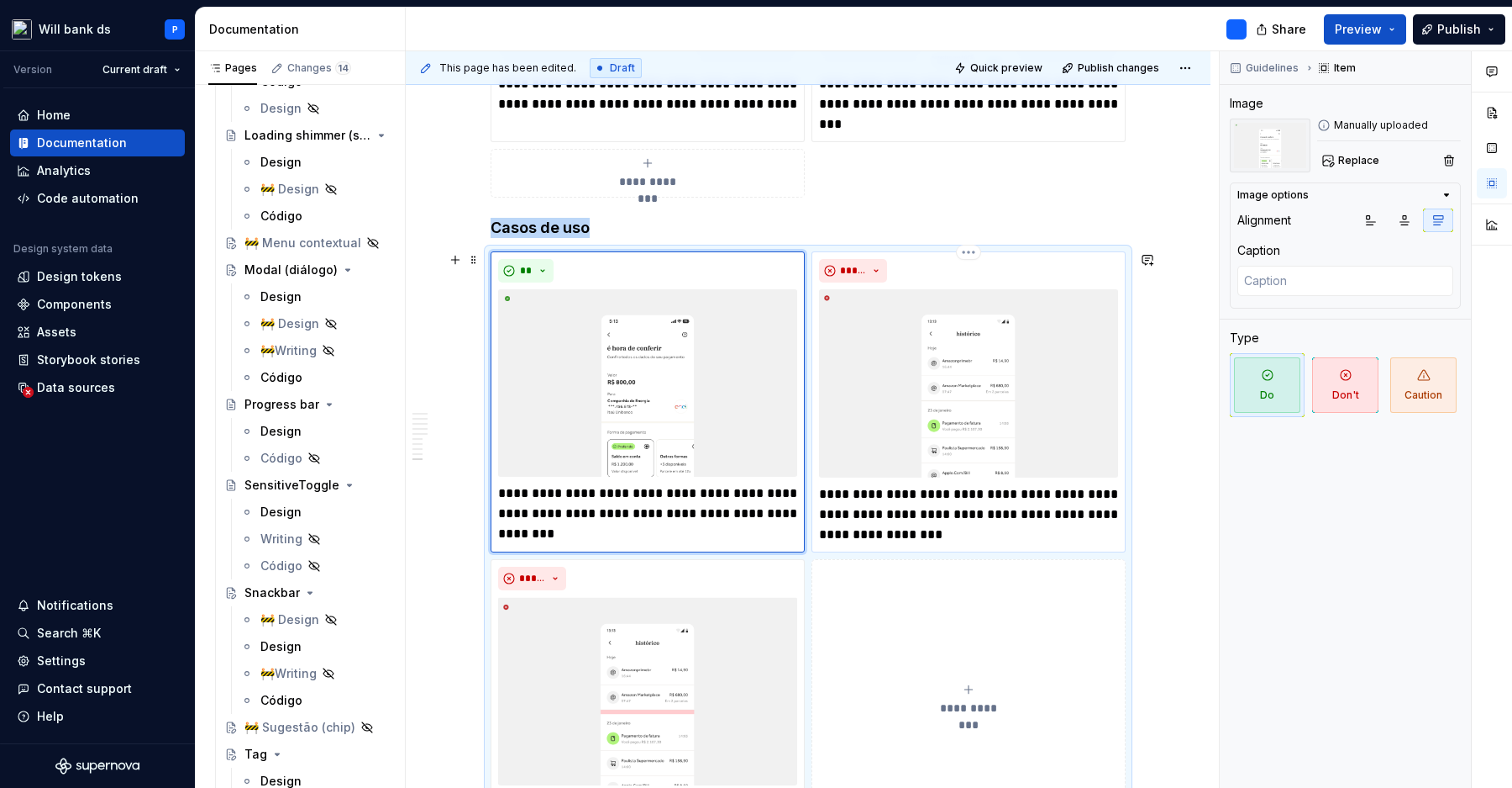
scroll to position [3012, 0]
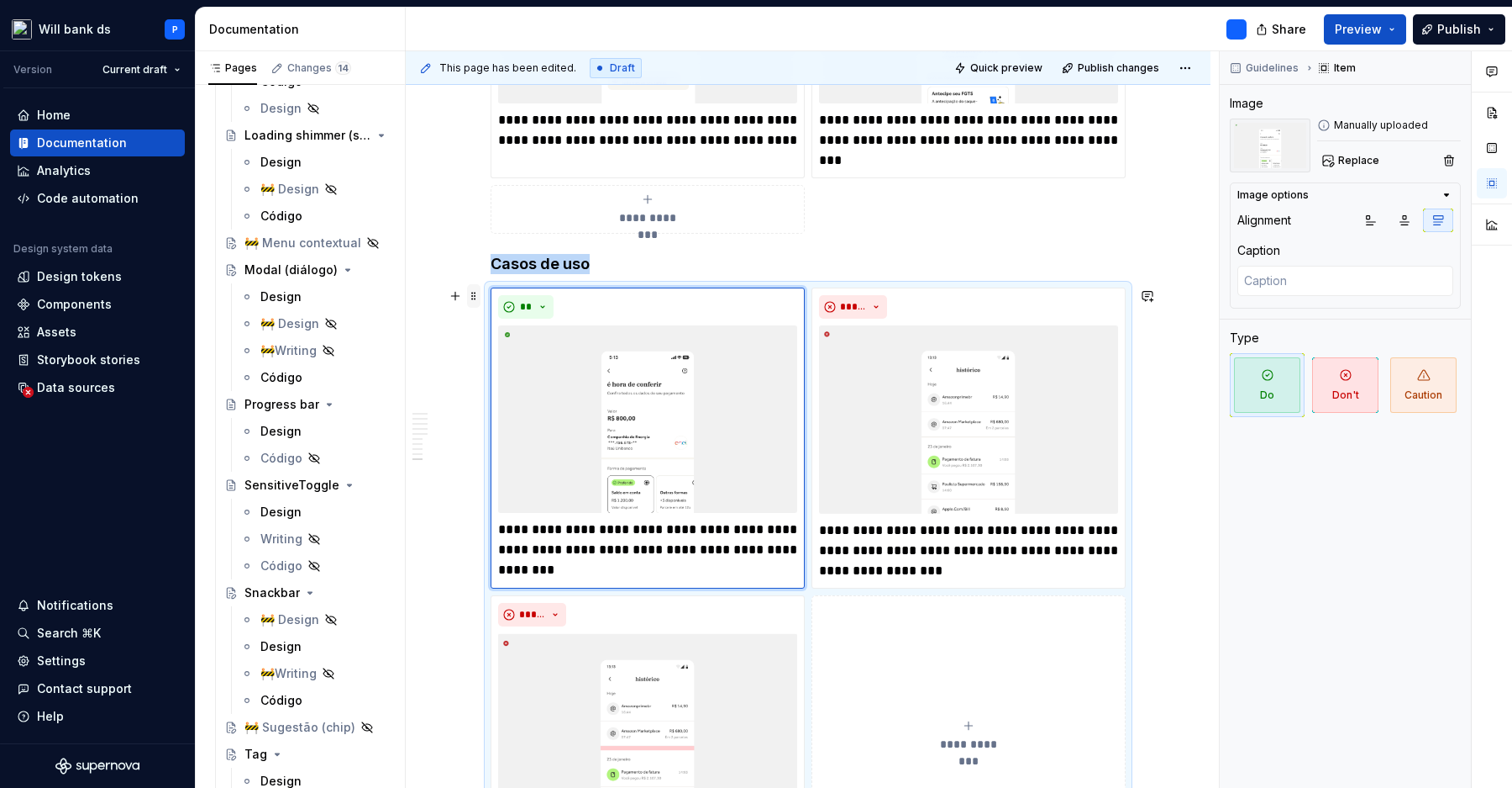
click at [480, 291] on span at bounding box center [474, 295] width 13 height 24
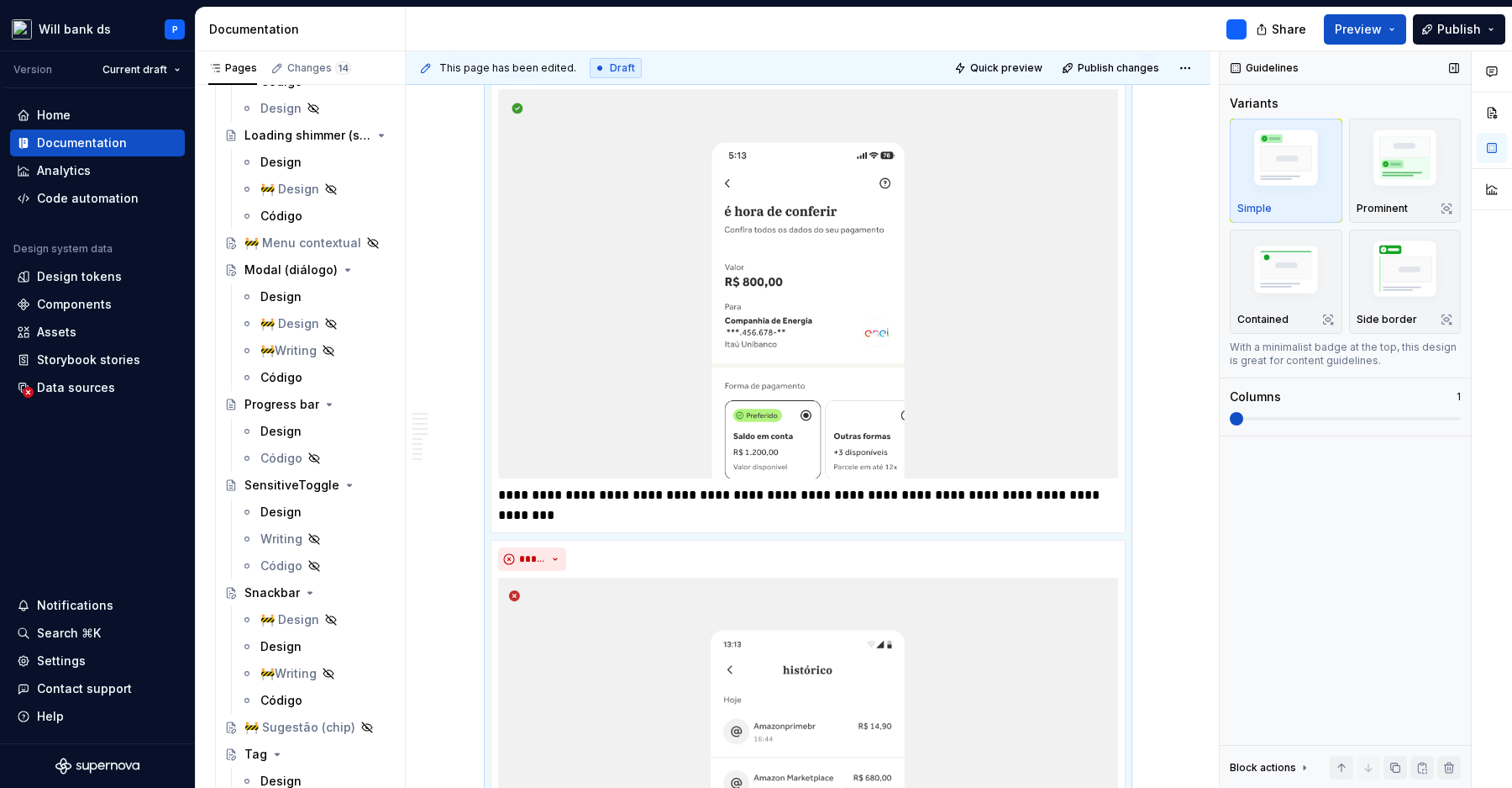
click at [1230, 420] on span at bounding box center [1345, 419] width 231 height 13
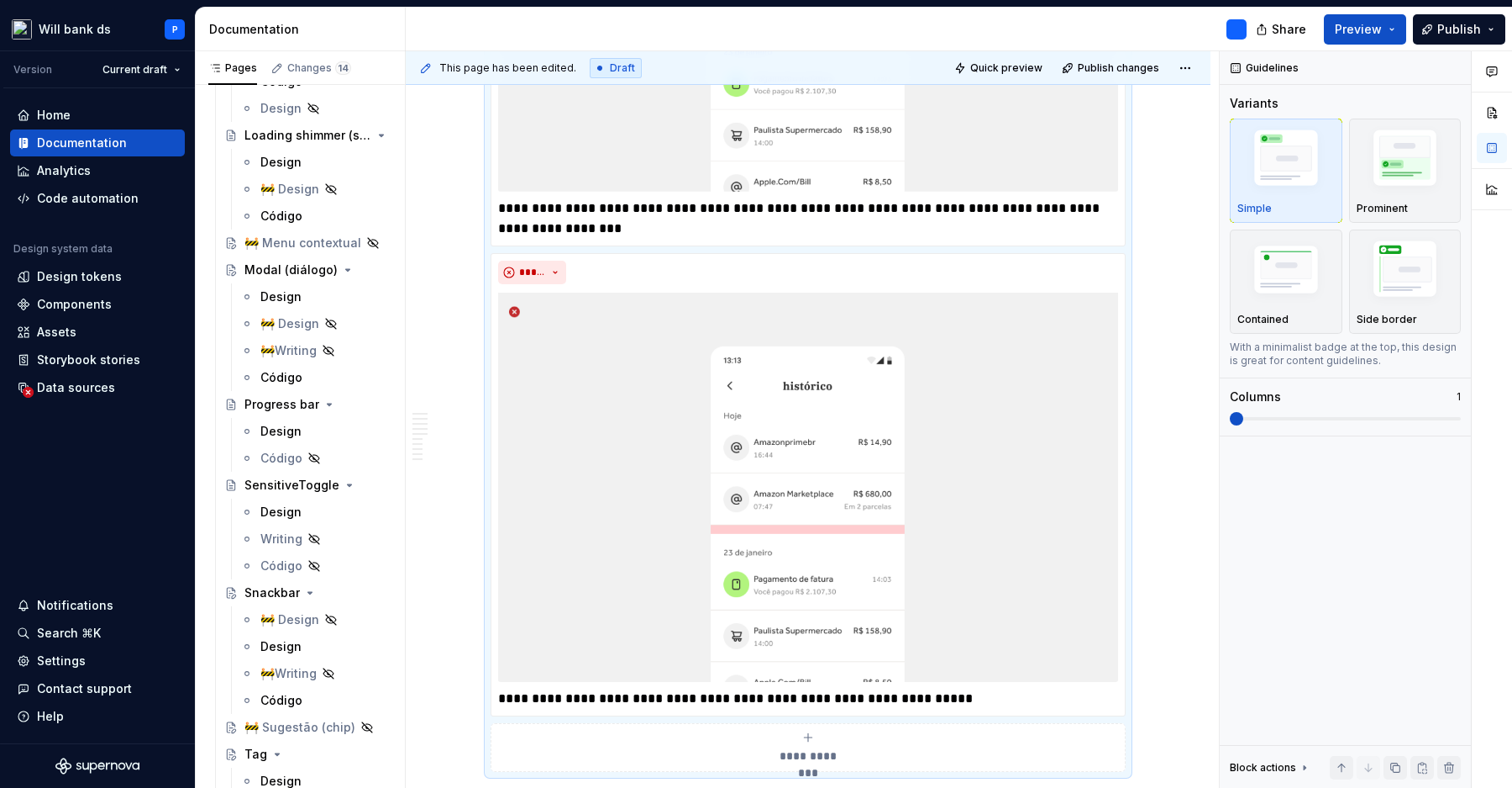
scroll to position [4264, 0]
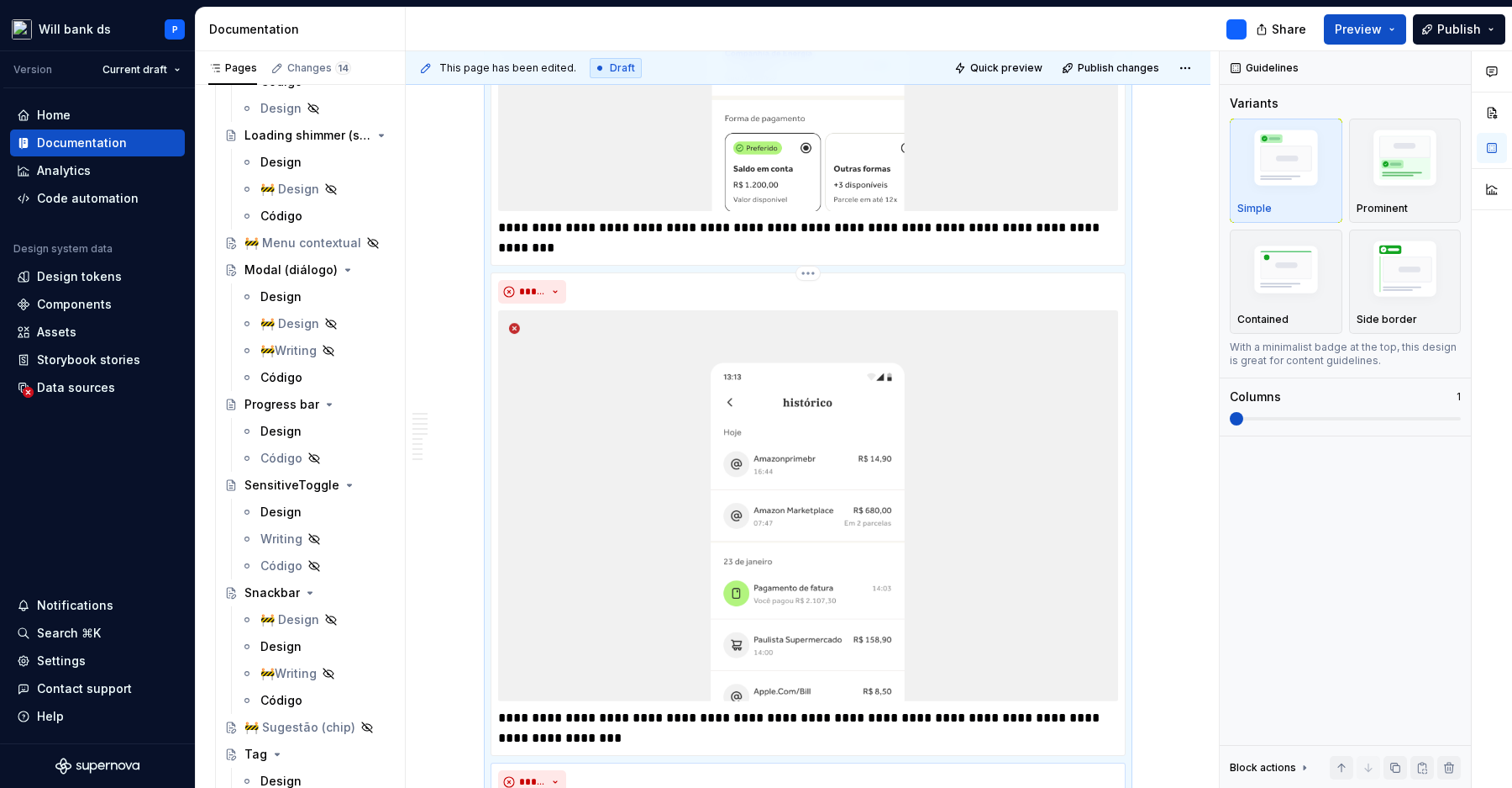
click at [1097, 366] on img at bounding box center [808, 505] width 620 height 391
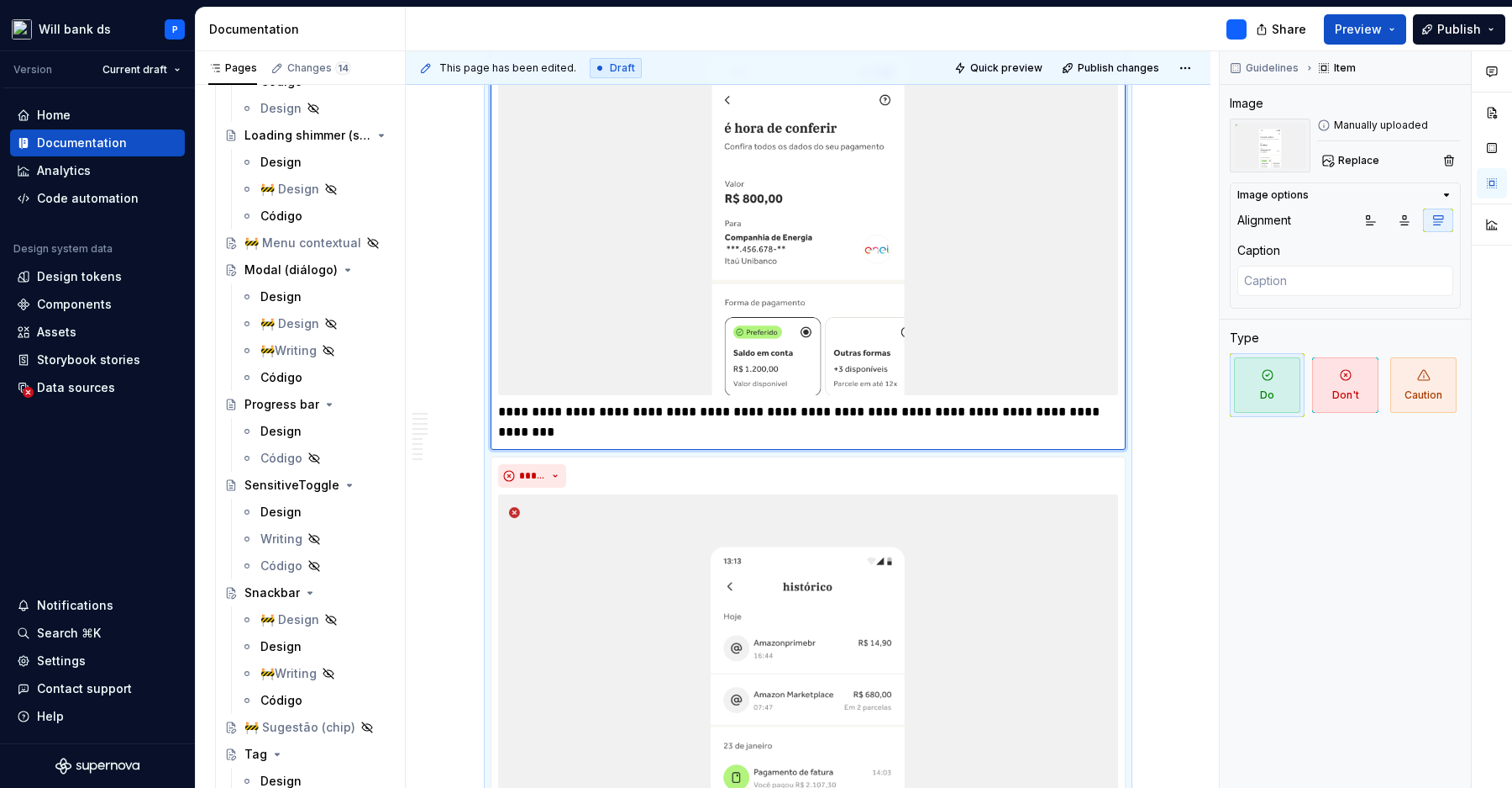
click at [1097, 366] on img at bounding box center [808, 200] width 620 height 389
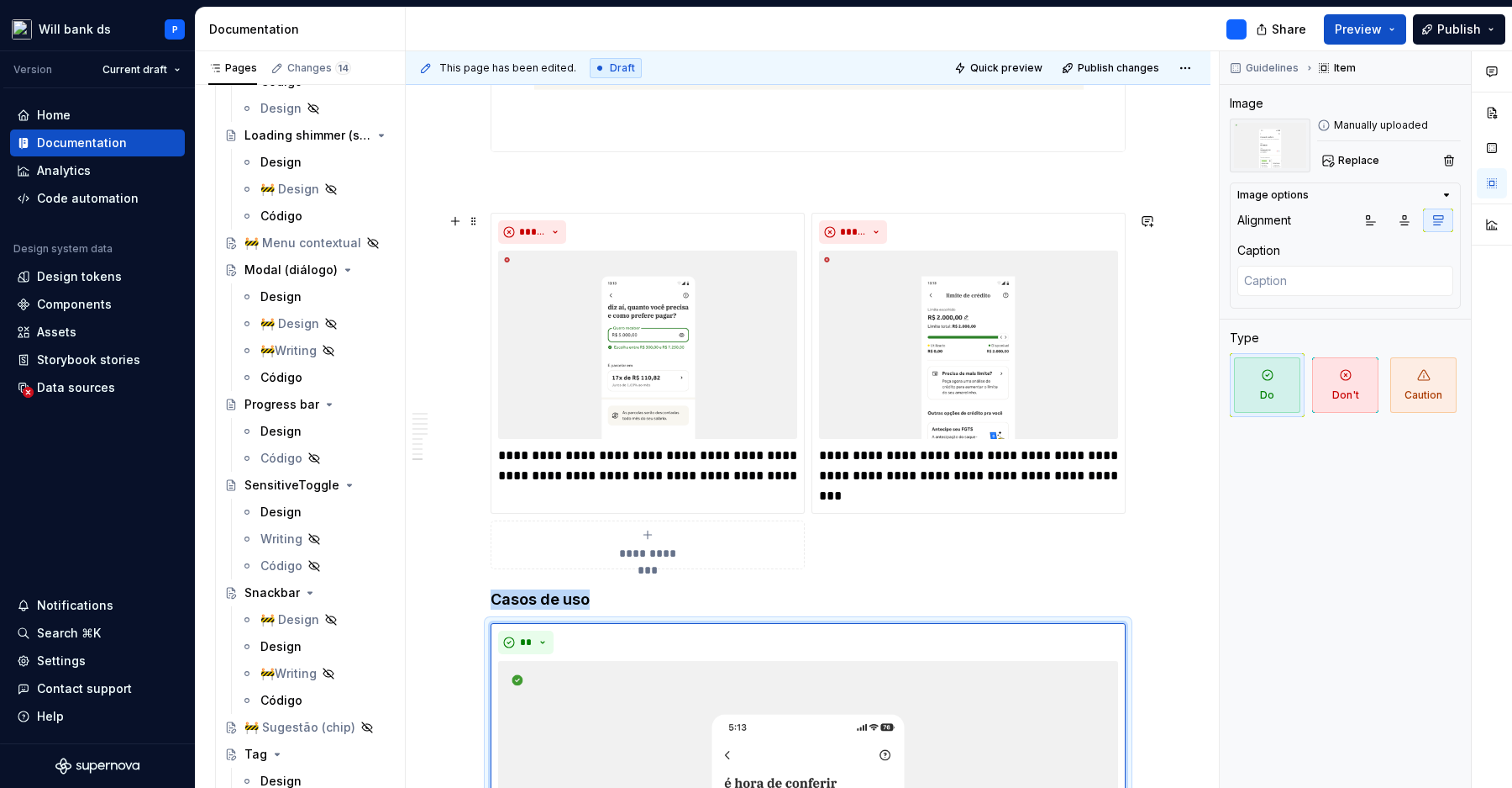
scroll to position [2454, 0]
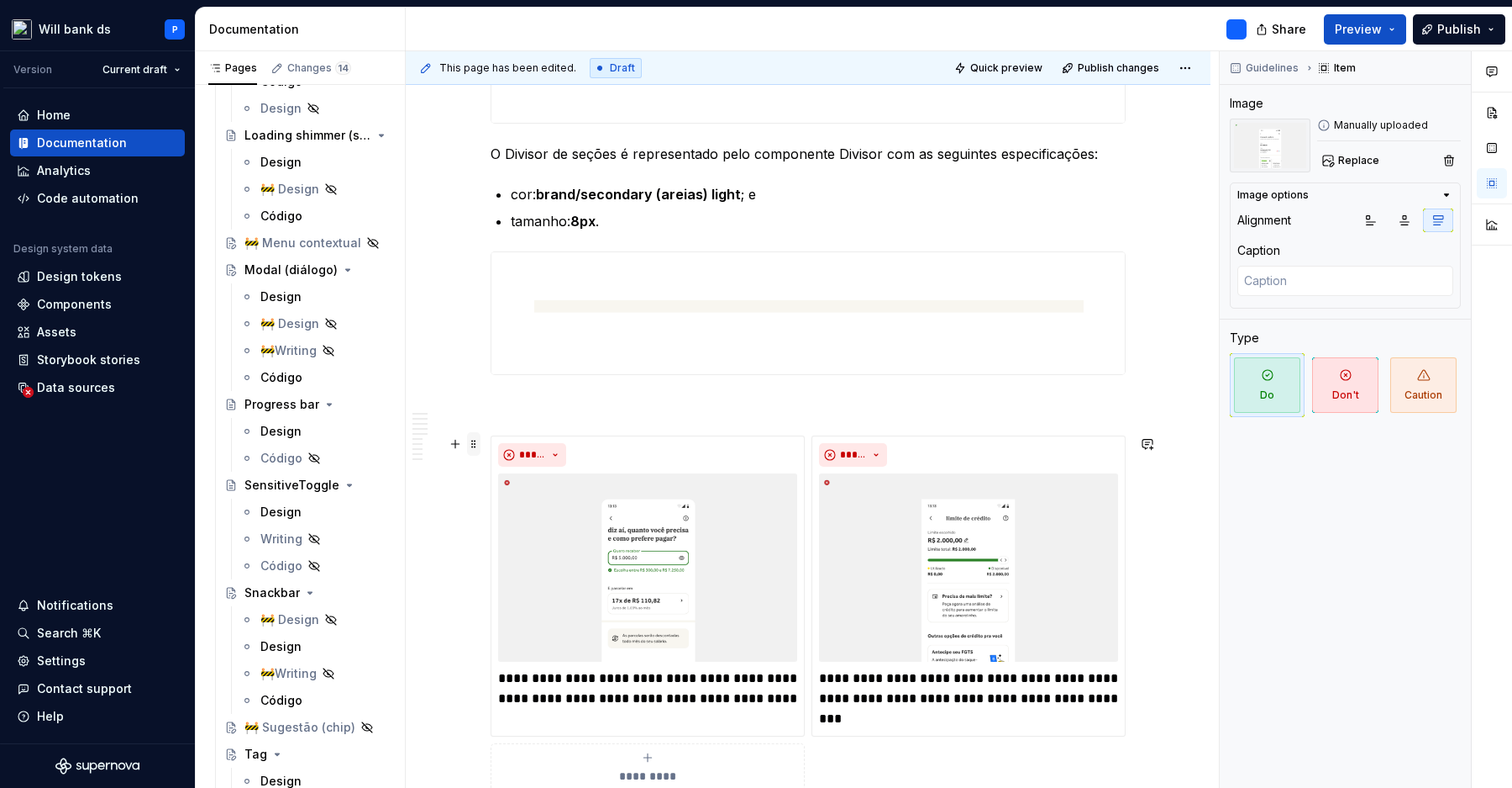
click at [480, 440] on span at bounding box center [474, 443] width 13 height 24
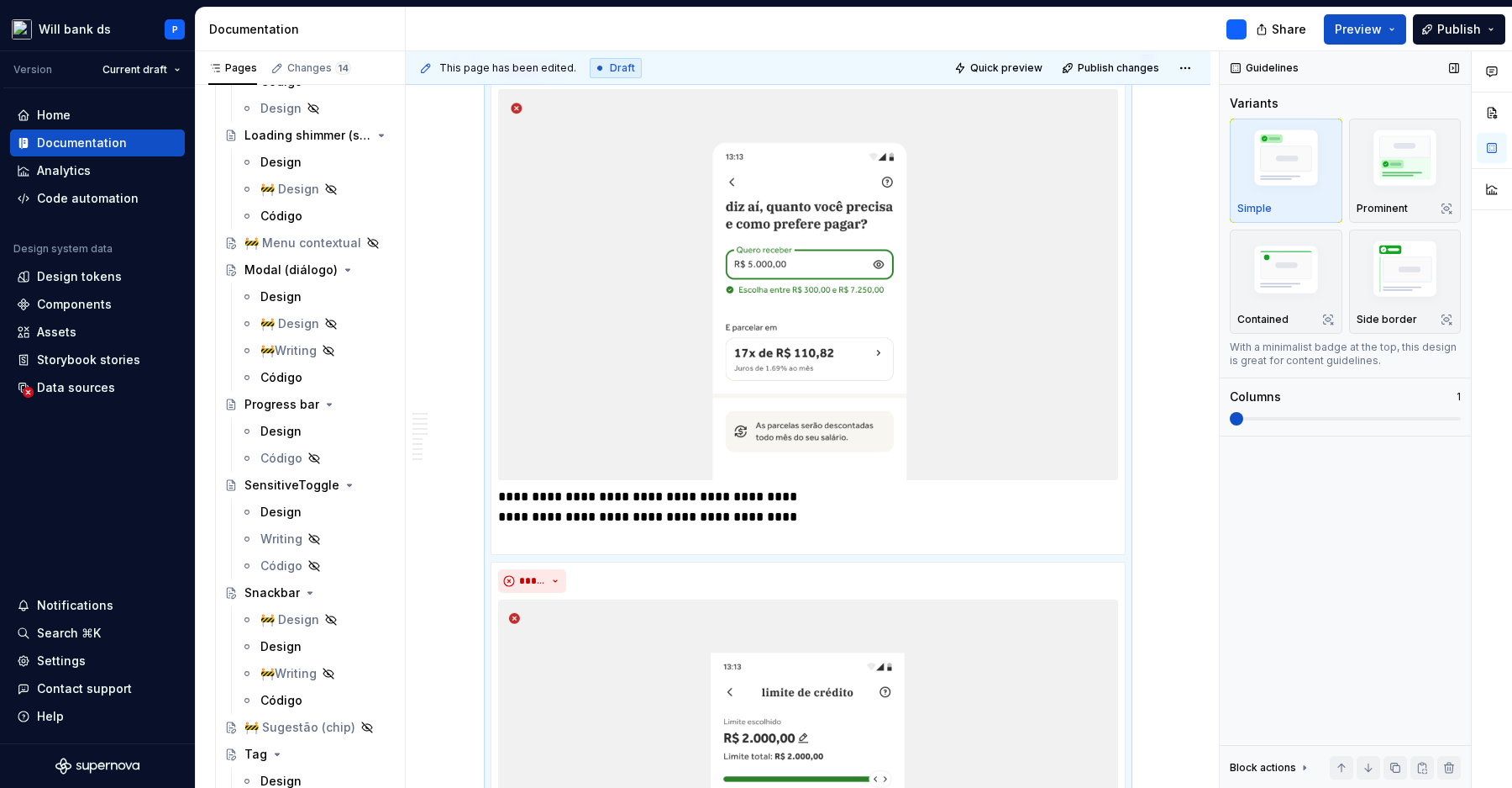
click at [1230, 418] on span at bounding box center [1230, 419] width 0 height 4
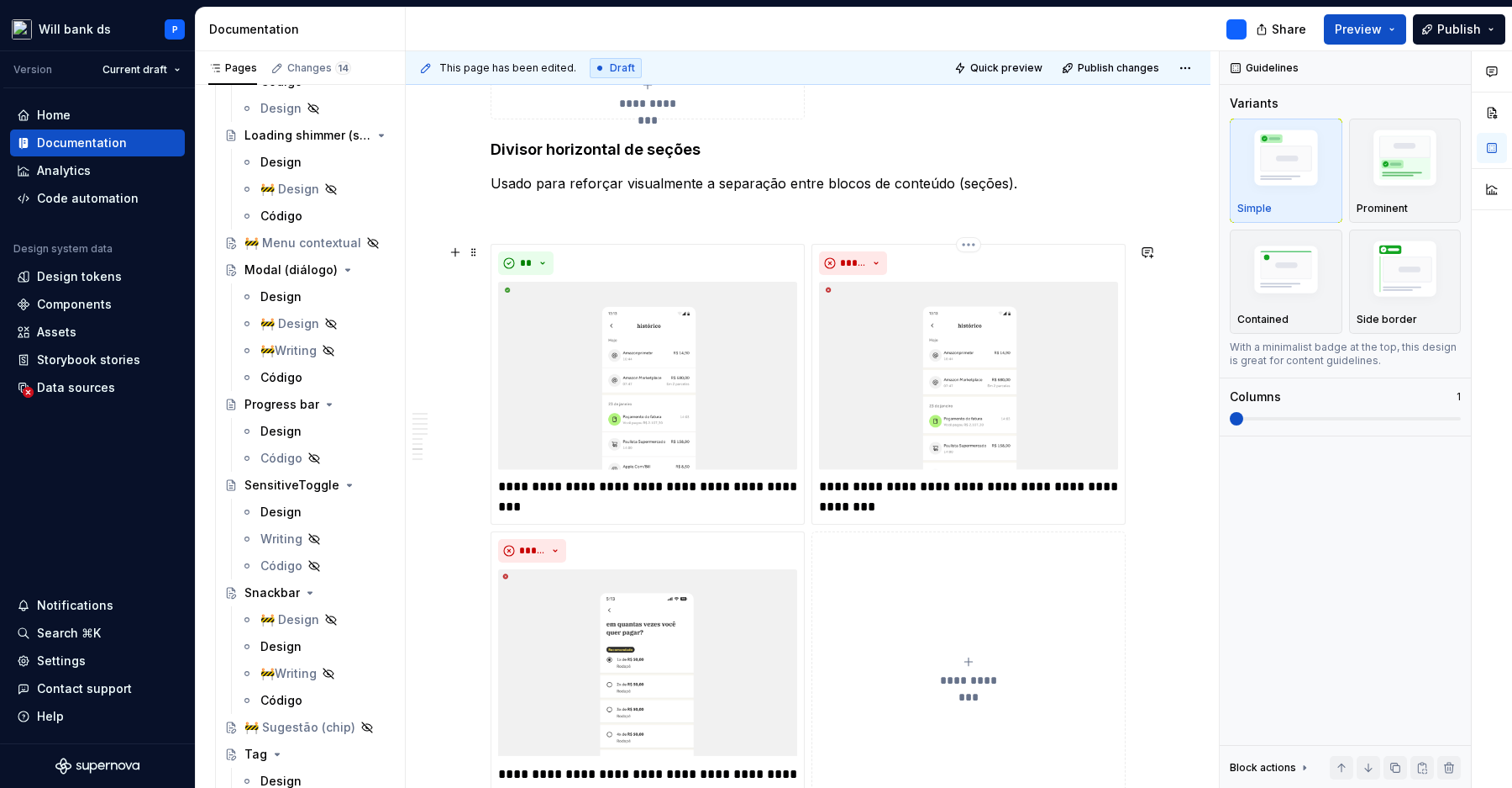
scroll to position [1514, 0]
click at [480, 245] on span at bounding box center [474, 250] width 13 height 24
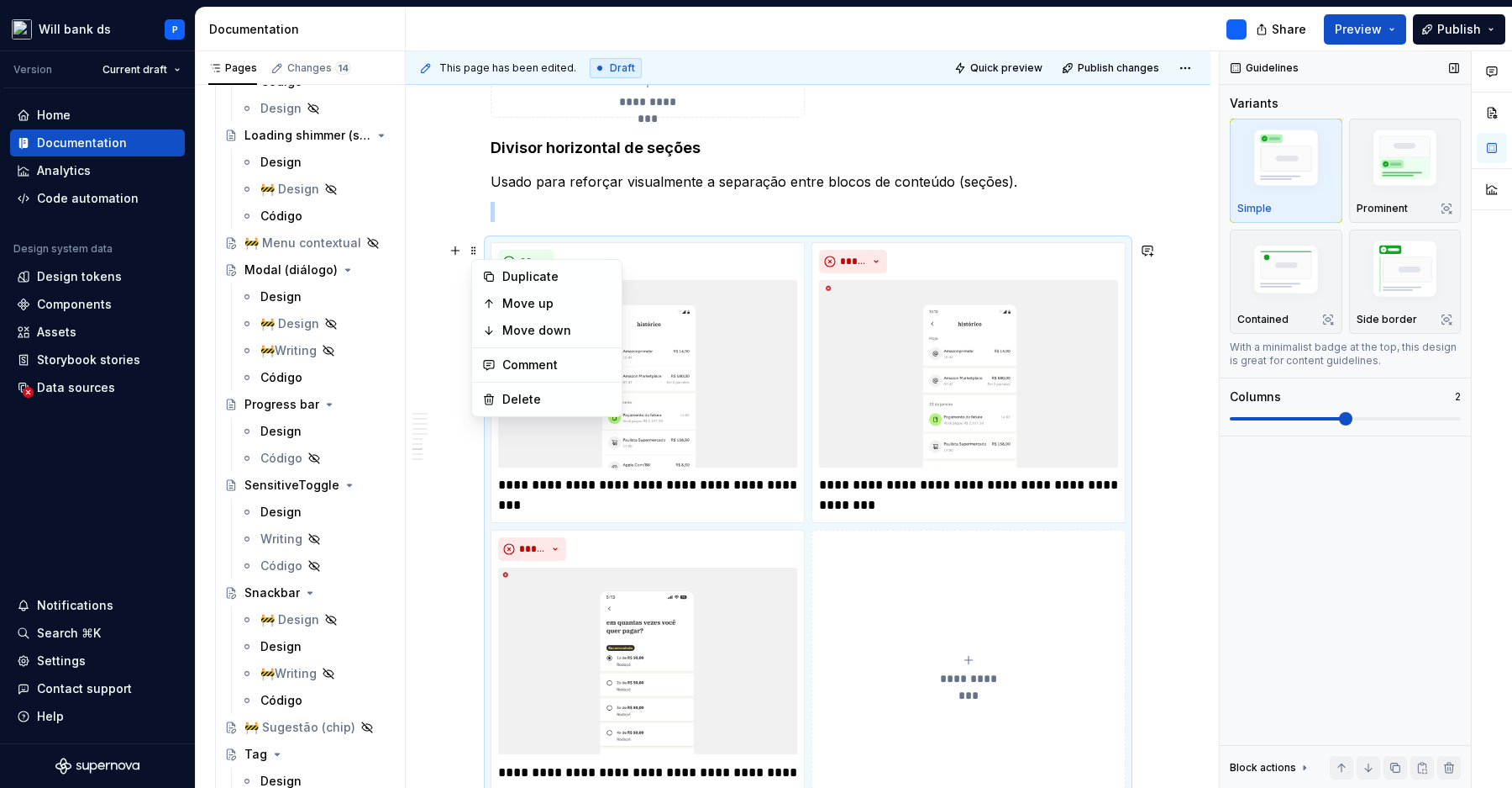
click at [1242, 419] on span at bounding box center [1288, 419] width 116 height 4
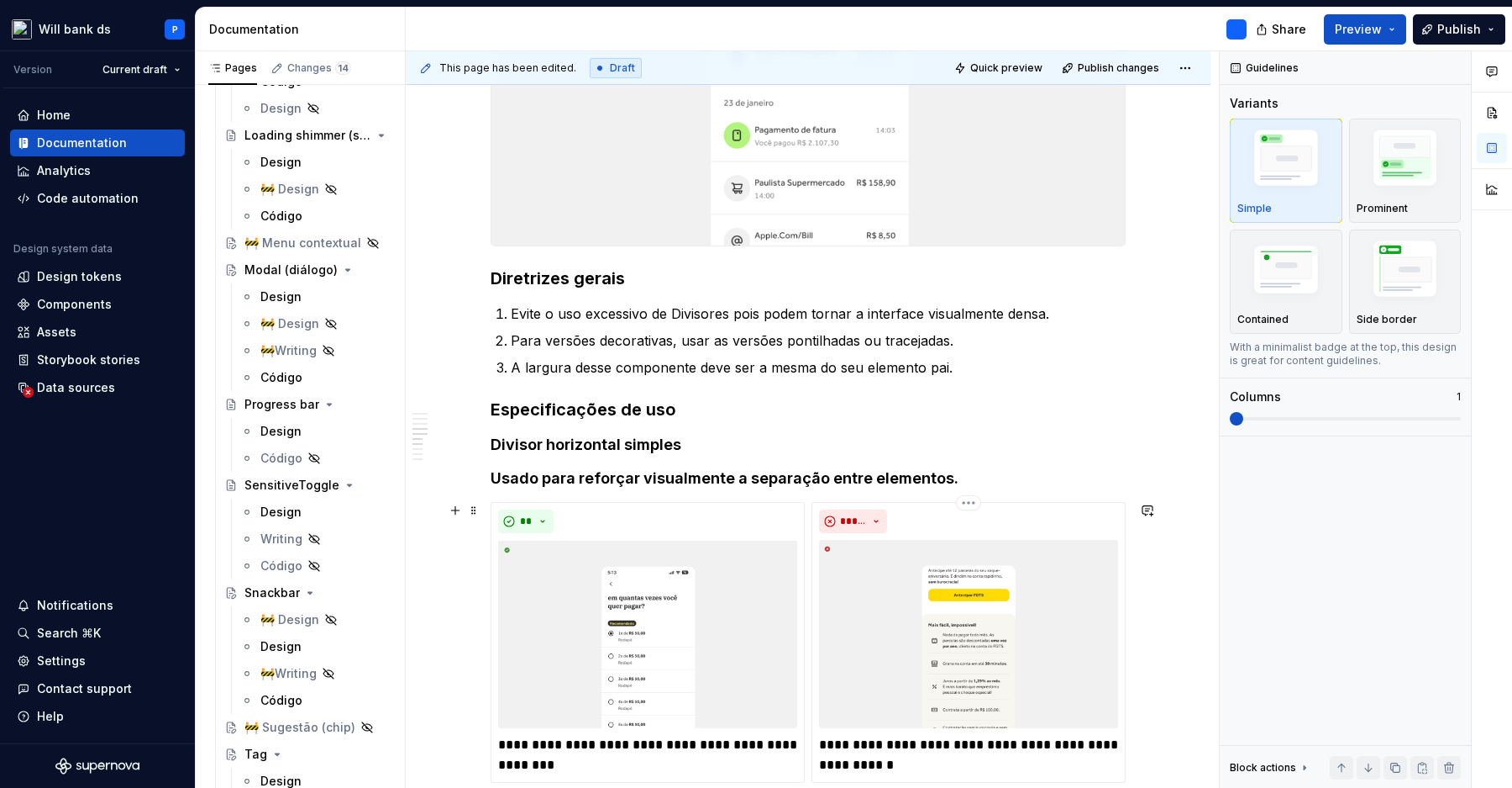
scroll to position [1044, 0]
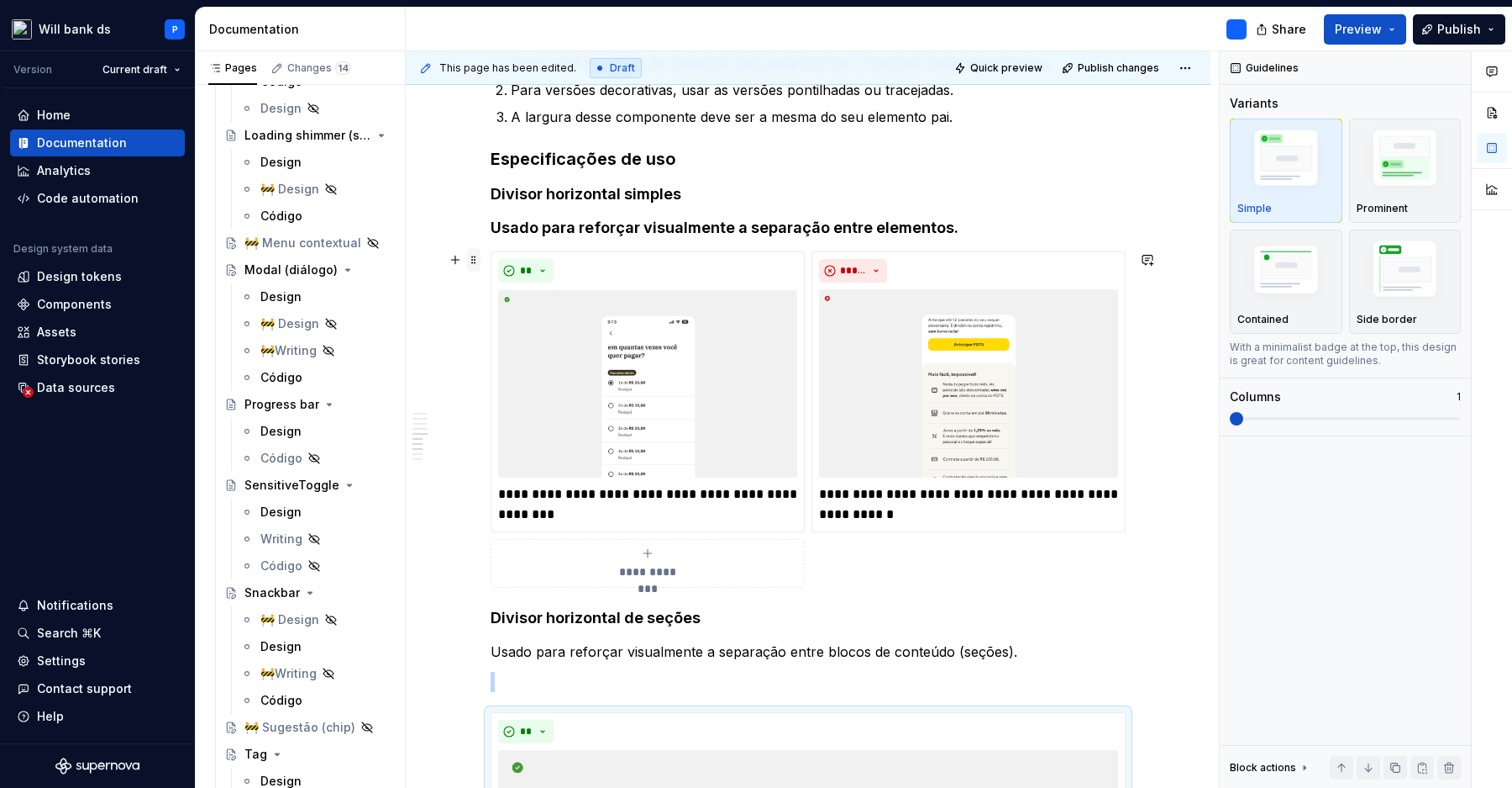
click at [478, 260] on span at bounding box center [474, 259] width 13 height 24
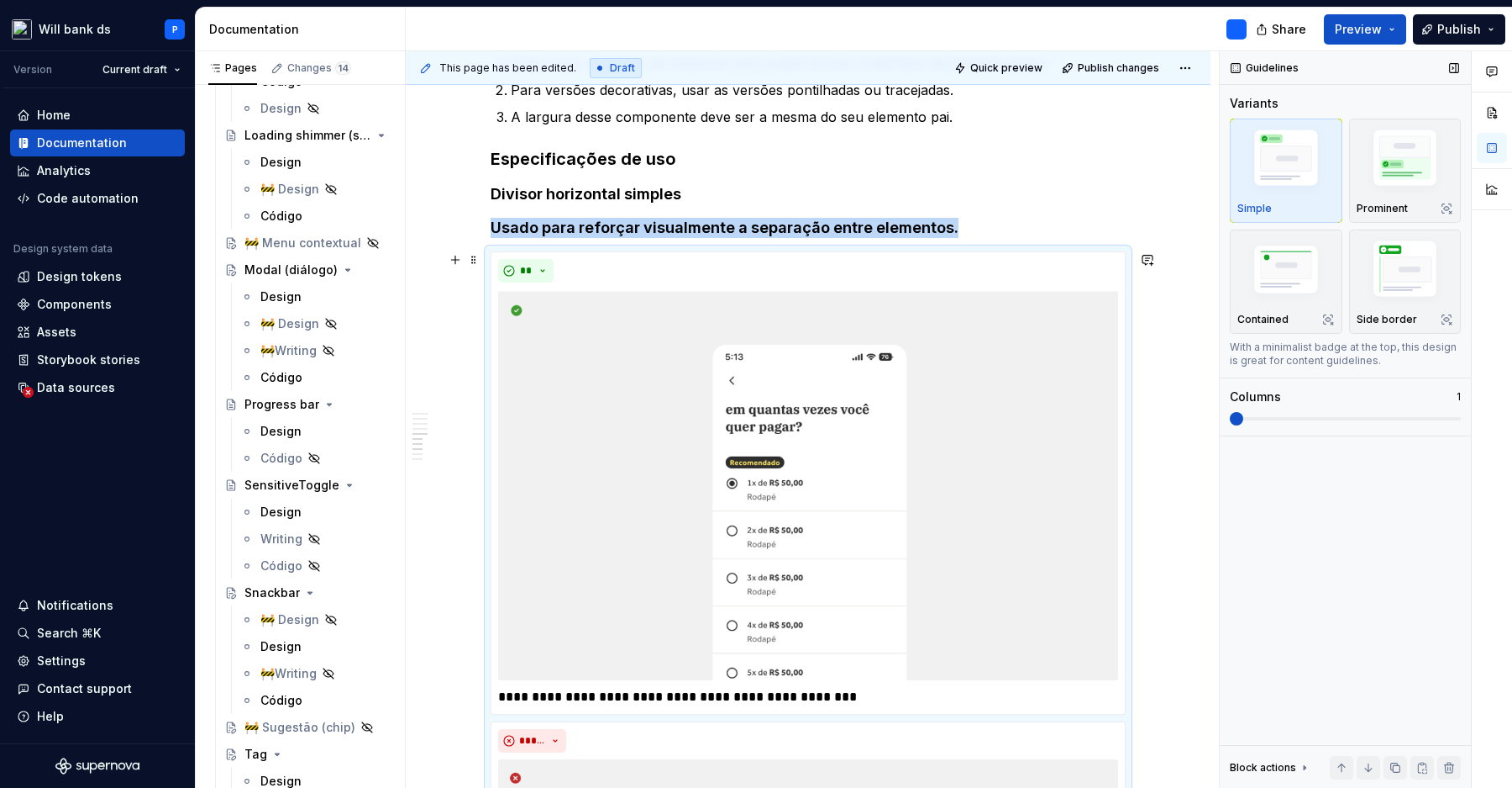
click at [1240, 423] on span at bounding box center [1345, 419] width 231 height 13
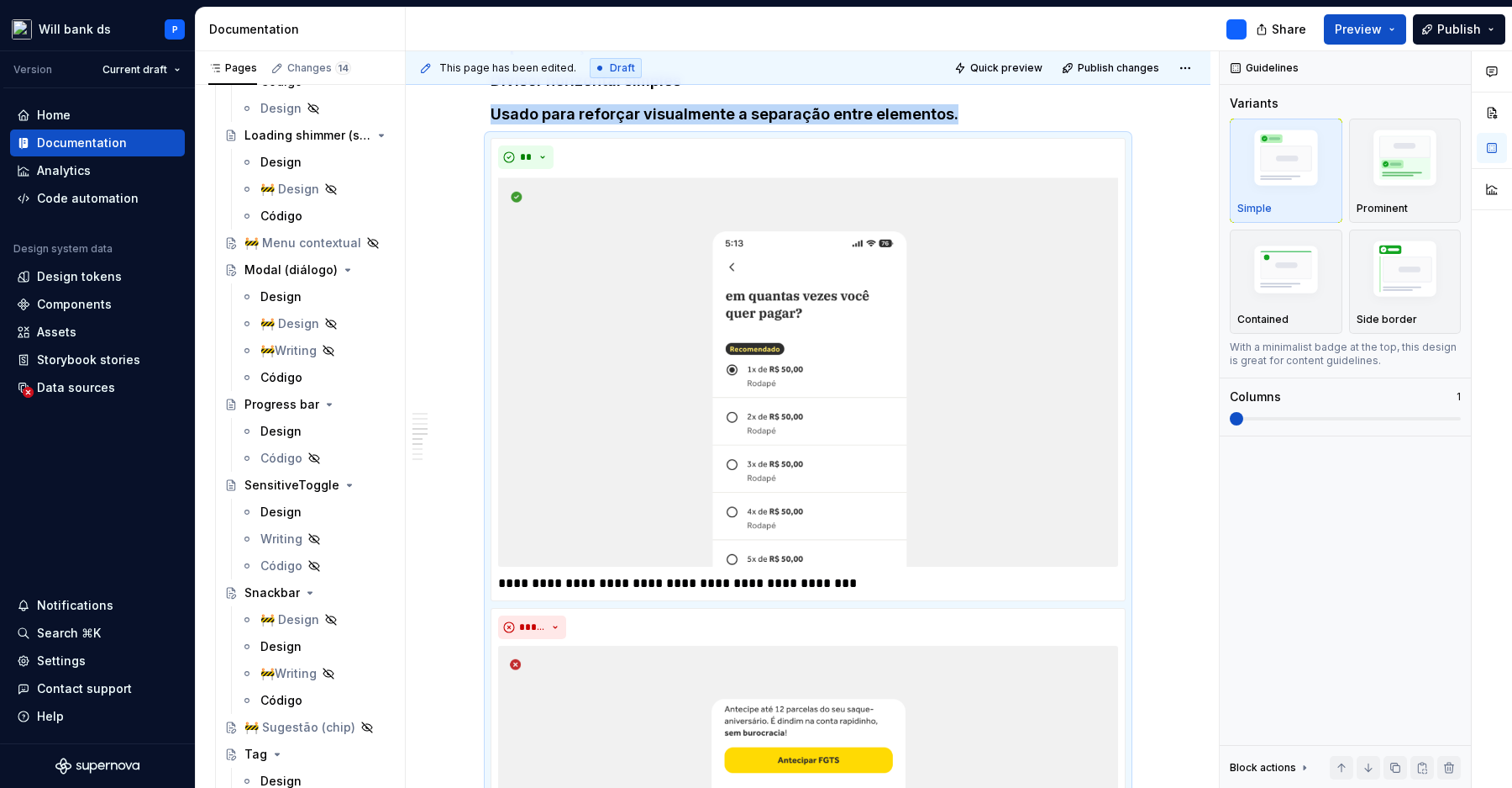
scroll to position [689, 0]
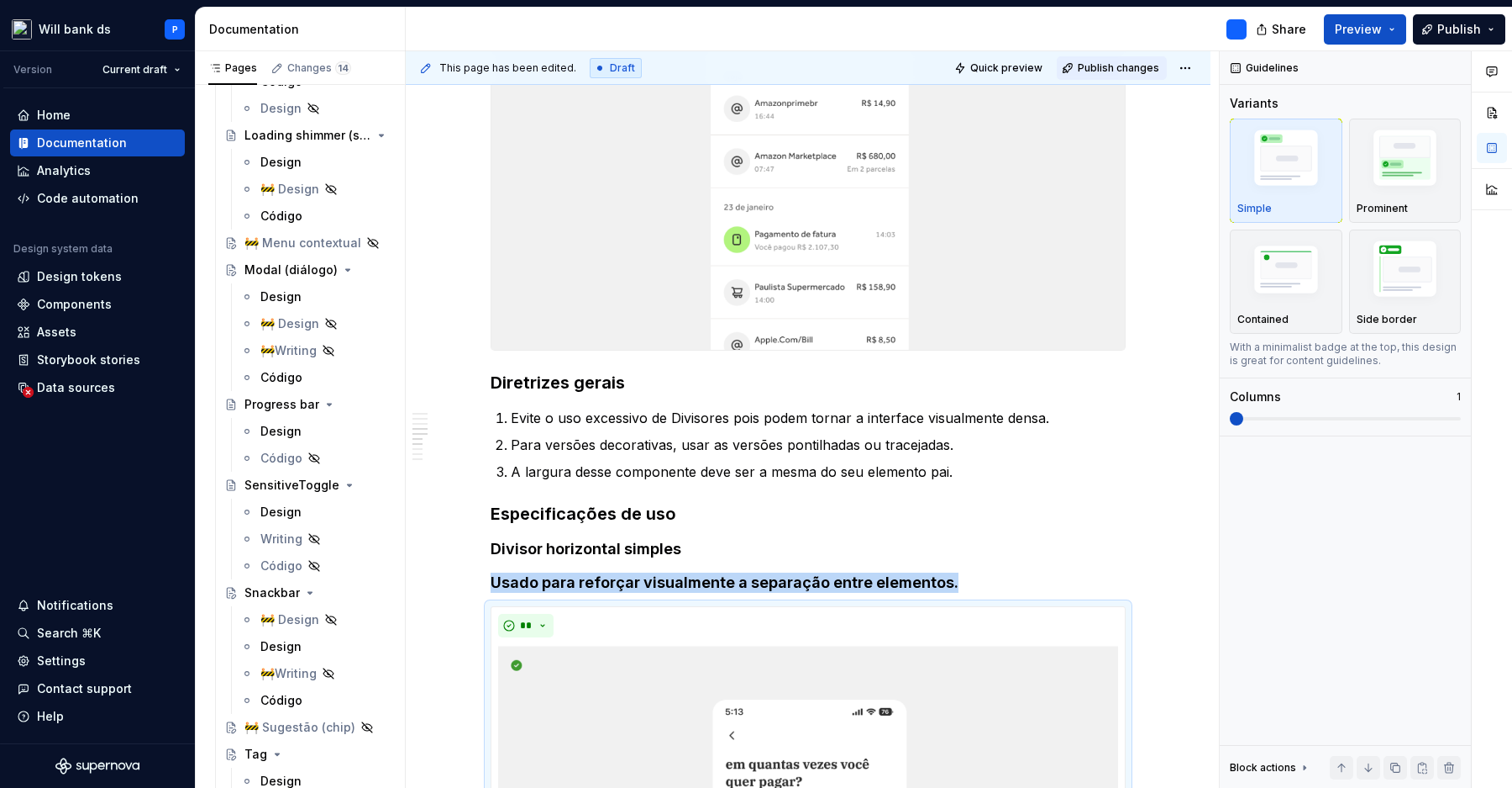
click at [1146, 66] on span "Publish changes" at bounding box center [1118, 68] width 82 height 13
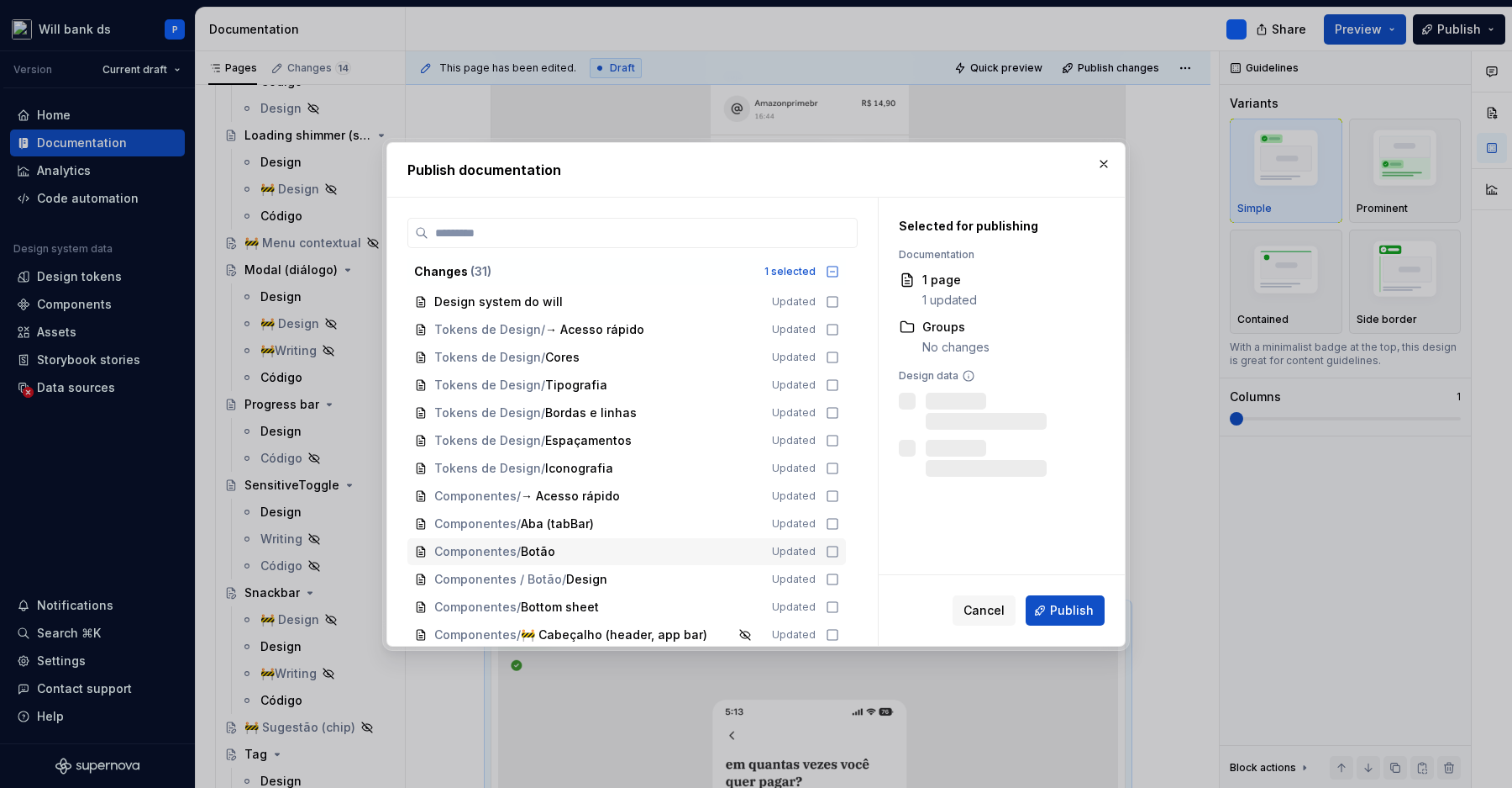
scroll to position [502, 0]
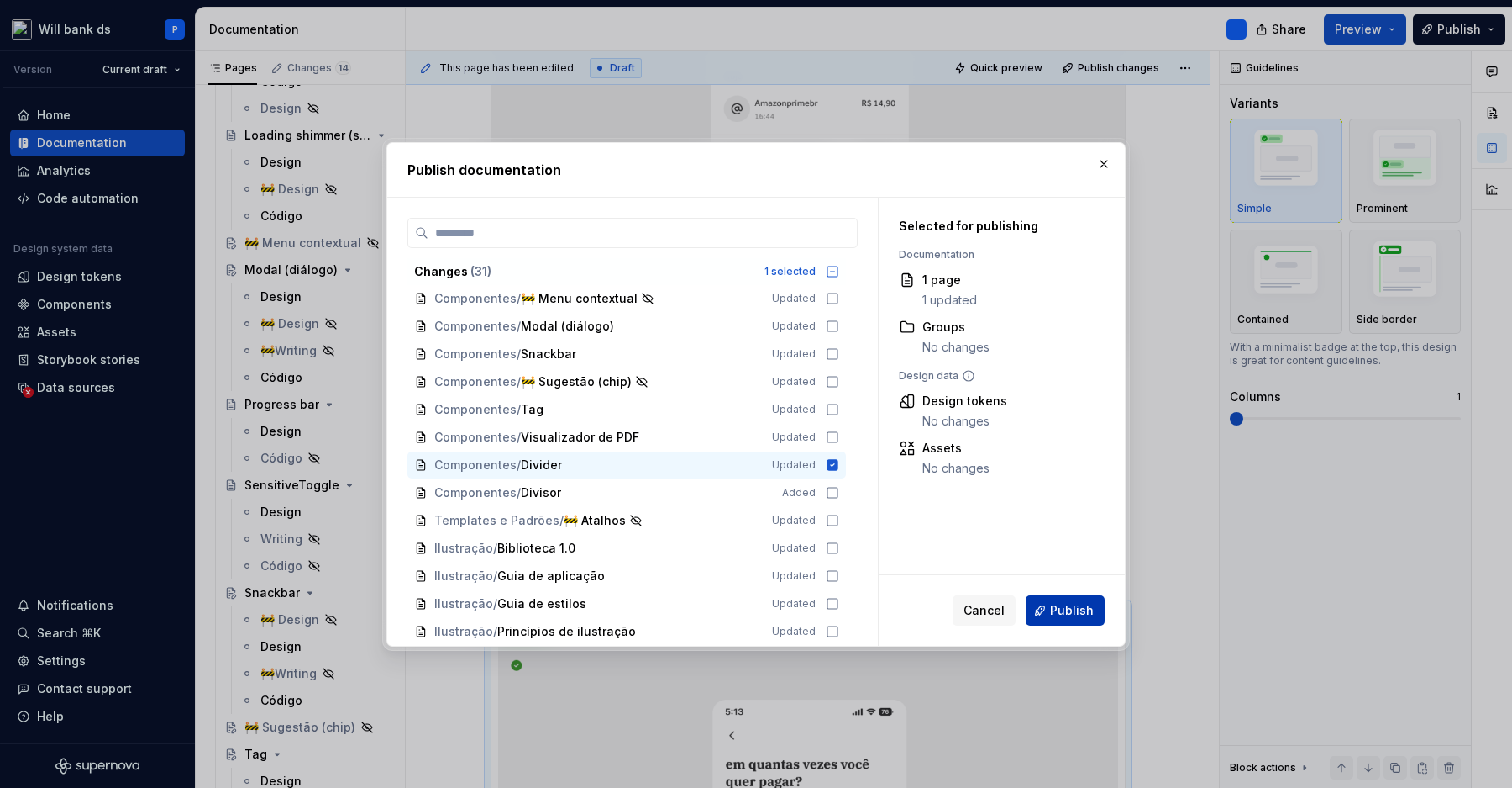
click at [1071, 604] on span "Publish" at bounding box center [1072, 611] width 43 height 17
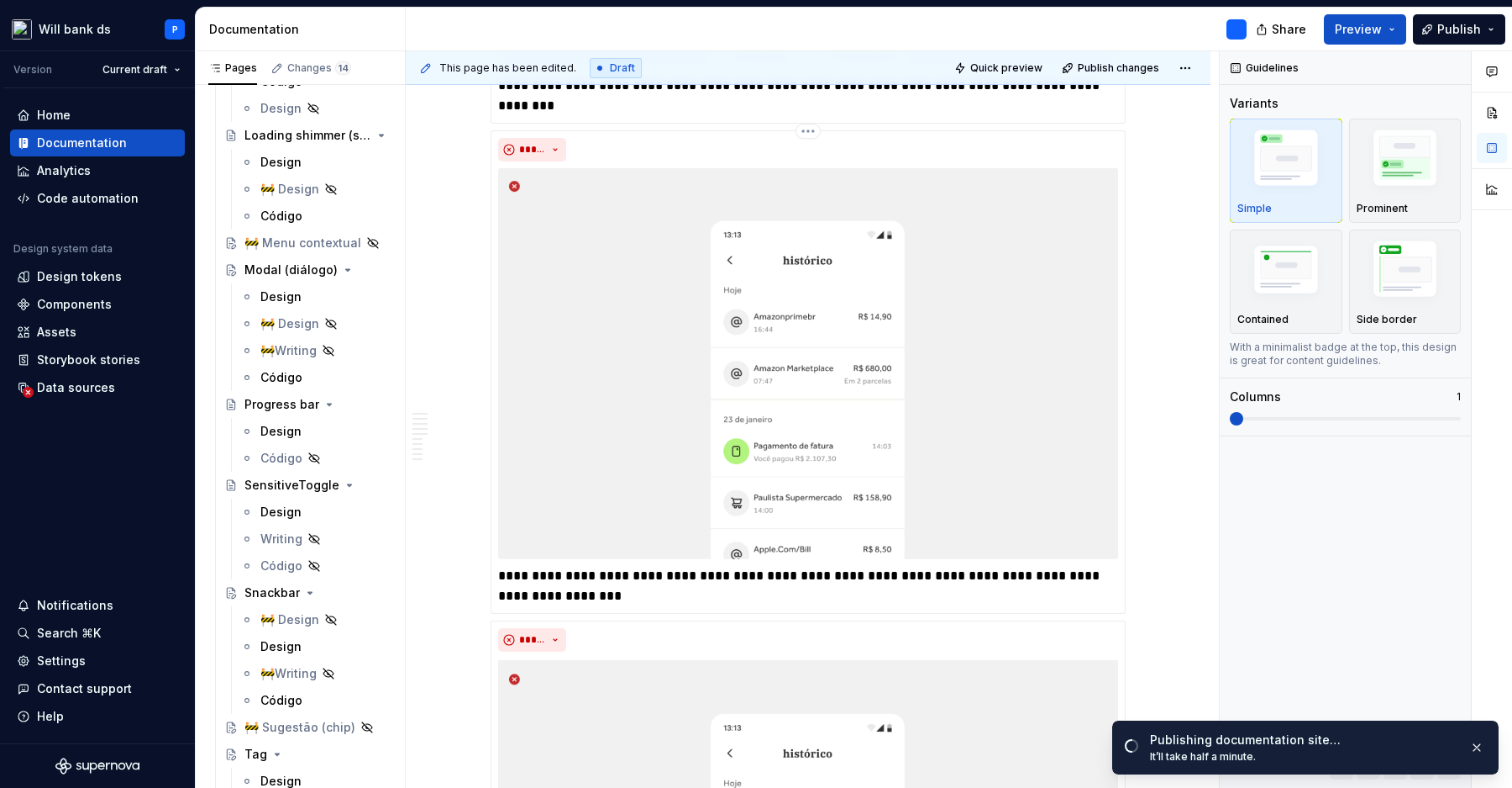
scroll to position [6457, 0]
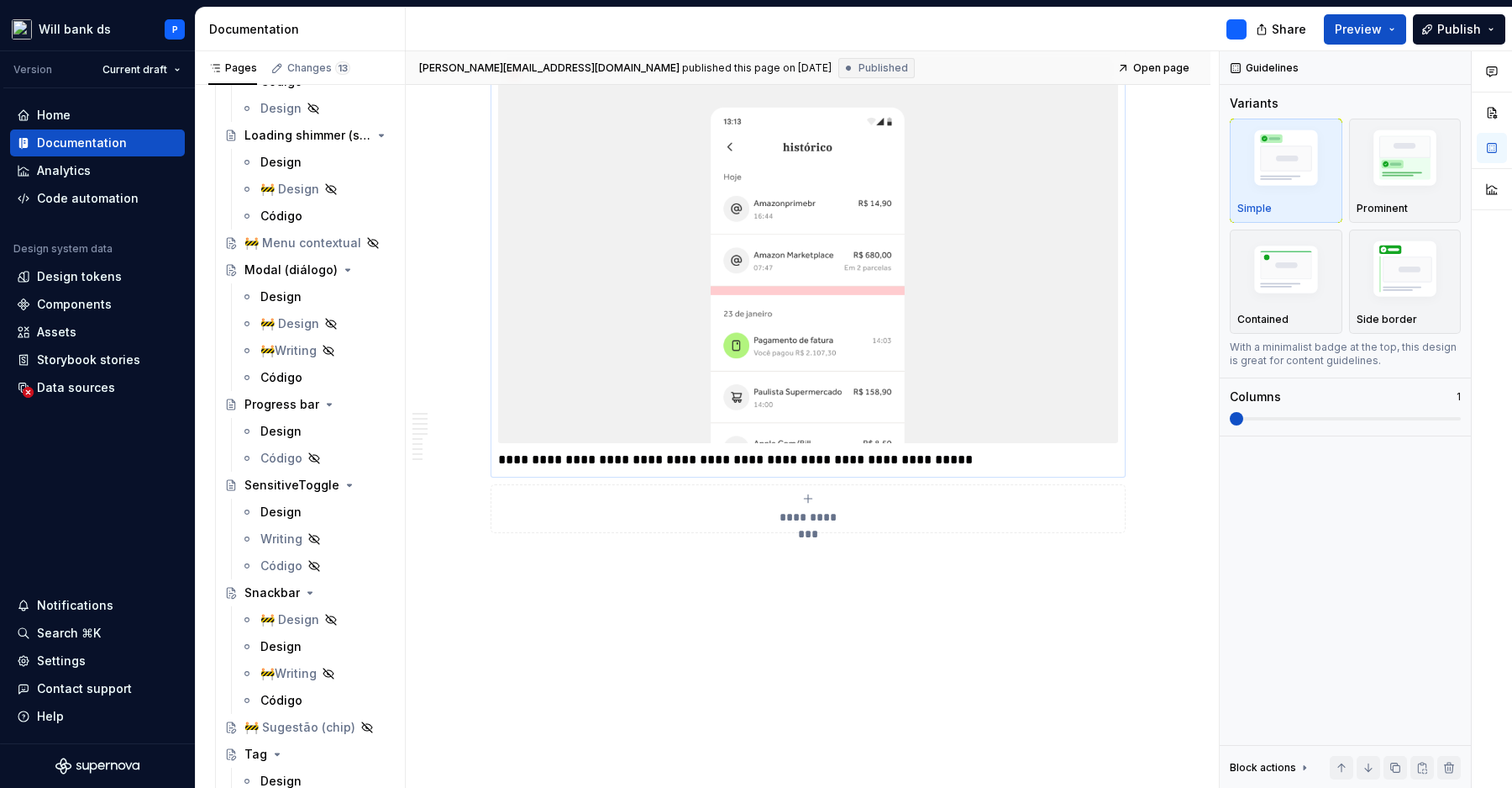
type textarea "*"
